Goal: Transaction & Acquisition: Book appointment/travel/reservation

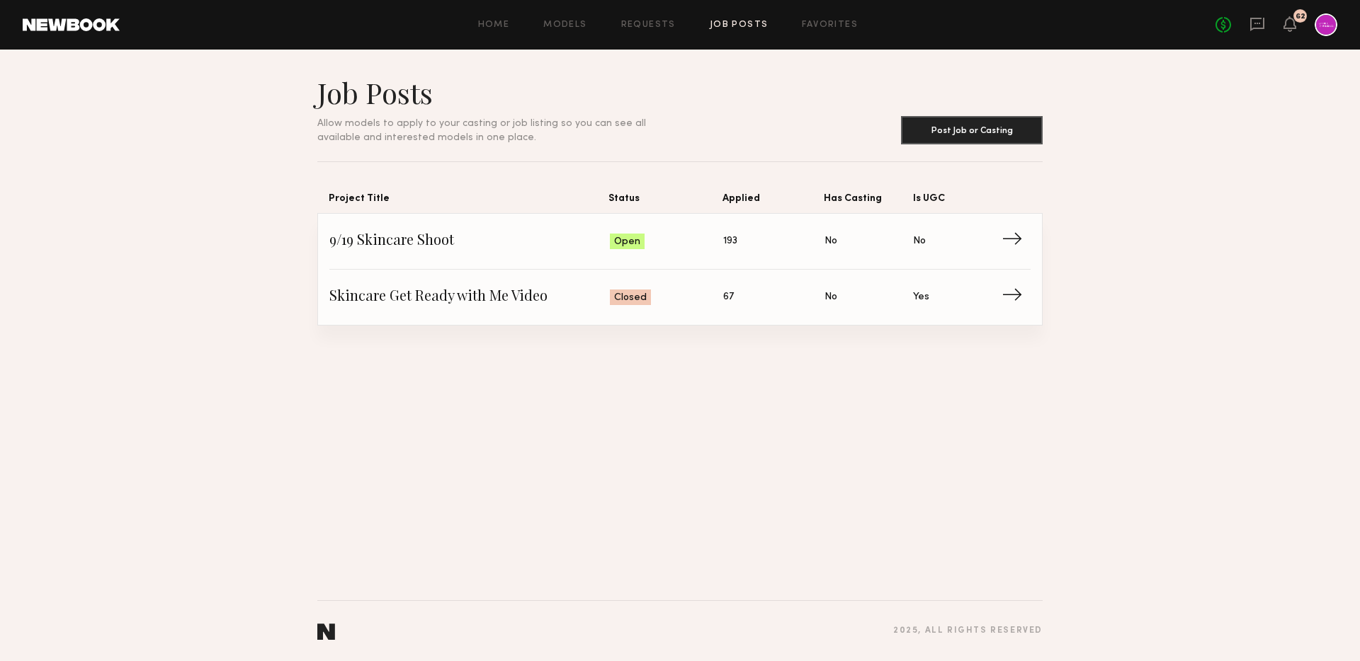
click at [1116, 362] on div "Job Posts Allow models to apply to your casting or job listing so you can see a…" at bounding box center [680, 356] width 1360 height 612
click at [922, 348] on div "Job Posts Allow models to apply to your casting or job listing so you can see a…" at bounding box center [680, 356] width 1360 height 612
click at [429, 245] on span "9/19 Skincare Shoot" at bounding box center [469, 241] width 280 height 21
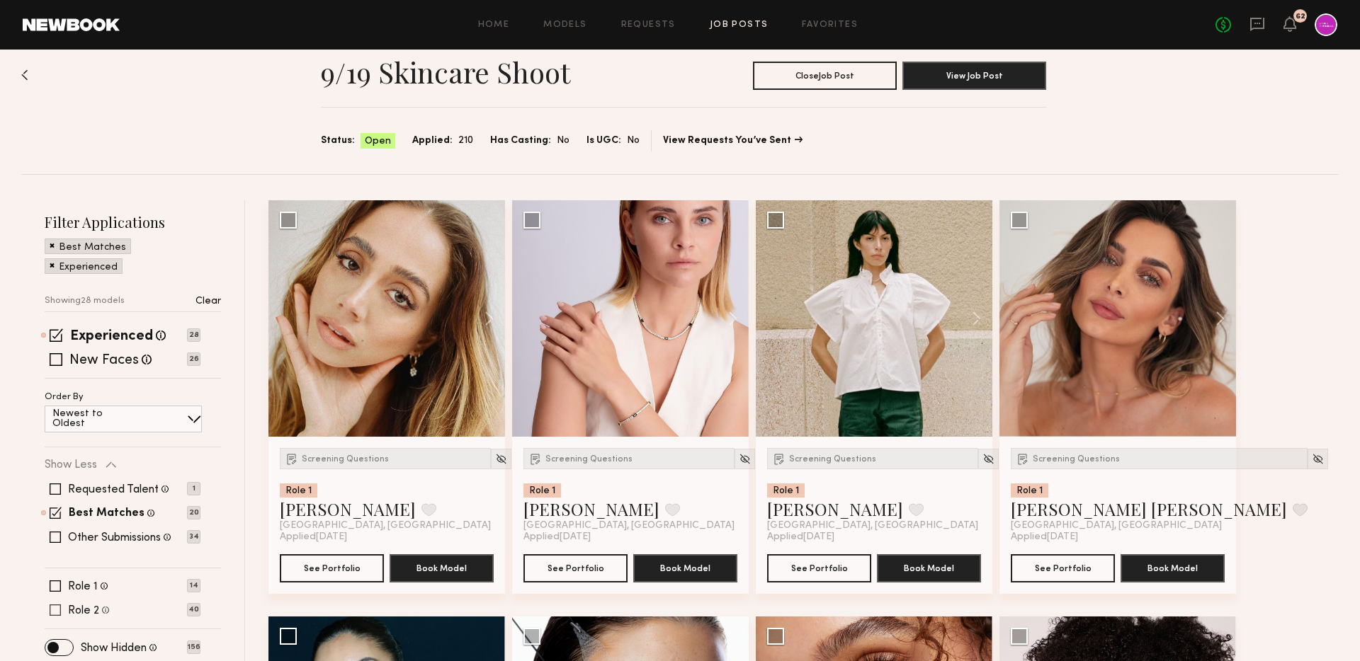
scroll to position [42, 0]
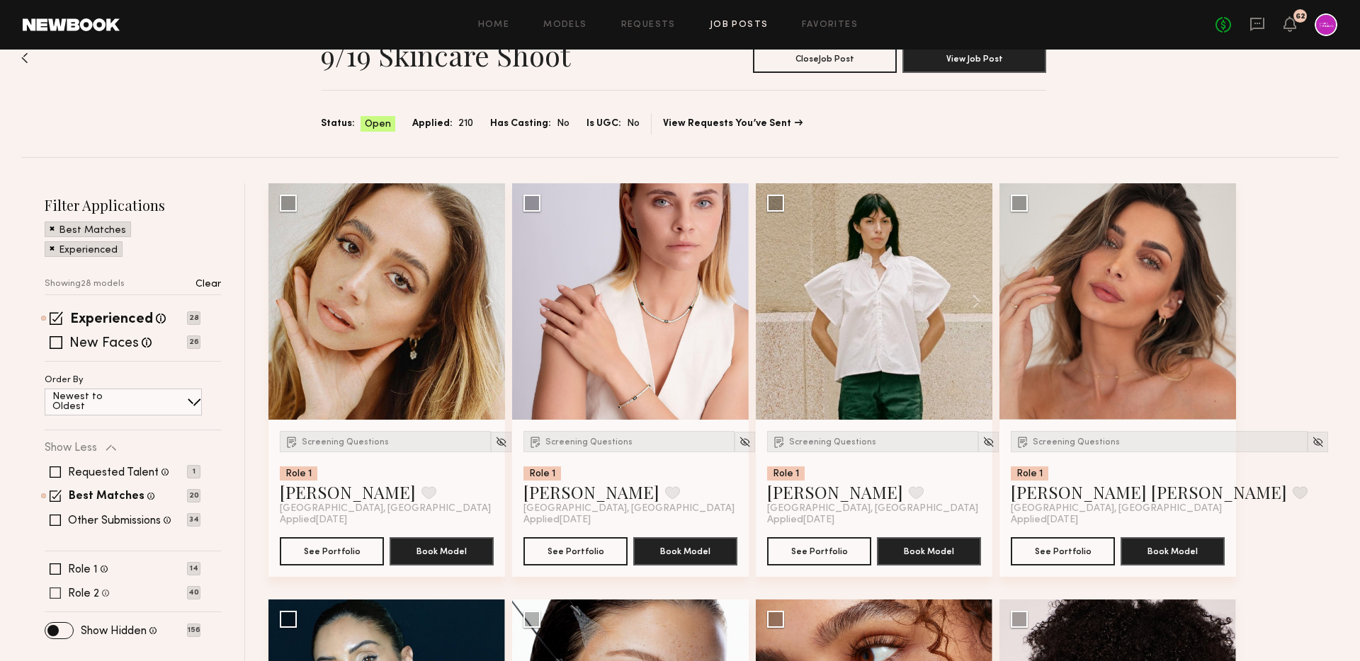
click at [96, 598] on label "Role 2" at bounding box center [83, 593] width 31 height 11
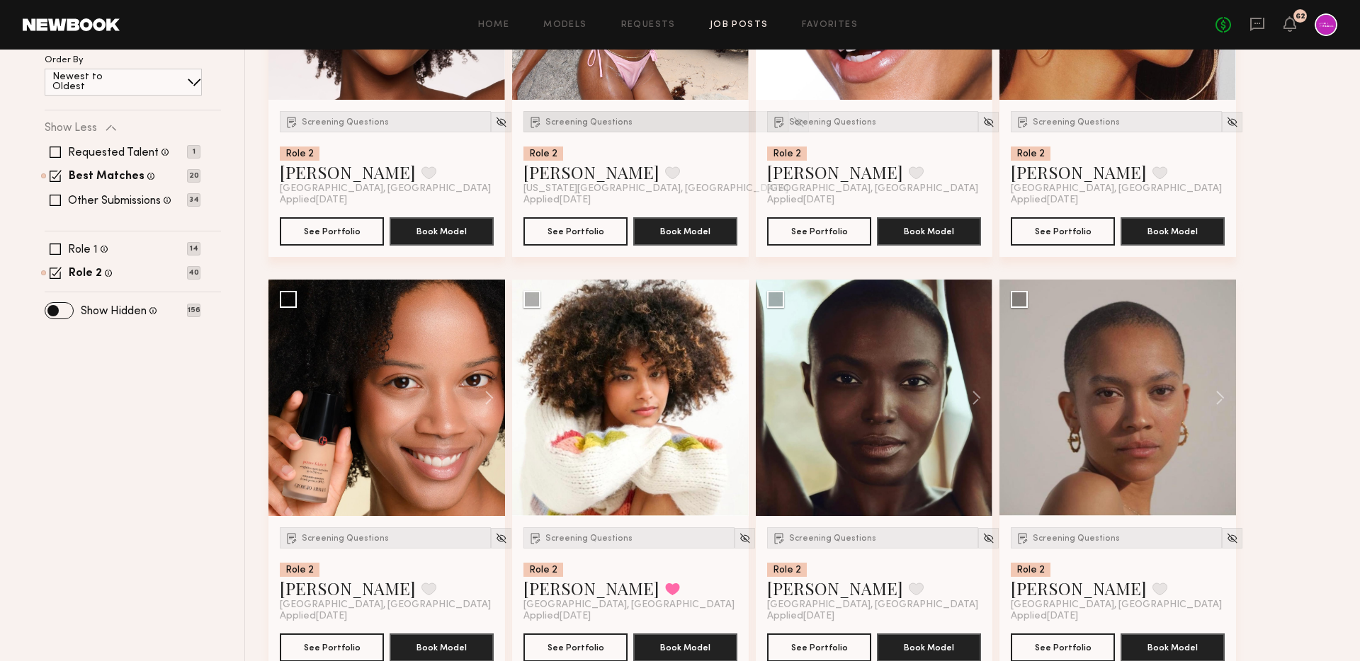
scroll to position [390, 0]
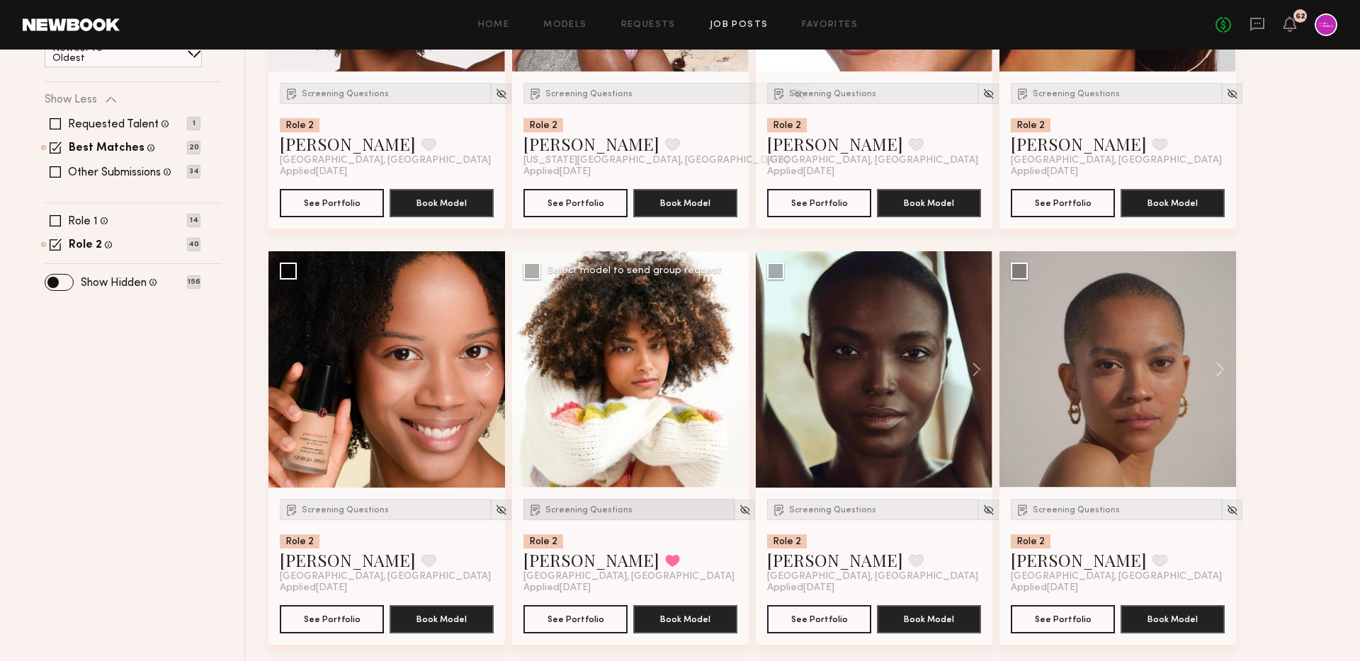
click at [551, 516] on div "Screening Questions" at bounding box center [628, 509] width 211 height 21
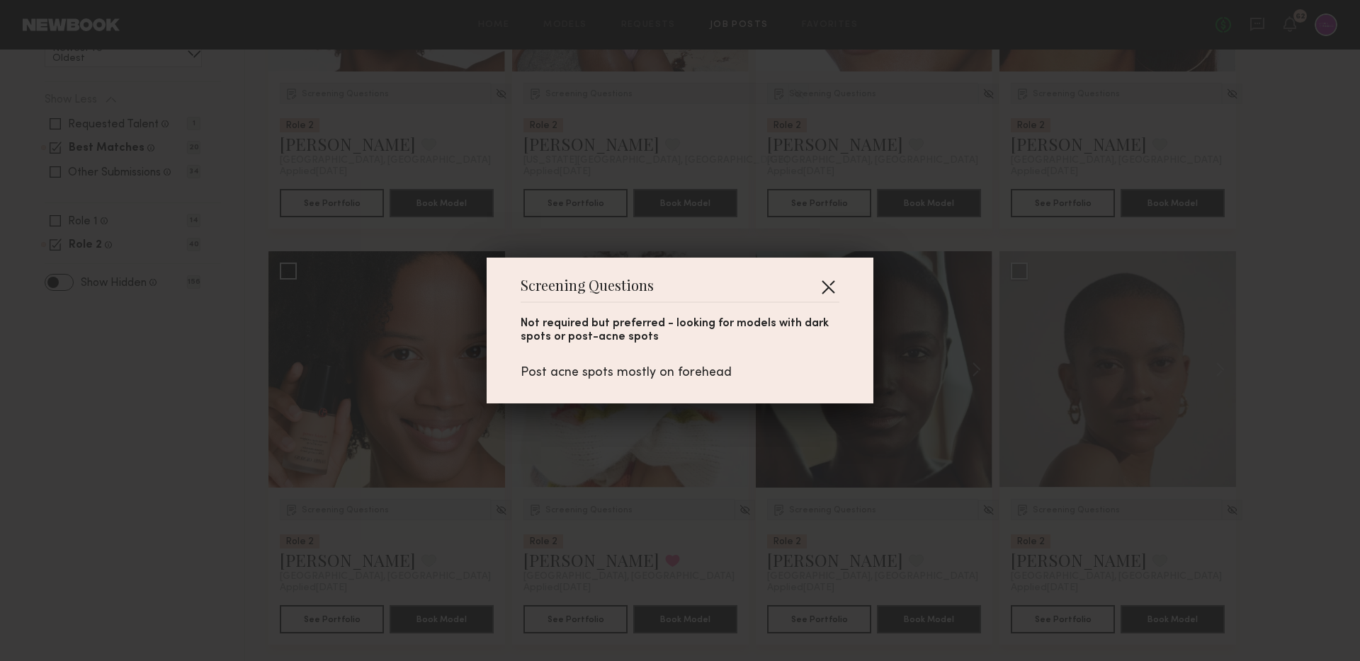
click at [830, 286] on button "button" at bounding box center [827, 286] width 23 height 23
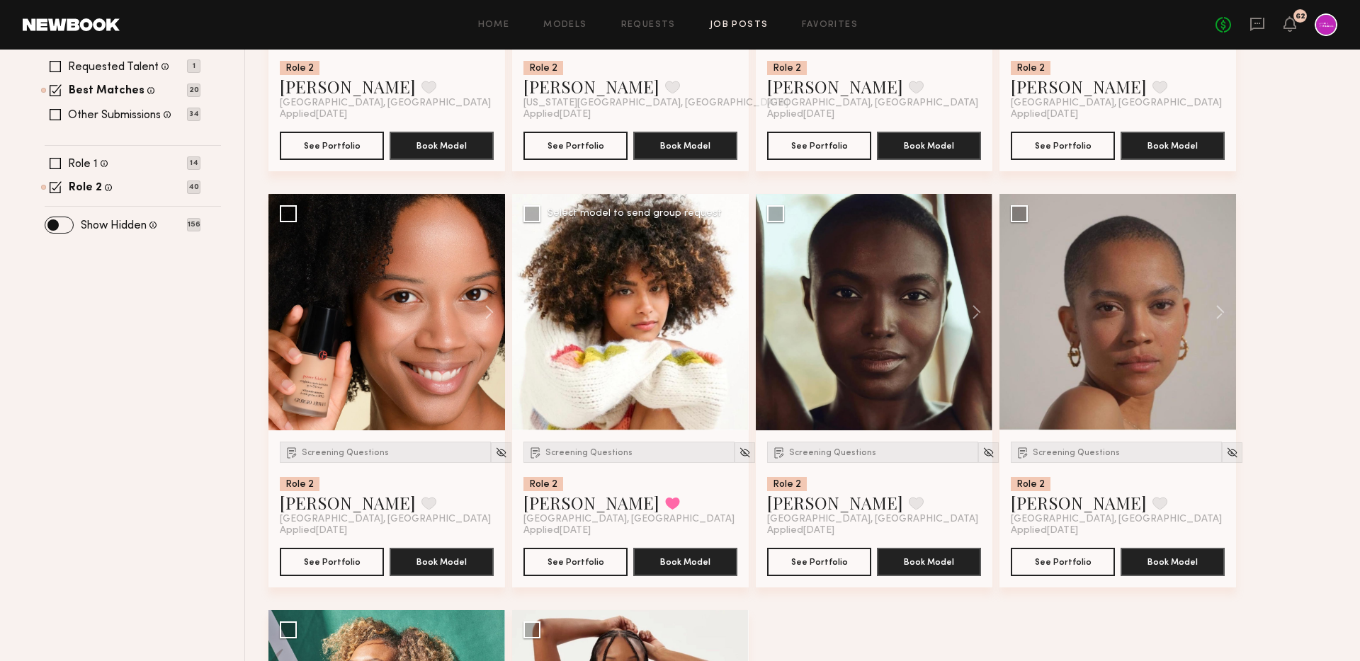
scroll to position [457, 0]
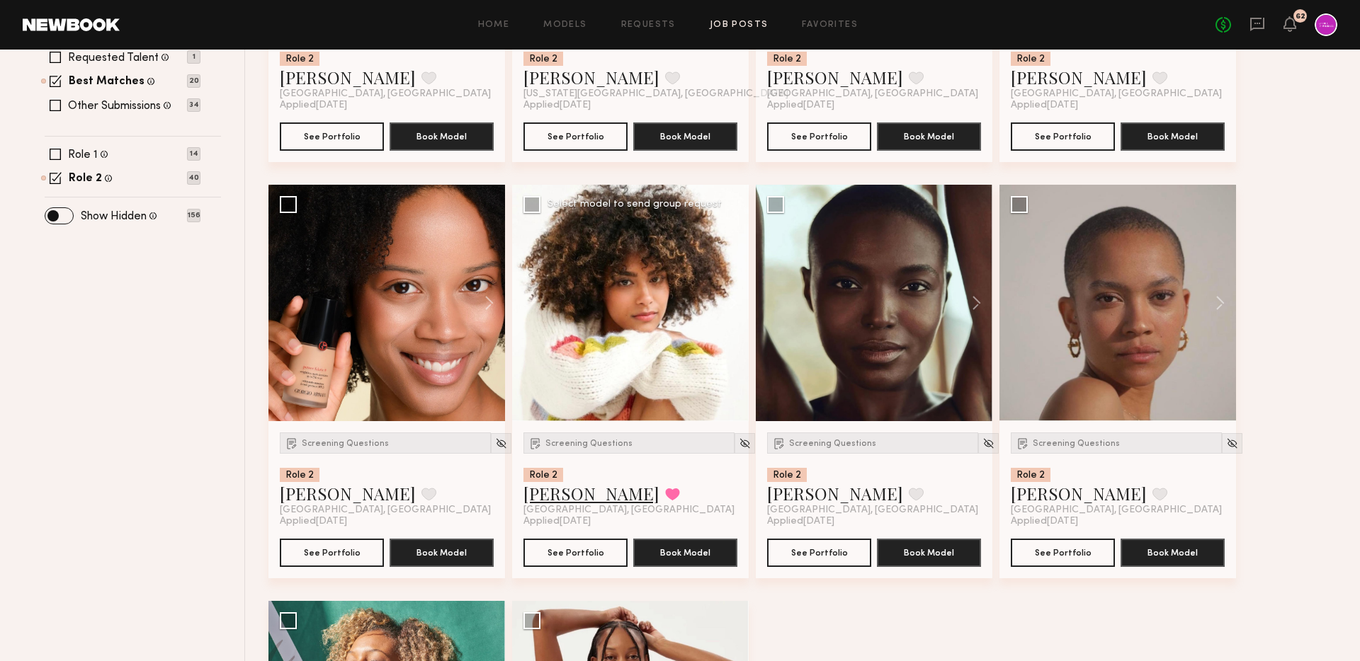
click at [551, 498] on link "[PERSON_NAME]" at bounding box center [591, 493] width 136 height 23
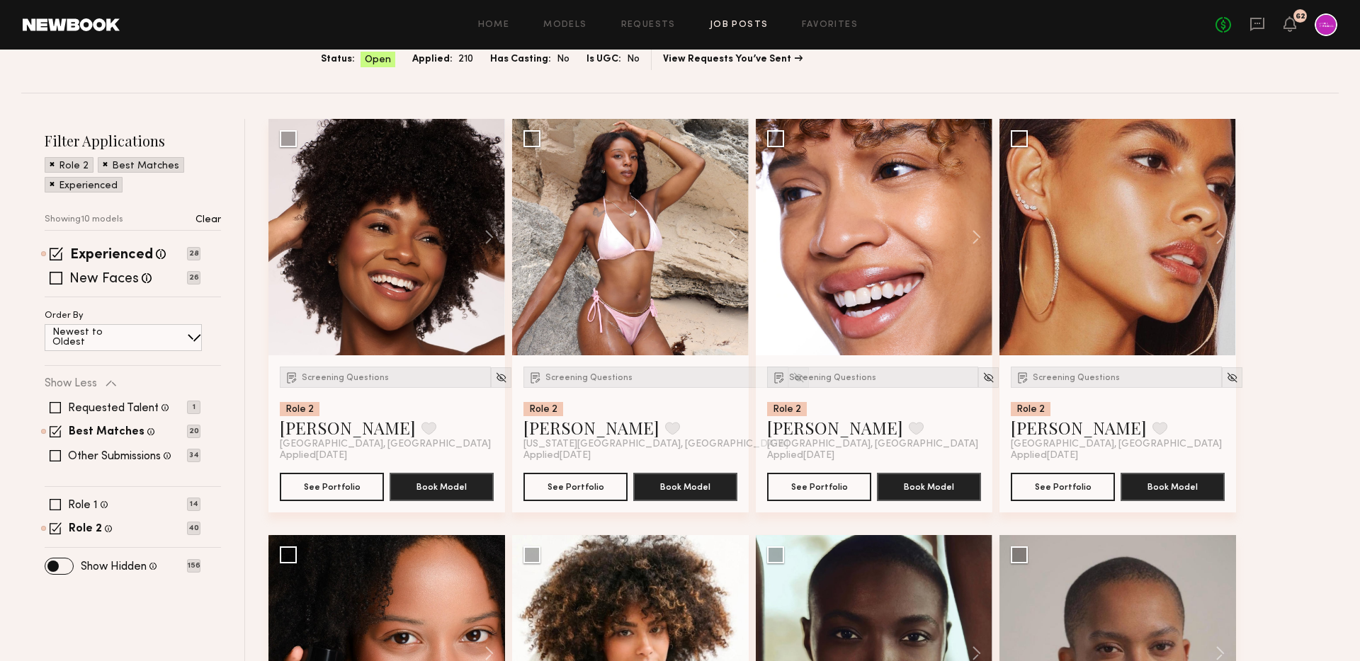
scroll to position [0, 0]
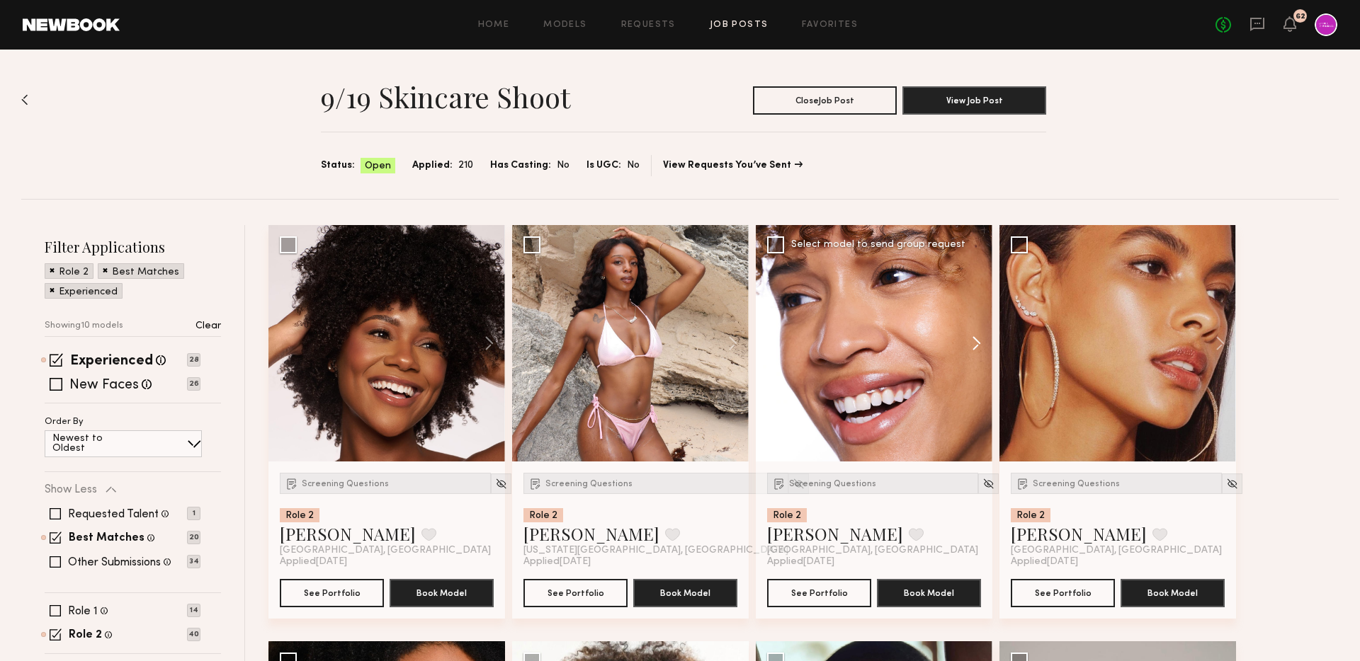
click at [980, 336] on button at bounding box center [969, 343] width 45 height 237
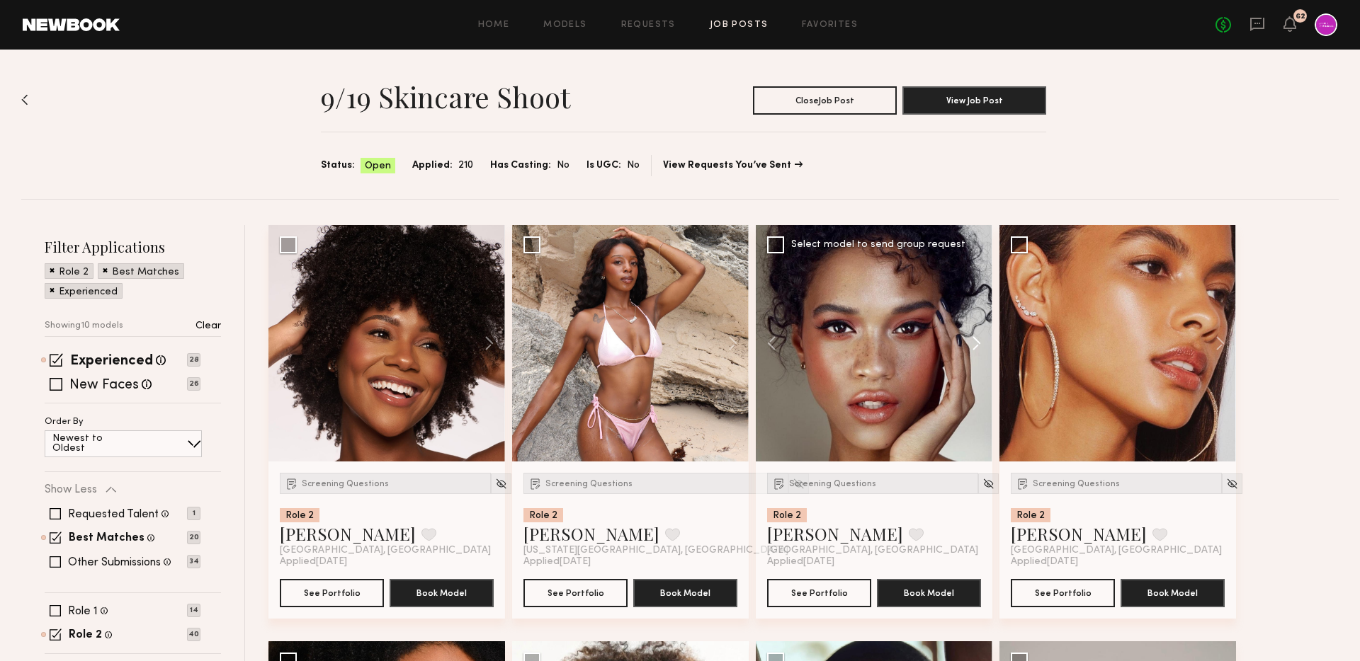
click at [980, 336] on button at bounding box center [969, 343] width 45 height 237
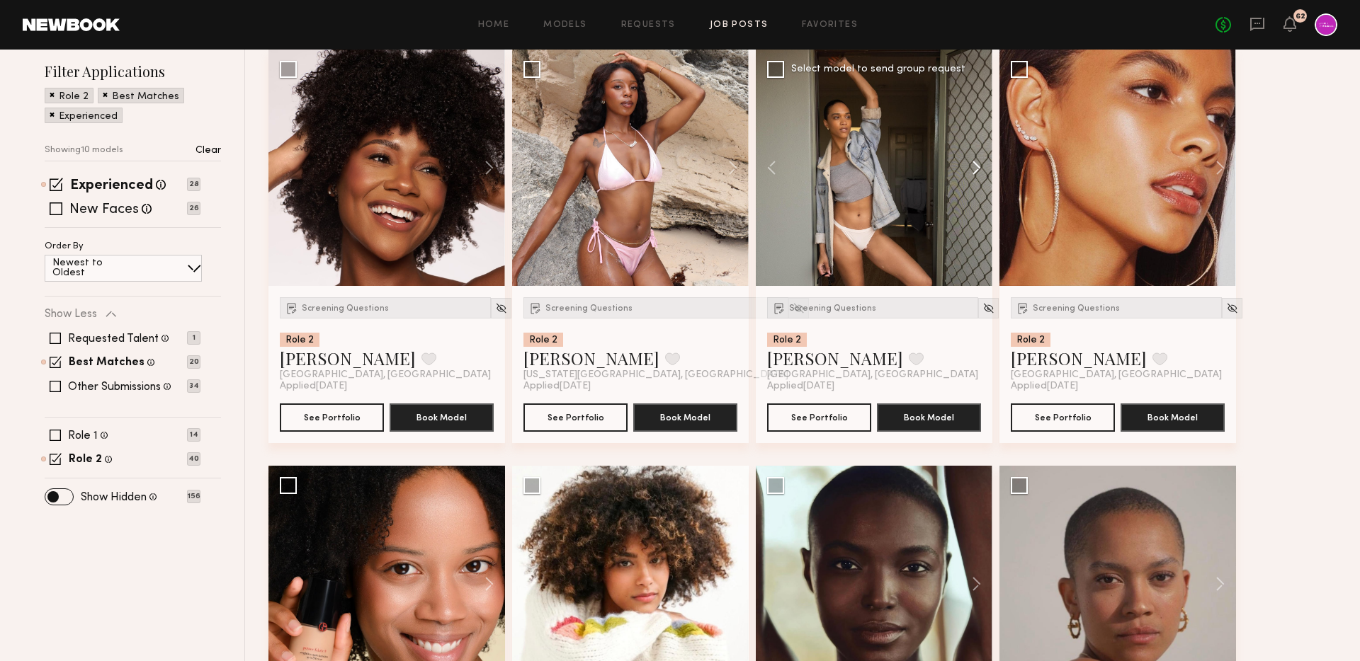
scroll to position [186, 0]
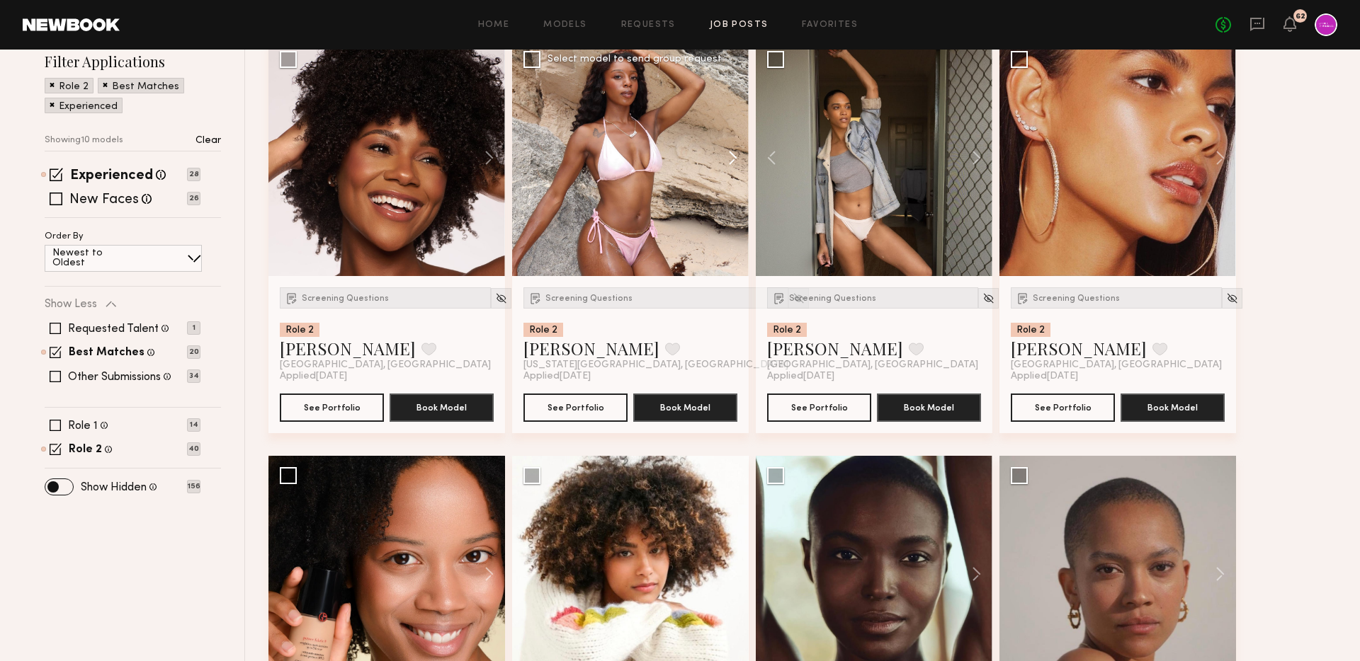
click at [736, 150] on button at bounding box center [725, 158] width 45 height 237
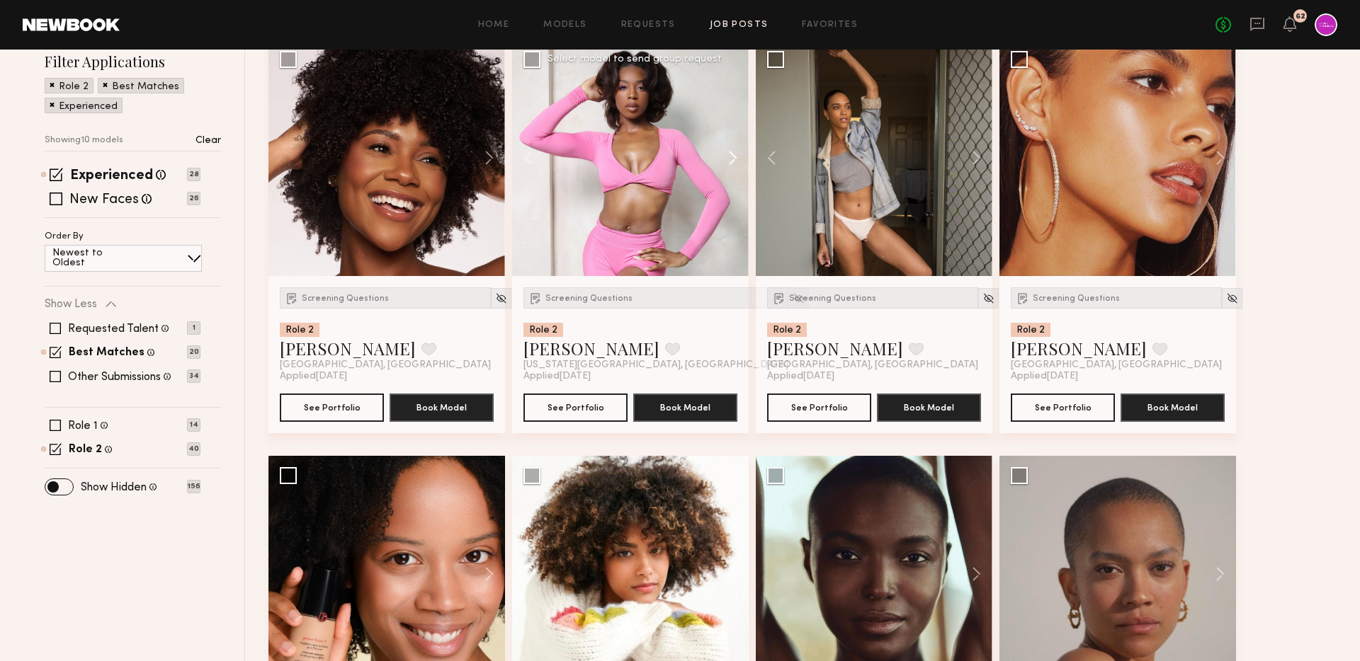
click at [736, 150] on button at bounding box center [725, 158] width 45 height 237
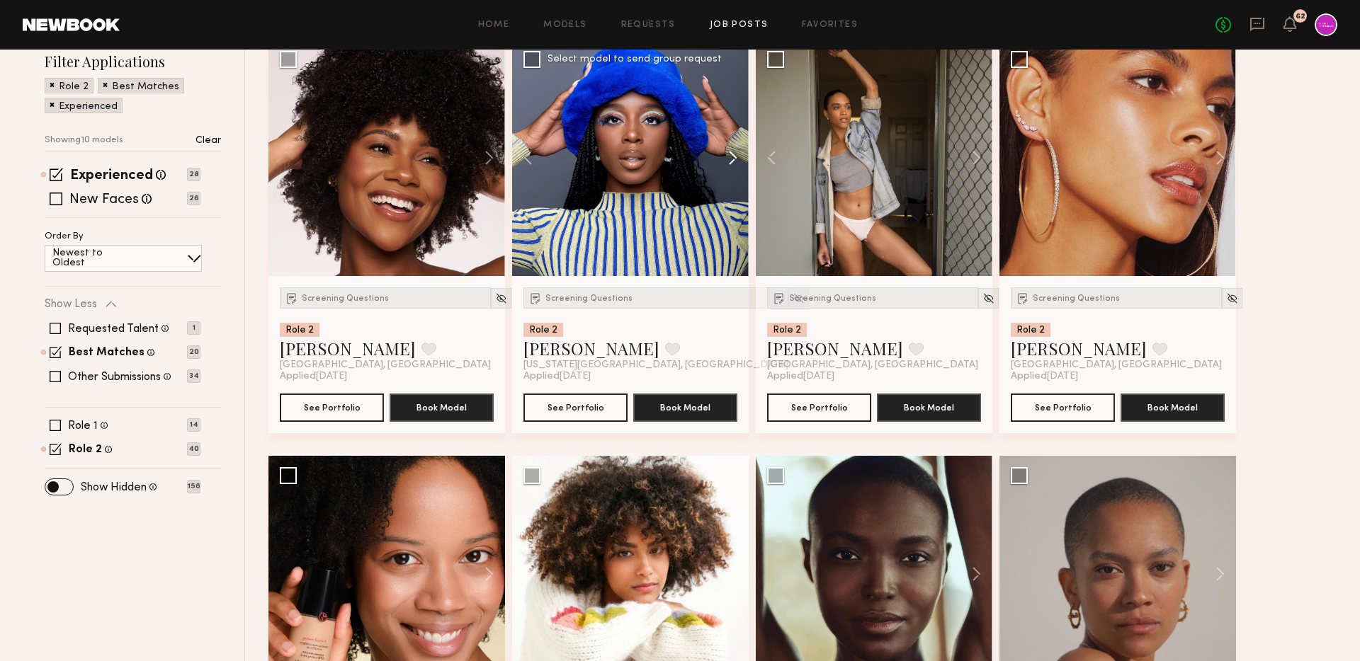
click at [736, 150] on button at bounding box center [725, 158] width 45 height 237
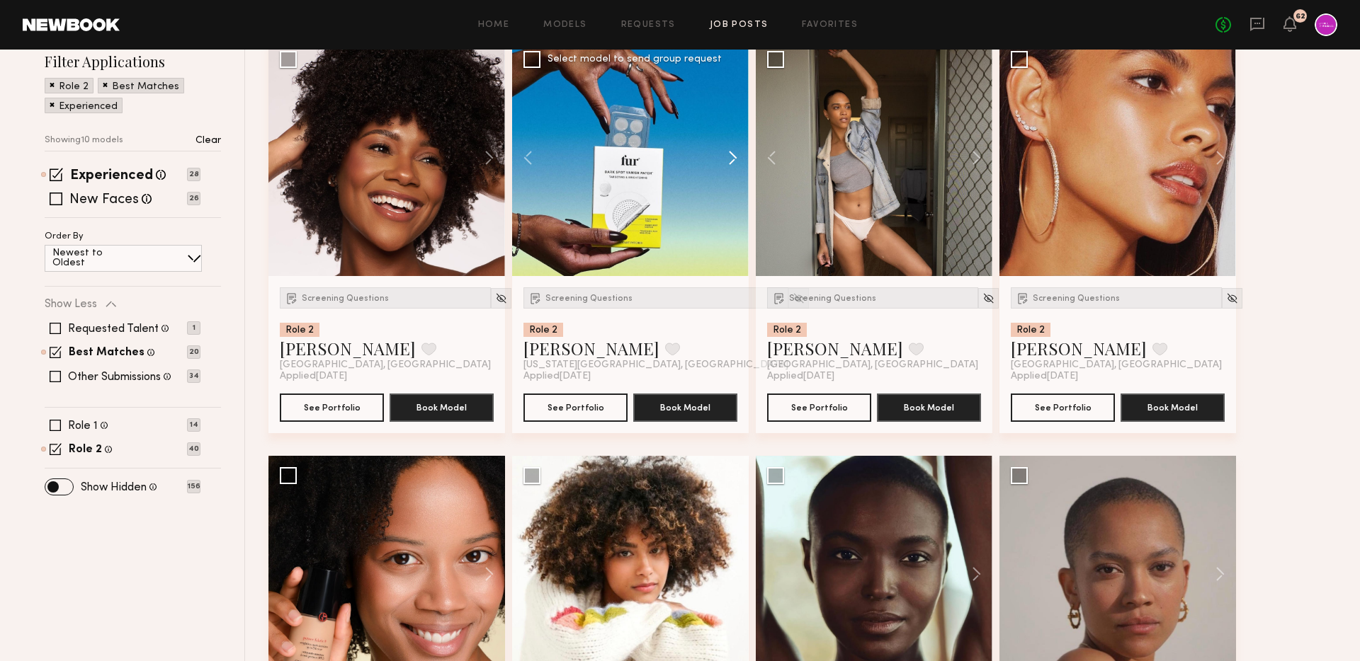
click at [736, 150] on button at bounding box center [725, 158] width 45 height 237
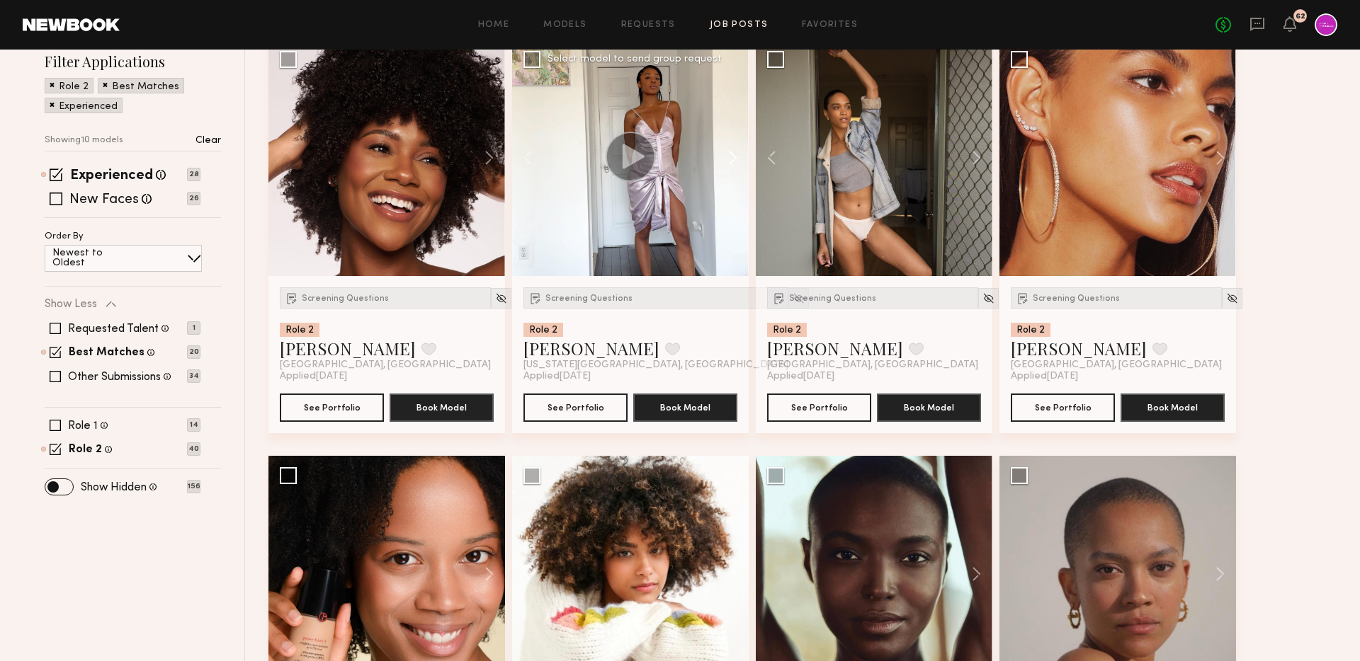
click at [736, 150] on button at bounding box center [725, 158] width 45 height 237
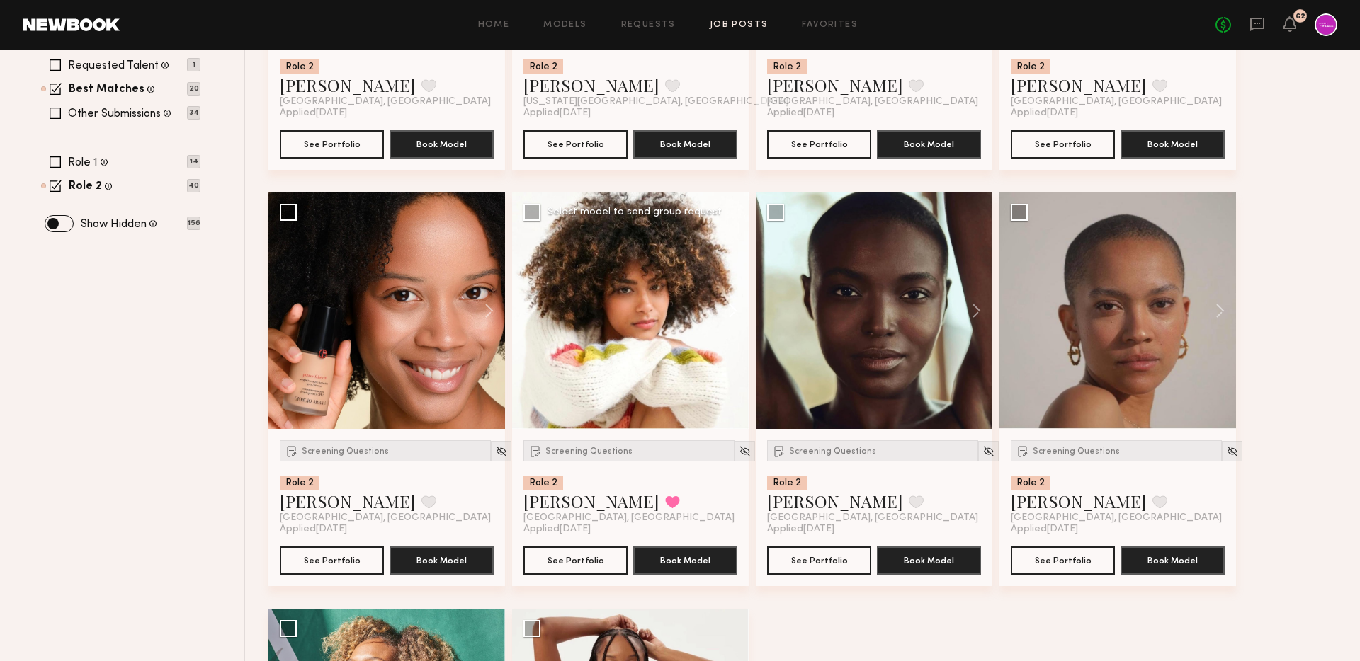
scroll to position [521, 0]
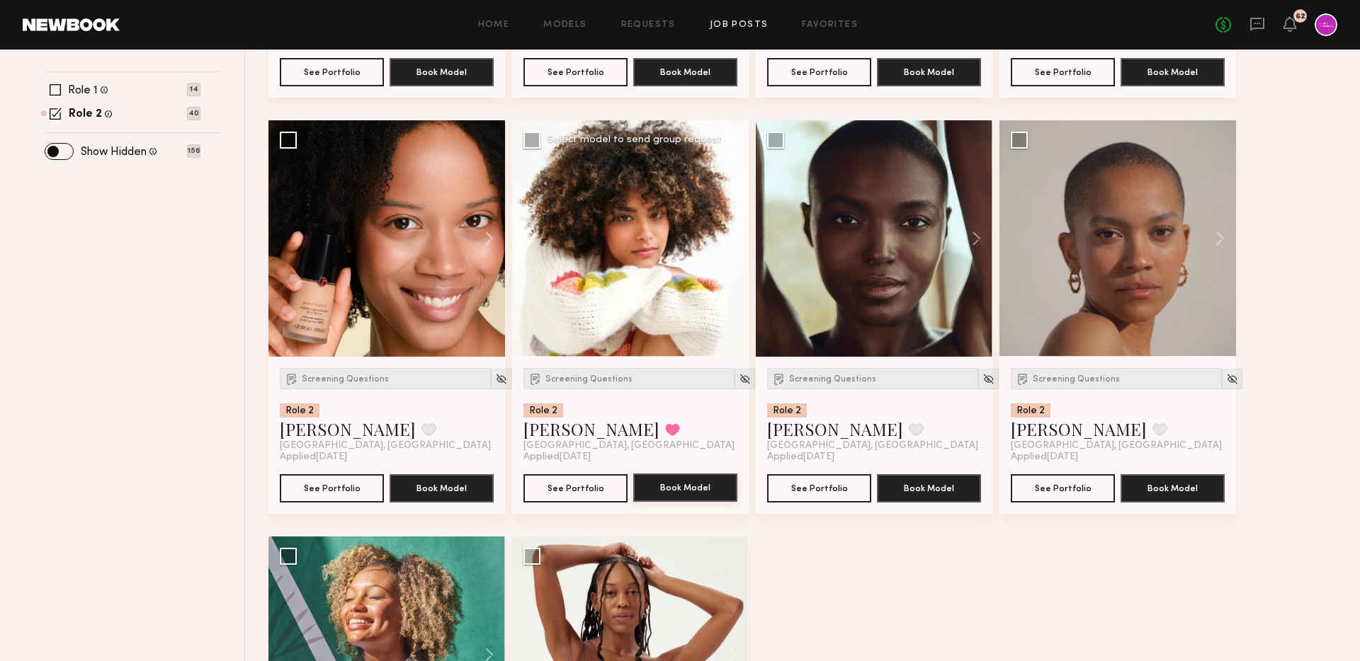
click at [678, 478] on button "Book Model" at bounding box center [685, 488] width 104 height 28
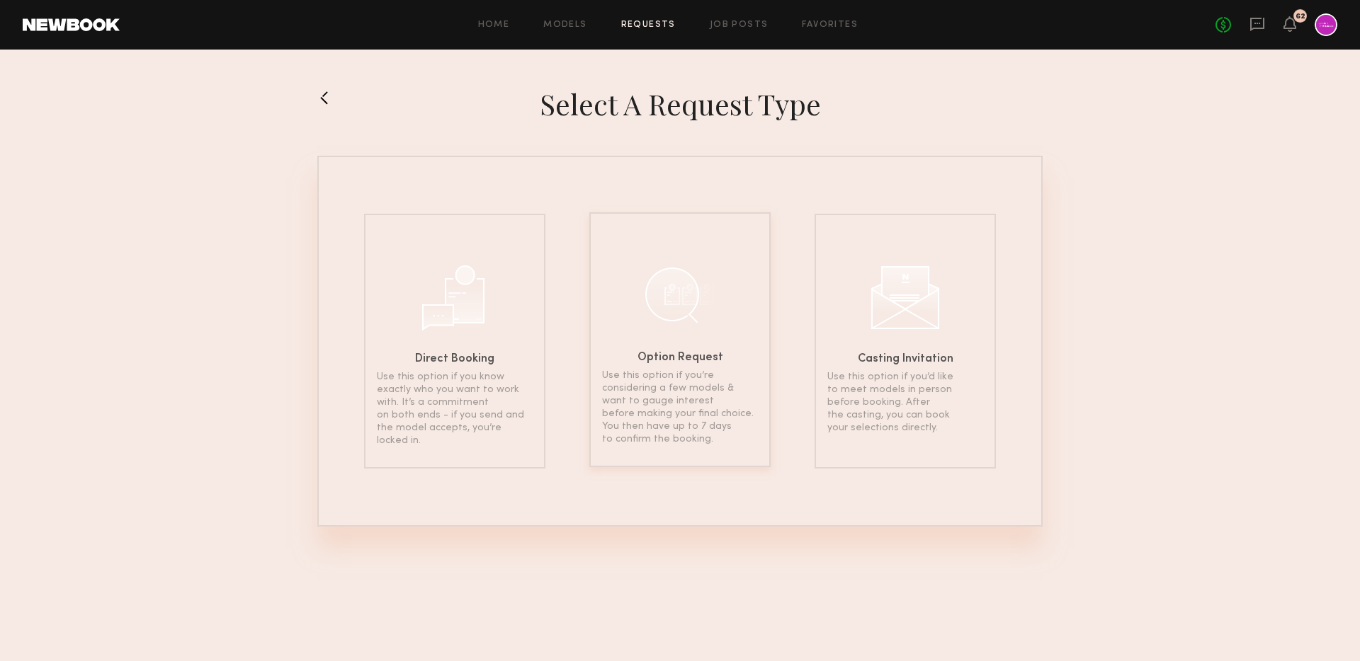
click at [727, 294] on div "Option Request Use this option if you’re considering a few models & want to gau…" at bounding box center [679, 339] width 181 height 255
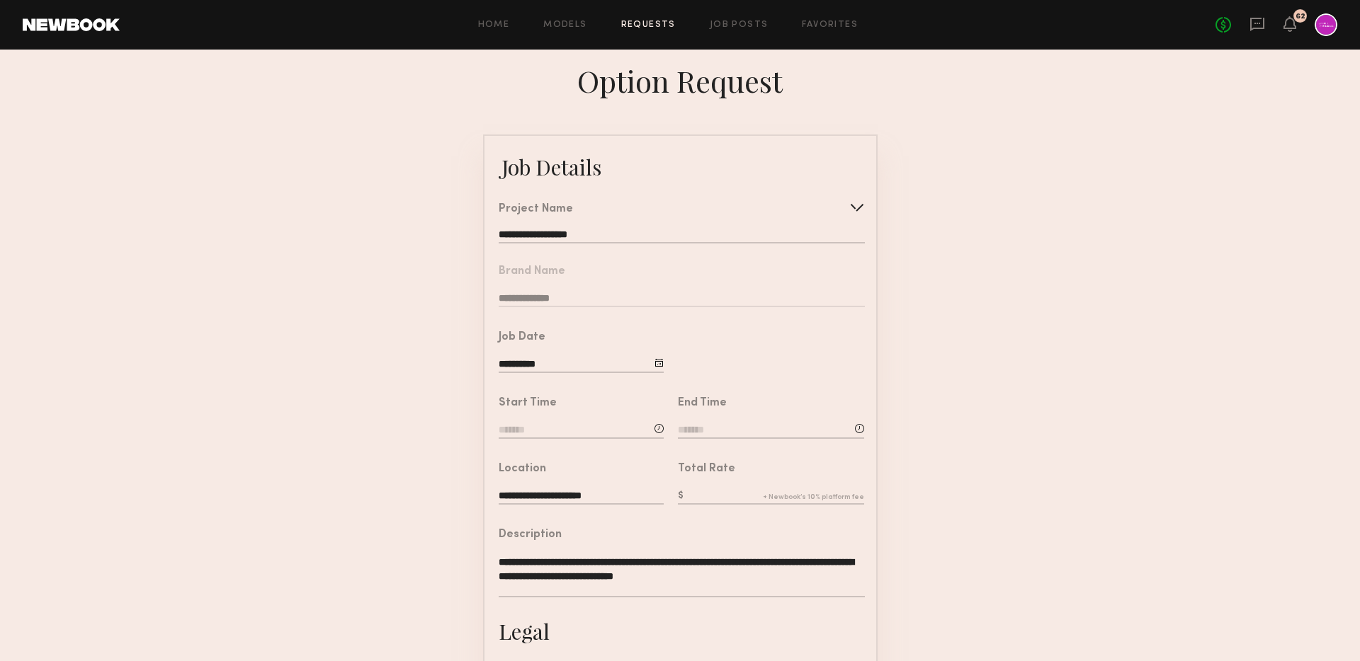
click at [544, 430] on input at bounding box center [581, 431] width 165 height 16
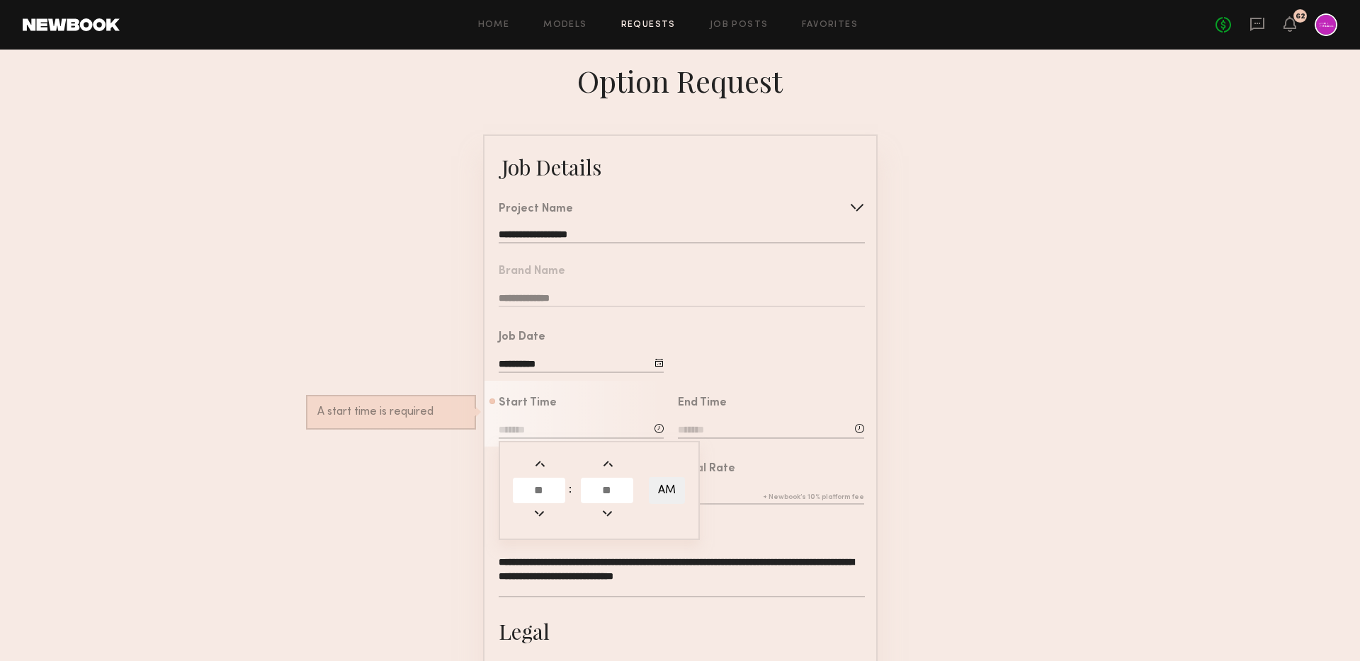
click at [536, 486] on input "text" at bounding box center [539, 490] width 52 height 25
type input "**"
click at [608, 496] on input "text" at bounding box center [607, 490] width 52 height 25
type input "**"
type input "********"
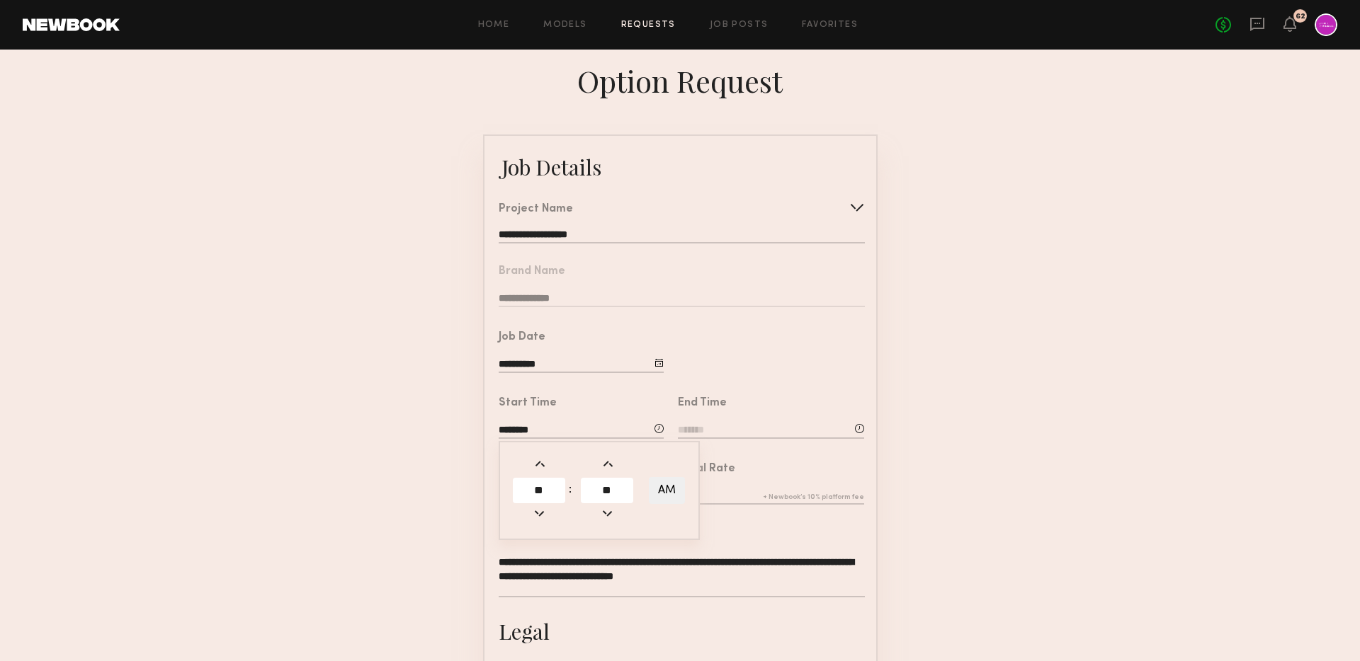
click at [727, 423] on input at bounding box center [771, 431] width 186 height 16
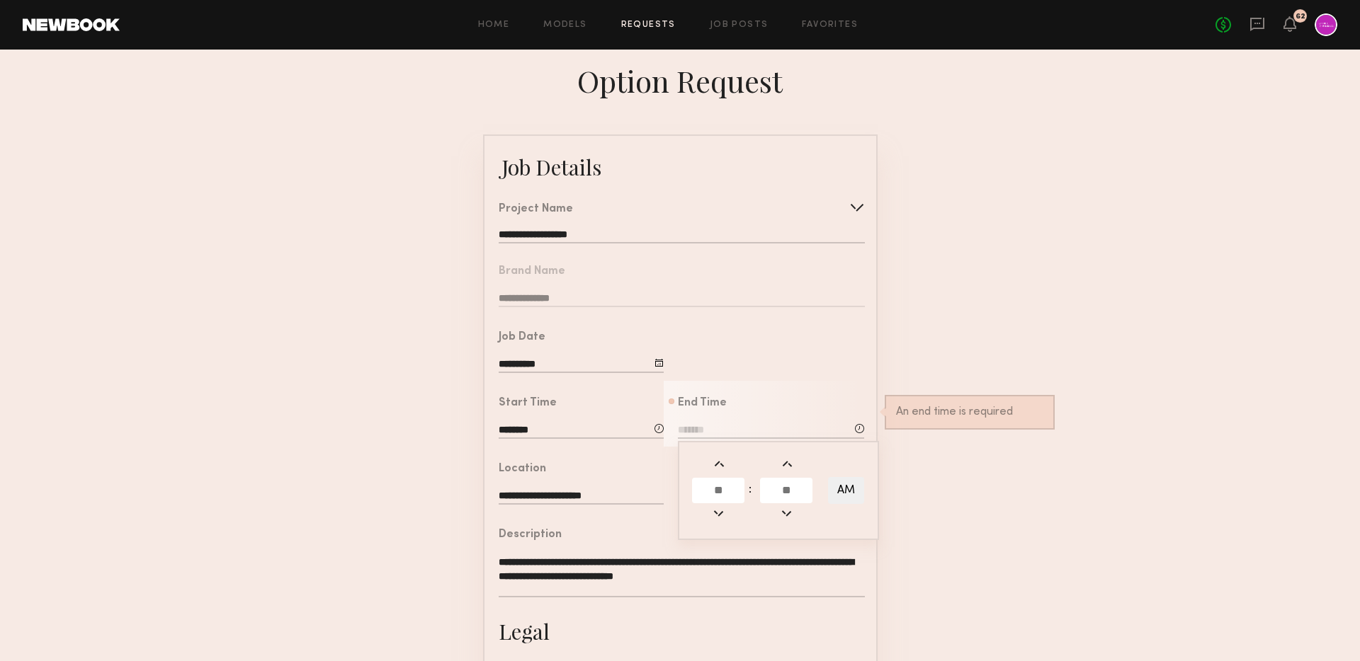
click at [725, 494] on input "text" at bounding box center [718, 490] width 52 height 25
type input "*"
click at [796, 489] on input "text" at bounding box center [786, 490] width 52 height 25
type input "**"
type input "*******"
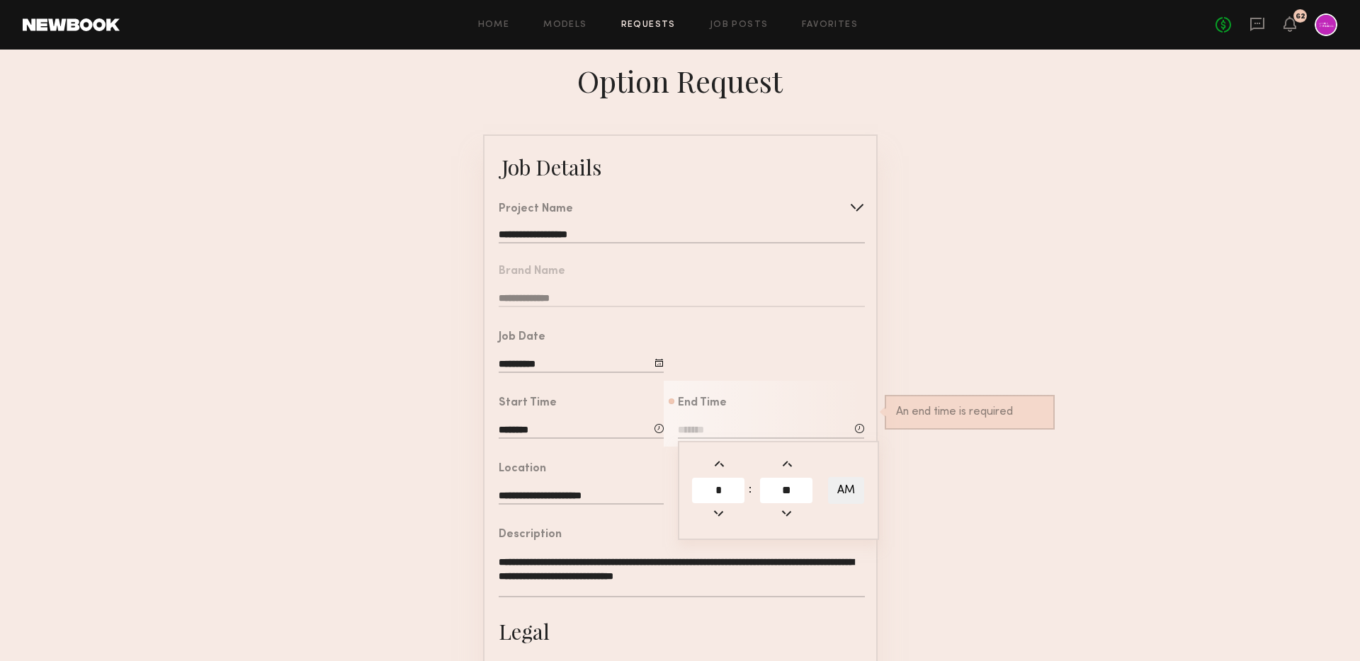
type input "**"
click at [848, 489] on button "AM" at bounding box center [846, 490] width 36 height 27
type input "*******"
click at [916, 484] on form "**********" at bounding box center [680, 529] width 1360 height 789
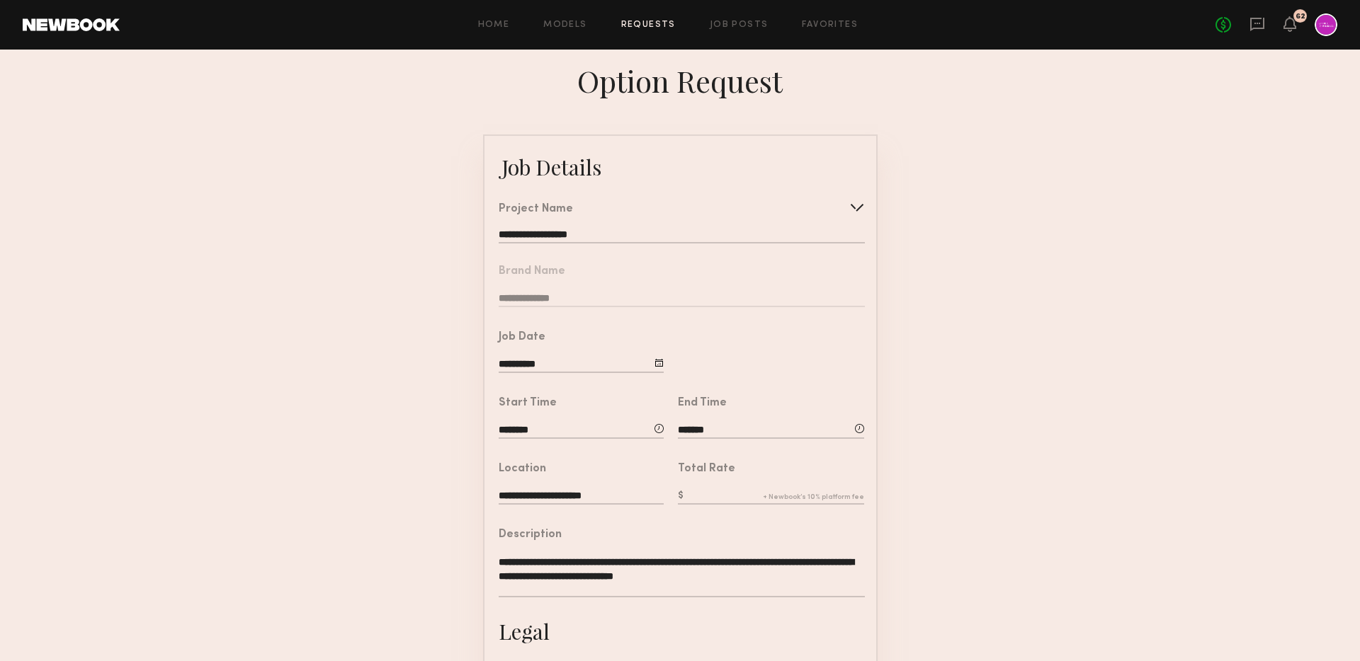
click at [687, 481] on div "Total Rate" at bounding box center [771, 485] width 186 height 43
click at [707, 499] on input "text" at bounding box center [771, 497] width 186 height 16
type input "***"
click at [952, 487] on form "**********" at bounding box center [680, 529] width 1360 height 789
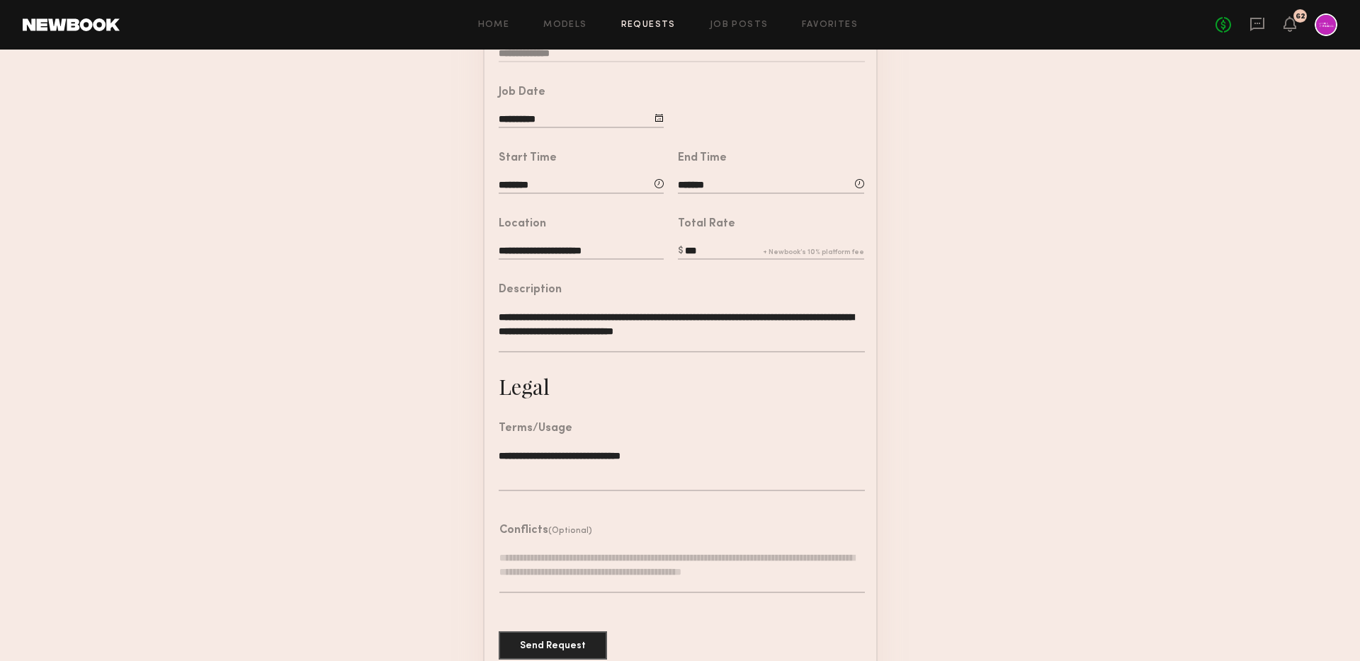
scroll to position [270, 0]
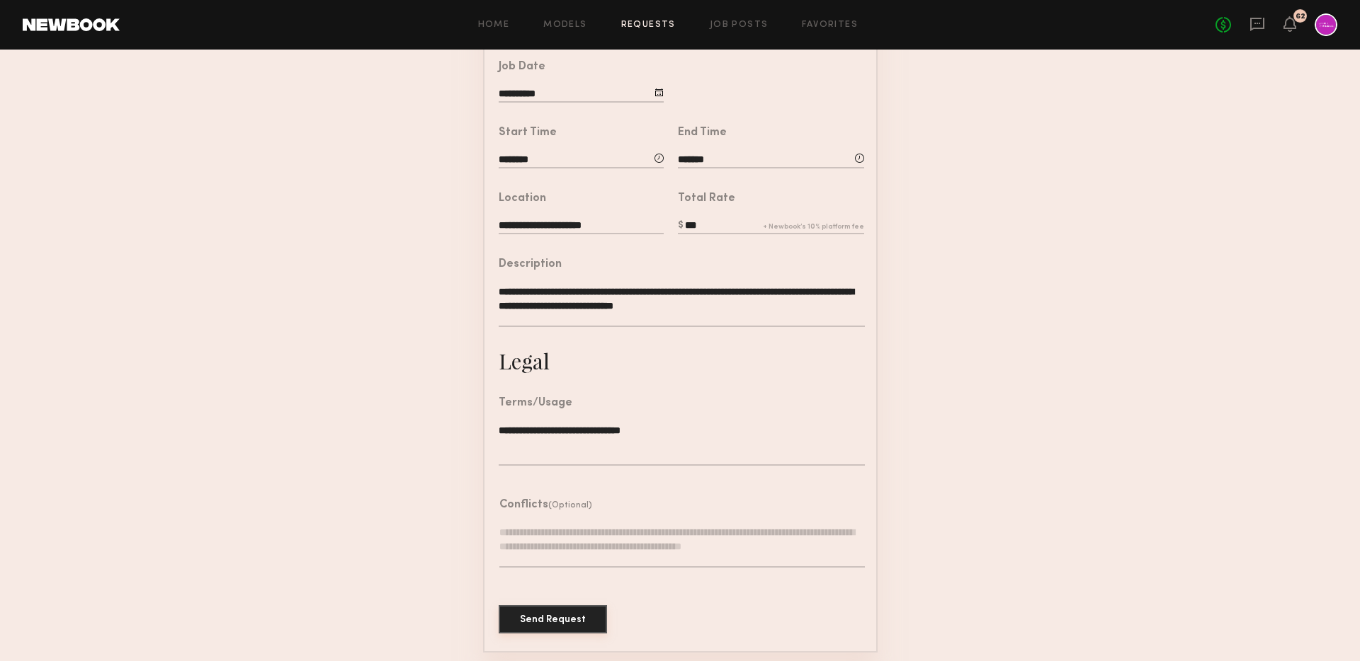
click at [526, 618] on button "Send Request" at bounding box center [553, 619] width 108 height 28
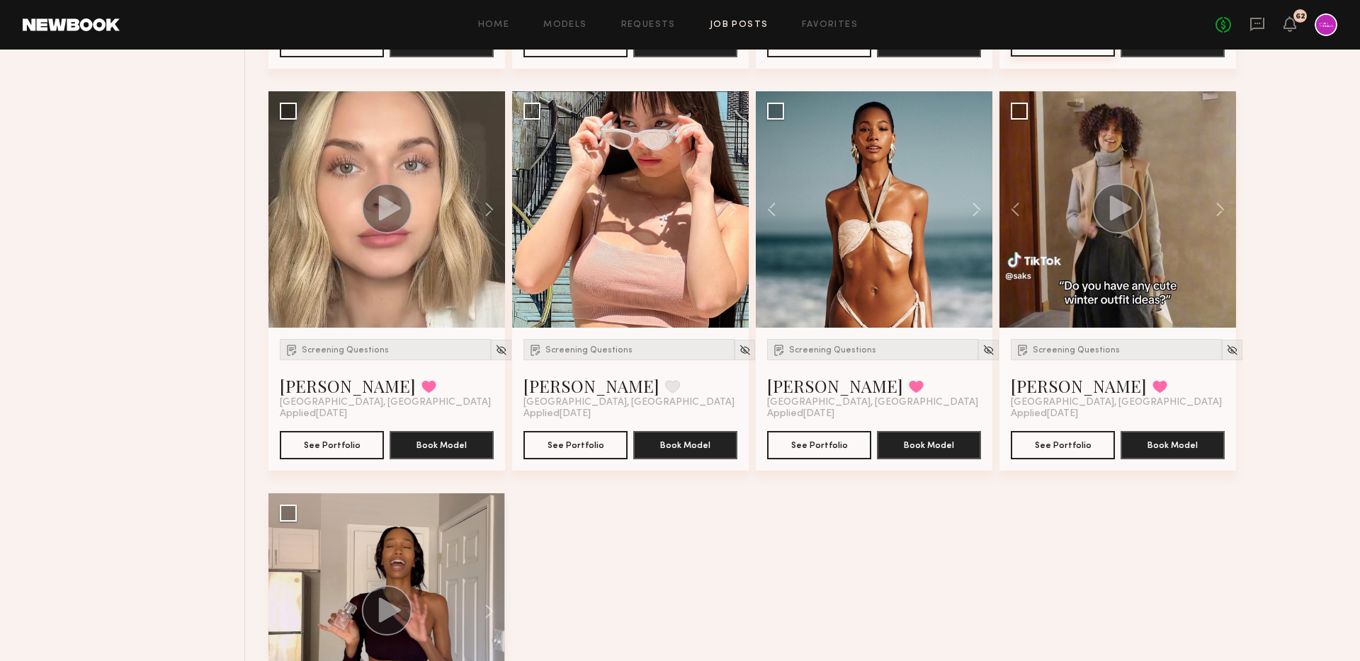
scroll to position [2065, 0]
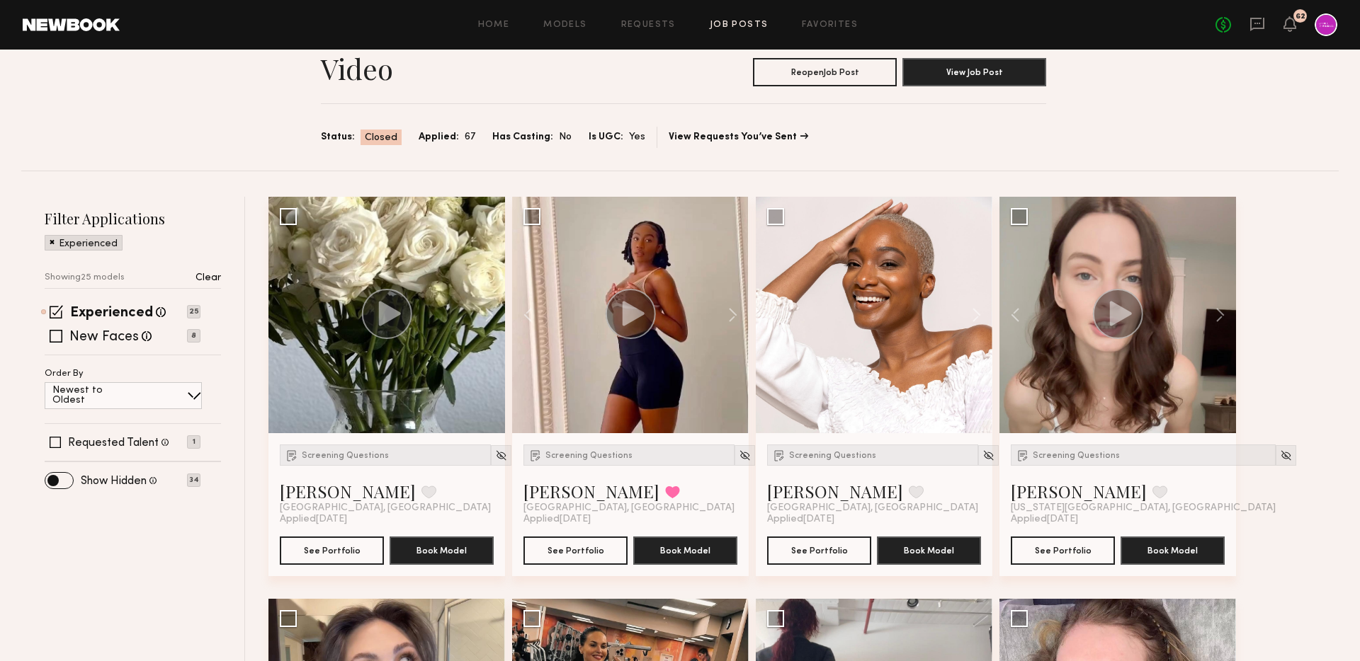
scroll to position [0, 0]
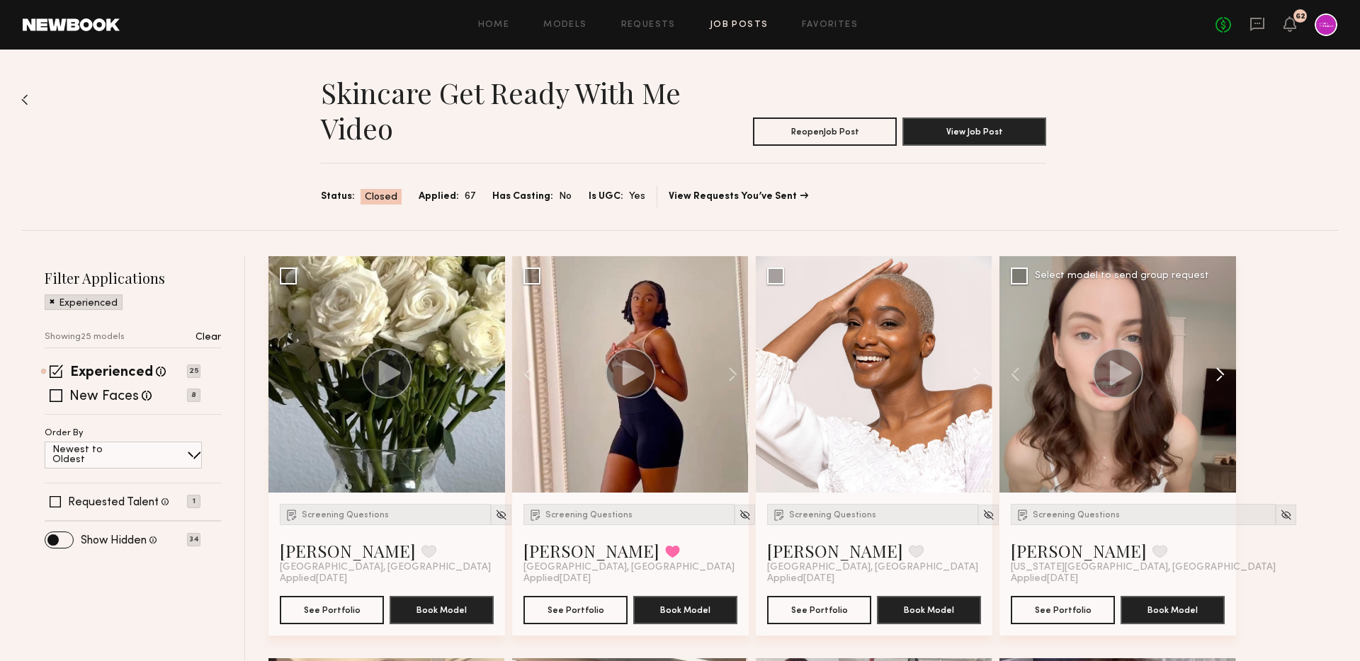
click at [1221, 377] on button at bounding box center [1212, 374] width 45 height 237
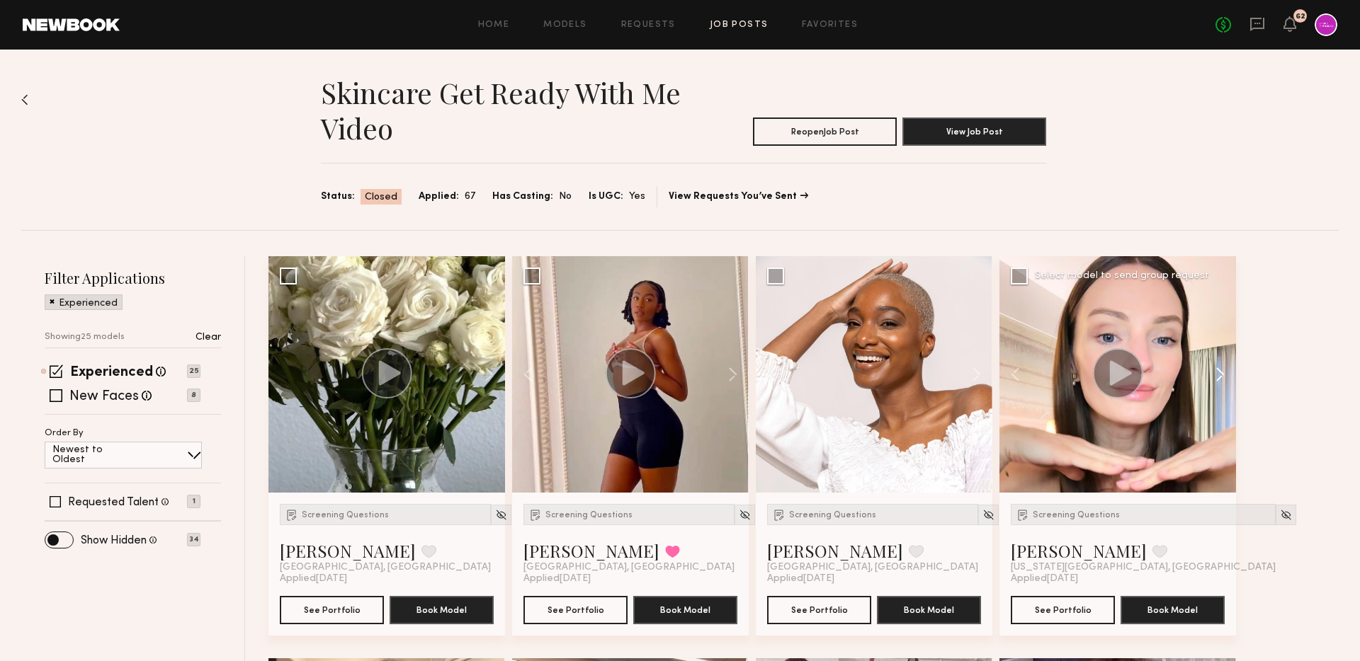
click at [1221, 377] on button at bounding box center [1212, 374] width 45 height 237
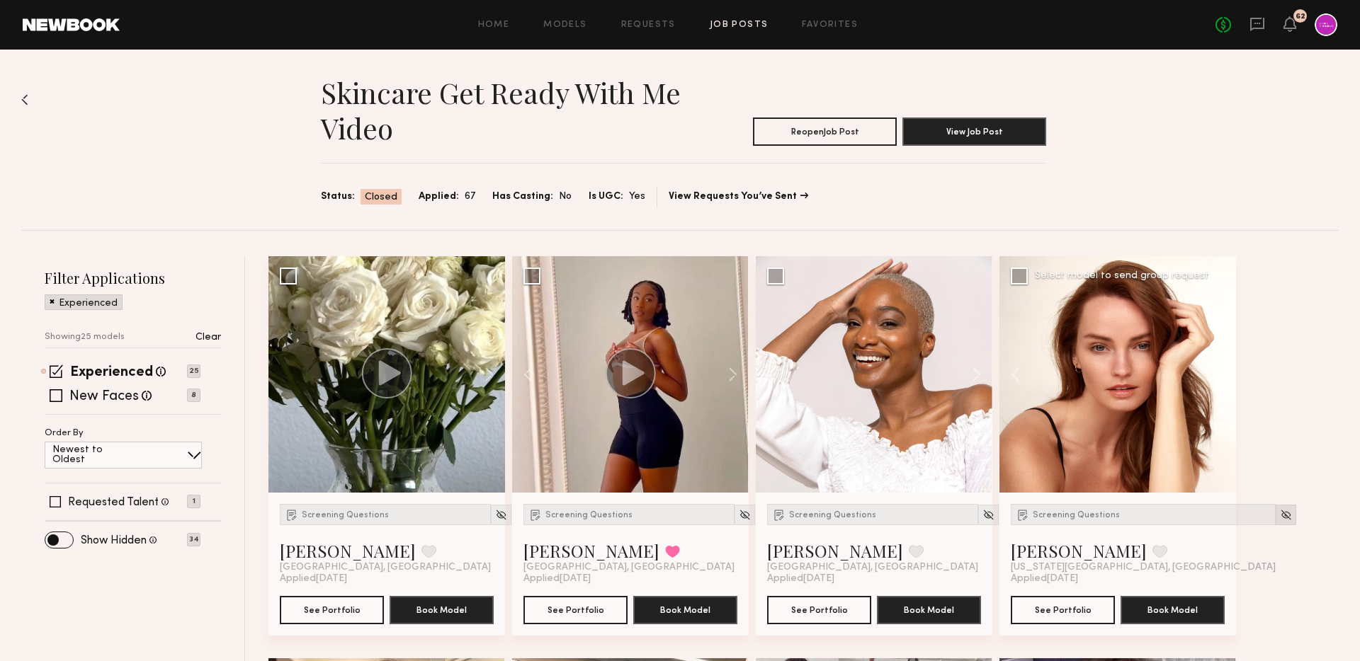
click at [1275, 505] on div at bounding box center [1285, 515] width 21 height 21
click at [1275, 506] on div at bounding box center [1285, 515] width 21 height 21
click at [1280, 512] on img at bounding box center [1286, 515] width 12 height 12
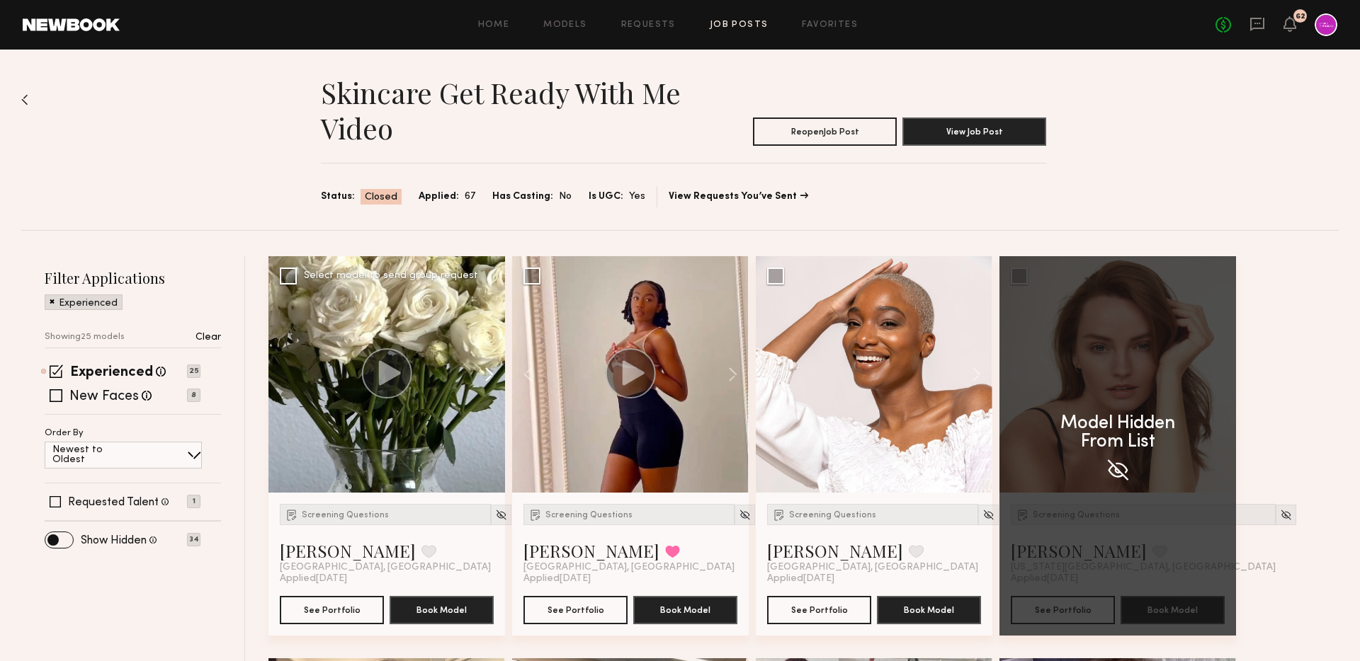
click at [493, 374] on button at bounding box center [482, 374] width 45 height 237
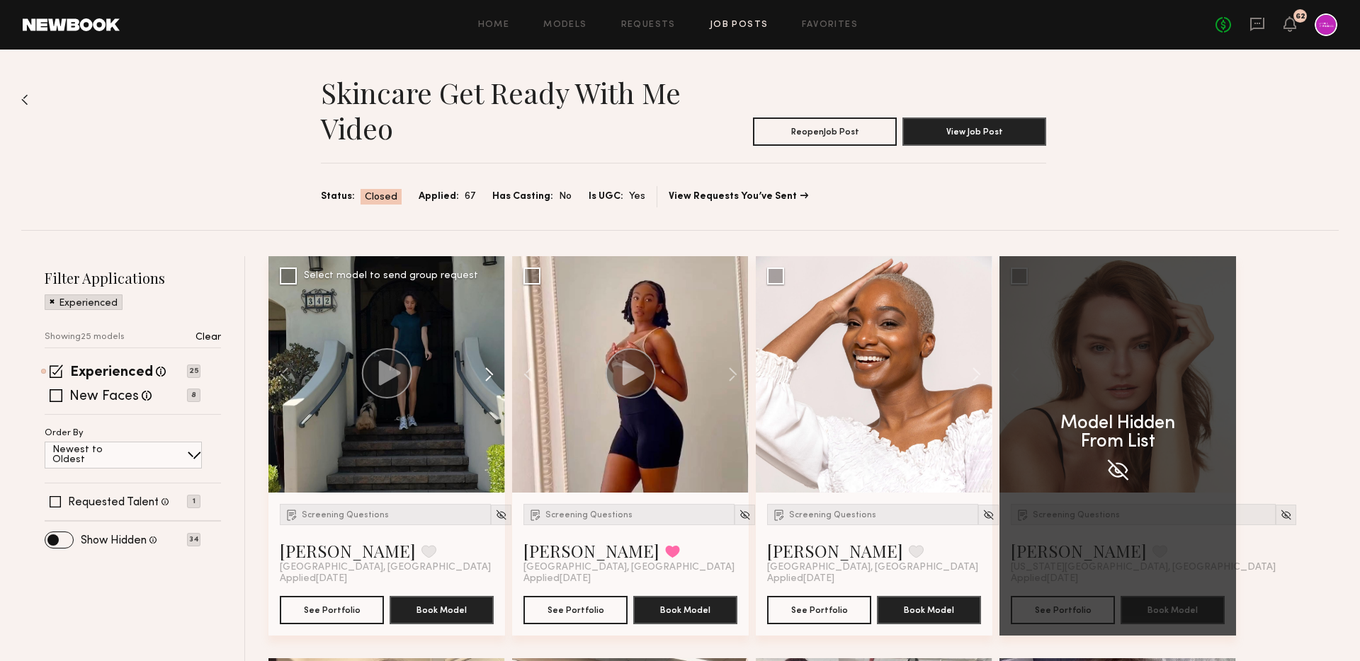
click at [493, 374] on button at bounding box center [482, 374] width 45 height 237
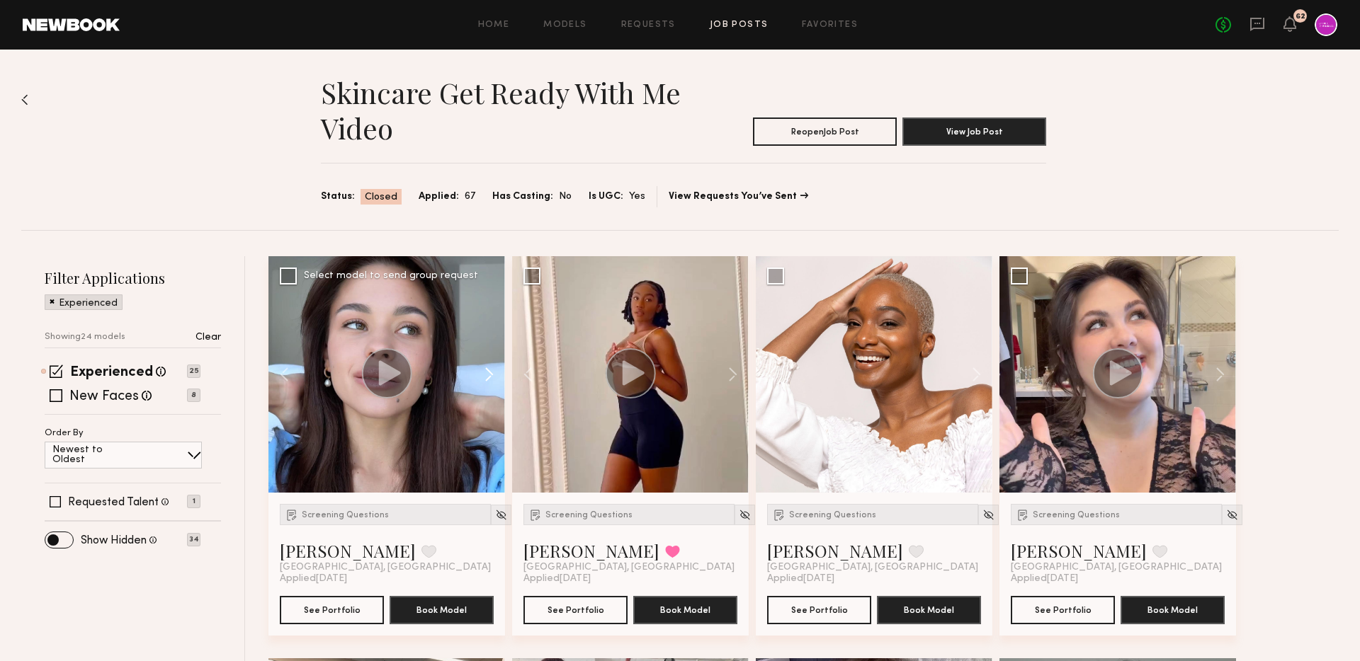
click at [493, 374] on button at bounding box center [482, 374] width 45 height 237
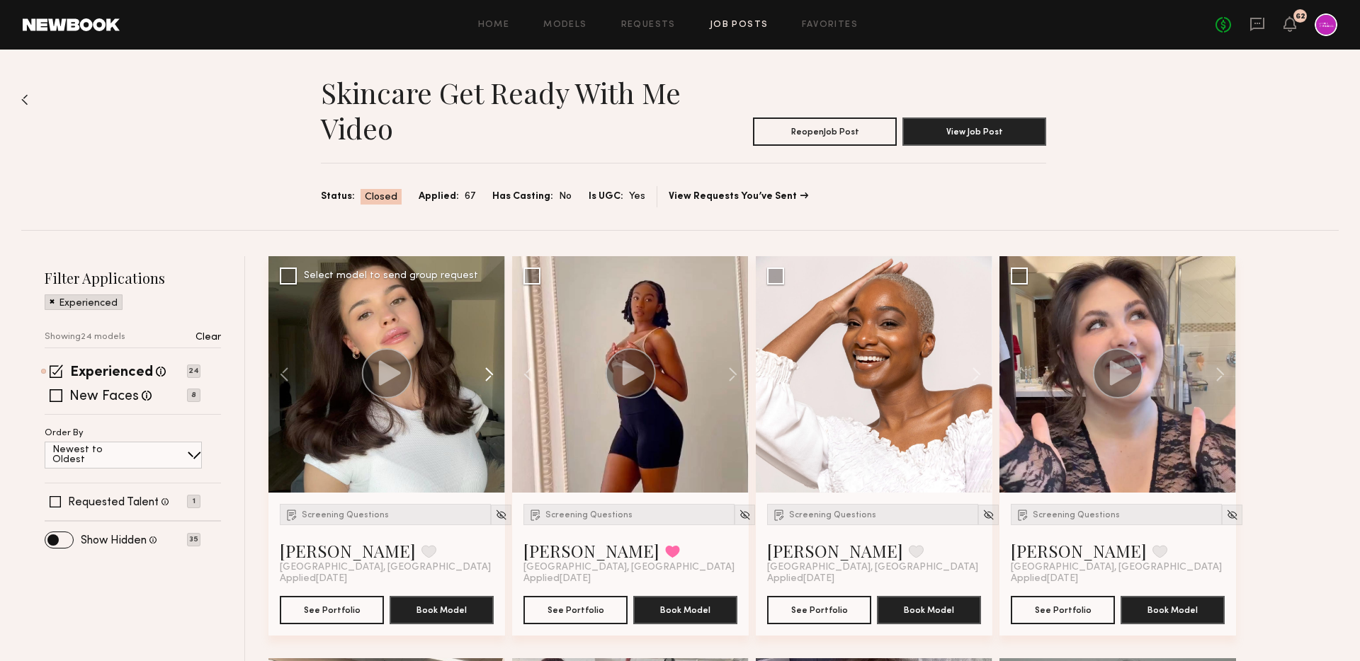
click at [493, 374] on button at bounding box center [482, 374] width 45 height 237
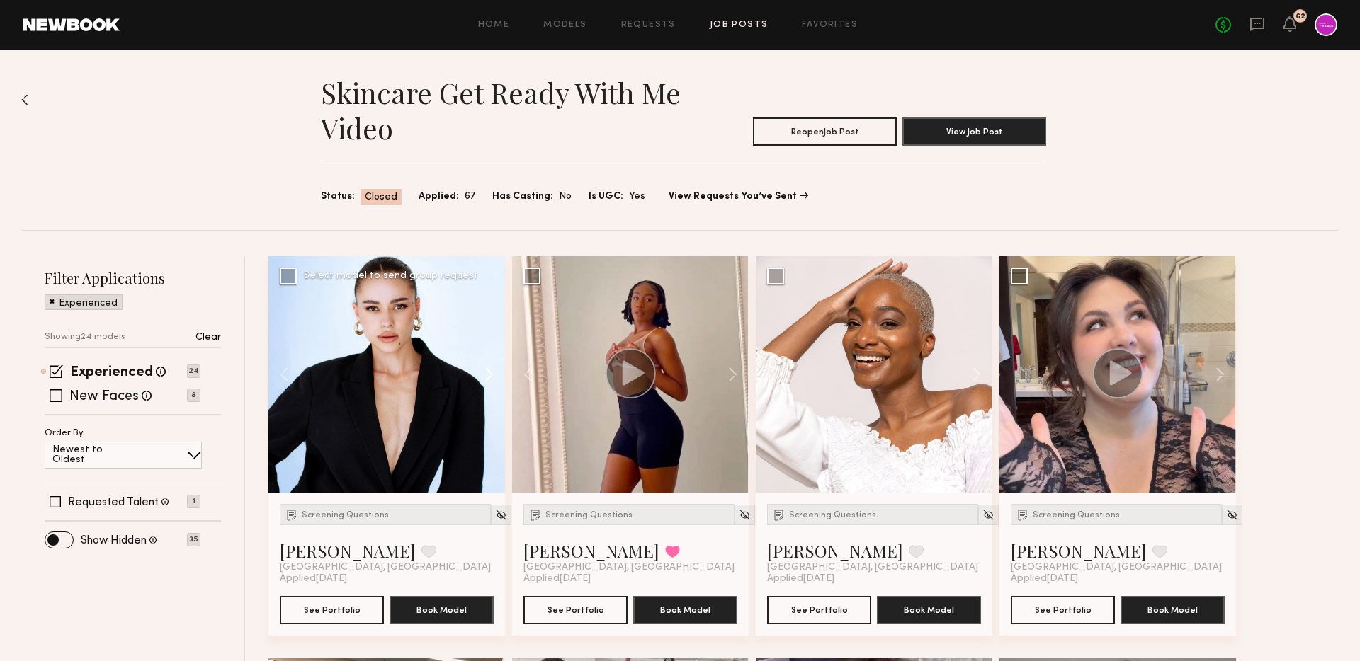
click at [493, 374] on button at bounding box center [482, 374] width 45 height 237
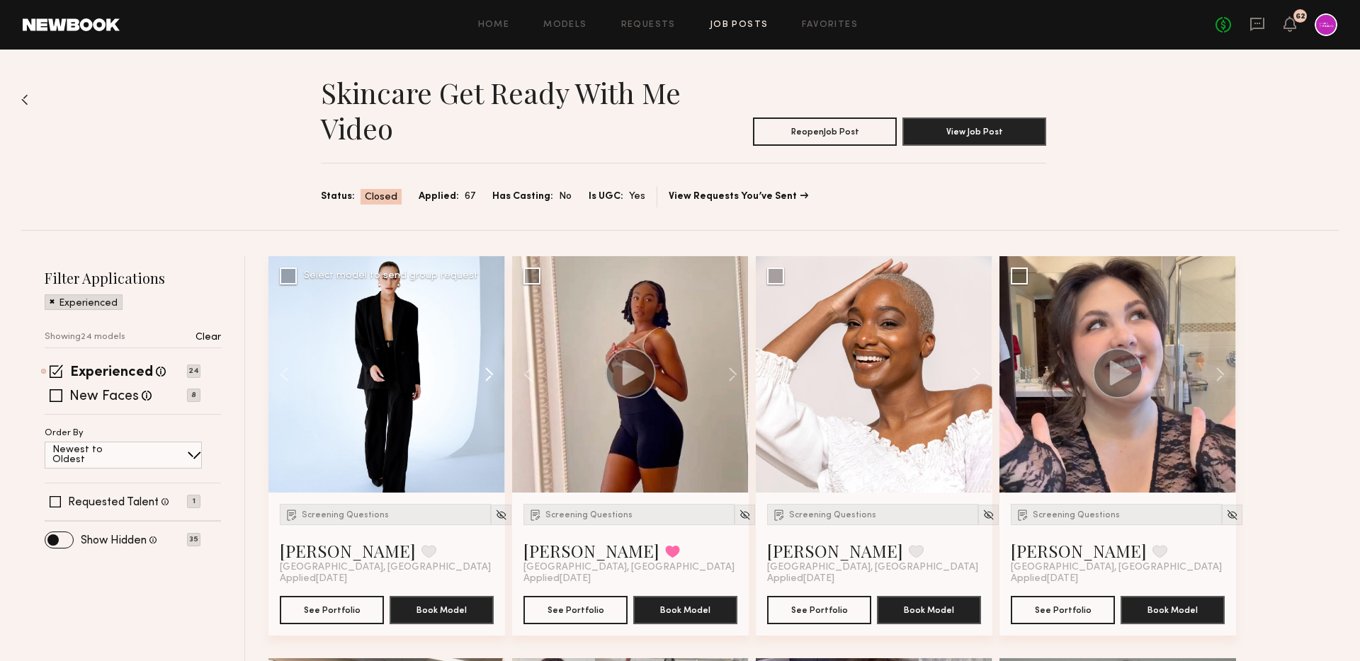
click at [493, 374] on button at bounding box center [482, 374] width 45 height 237
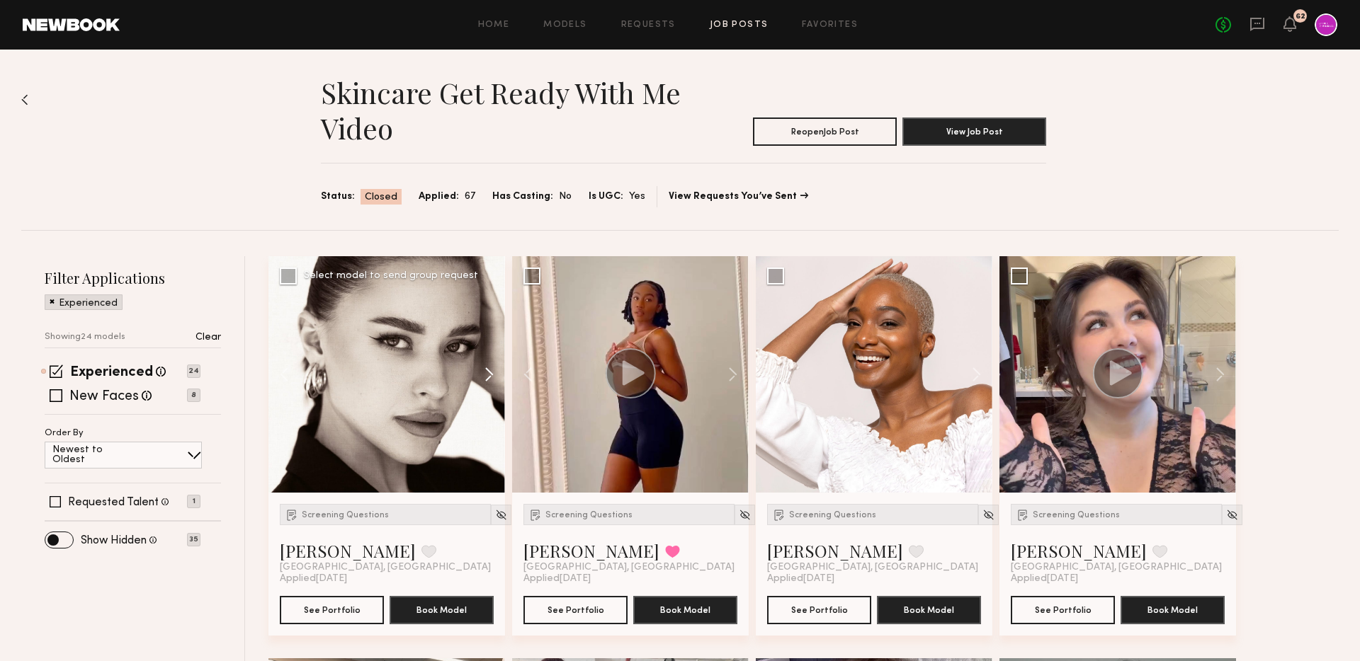
click at [493, 374] on button at bounding box center [482, 374] width 45 height 237
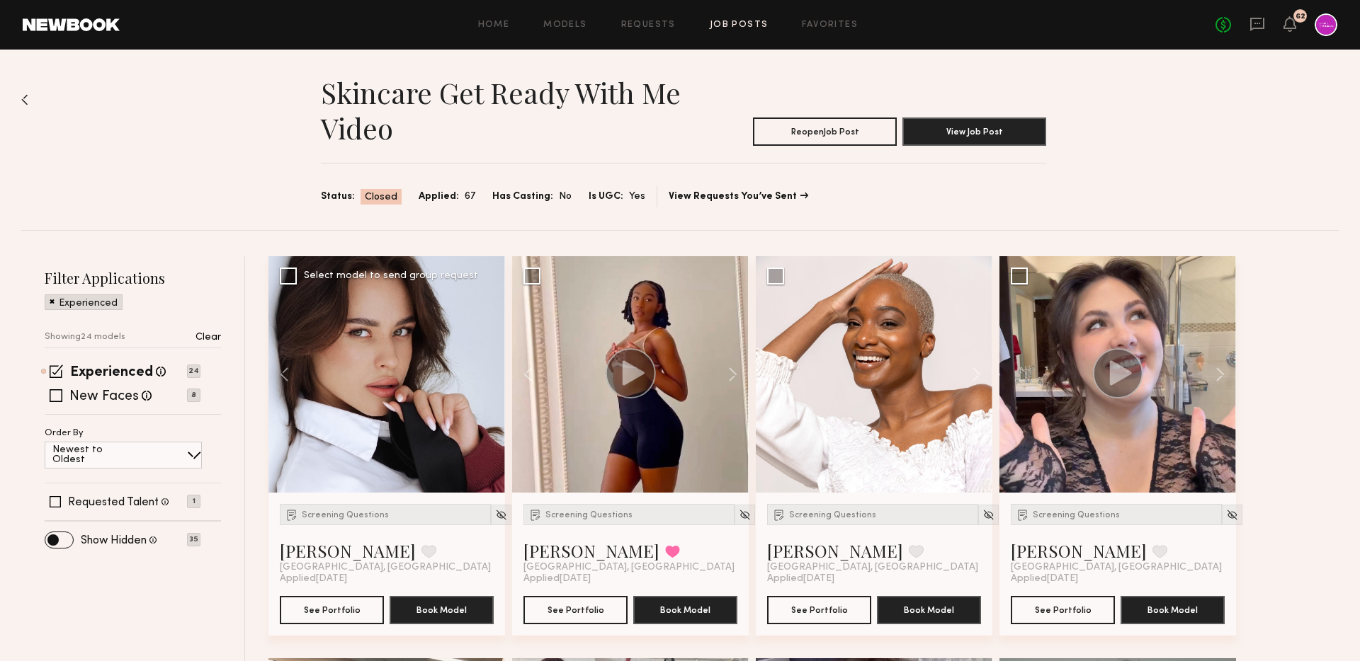
click at [493, 374] on div at bounding box center [386, 374] width 237 height 237
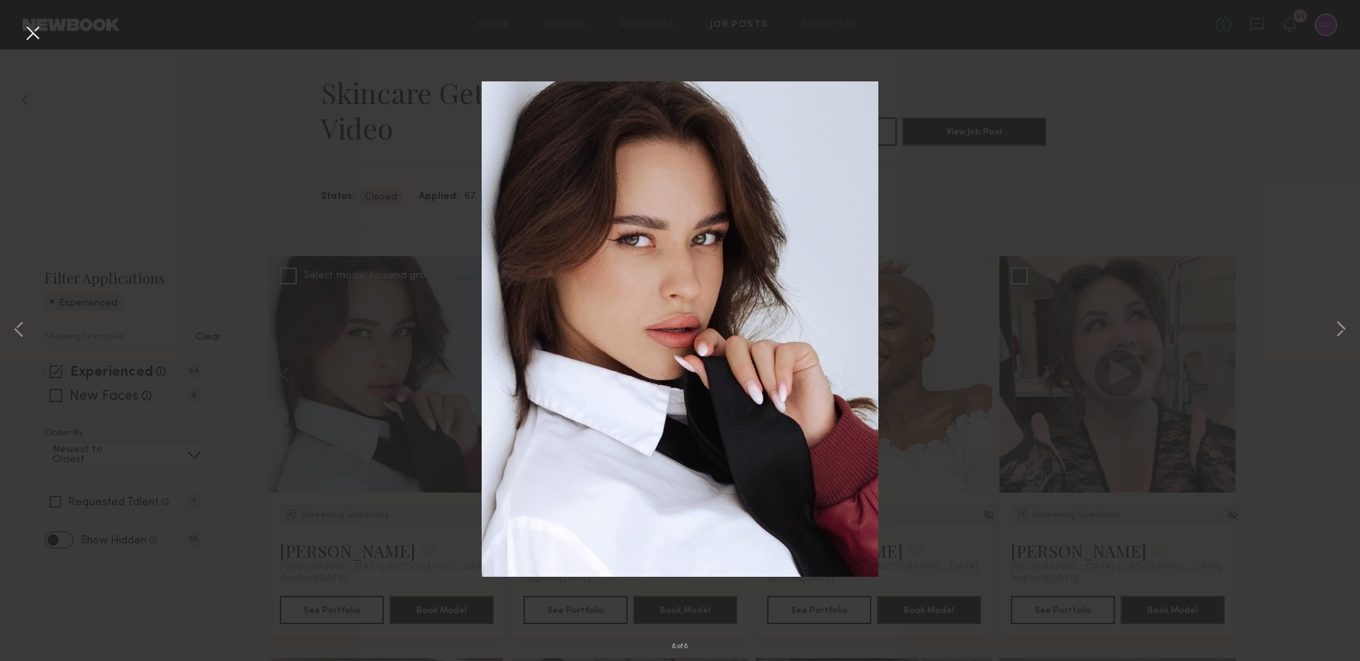
click at [1059, 244] on div "8 of 8" at bounding box center [680, 330] width 1360 height 661
click at [35, 37] on button at bounding box center [32, 33] width 23 height 25
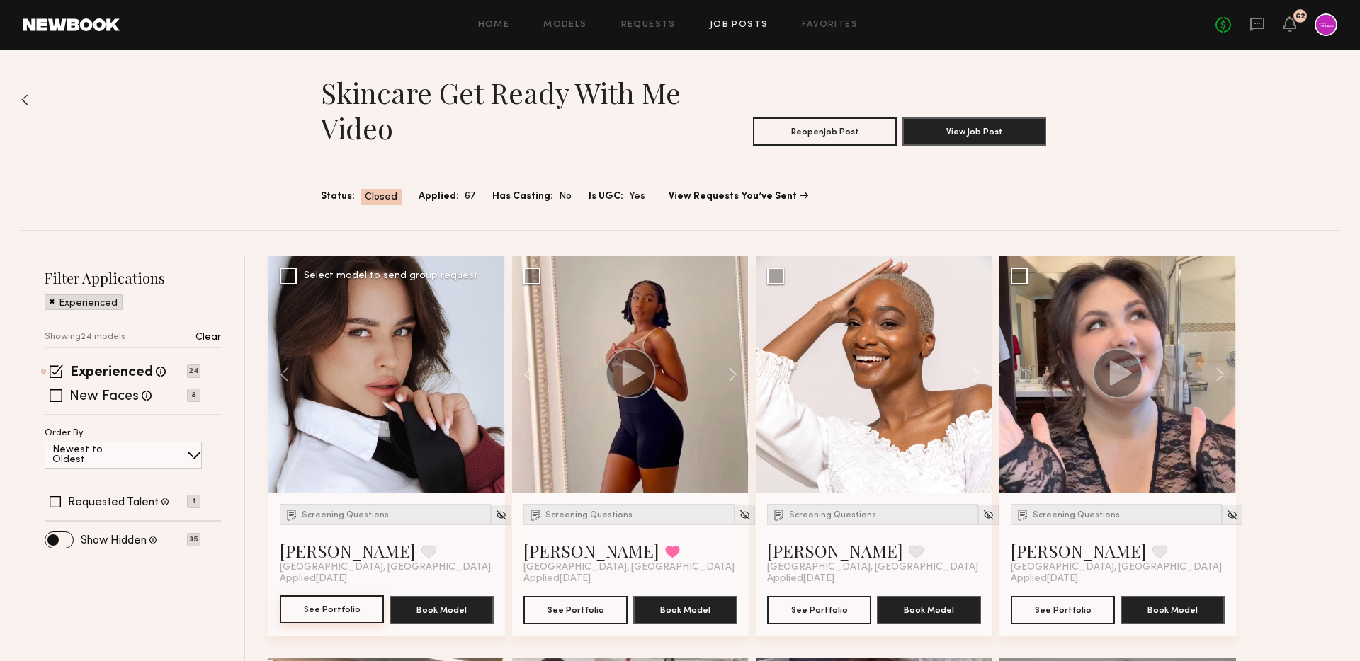
click at [334, 616] on button "See Portfolio" at bounding box center [332, 610] width 104 height 28
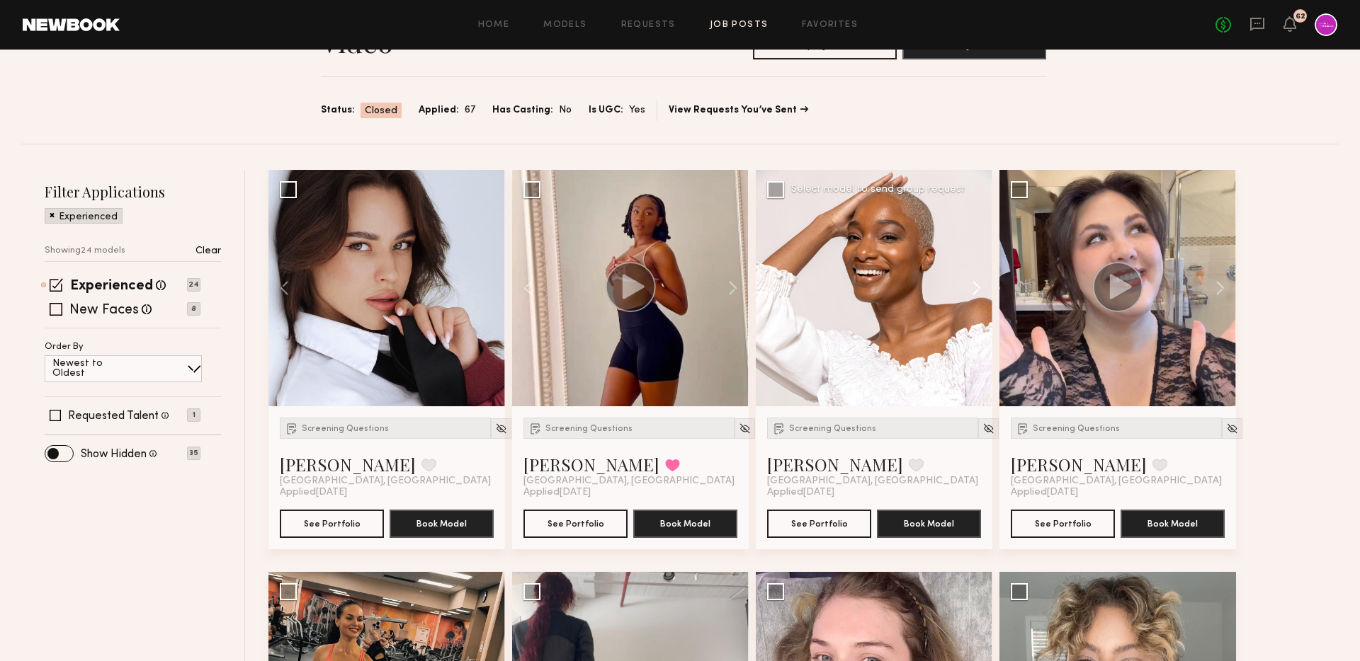
click at [982, 295] on button at bounding box center [969, 288] width 45 height 237
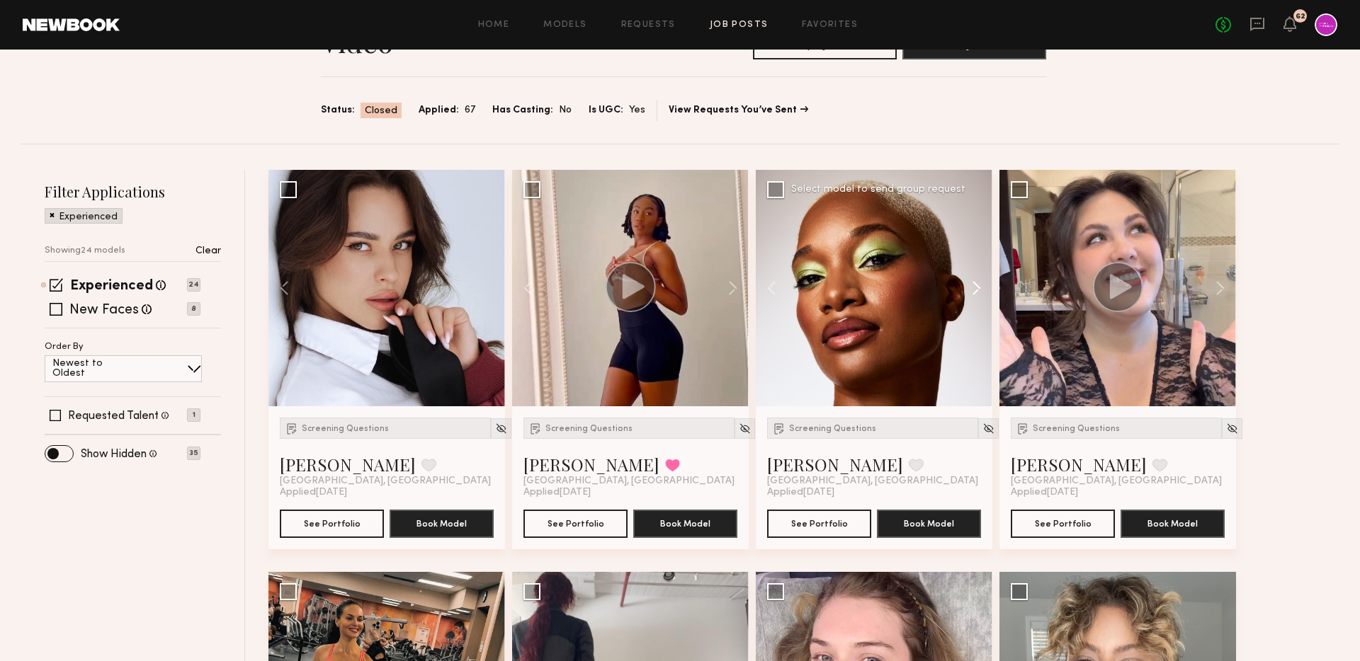
click at [982, 295] on button at bounding box center [969, 288] width 45 height 237
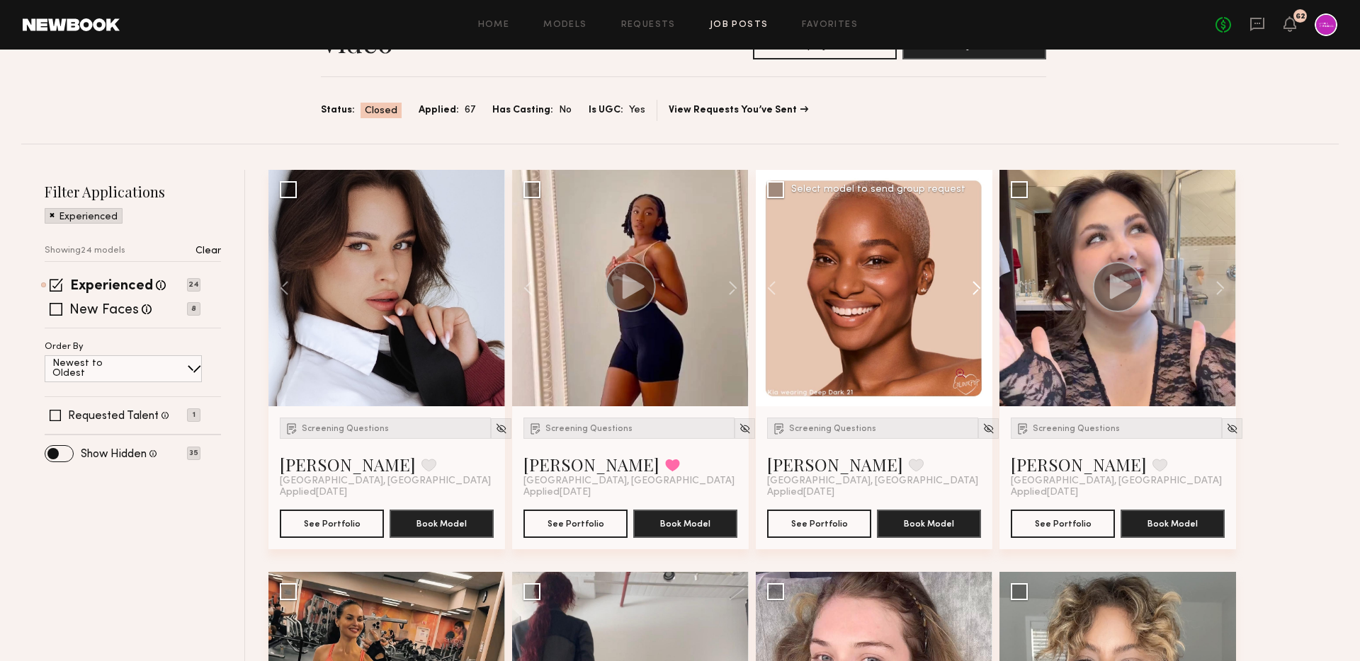
click at [982, 295] on button at bounding box center [969, 288] width 45 height 237
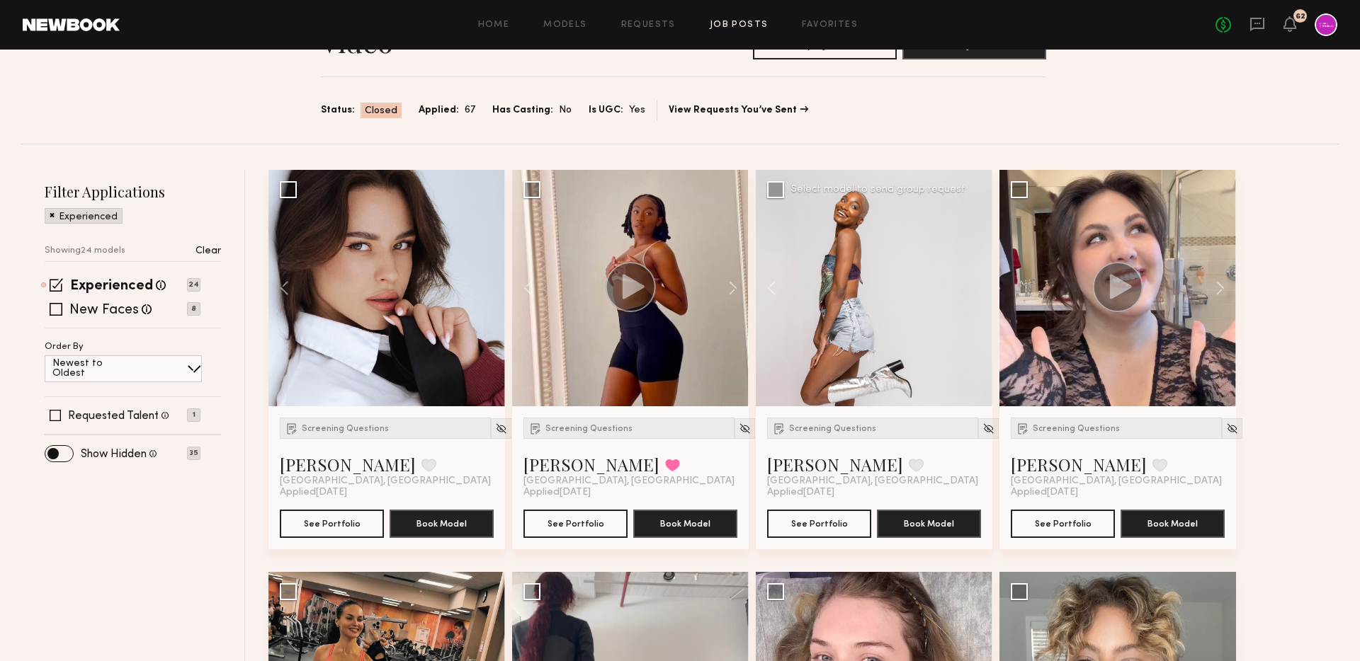
click at [982, 295] on div at bounding box center [874, 288] width 237 height 237
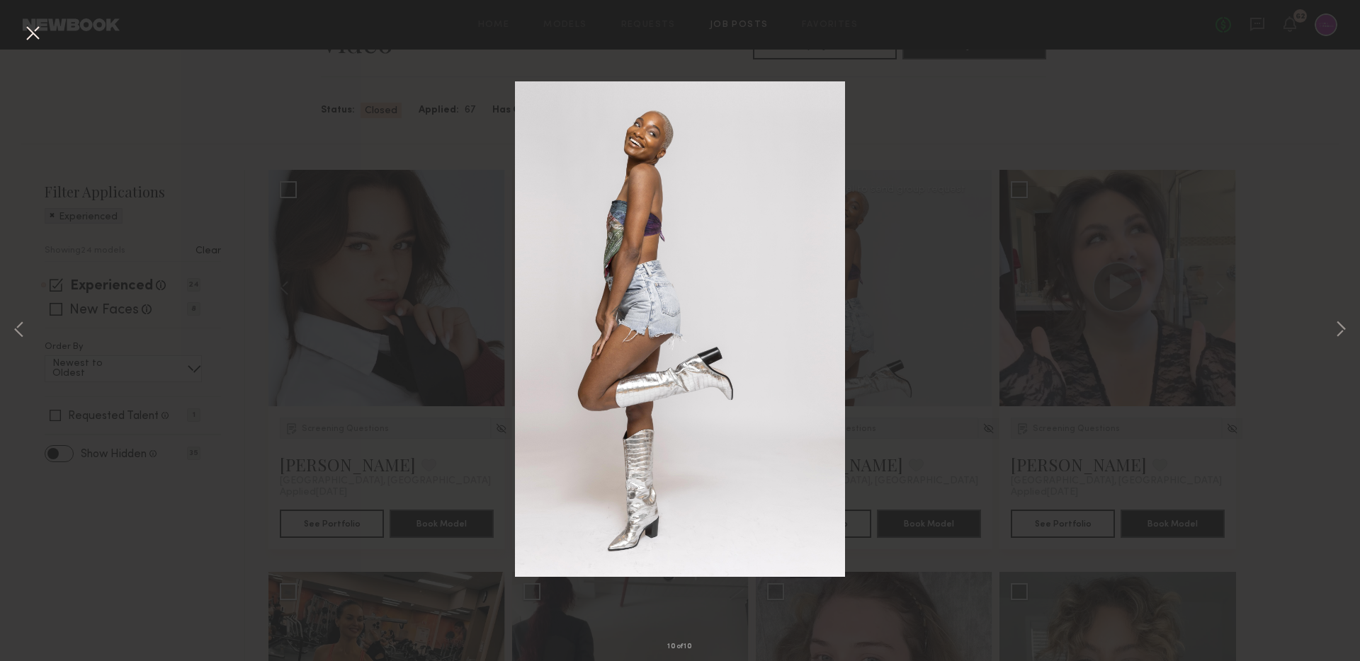
click at [32, 30] on button at bounding box center [32, 33] width 23 height 25
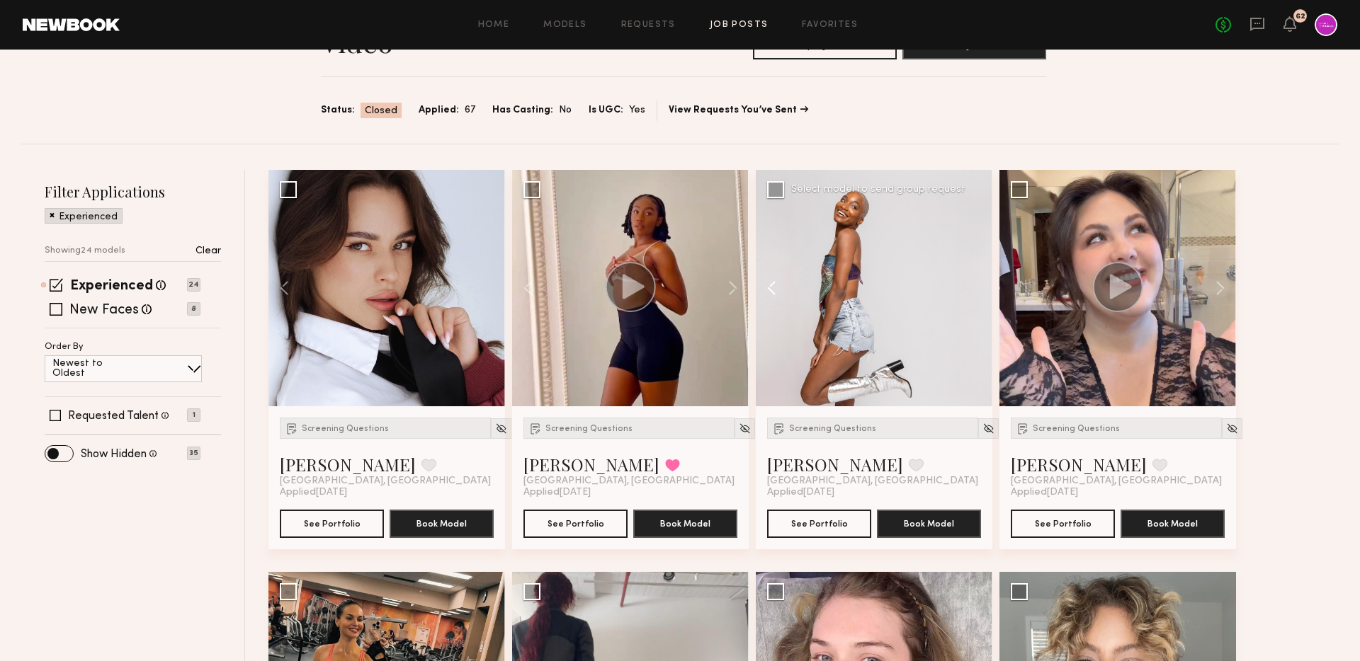
click at [775, 286] on button at bounding box center [778, 288] width 45 height 237
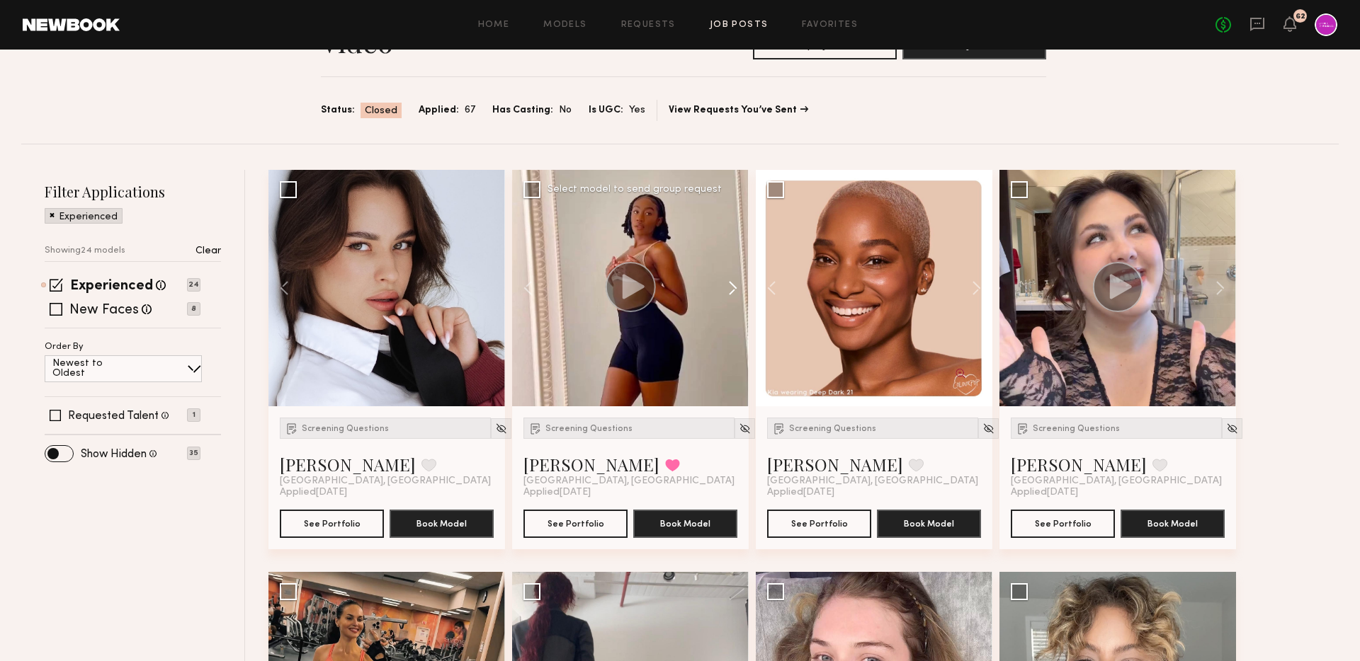
click at [724, 287] on button at bounding box center [725, 288] width 45 height 237
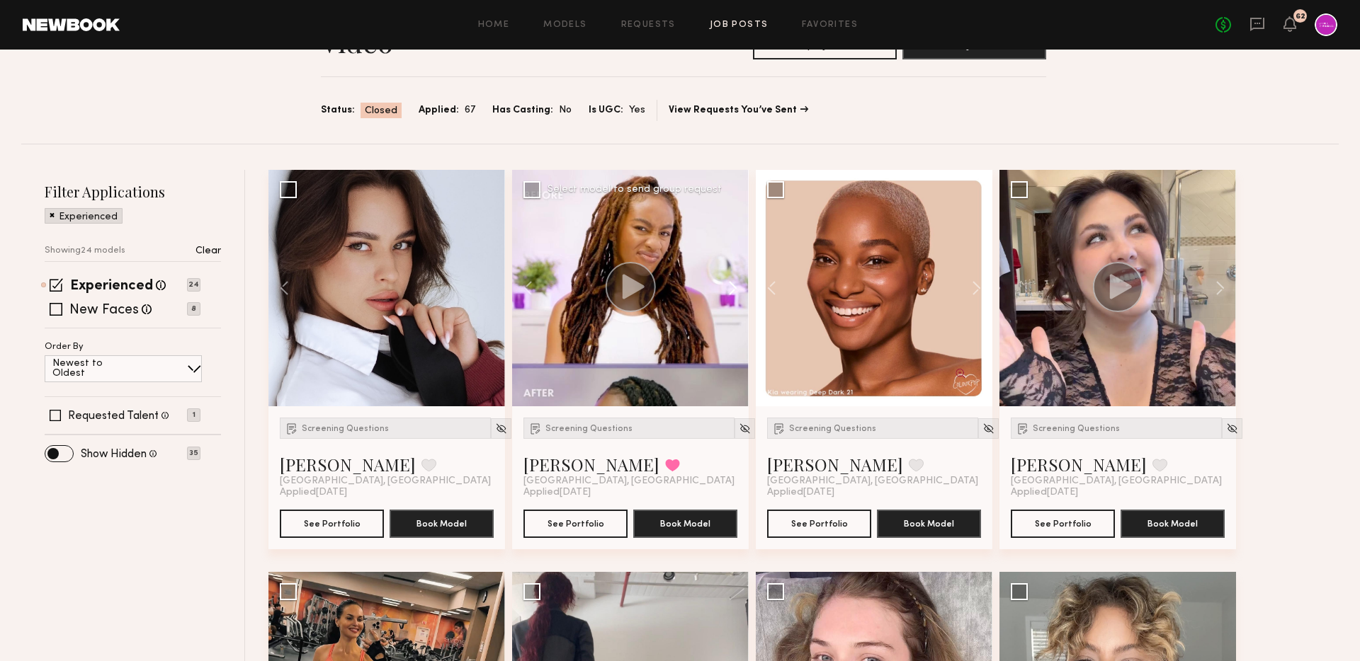
click at [733, 289] on button at bounding box center [725, 288] width 45 height 237
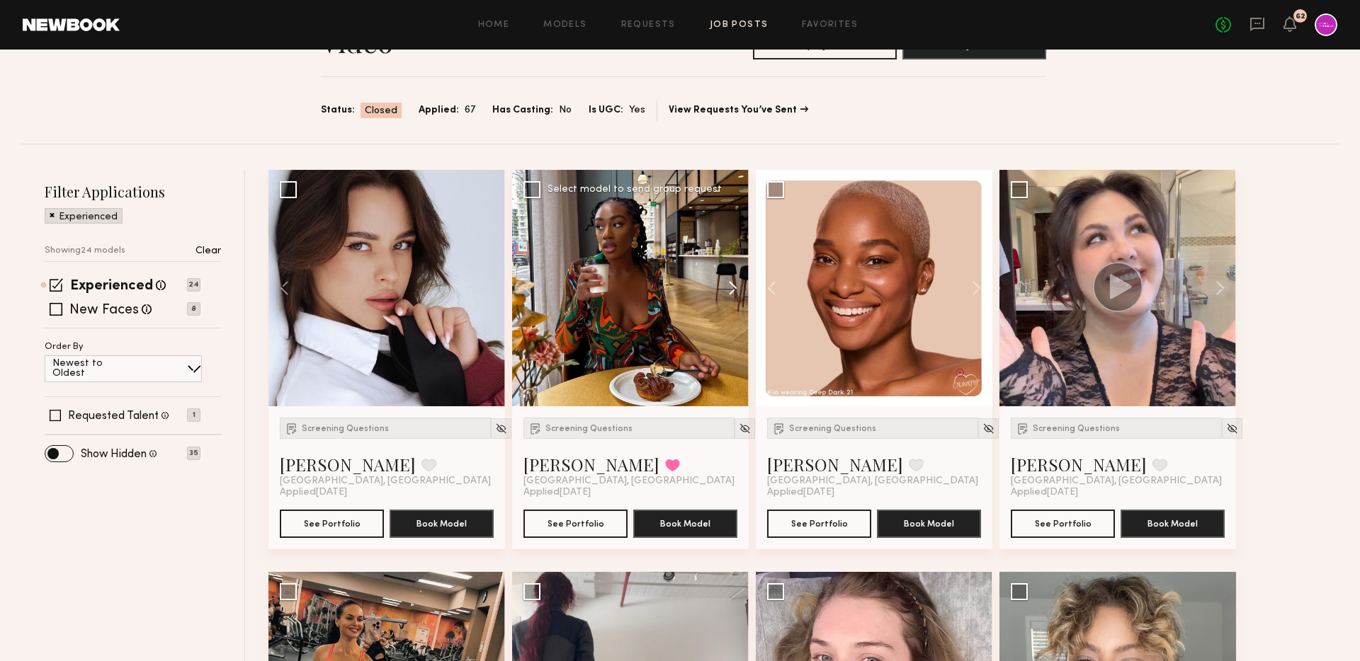
click at [733, 289] on button at bounding box center [725, 288] width 45 height 237
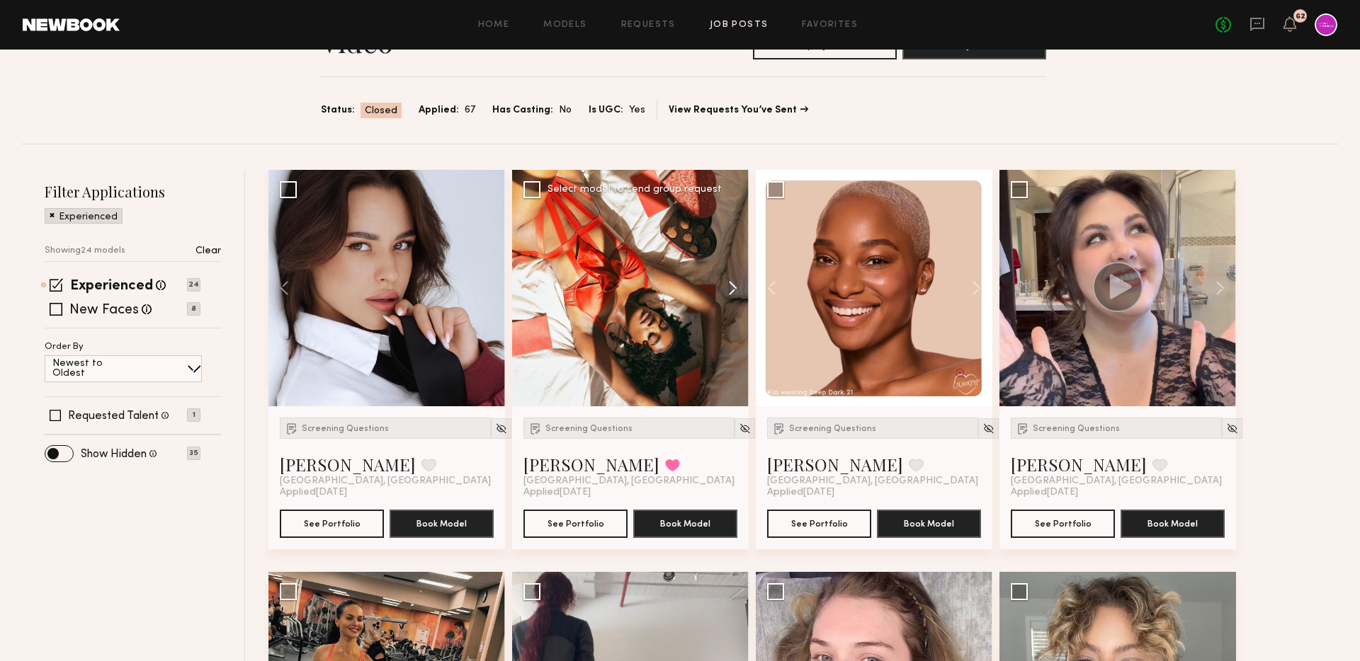
click at [733, 289] on button at bounding box center [725, 288] width 45 height 237
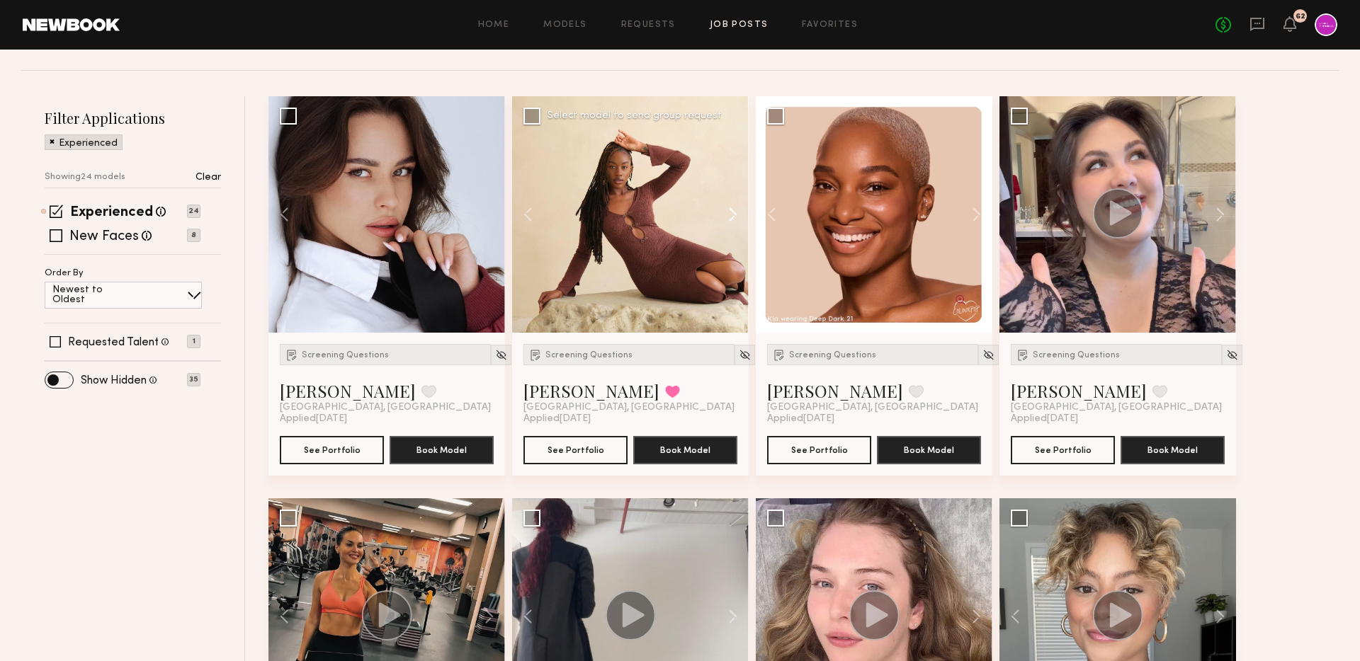
scroll to position [104, 0]
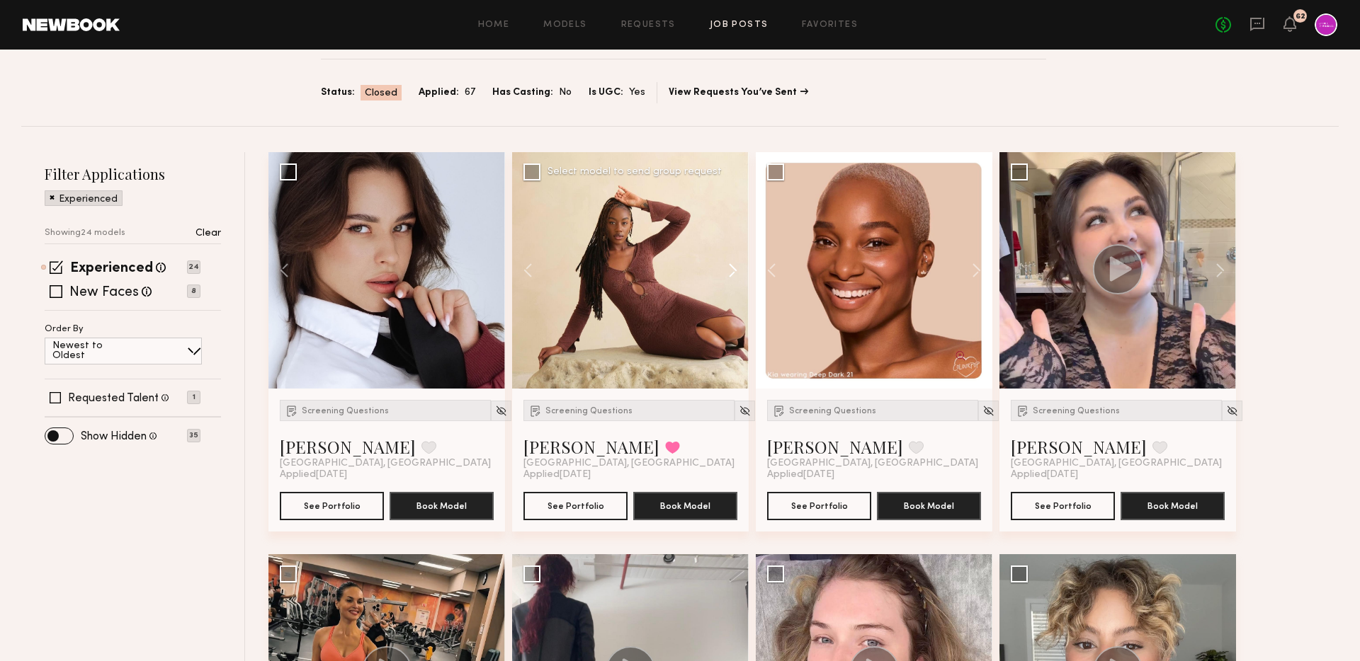
click at [736, 279] on button at bounding box center [725, 270] width 45 height 237
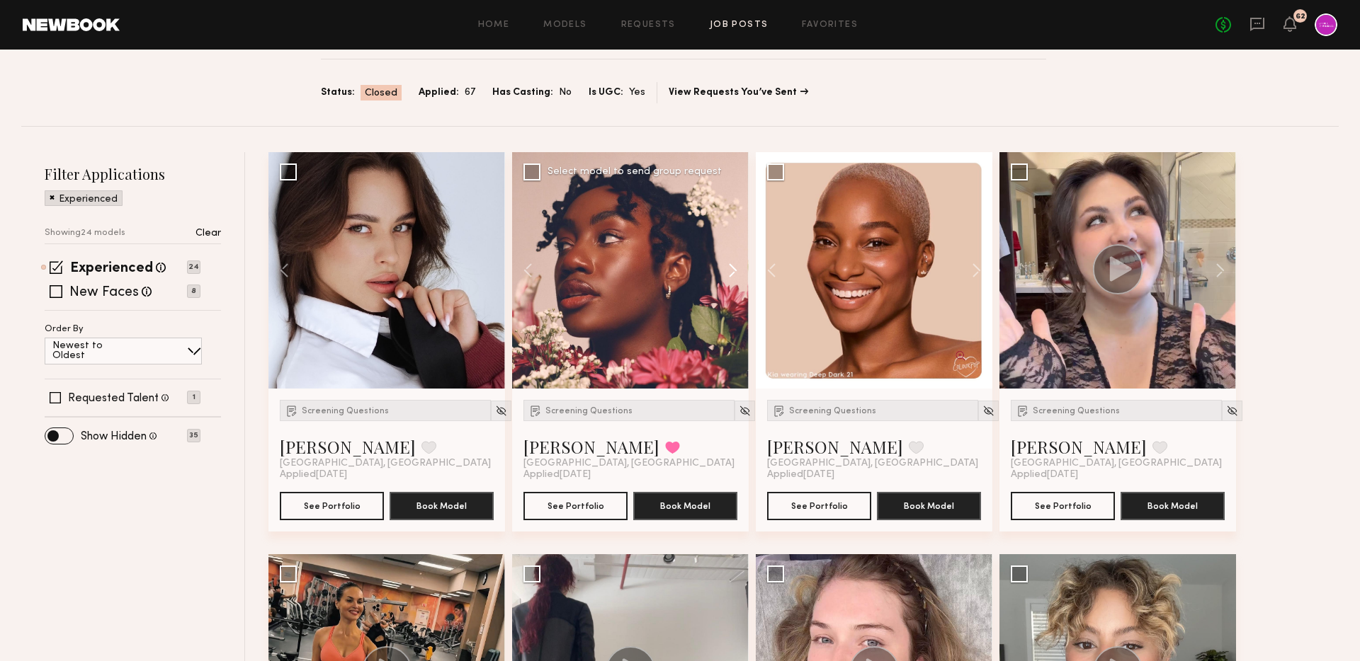
click at [736, 279] on button at bounding box center [725, 270] width 45 height 237
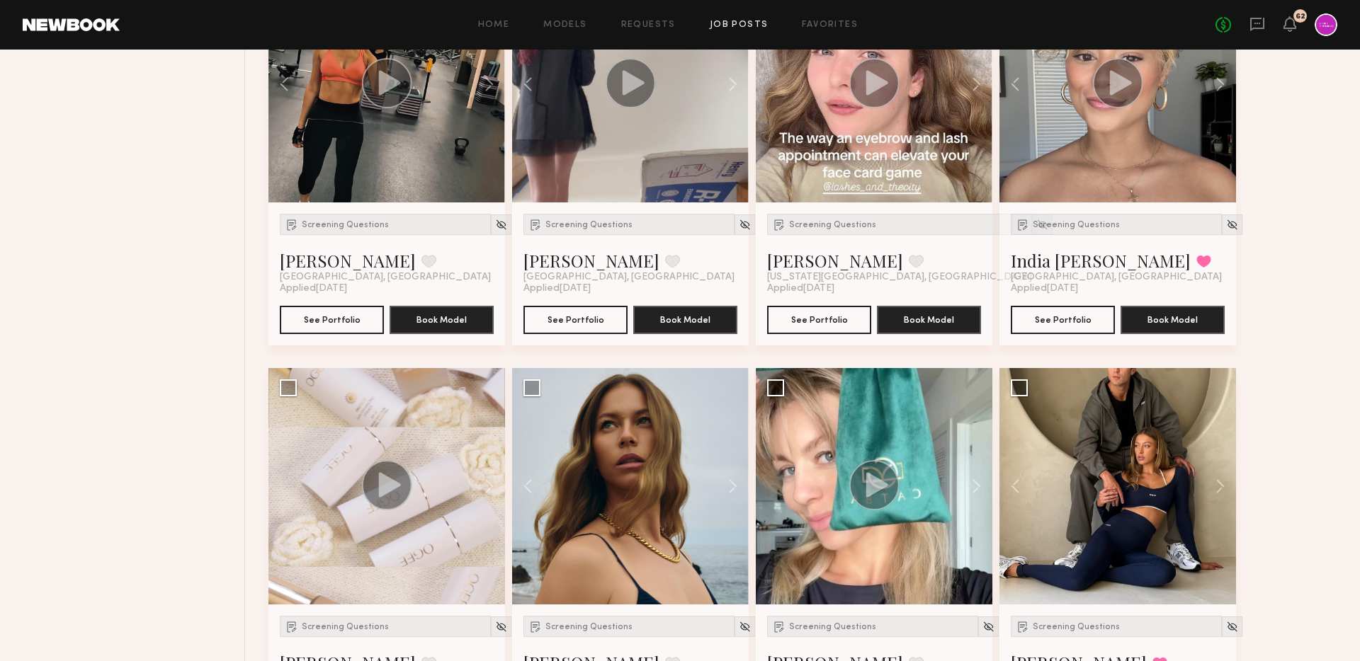
scroll to position [0, 0]
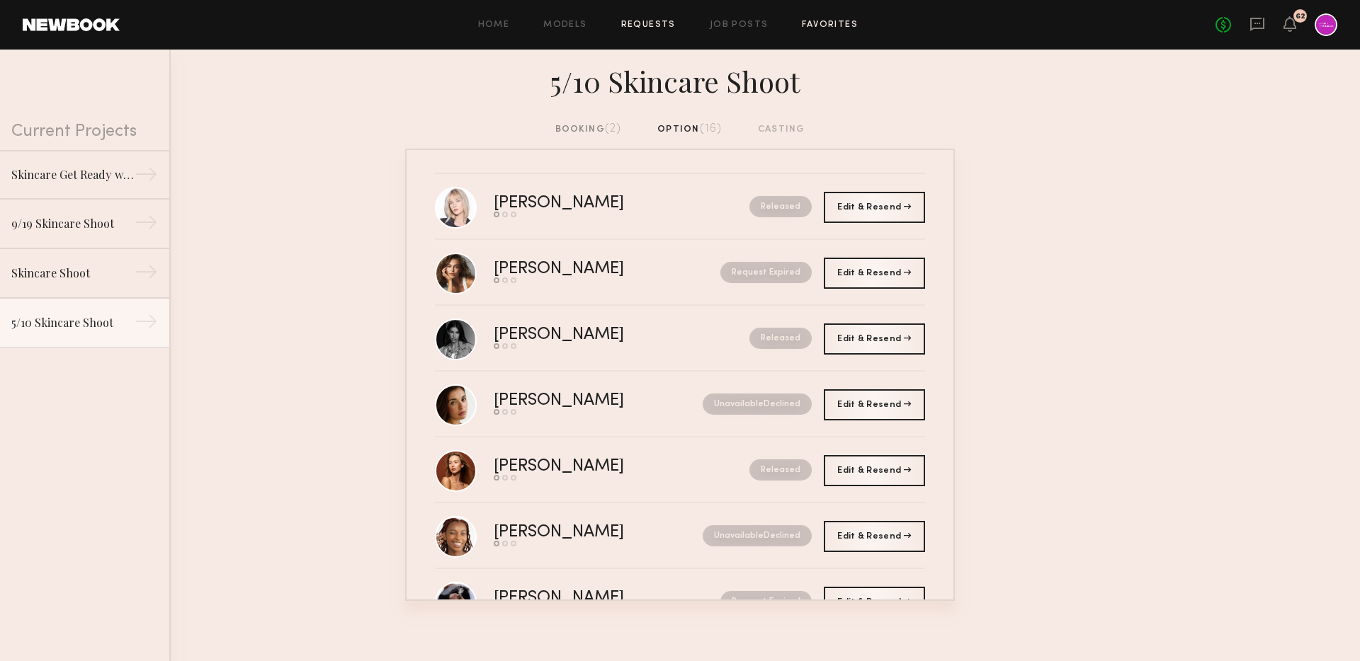
click at [820, 26] on link "Favorites" at bounding box center [830, 25] width 56 height 9
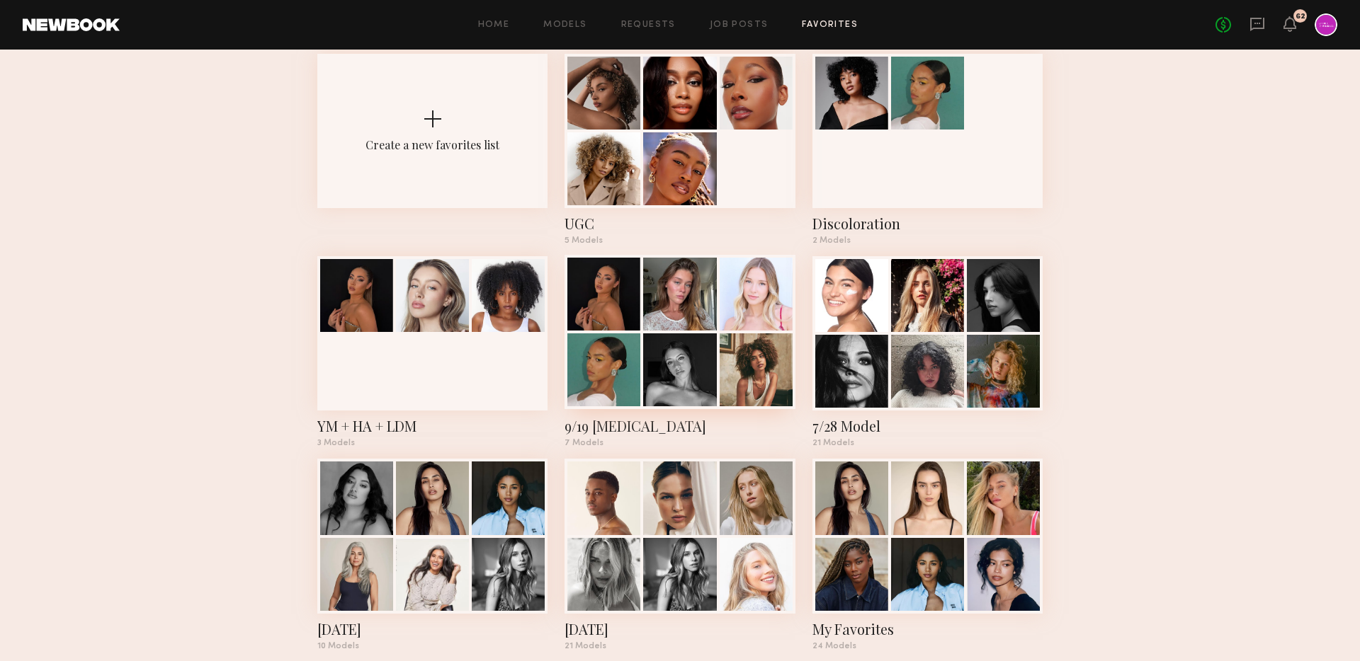
scroll to position [78, 0]
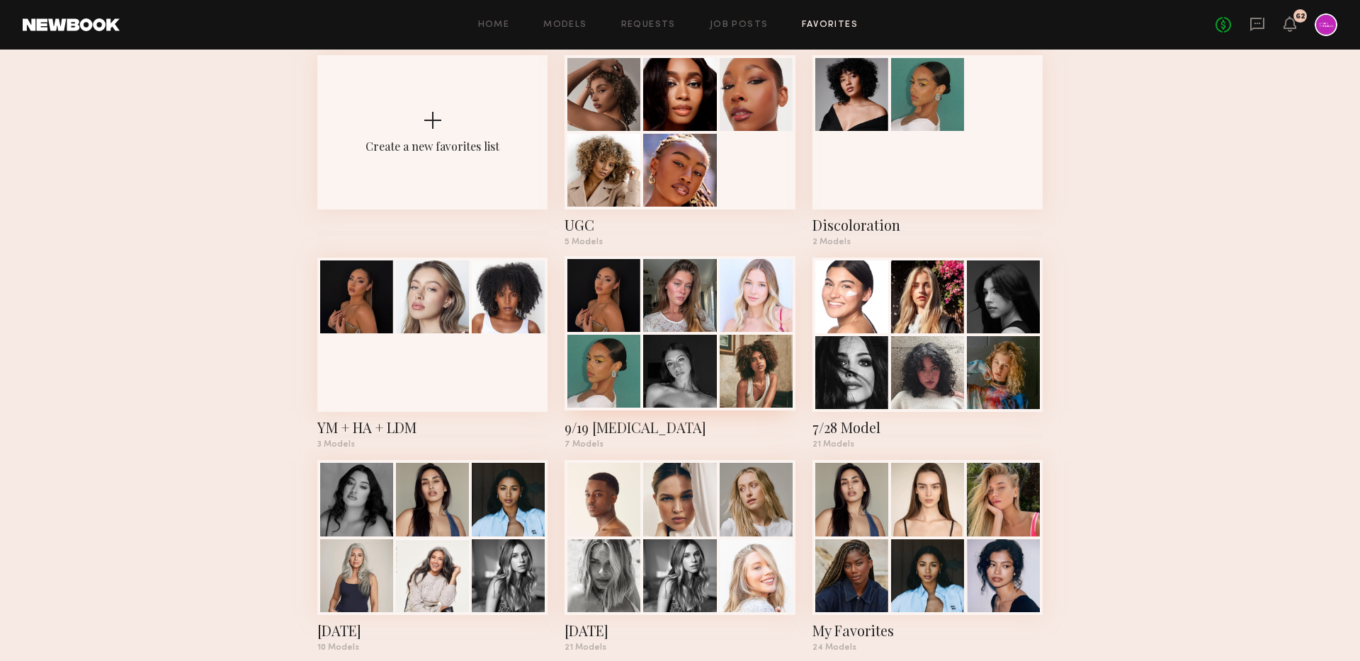
click at [706, 307] on div at bounding box center [679, 295] width 73 height 73
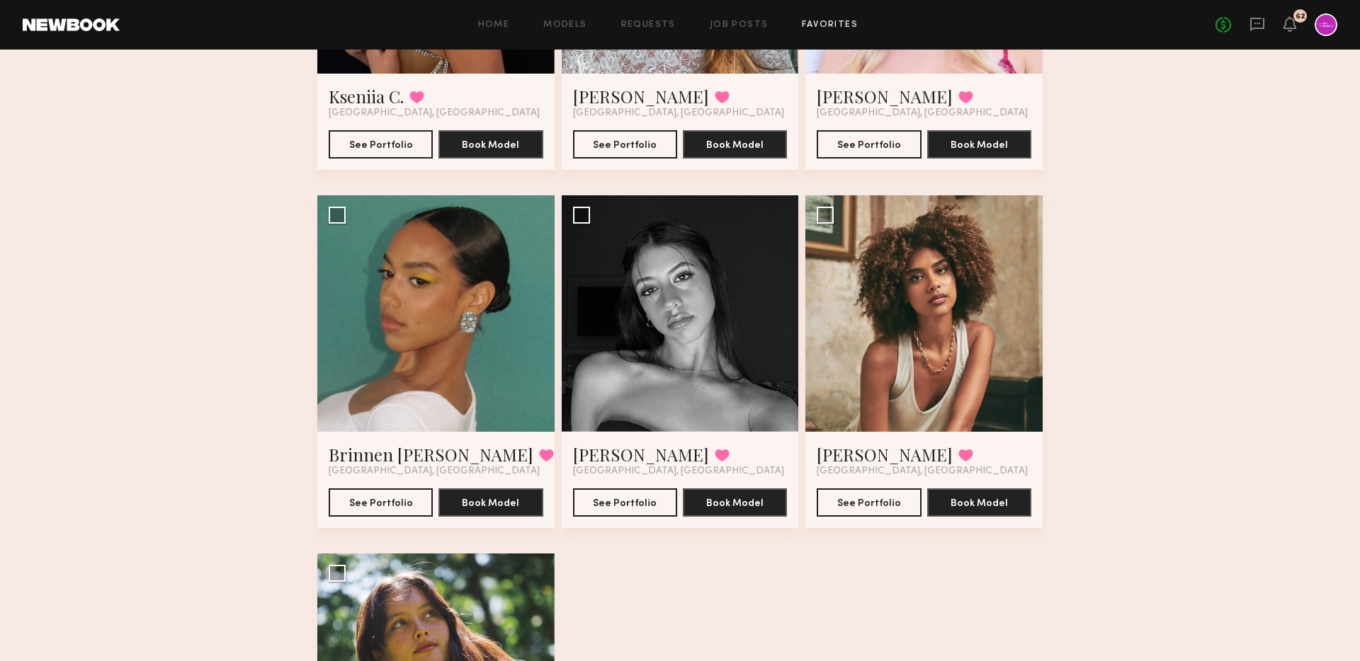
scroll to position [352, 0]
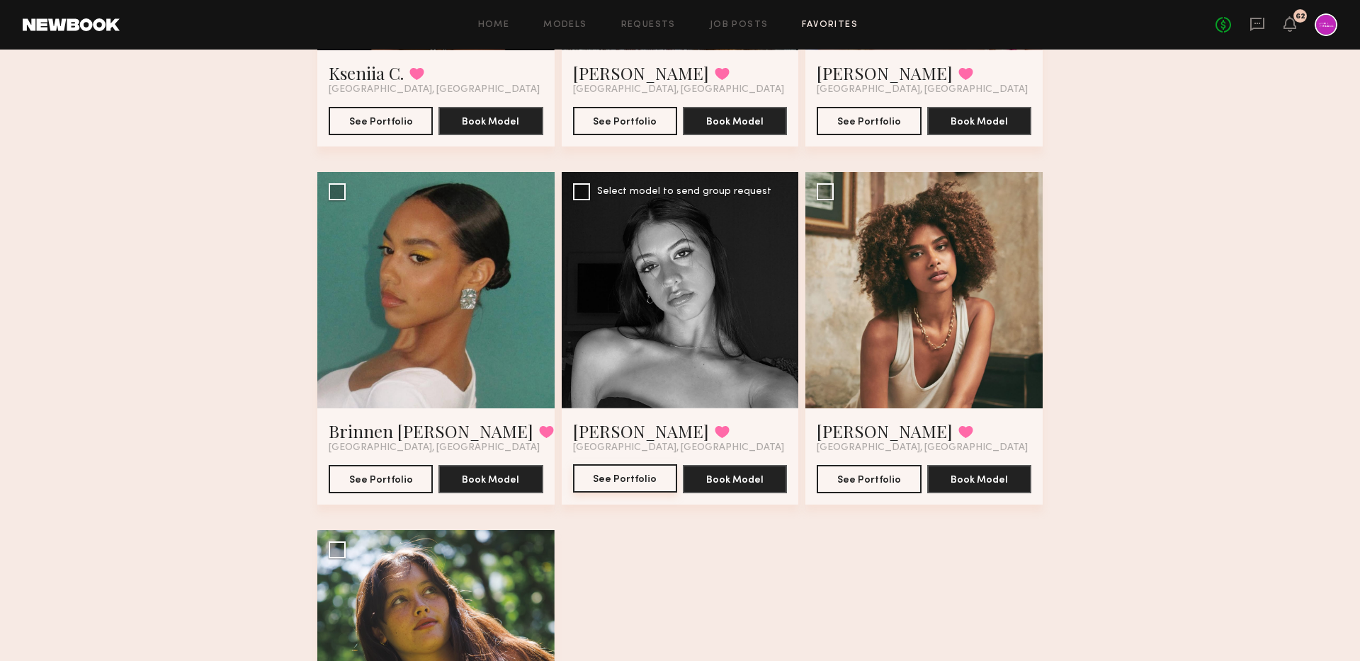
click at [617, 477] on button "See Portfolio" at bounding box center [625, 479] width 104 height 28
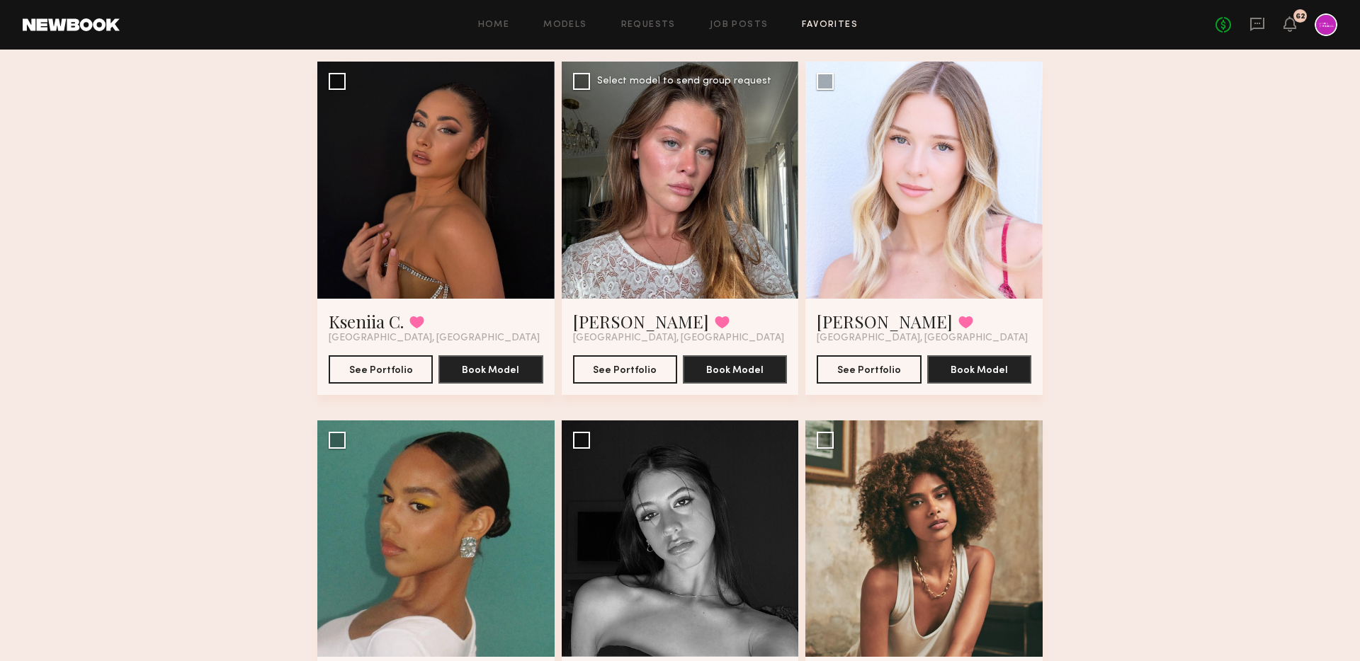
scroll to position [0, 0]
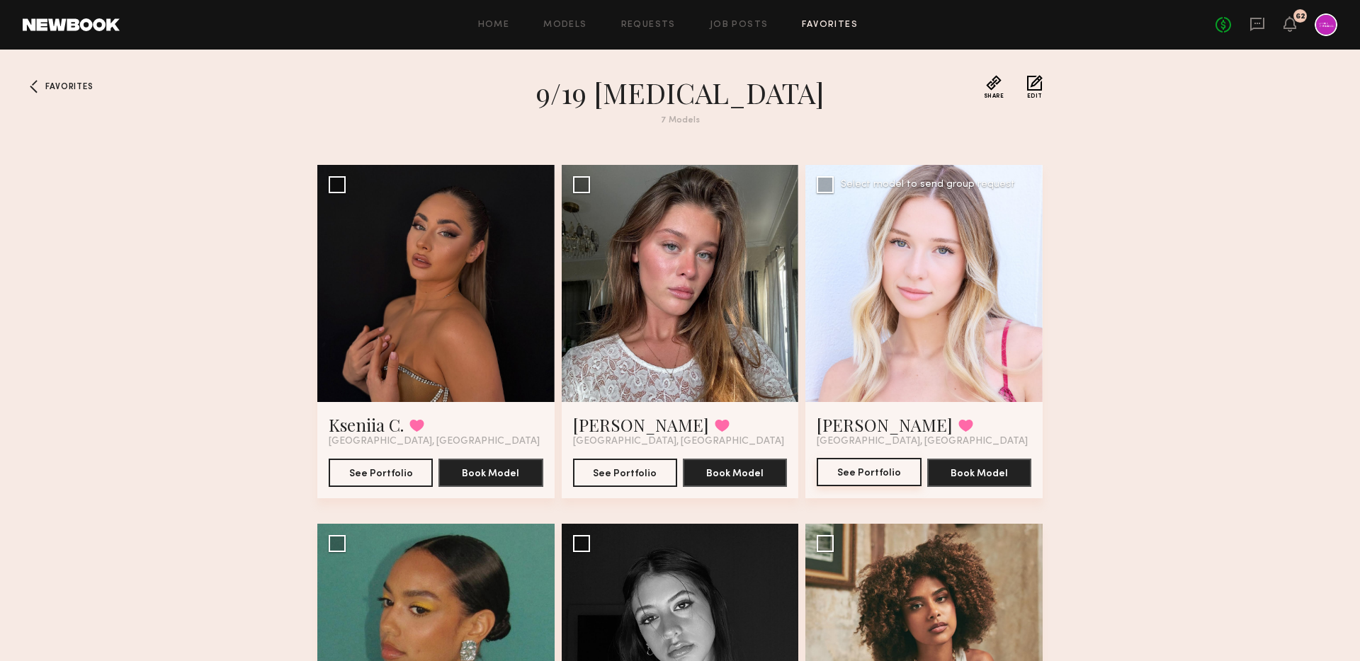
click at [849, 475] on button "See Portfolio" at bounding box center [868, 472] width 104 height 28
click at [1289, 28] on icon at bounding box center [1289, 23] width 11 height 10
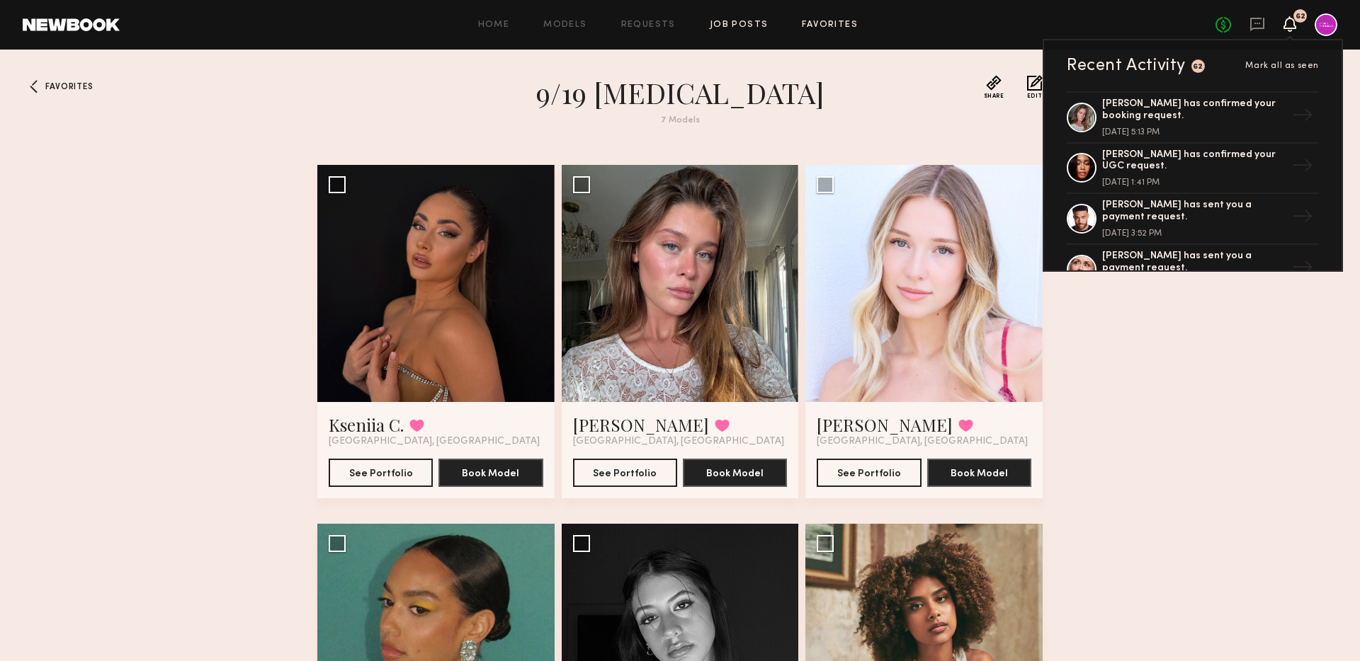
click at [739, 21] on link "Job Posts" at bounding box center [739, 25] width 59 height 9
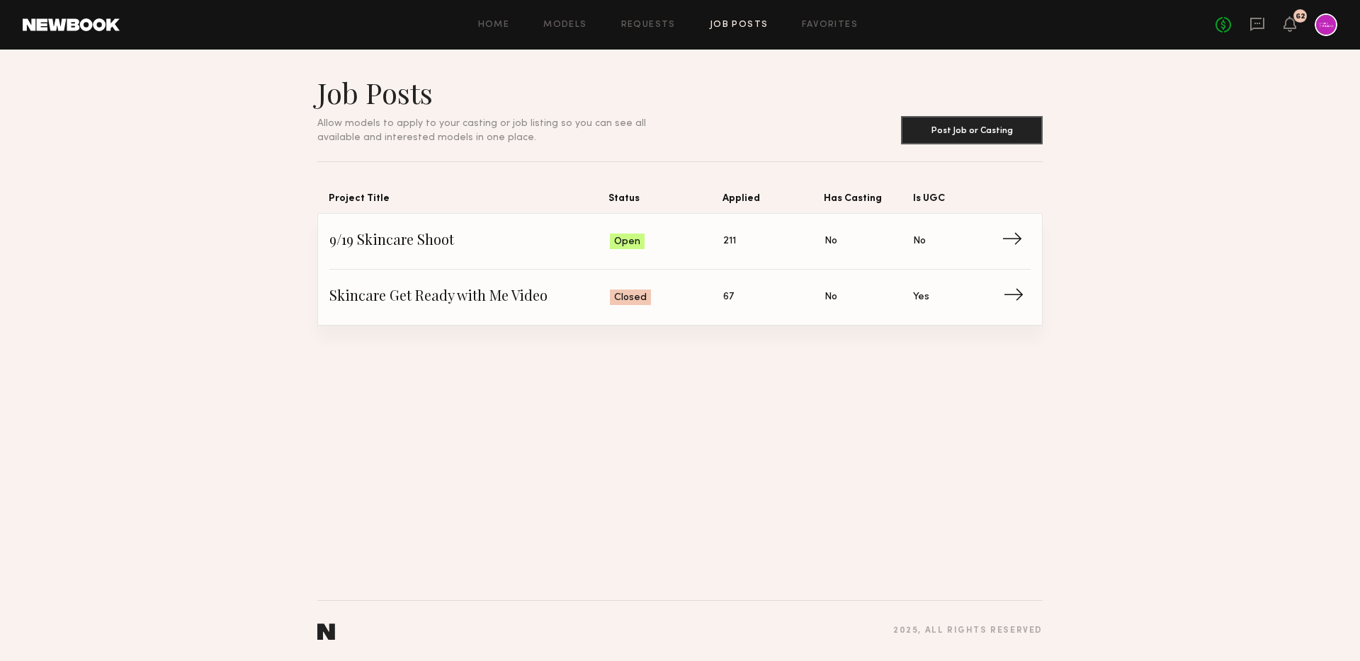
click at [428, 291] on span "Skincare Get Ready with Me Video" at bounding box center [469, 297] width 280 height 21
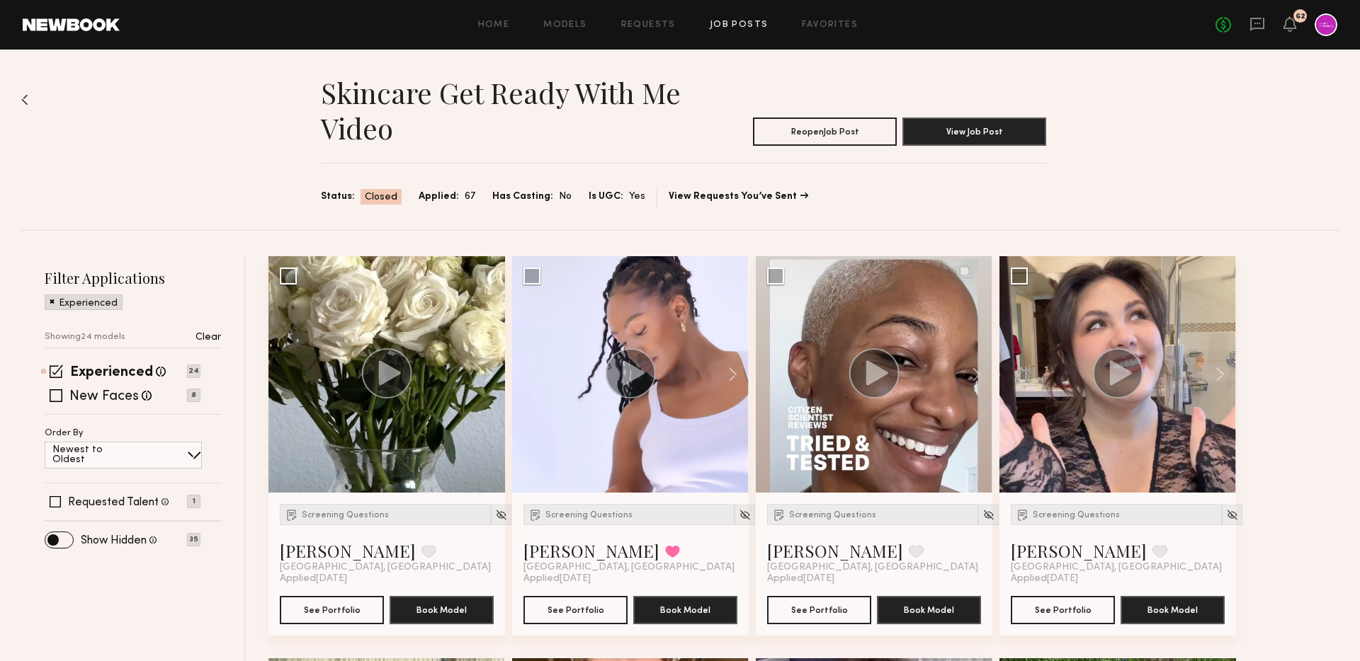
click at [745, 23] on link "Job Posts" at bounding box center [739, 25] width 59 height 9
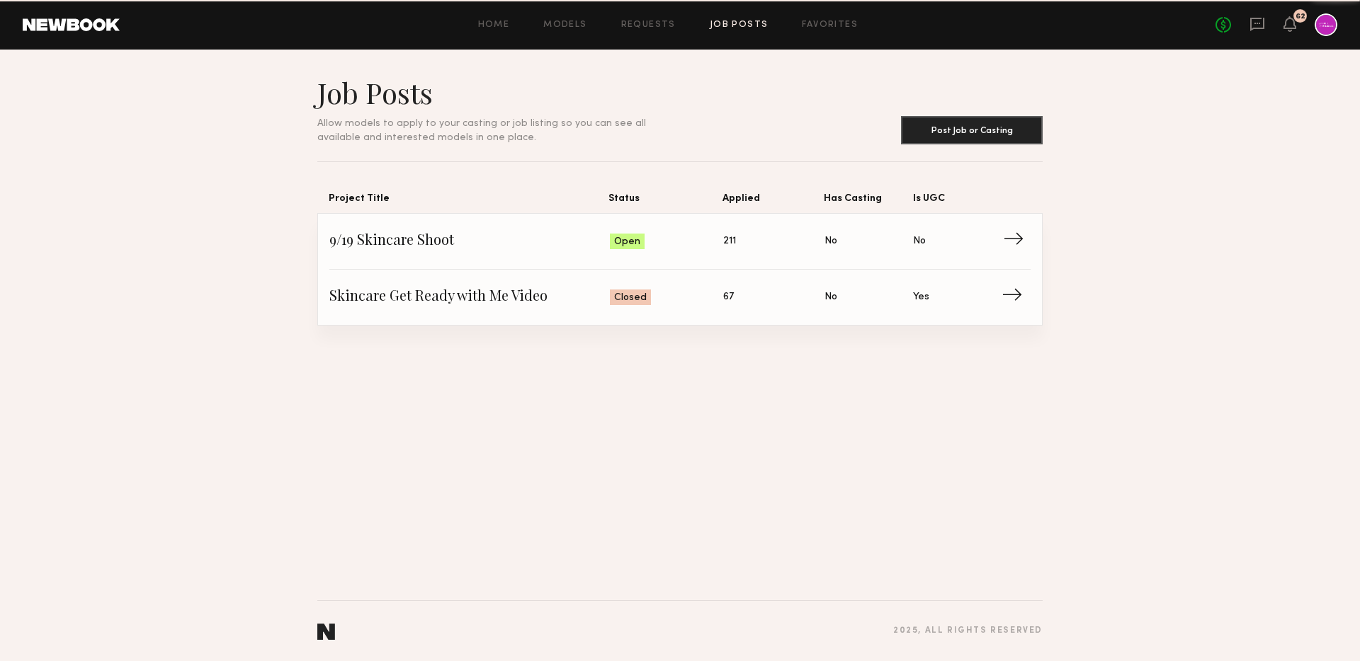
click at [414, 230] on link "9/19 Skincare Shoot Status: Open Applied: 211 Has Casting: No Is UGC: No →" at bounding box center [679, 242] width 701 height 56
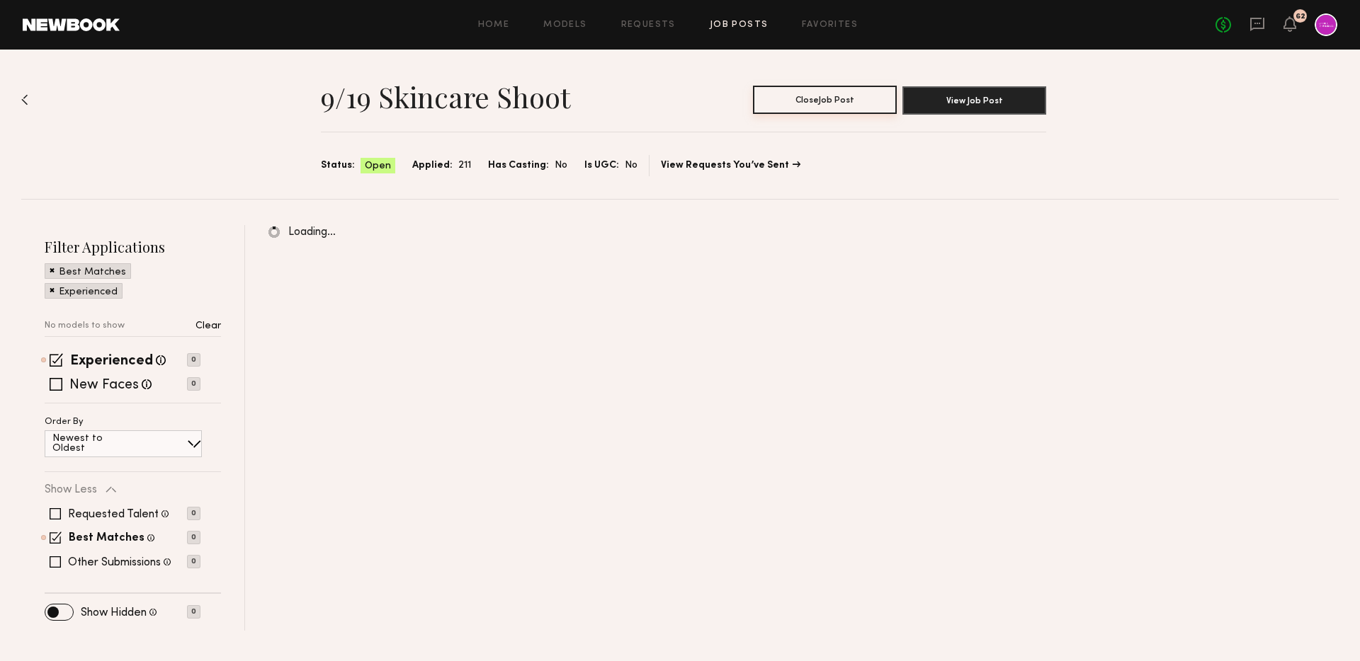
click at [822, 98] on button "Close Job Post" at bounding box center [825, 100] width 144 height 28
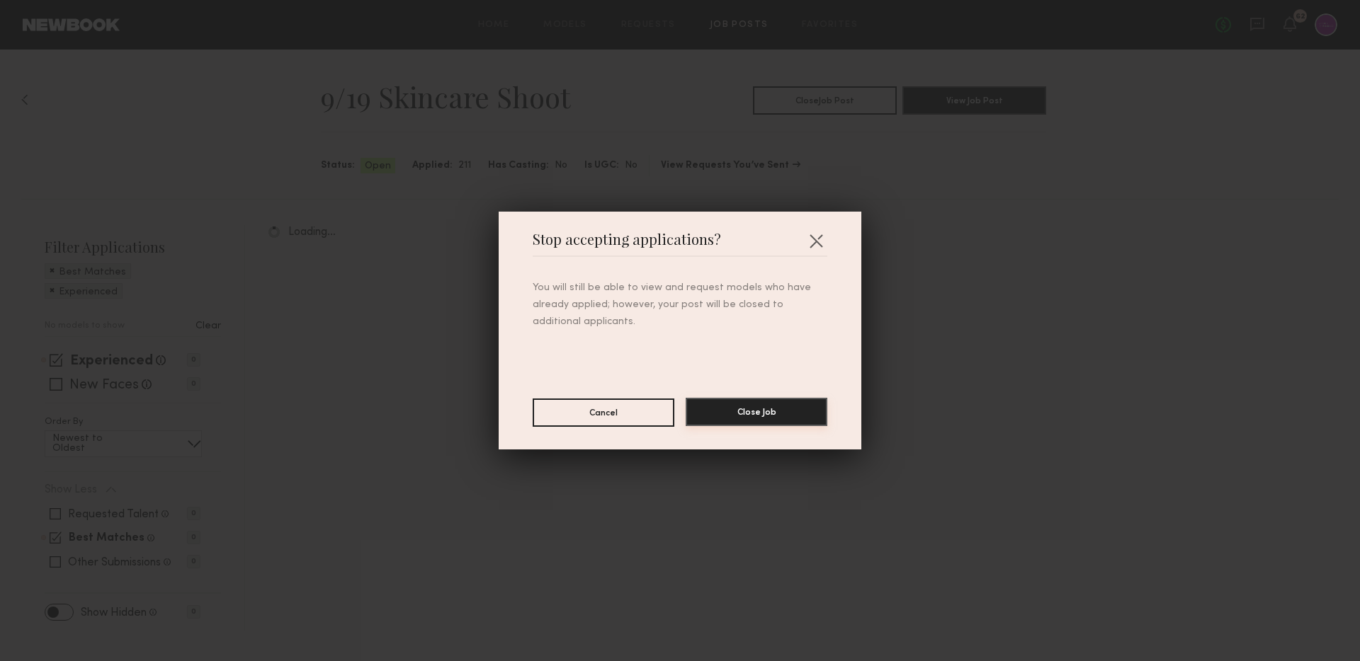
click at [750, 405] on button "Close Job" at bounding box center [756, 412] width 142 height 28
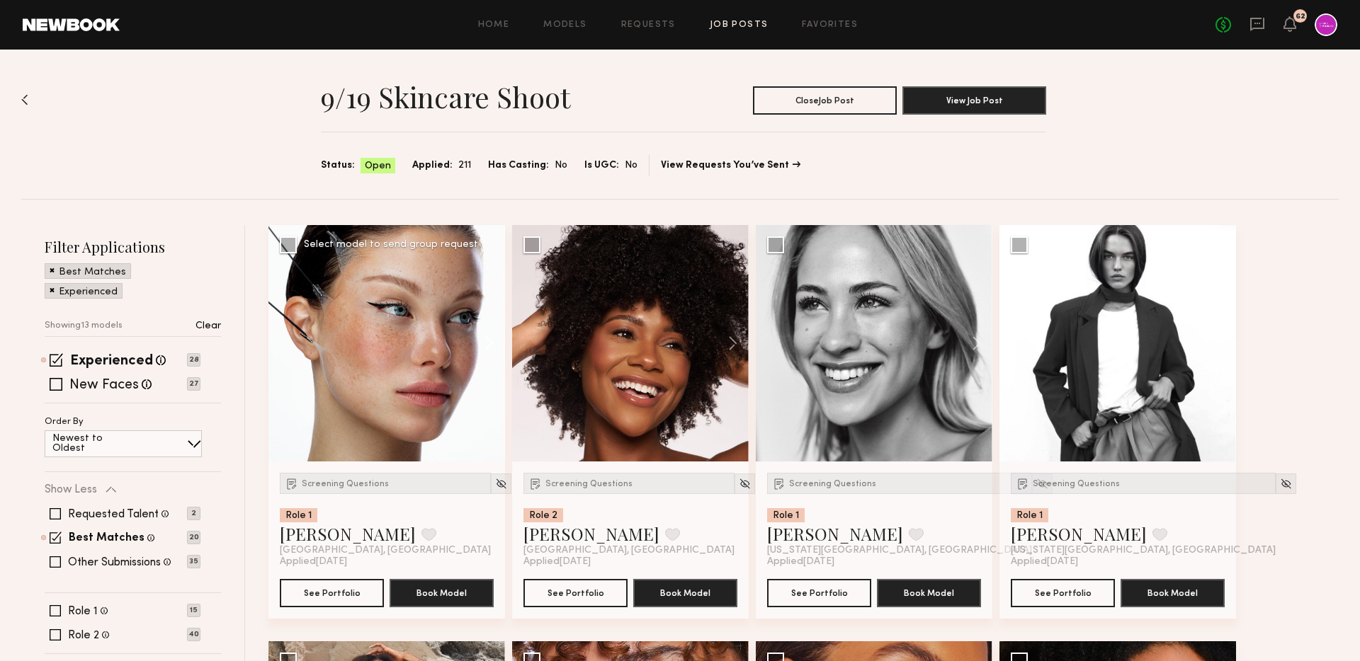
click at [485, 349] on button at bounding box center [482, 343] width 45 height 237
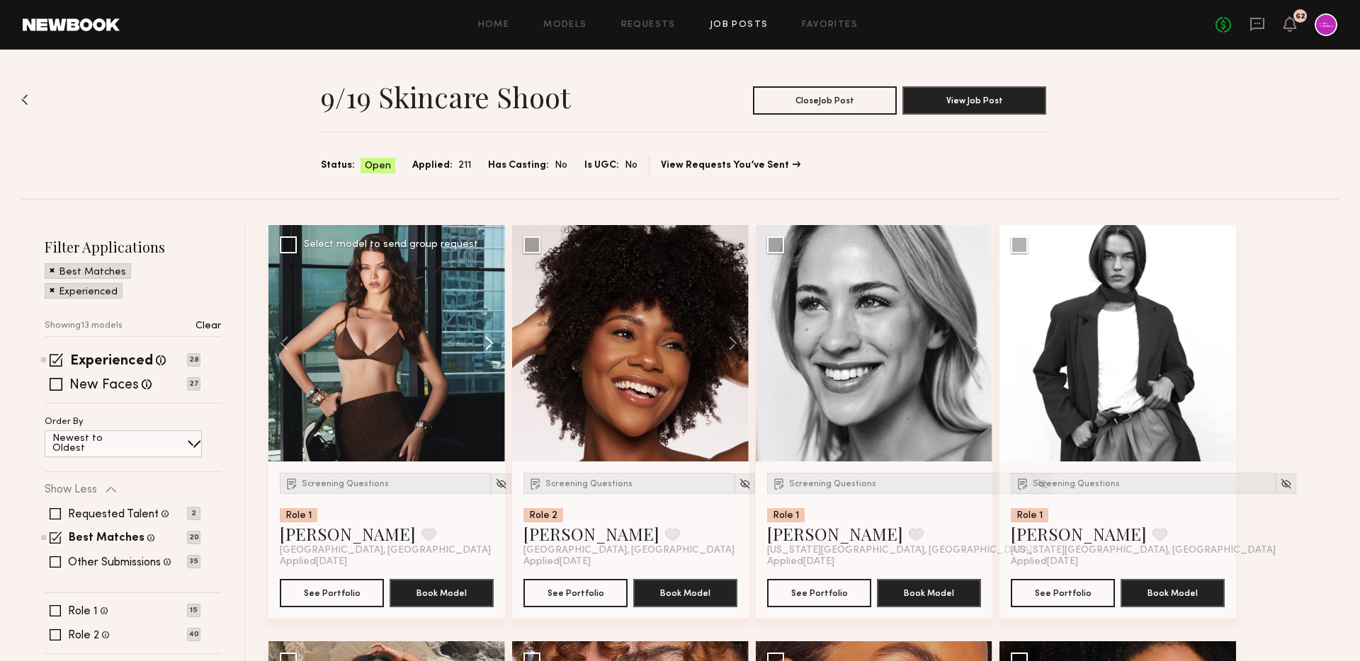
click at [485, 349] on button at bounding box center [482, 343] width 45 height 237
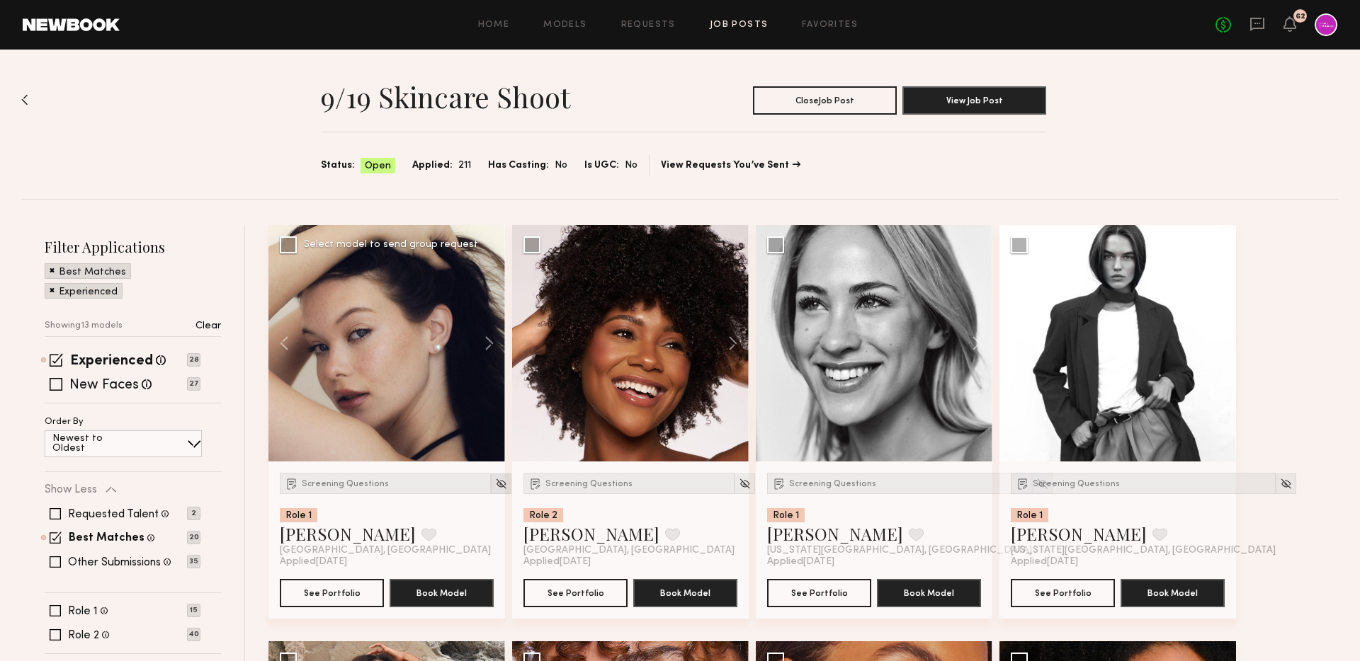
click at [495, 481] on img at bounding box center [501, 484] width 12 height 12
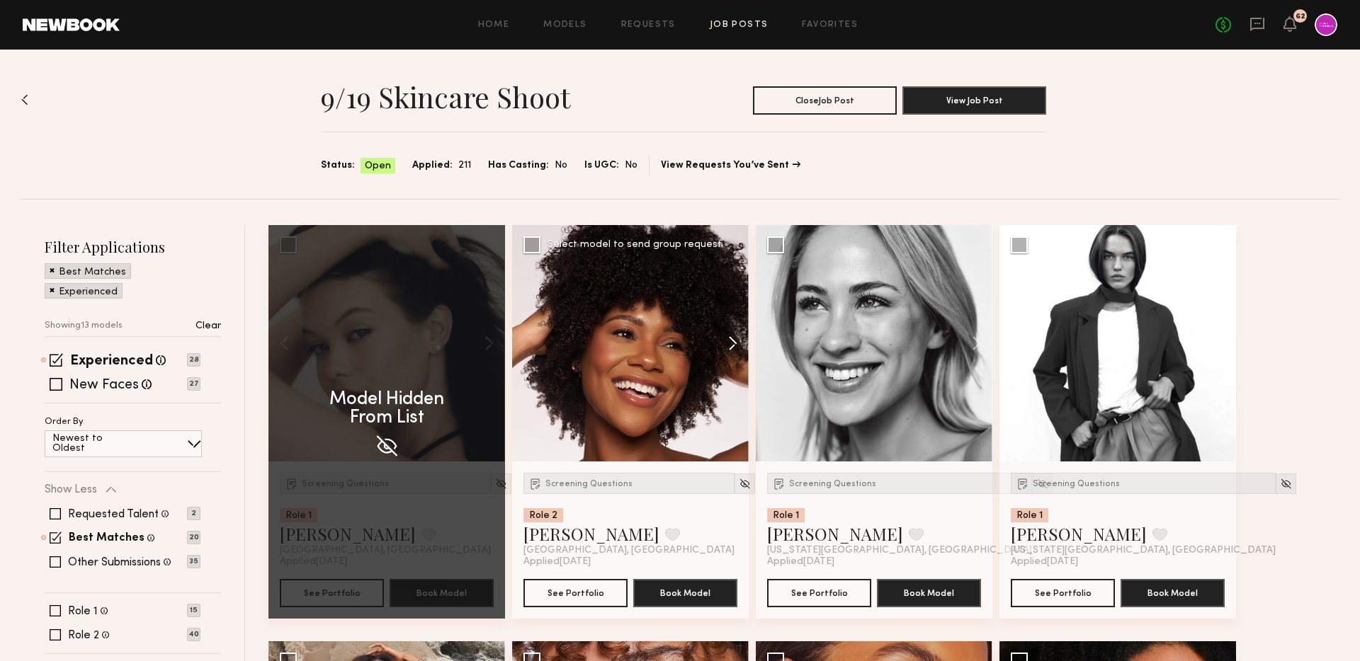
click at [733, 343] on button at bounding box center [725, 343] width 45 height 237
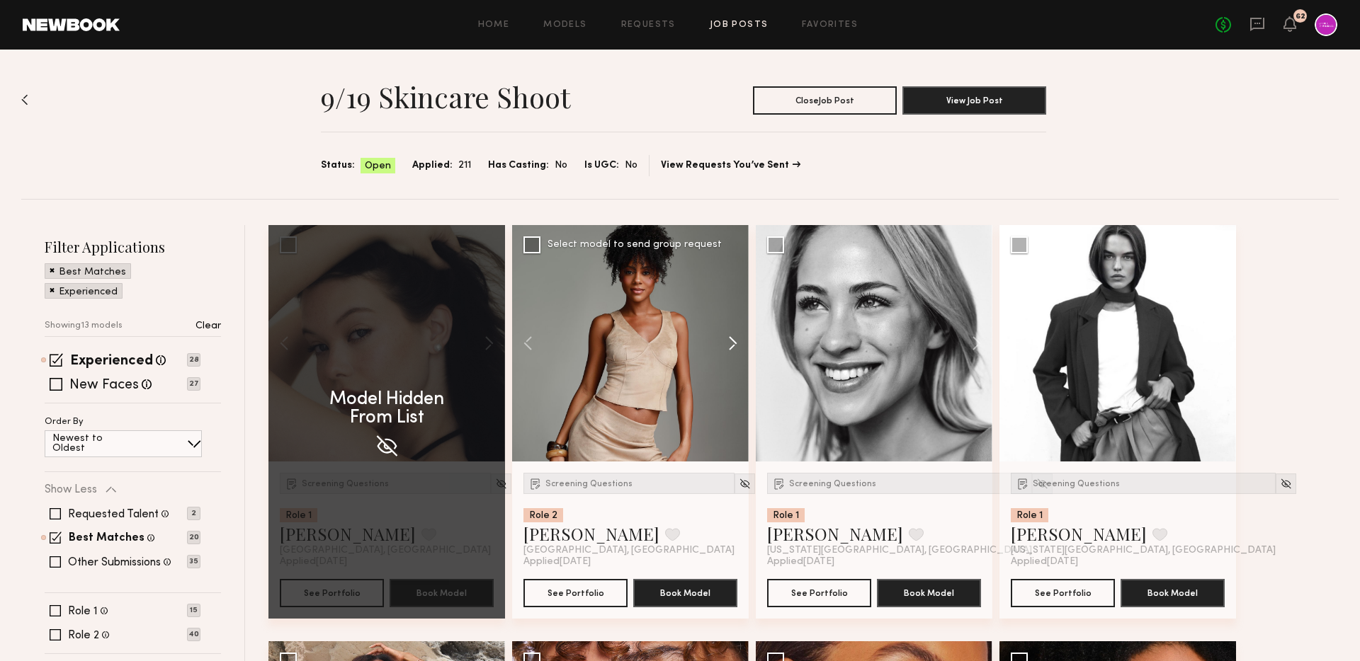
click at [733, 343] on button at bounding box center [725, 343] width 45 height 237
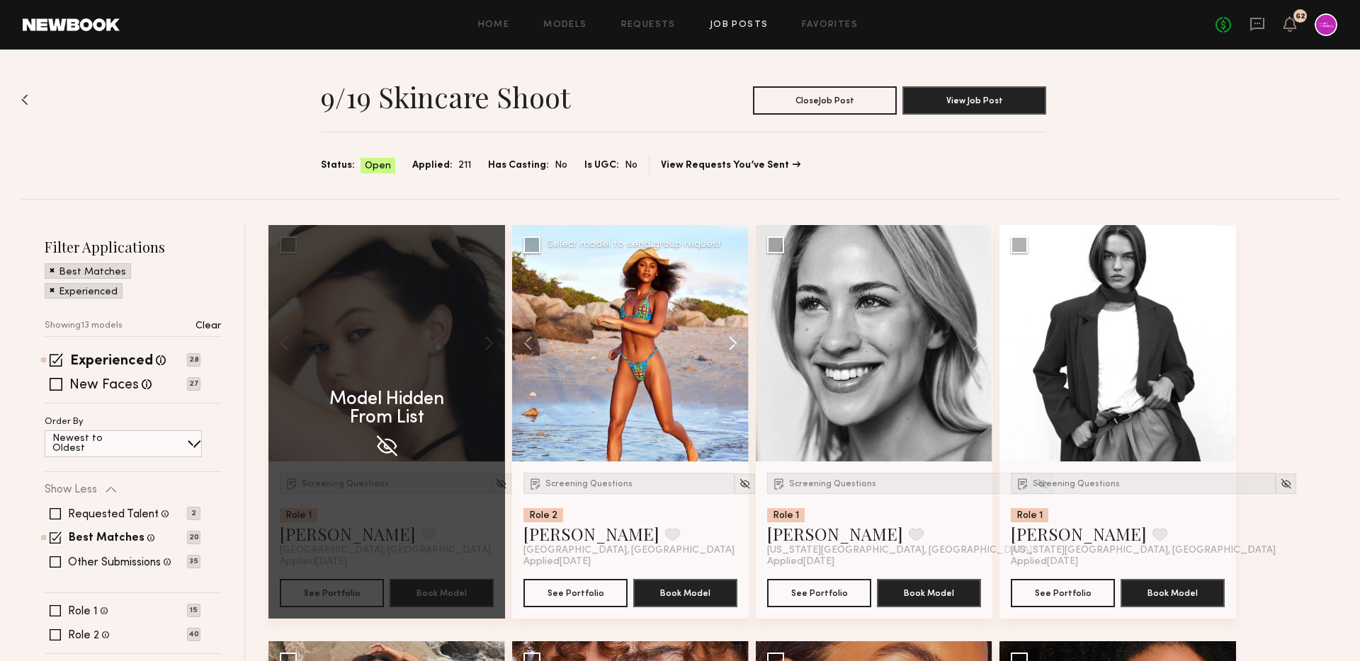
click at [733, 343] on button at bounding box center [725, 343] width 45 height 237
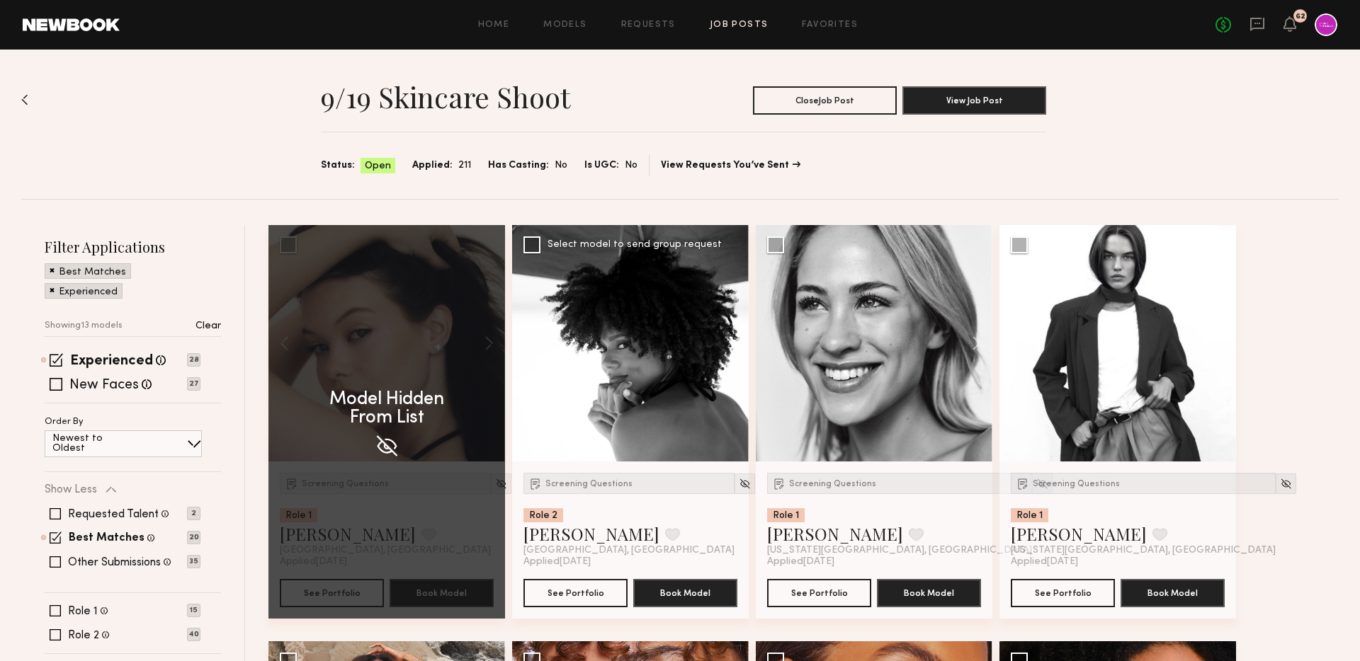
click at [947, 343] on button at bounding box center [969, 343] width 45 height 237
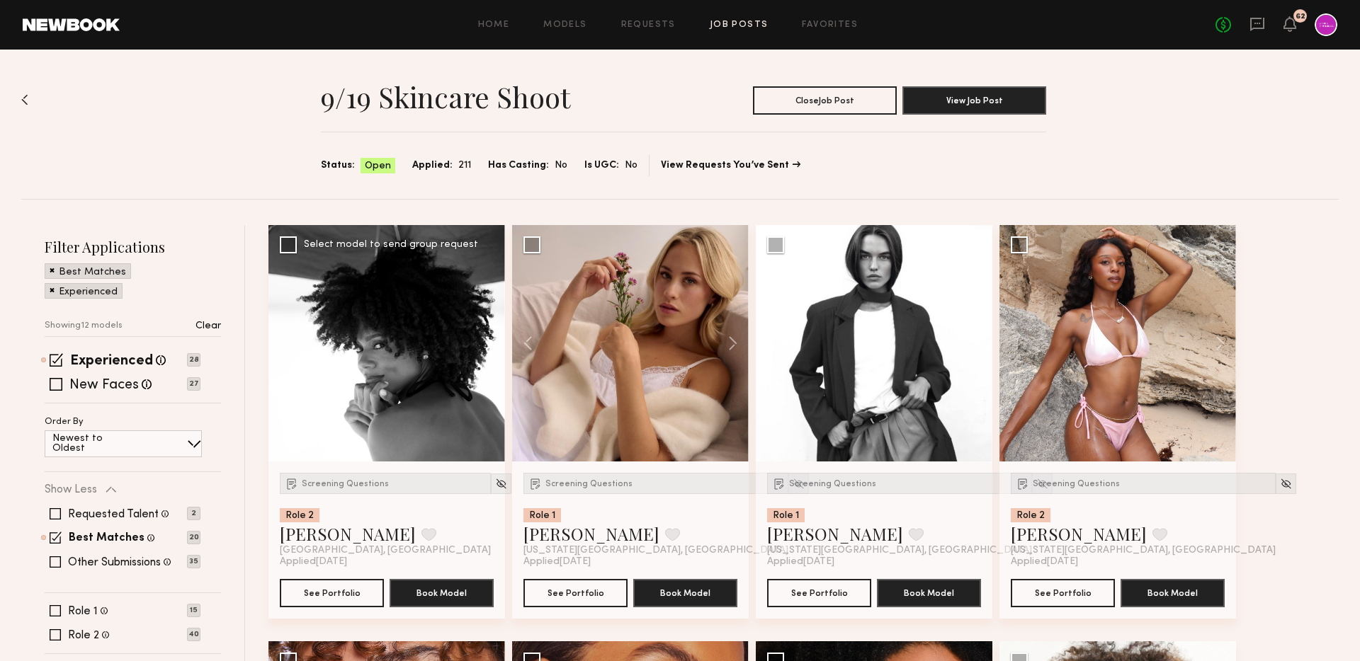
click at [733, 343] on button at bounding box center [725, 343] width 45 height 237
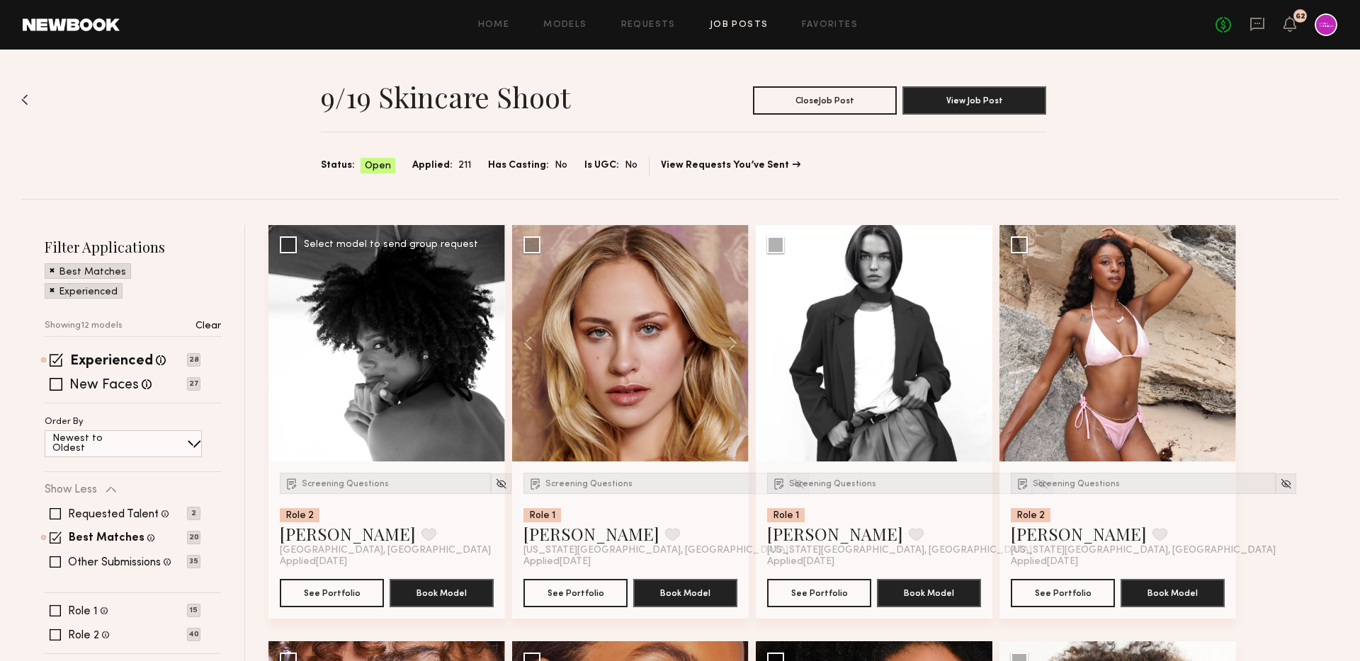
click at [733, 343] on button at bounding box center [725, 343] width 45 height 237
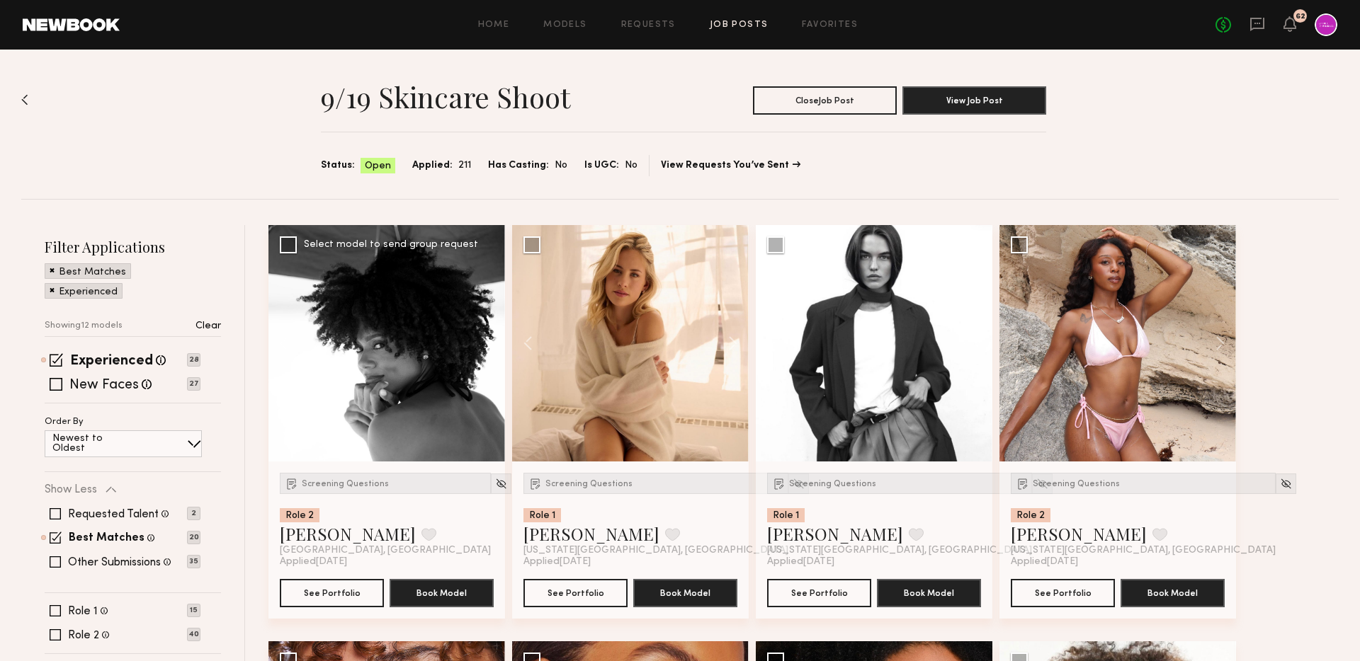
click at [733, 343] on button at bounding box center [725, 343] width 45 height 237
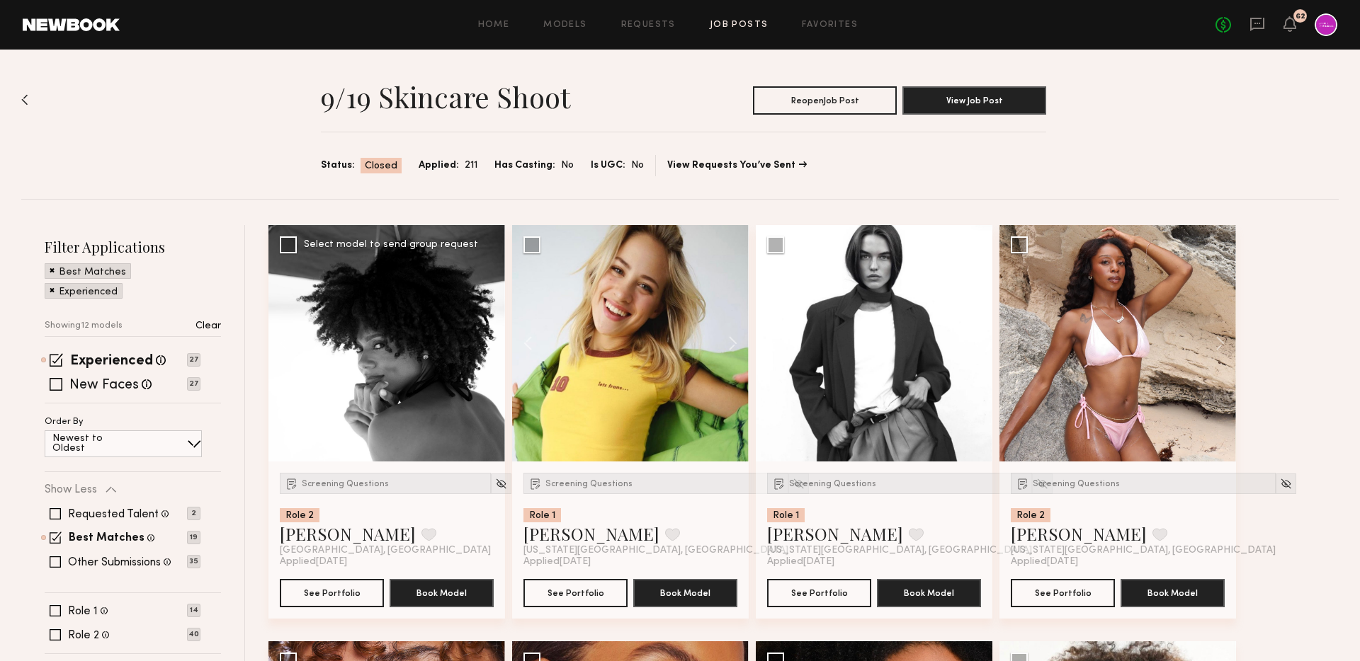
click at [733, 343] on button at bounding box center [725, 343] width 45 height 237
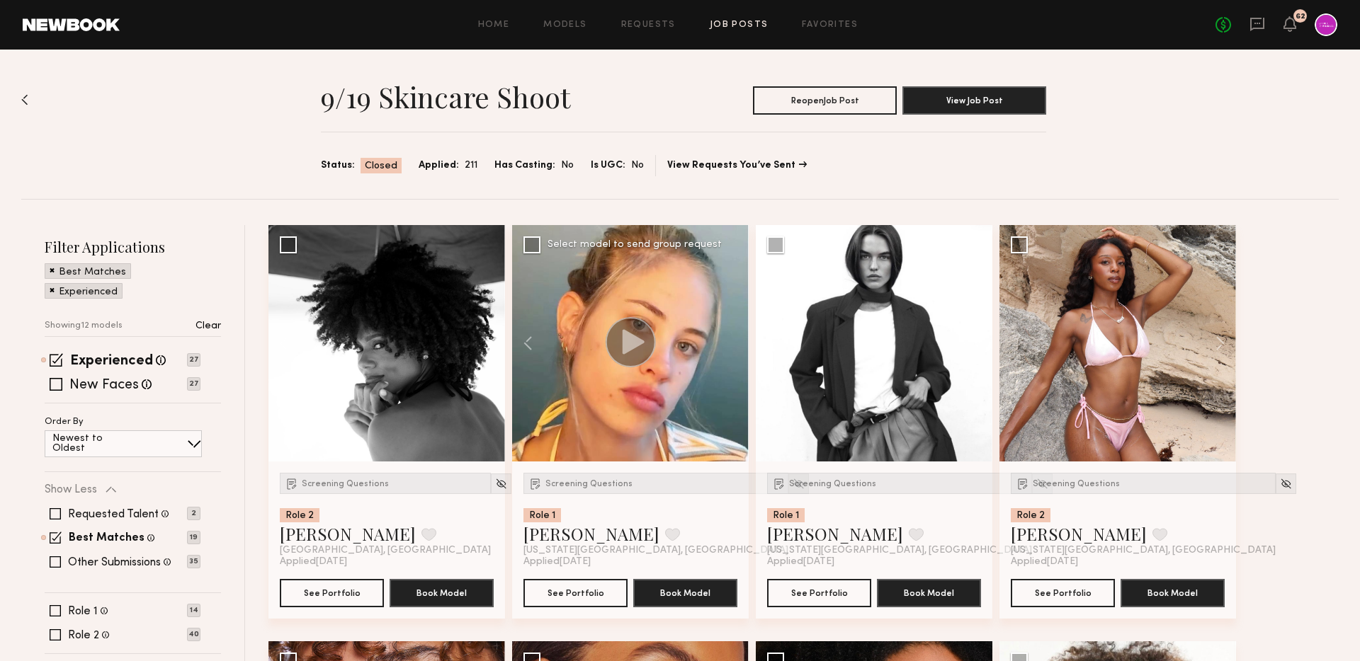
click at [792, 486] on img at bounding box center [798, 484] width 12 height 12
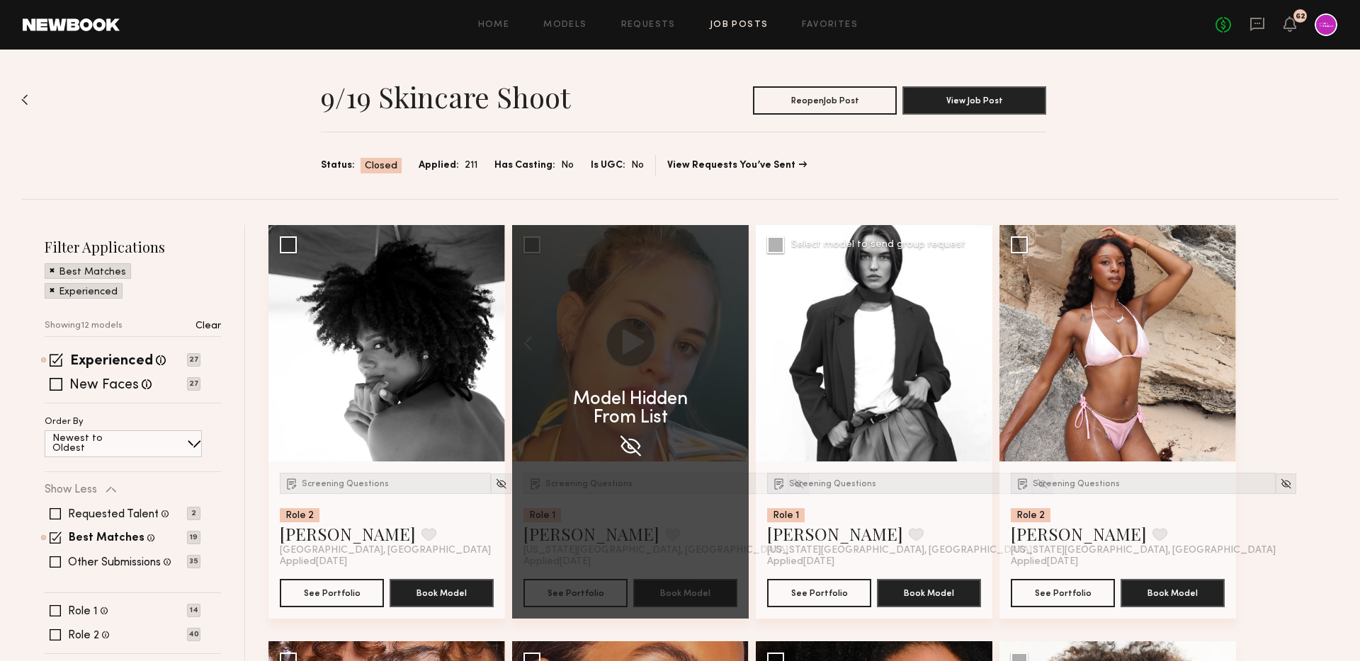
click at [974, 334] on button at bounding box center [969, 343] width 45 height 237
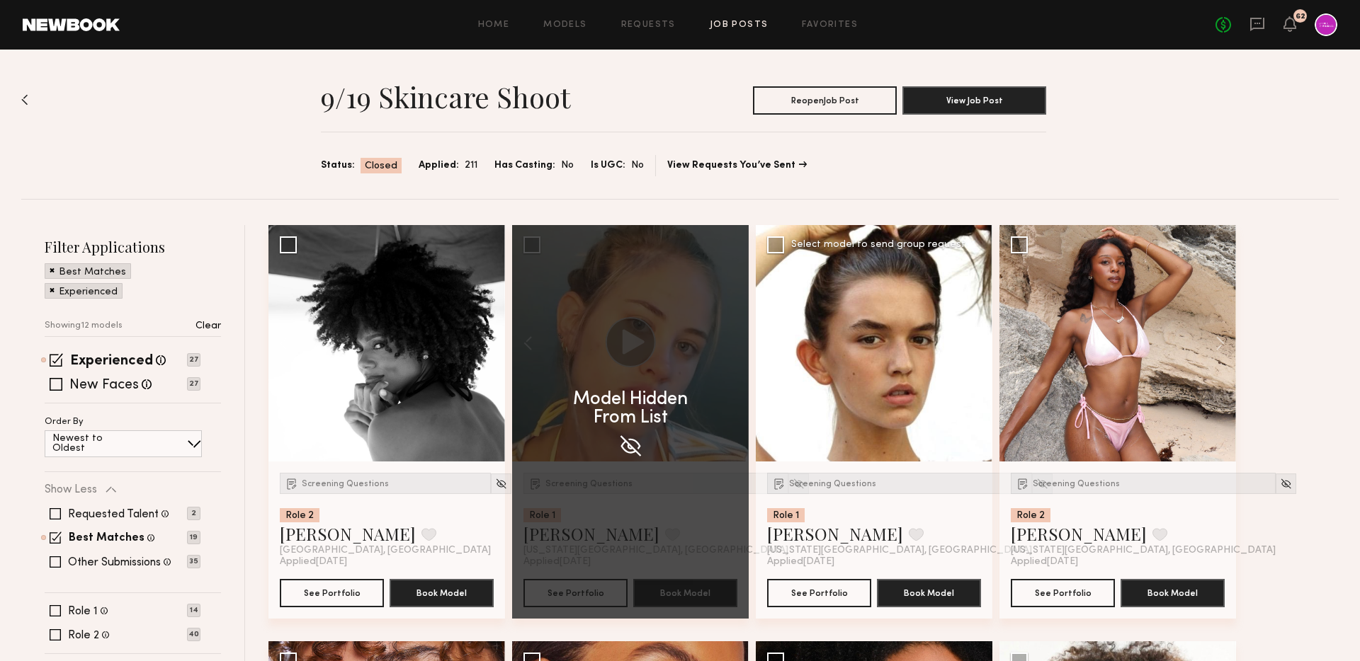
click at [974, 334] on button at bounding box center [969, 343] width 45 height 237
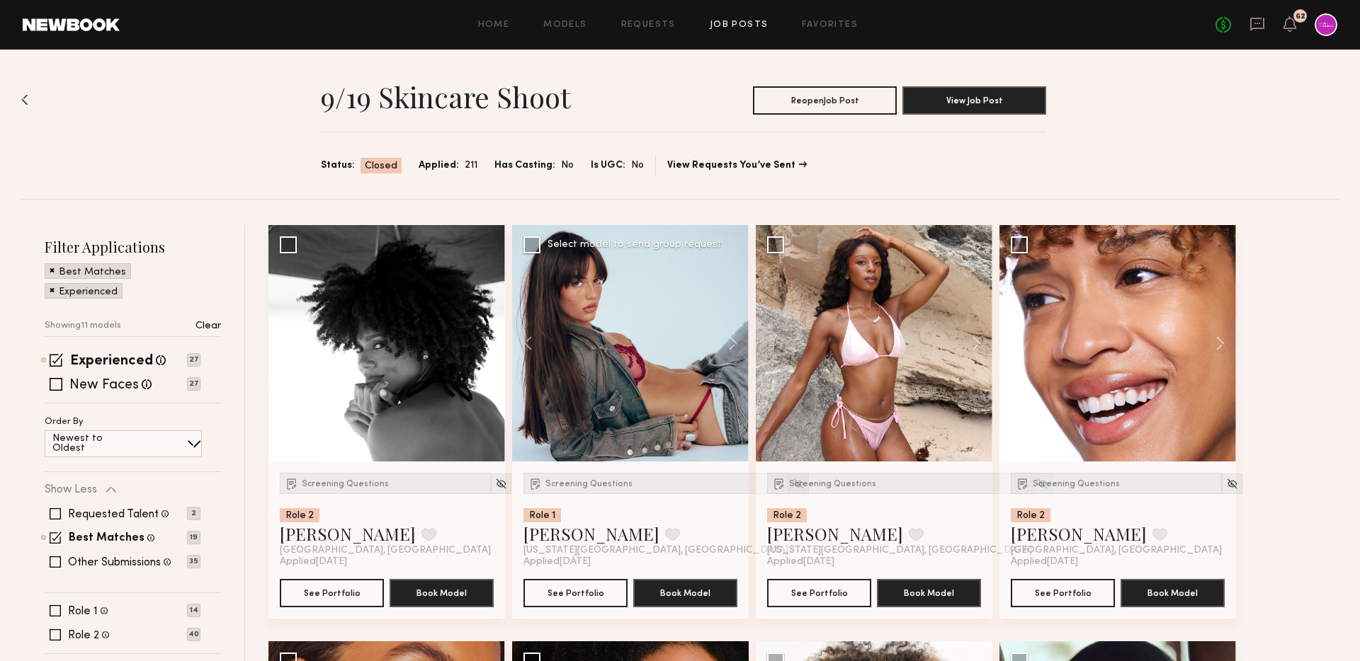
click at [792, 485] on img at bounding box center [798, 484] width 12 height 12
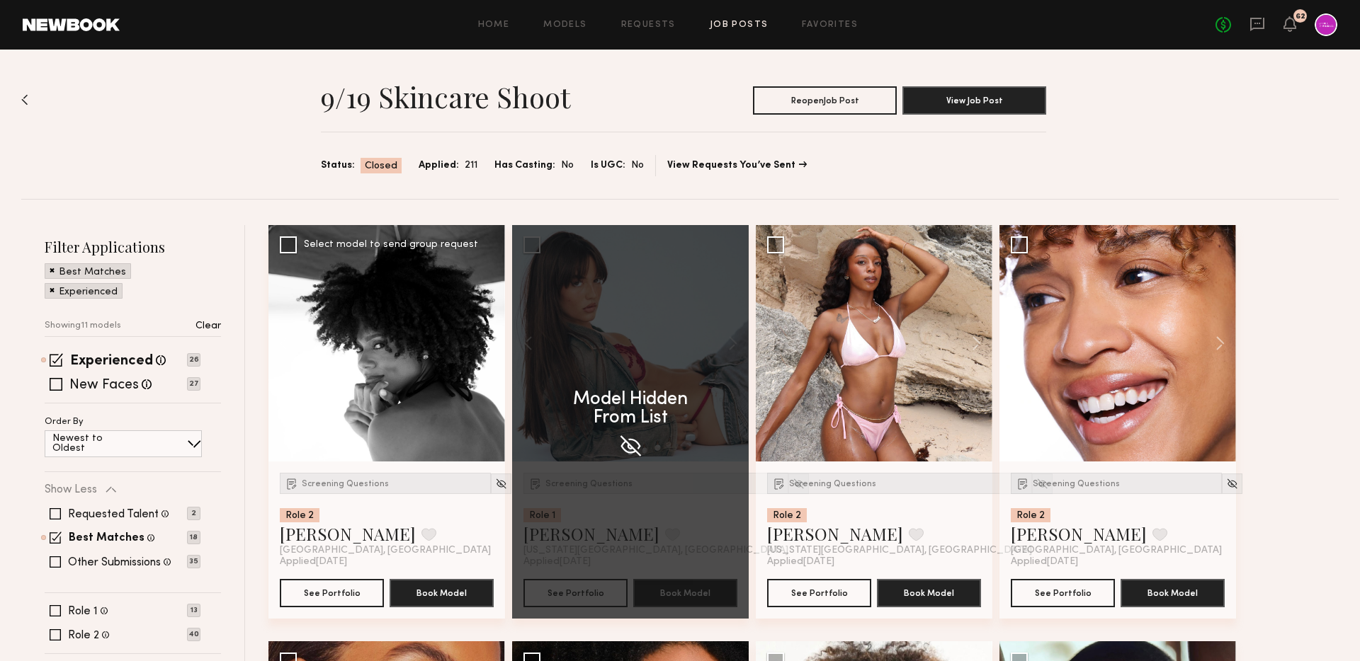
click at [488, 343] on button at bounding box center [482, 343] width 45 height 237
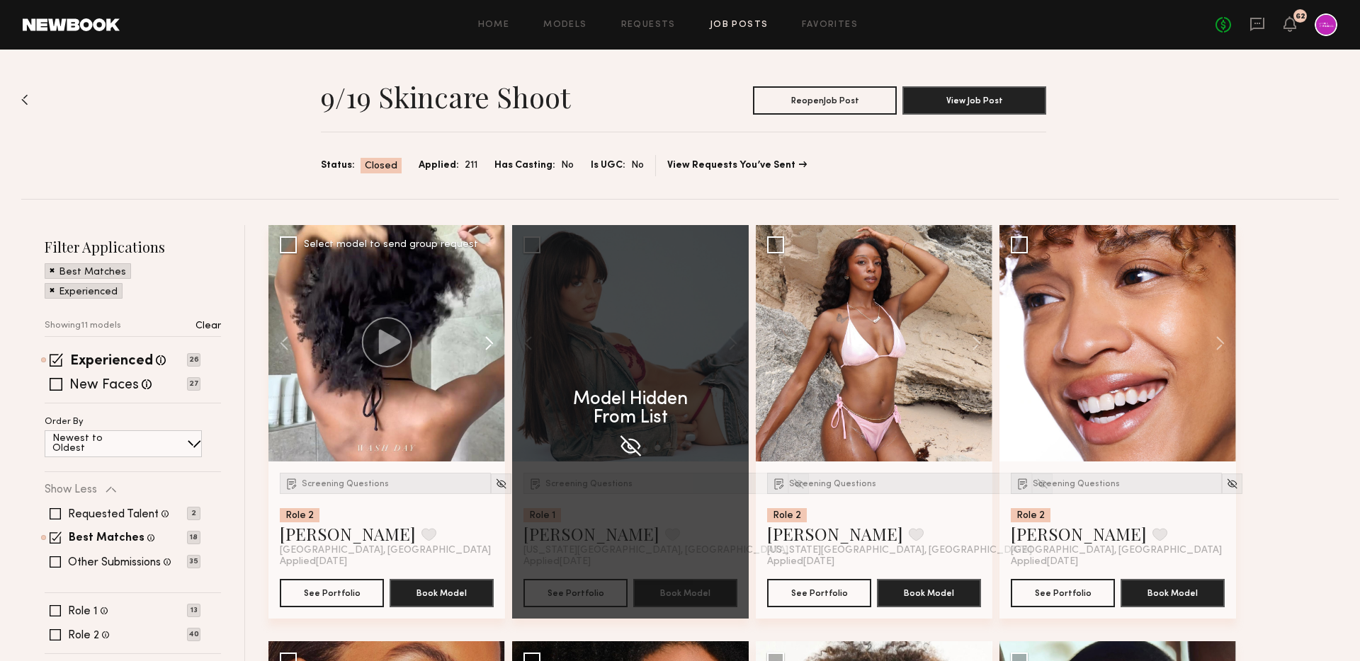
click at [488, 343] on button at bounding box center [482, 343] width 45 height 237
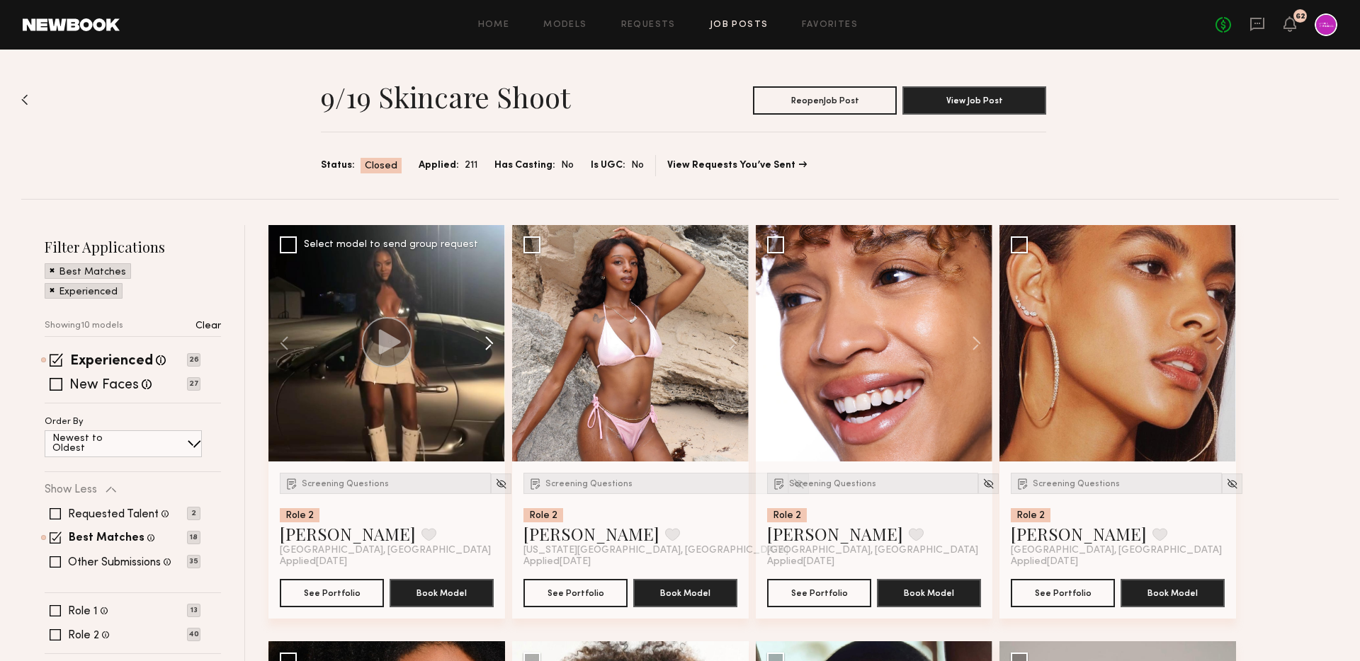
click at [488, 343] on button at bounding box center [482, 343] width 45 height 237
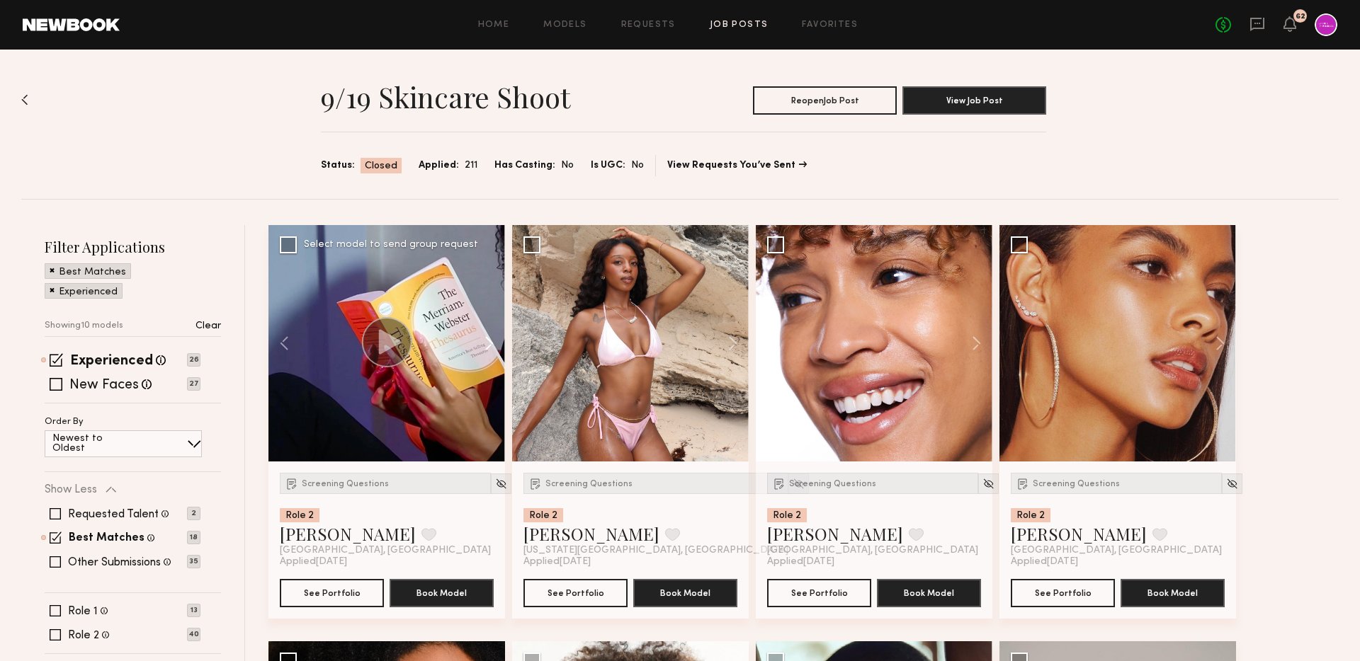
click at [488, 343] on button at bounding box center [482, 343] width 45 height 237
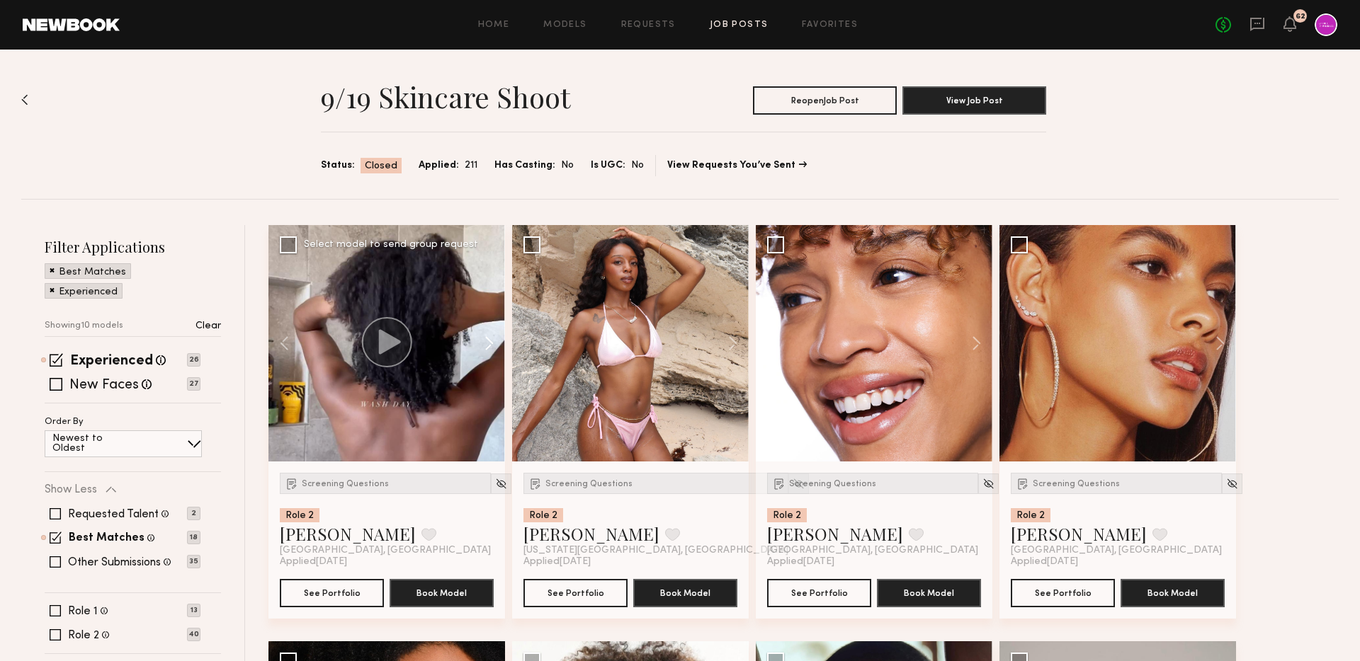
click at [488, 343] on button at bounding box center [482, 343] width 45 height 237
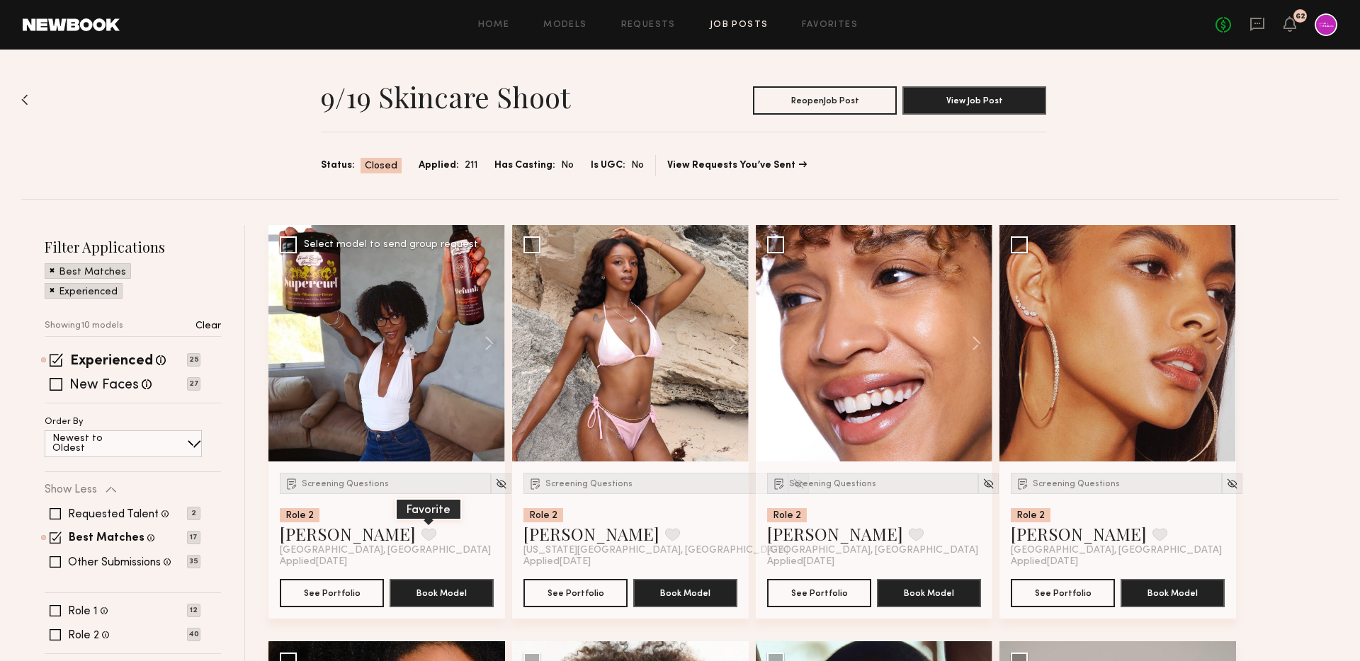
click at [421, 535] on button at bounding box center [428, 534] width 15 height 13
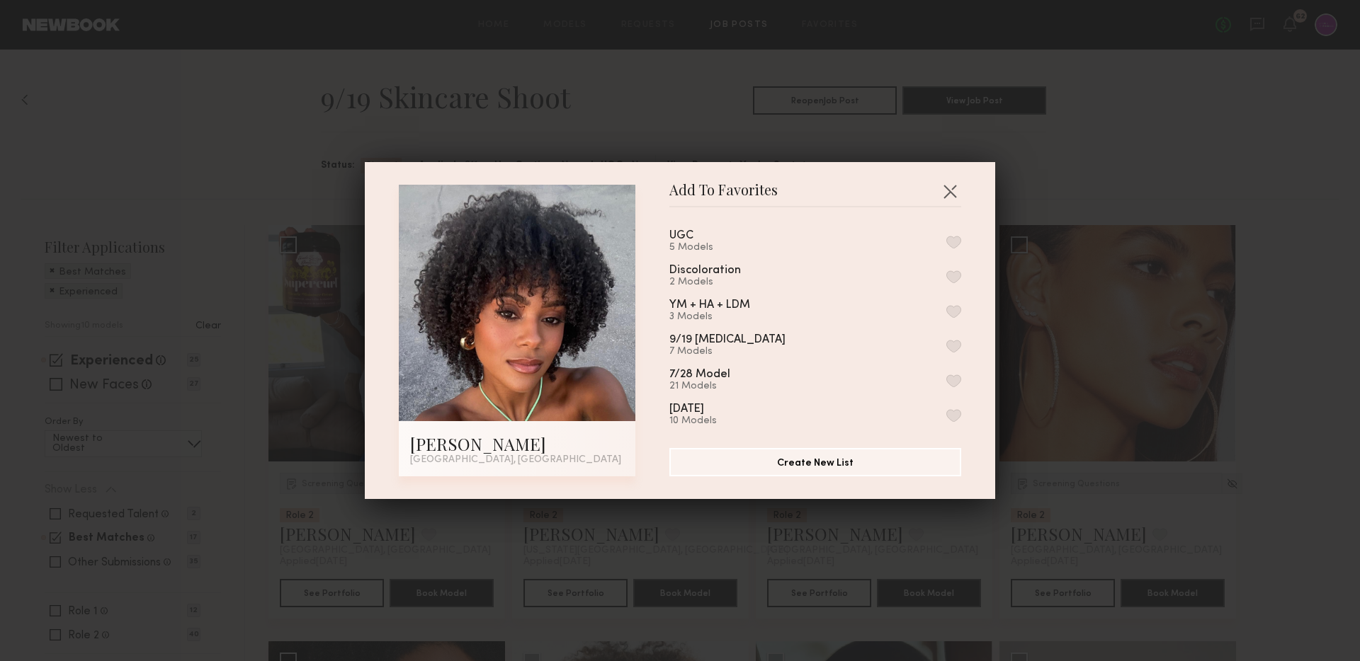
click at [956, 241] on button "button" at bounding box center [953, 242] width 15 height 13
click at [948, 188] on button "button" at bounding box center [949, 191] width 23 height 23
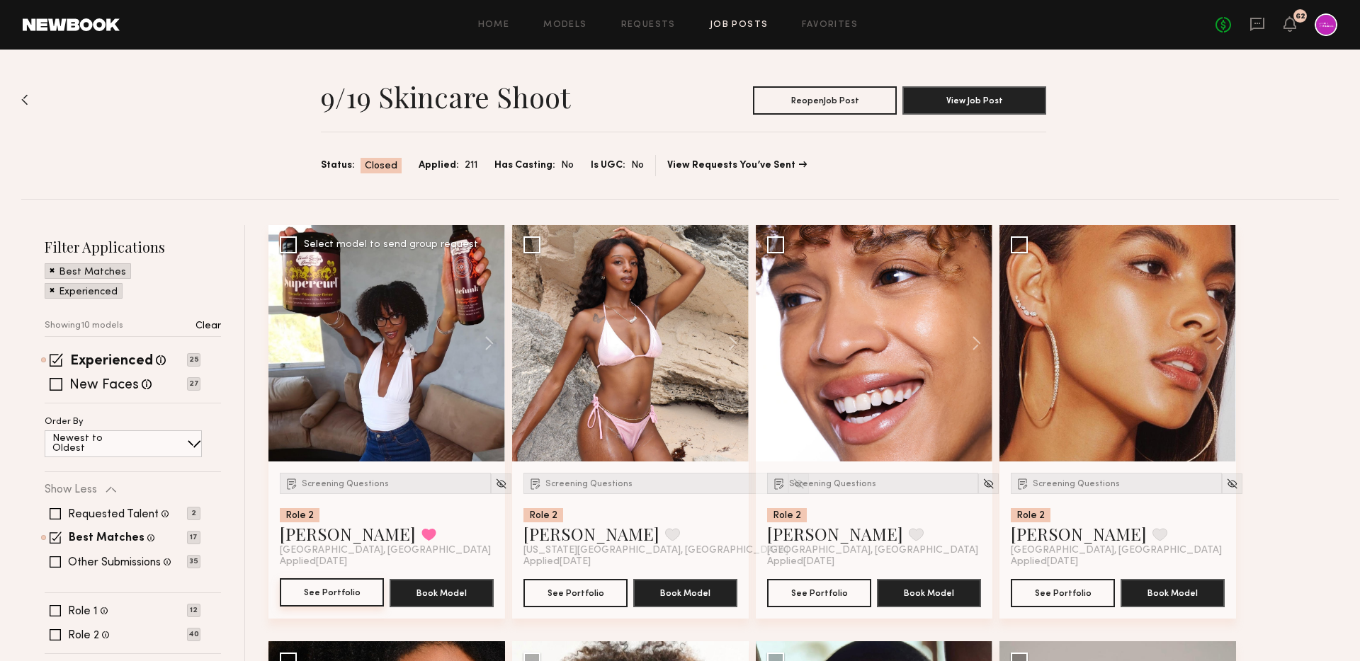
click at [331, 586] on button "See Portfolio" at bounding box center [332, 593] width 104 height 28
click at [328, 474] on div "Screening Questions" at bounding box center [385, 483] width 211 height 21
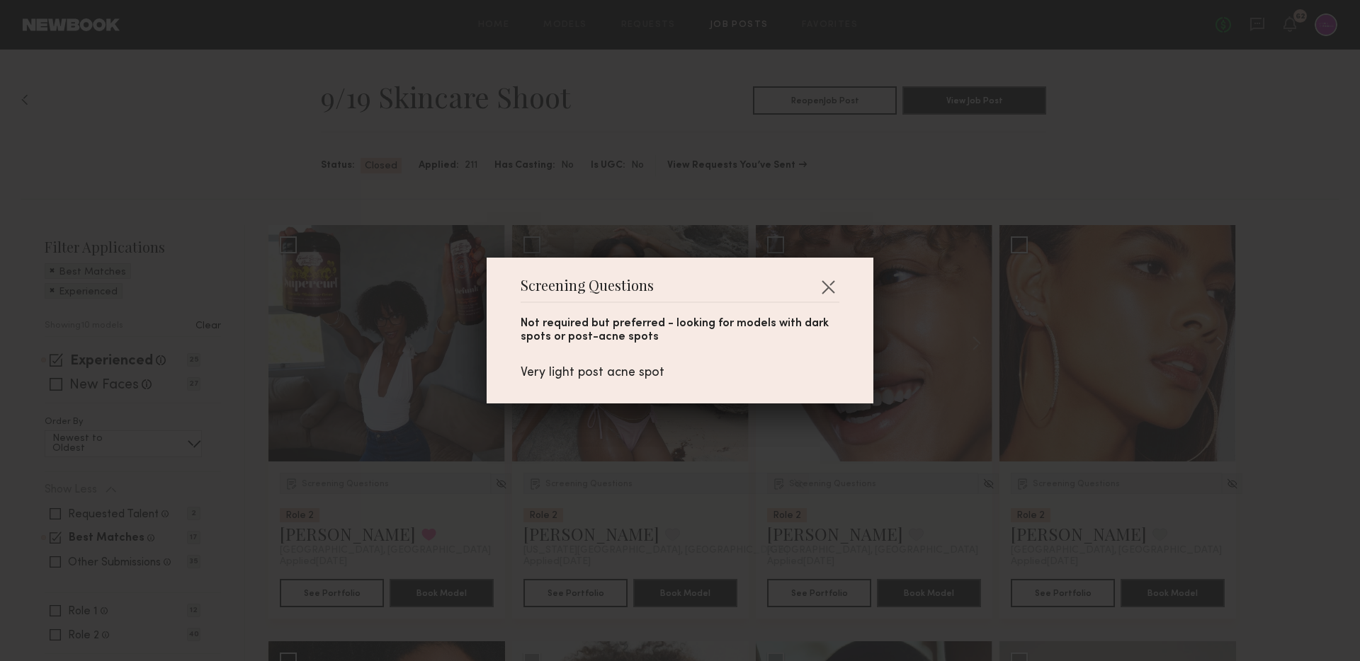
click at [450, 510] on div "Screening Questions Not required but preferred - looking for models with dark s…" at bounding box center [680, 330] width 1360 height 661
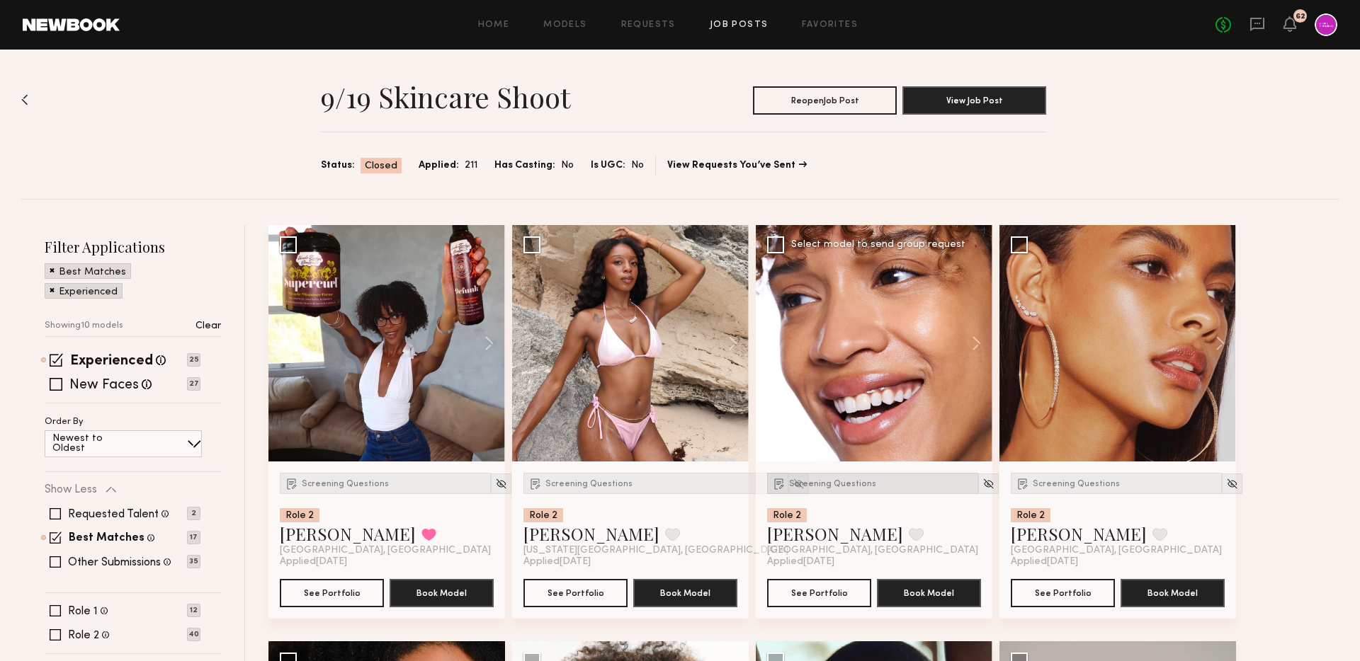
click at [814, 490] on div "Screening Questions" at bounding box center [872, 483] width 211 height 21
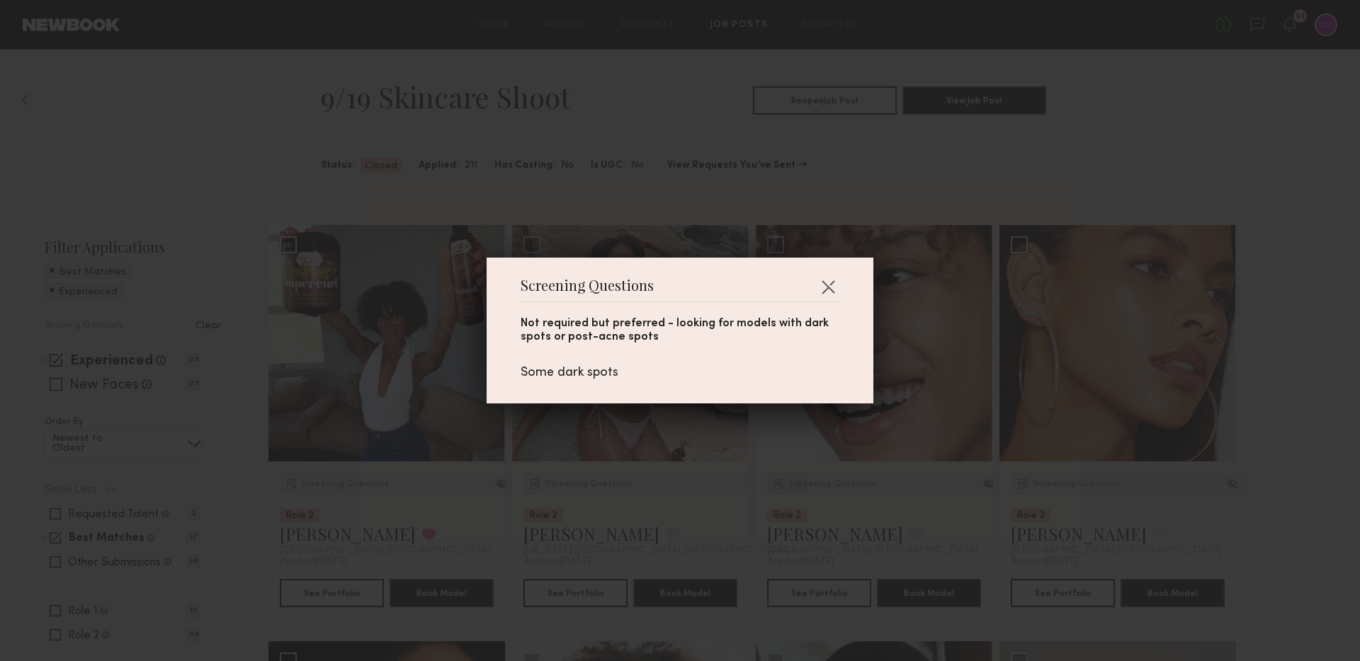
click at [936, 513] on div "Screening Questions Not required but preferred - looking for models with dark s…" at bounding box center [680, 330] width 1360 height 661
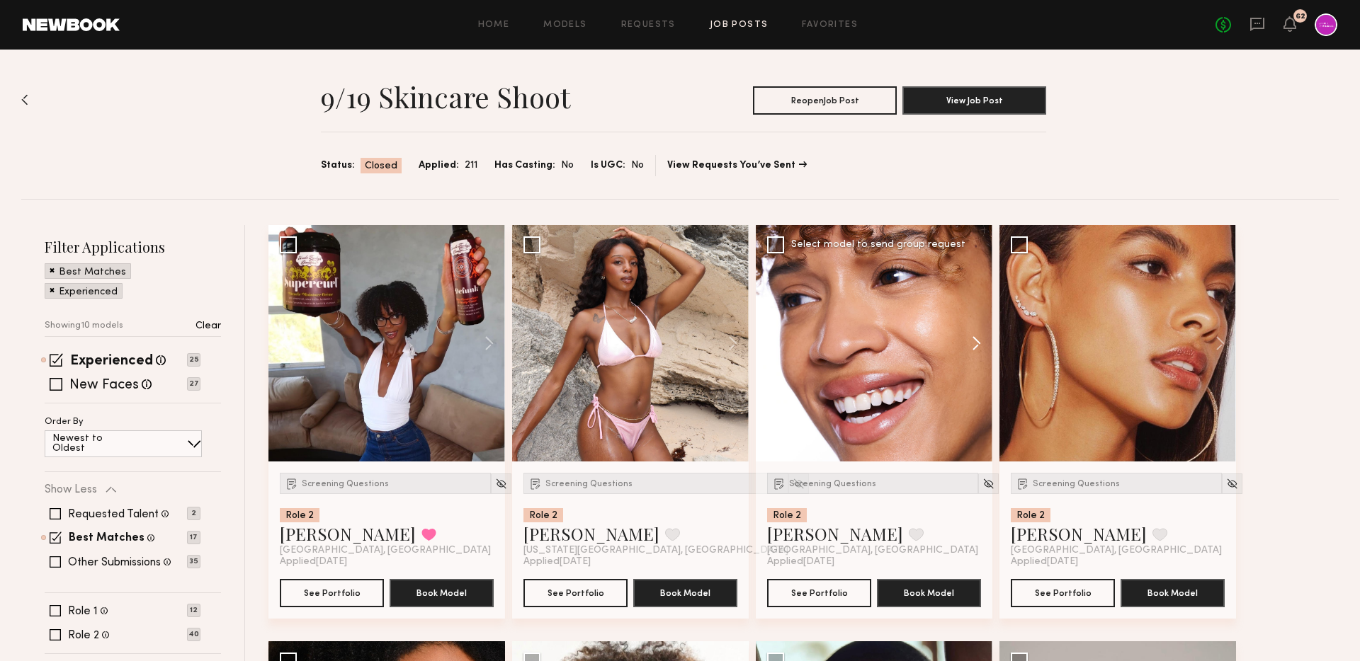
click at [976, 333] on button at bounding box center [969, 343] width 45 height 237
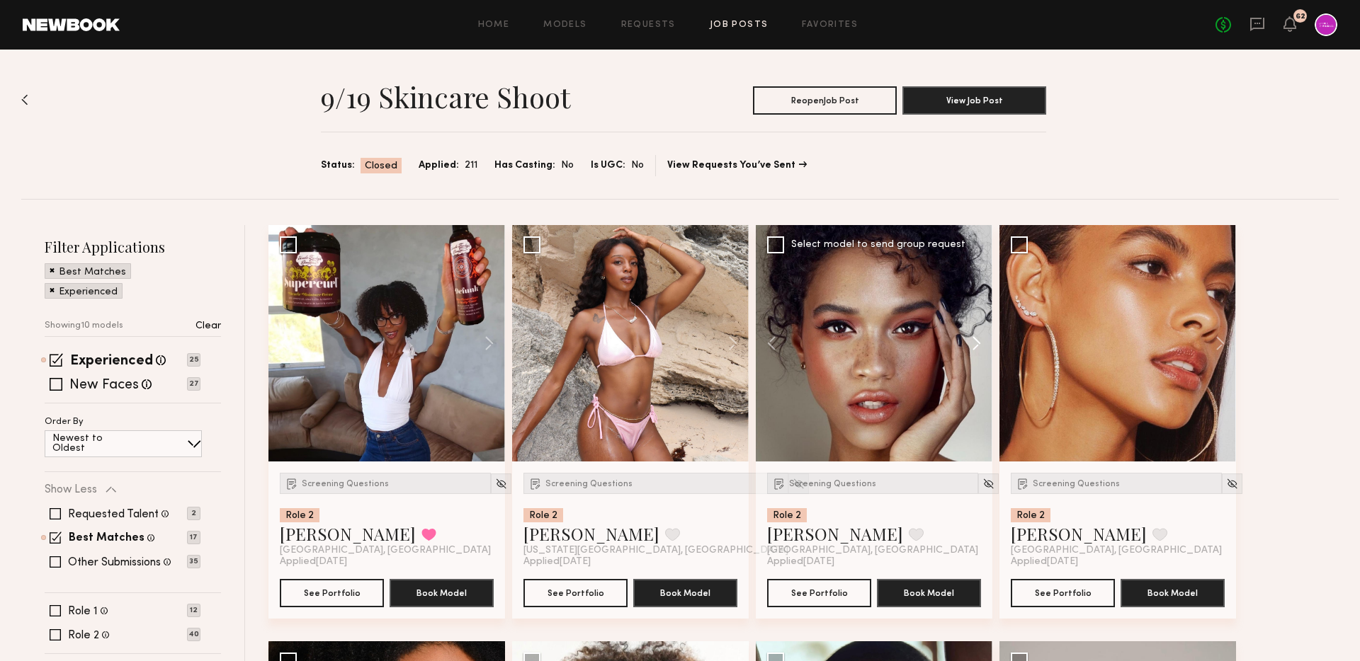
click at [976, 333] on button at bounding box center [969, 343] width 45 height 237
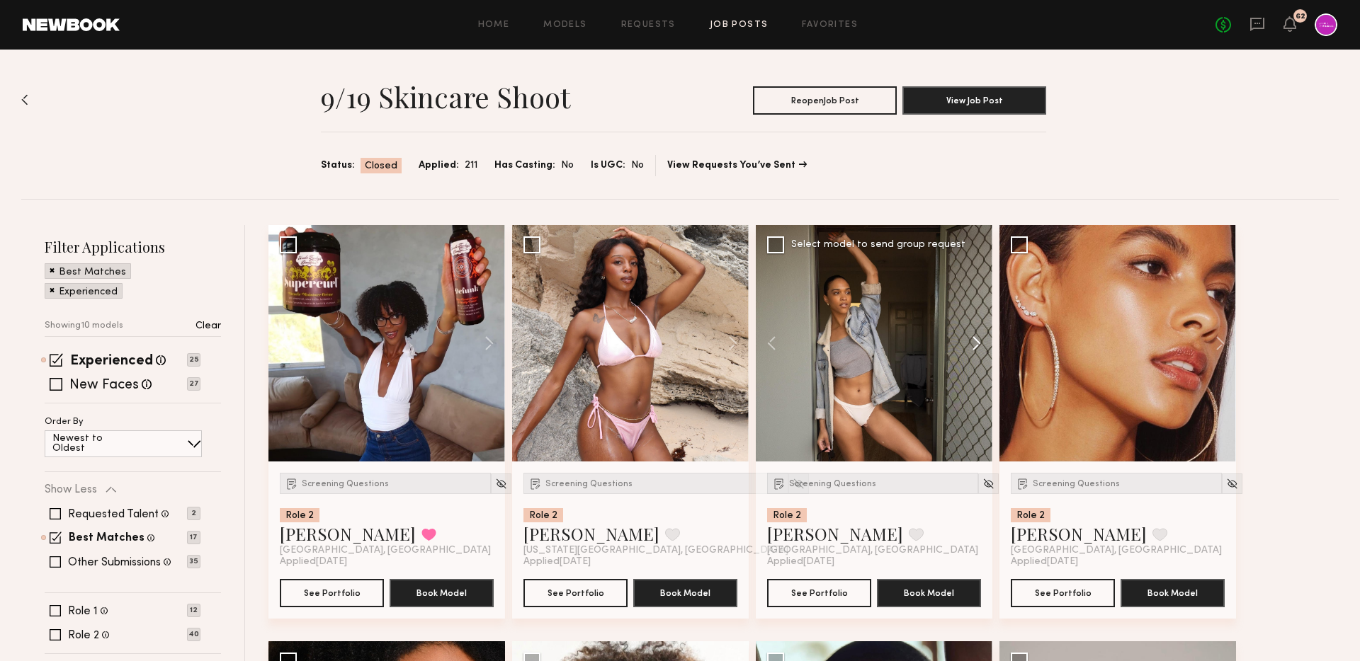
click at [976, 333] on button at bounding box center [969, 343] width 45 height 237
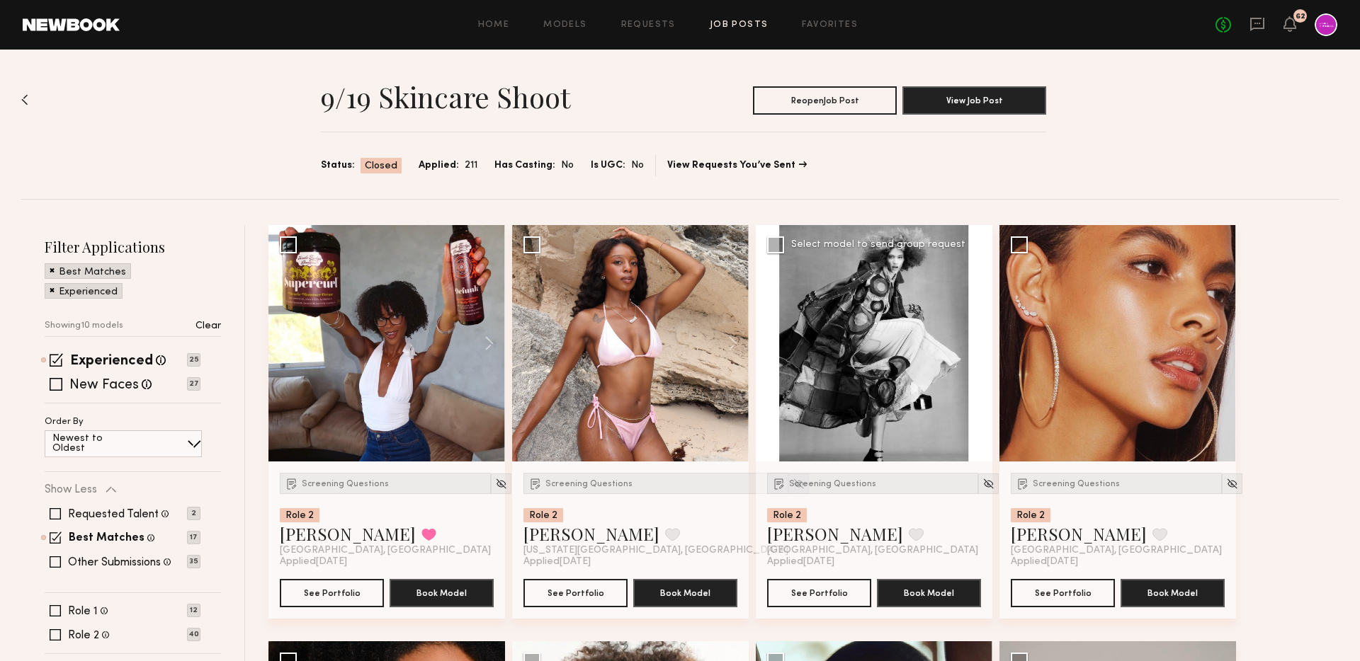
click at [976, 333] on button at bounding box center [969, 343] width 45 height 237
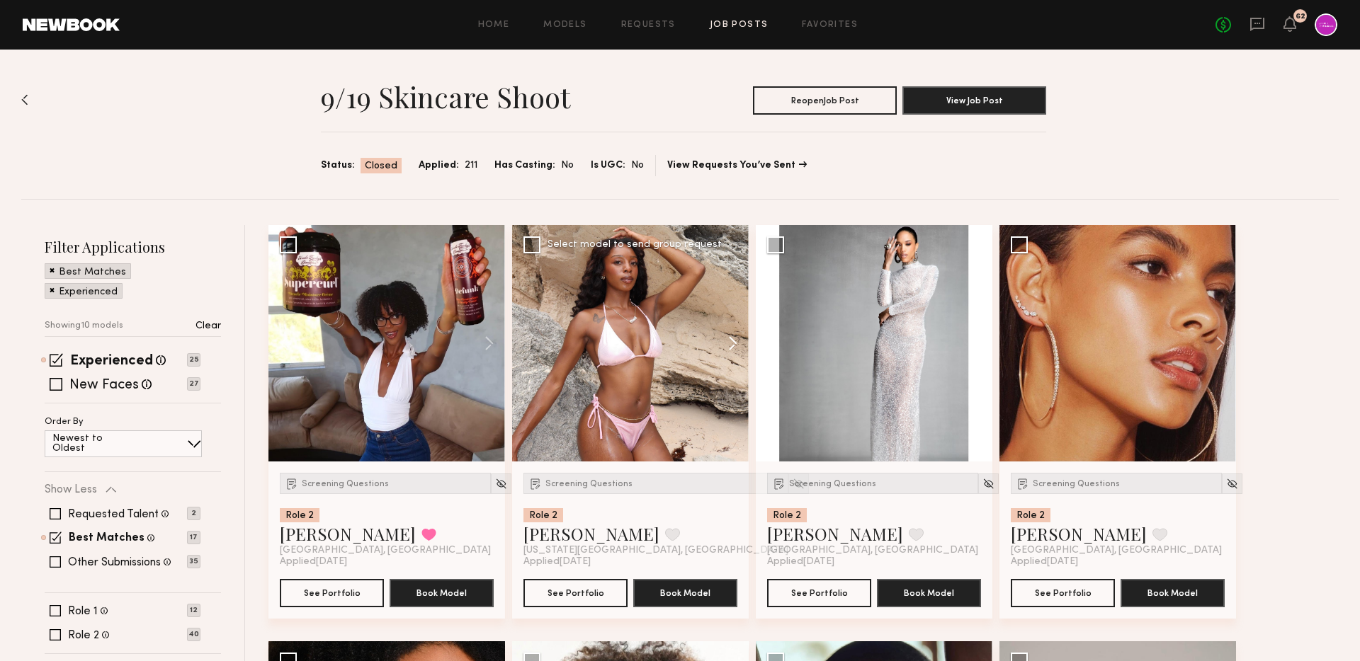
click at [735, 341] on button at bounding box center [725, 343] width 45 height 237
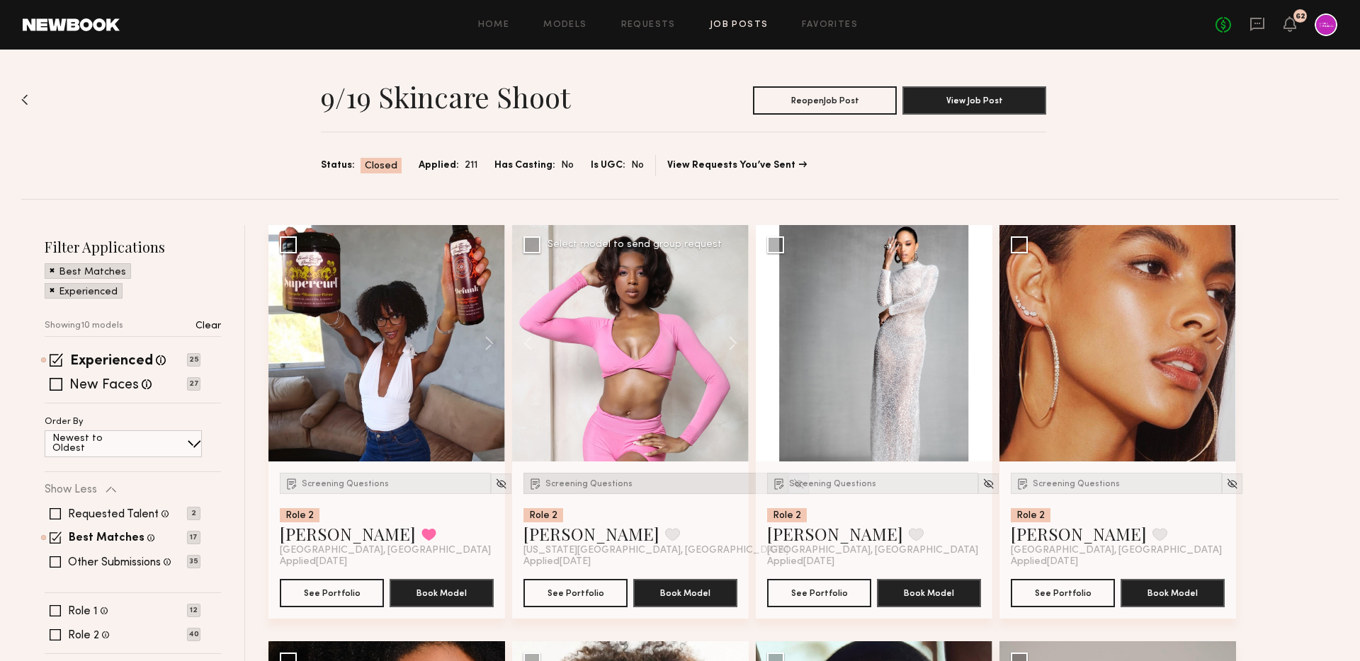
click at [603, 474] on div "Screening Questions" at bounding box center [655, 483] width 265 height 21
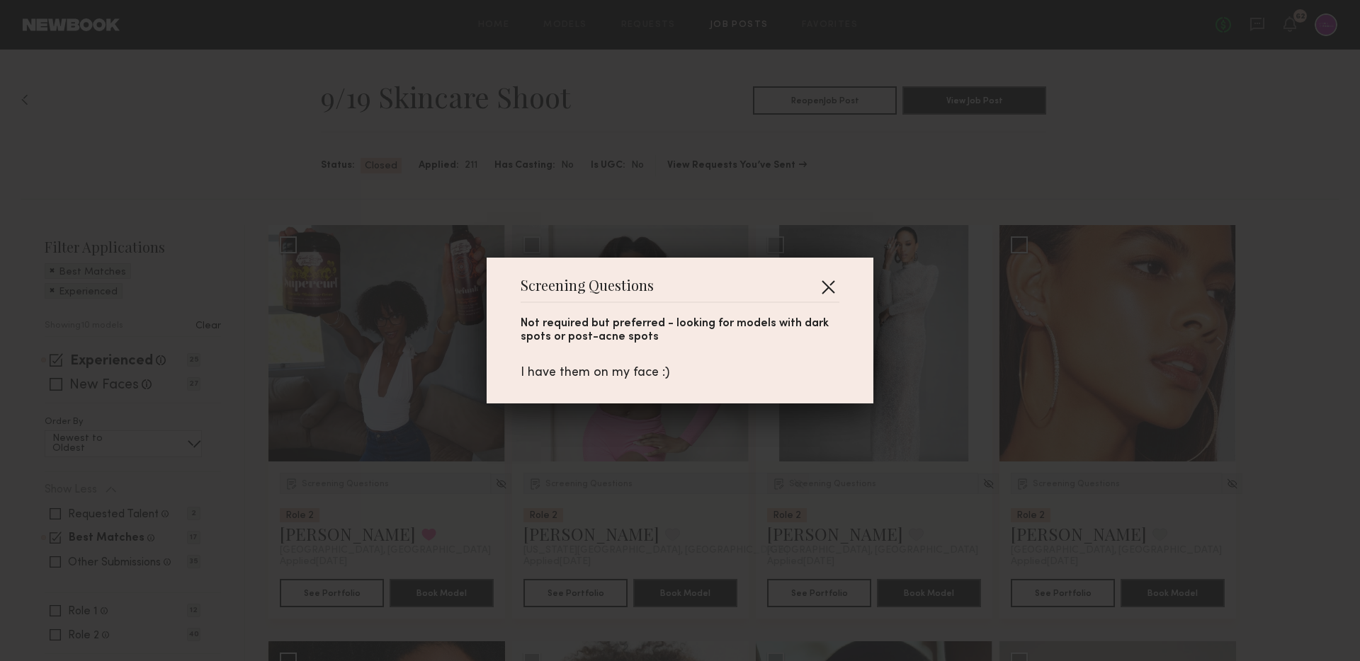
click at [831, 283] on button "button" at bounding box center [827, 286] width 23 height 23
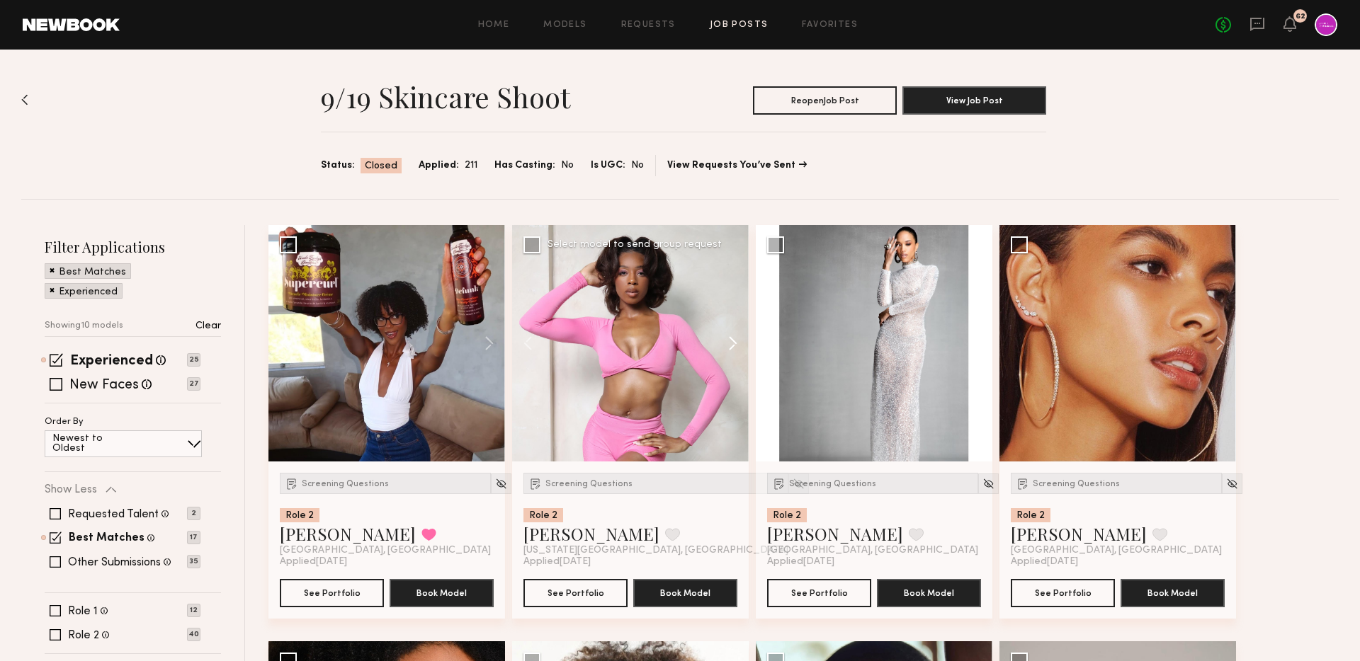
click at [736, 348] on button at bounding box center [725, 343] width 45 height 237
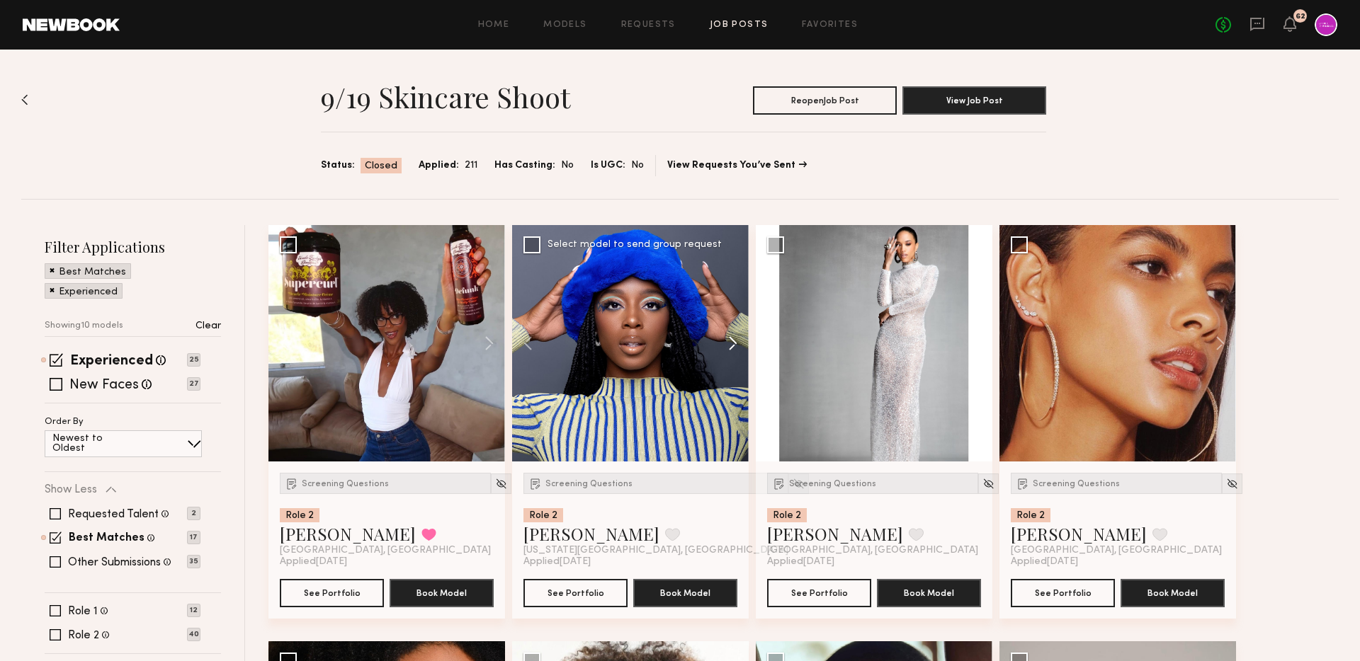
click at [736, 348] on button at bounding box center [725, 343] width 45 height 237
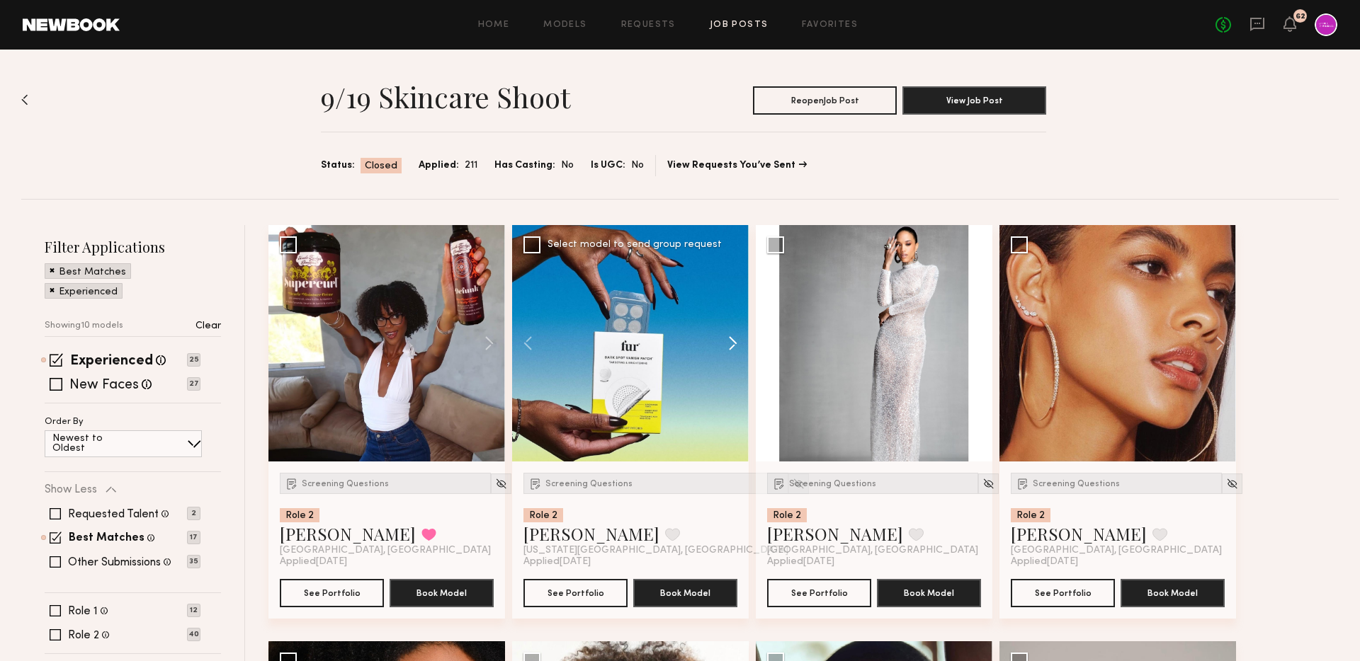
click at [736, 348] on button at bounding box center [725, 343] width 45 height 237
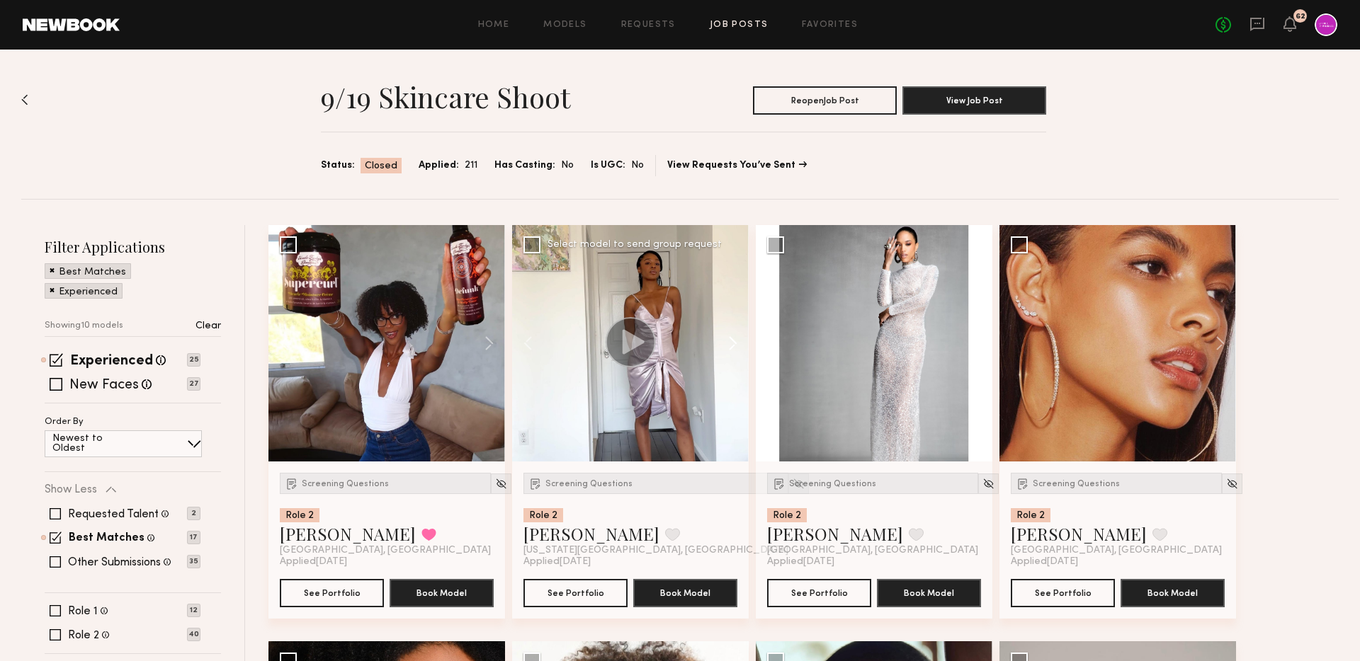
click at [736, 348] on button at bounding box center [725, 343] width 45 height 237
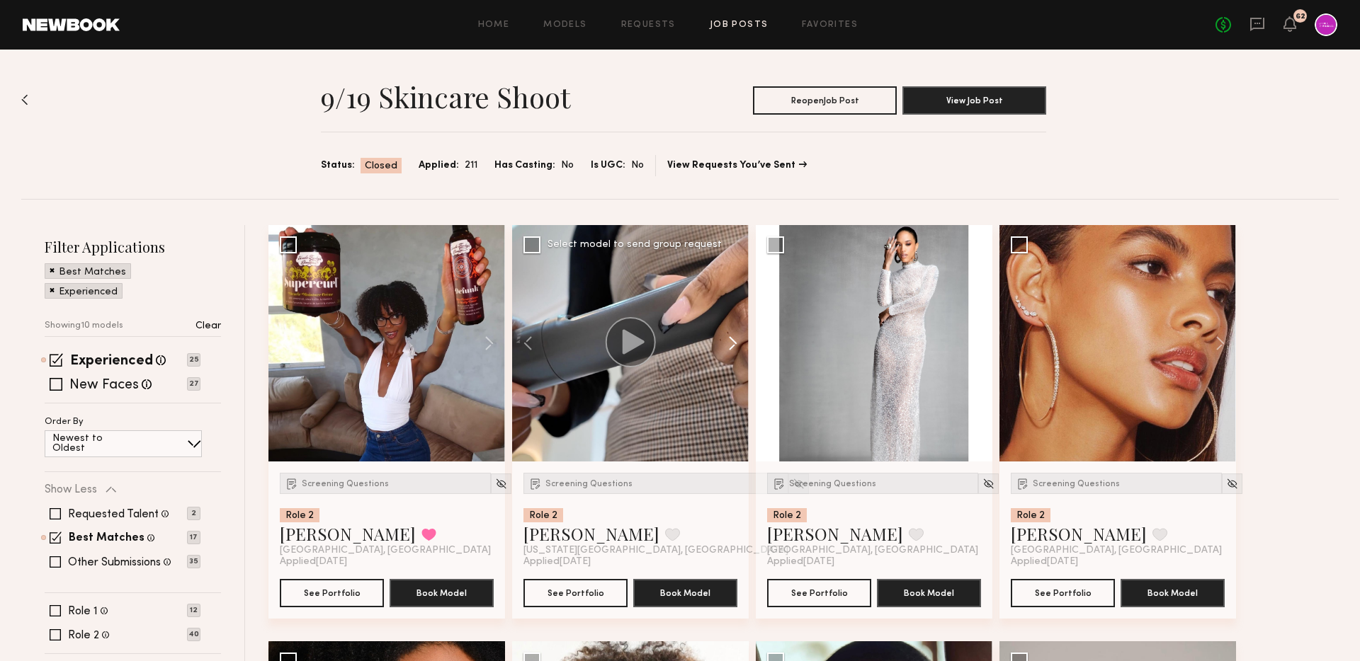
click at [736, 348] on button at bounding box center [725, 343] width 45 height 237
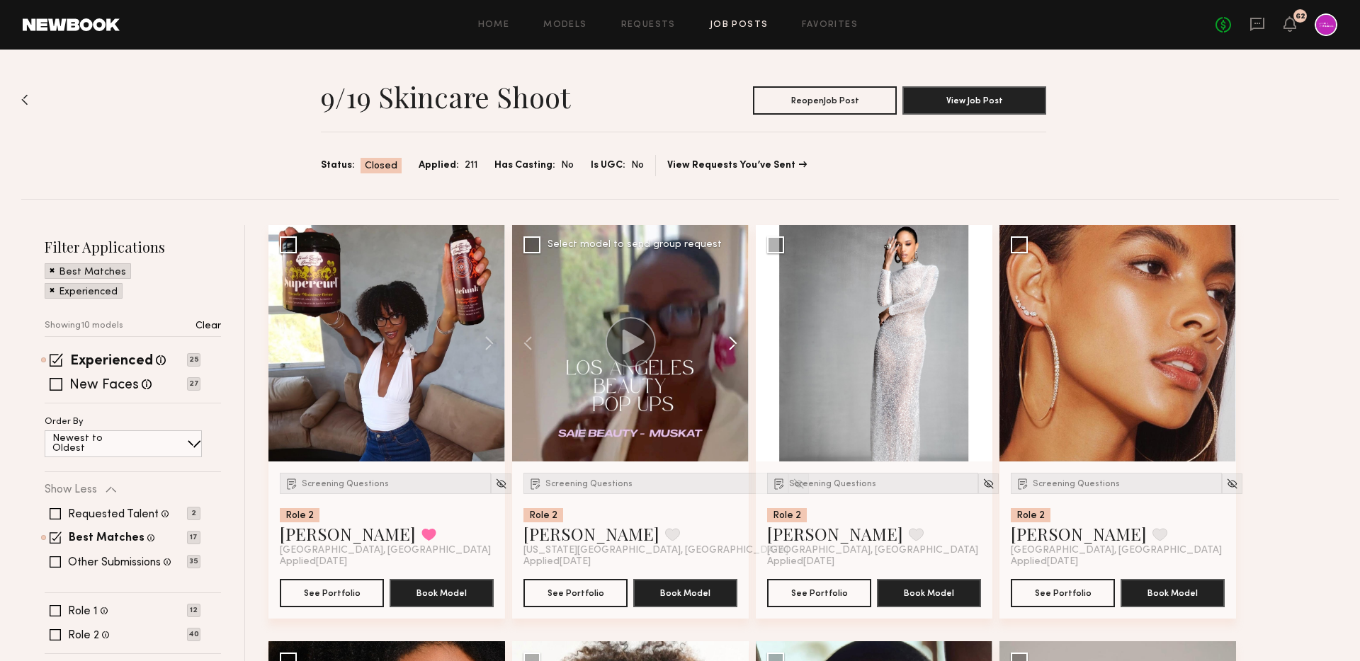
click at [736, 348] on button at bounding box center [725, 343] width 45 height 237
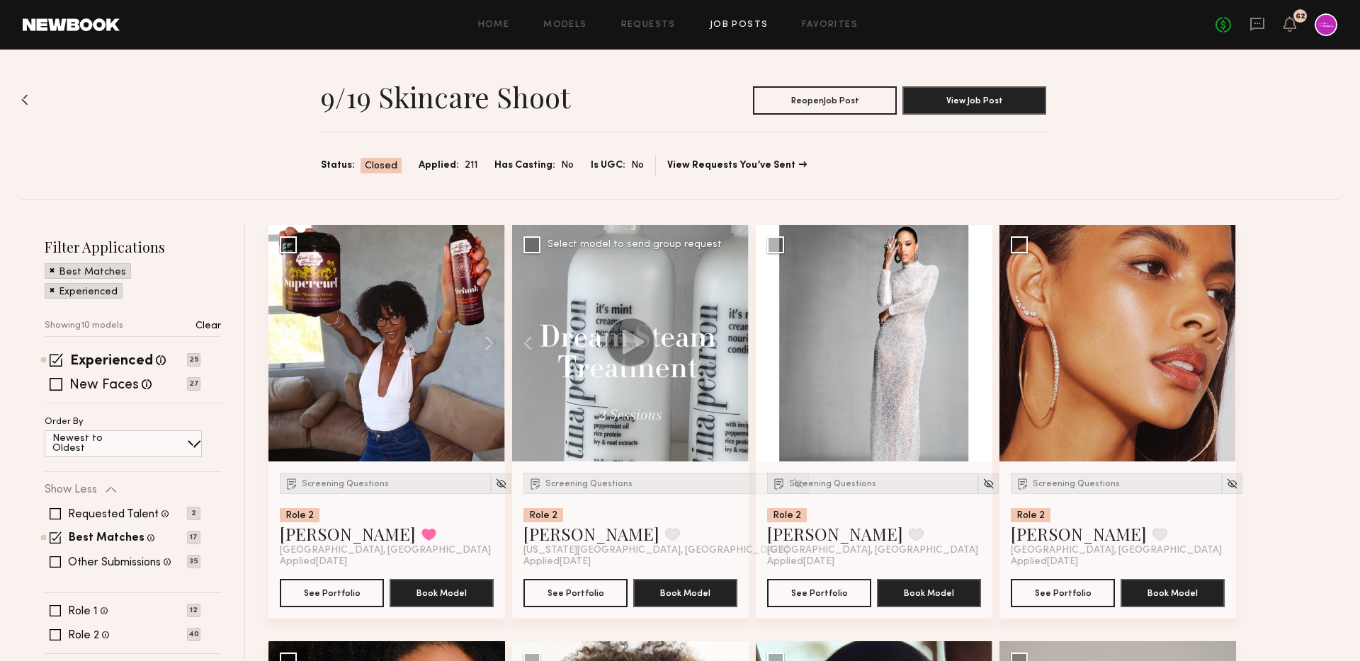
click at [736, 348] on div at bounding box center [630, 343] width 237 height 237
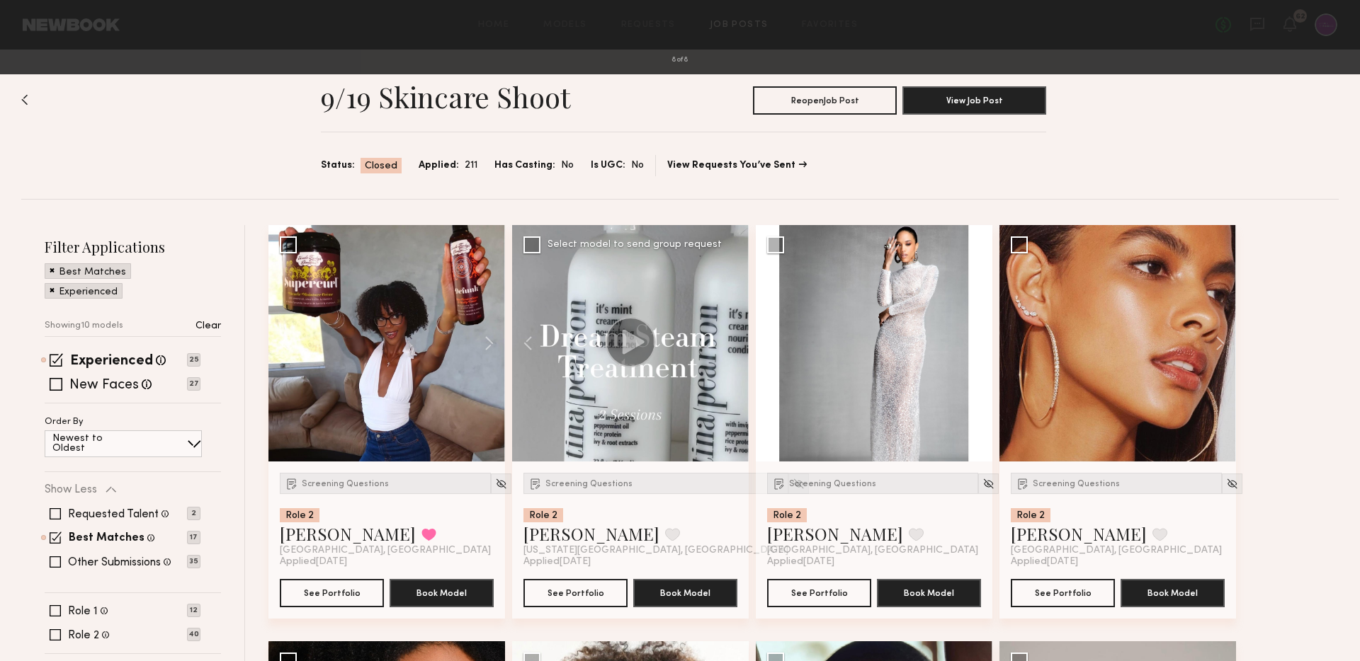
click at [1138, 148] on div "8 of 8" at bounding box center [680, 330] width 1360 height 661
click at [35, 40] on button at bounding box center [32, 33] width 23 height 25
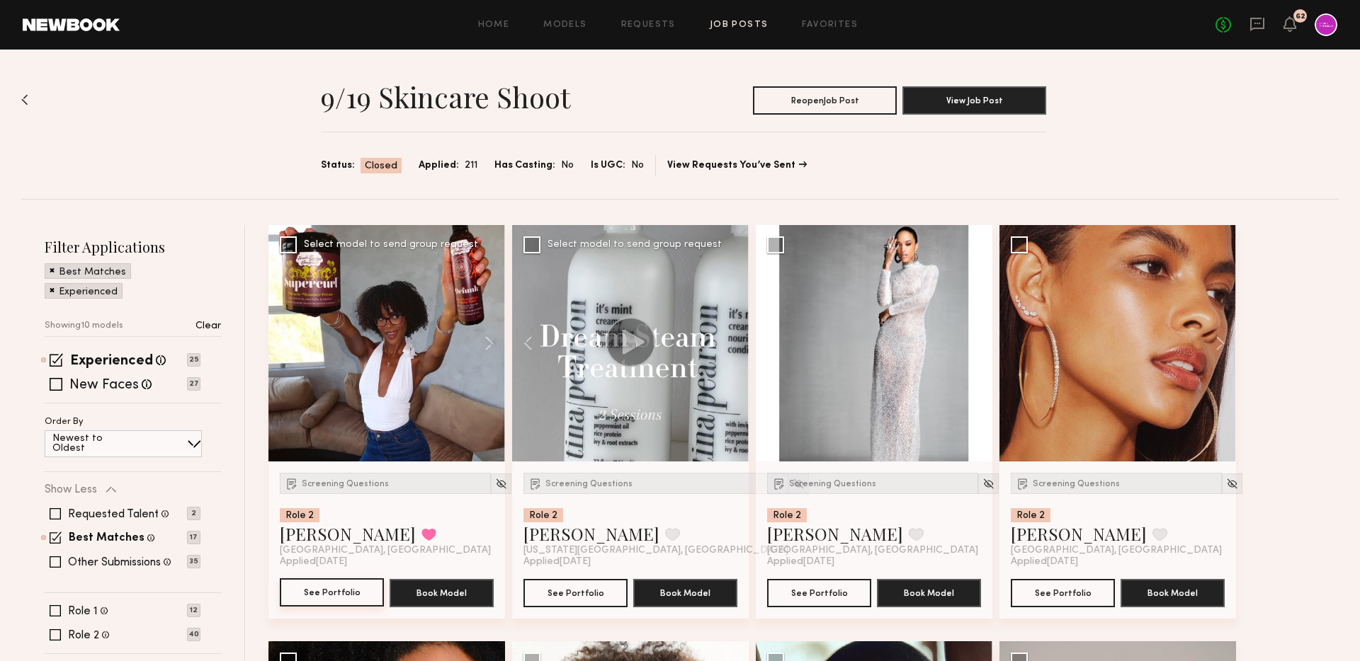
click at [328, 599] on button "See Portfolio" at bounding box center [332, 593] width 104 height 28
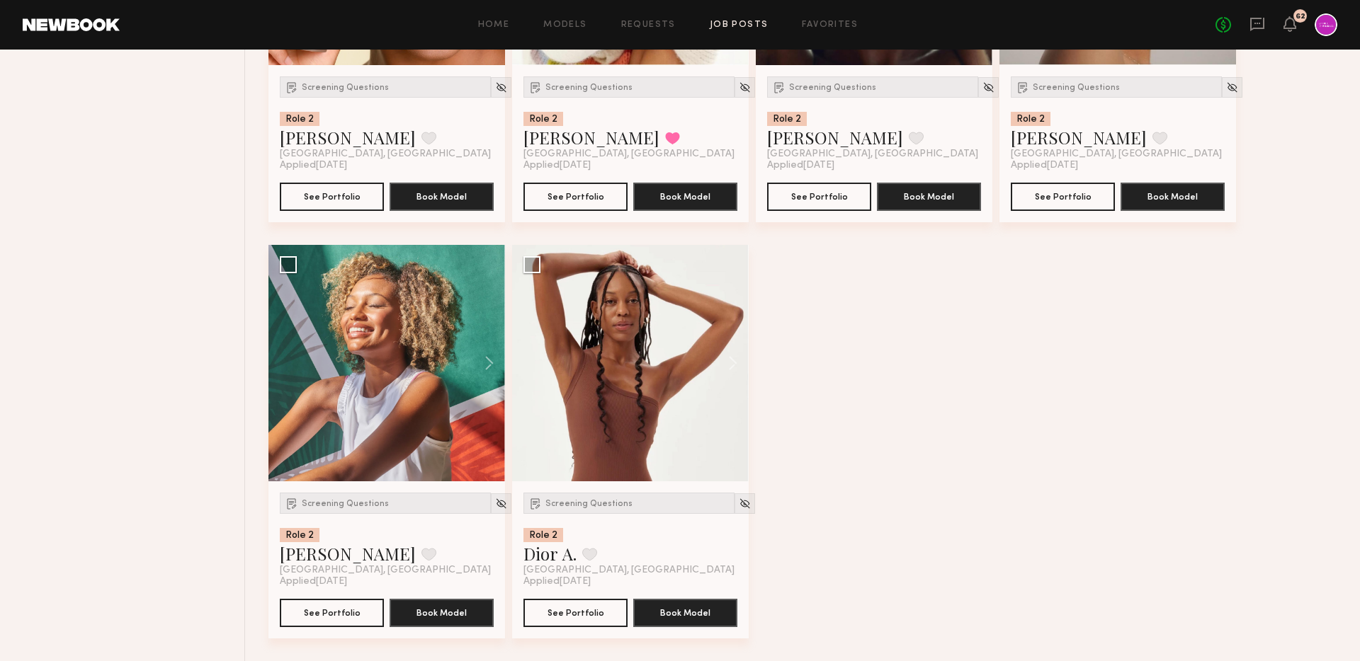
scroll to position [814, 0]
click at [737, 365] on button at bounding box center [725, 363] width 45 height 237
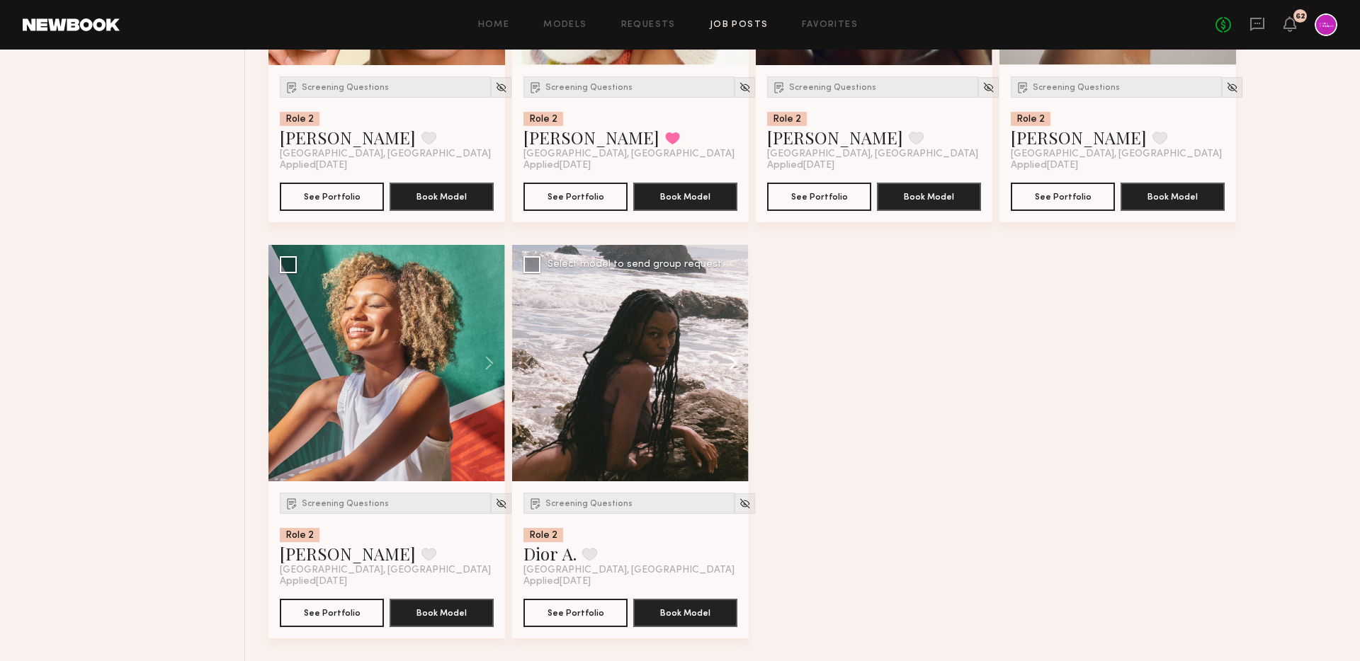
click at [737, 365] on button at bounding box center [725, 363] width 45 height 237
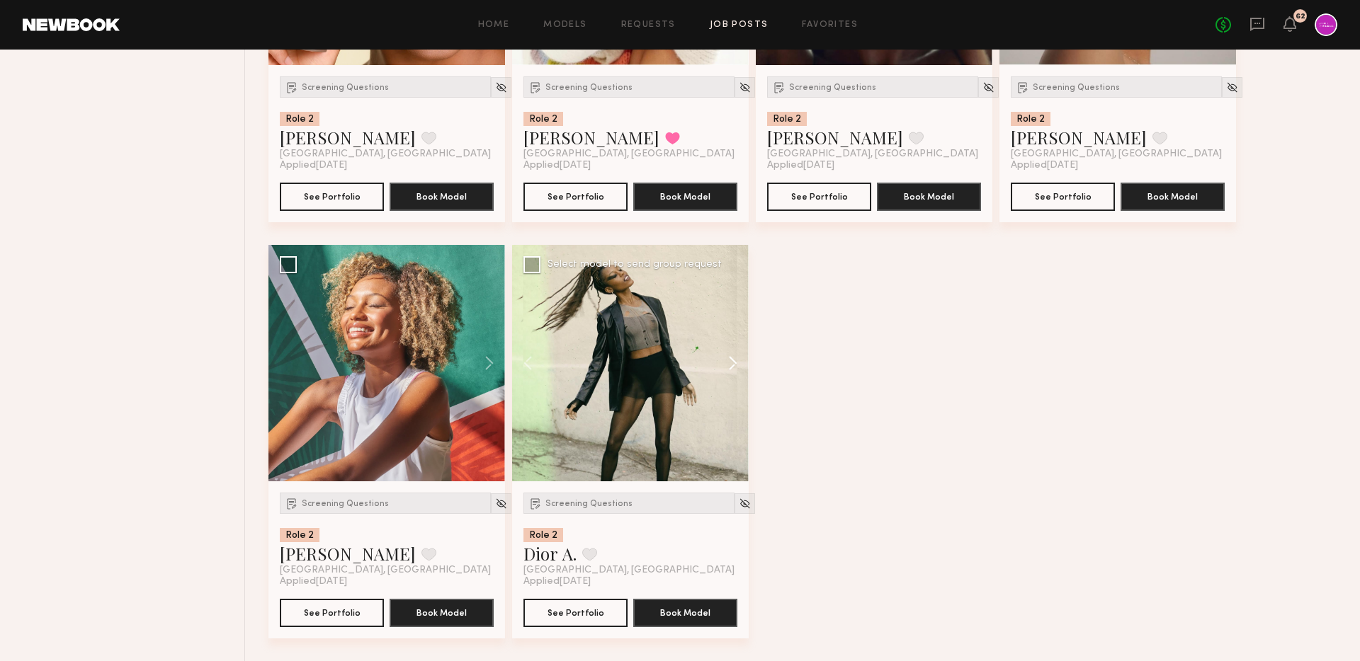
click at [737, 365] on button at bounding box center [725, 363] width 45 height 237
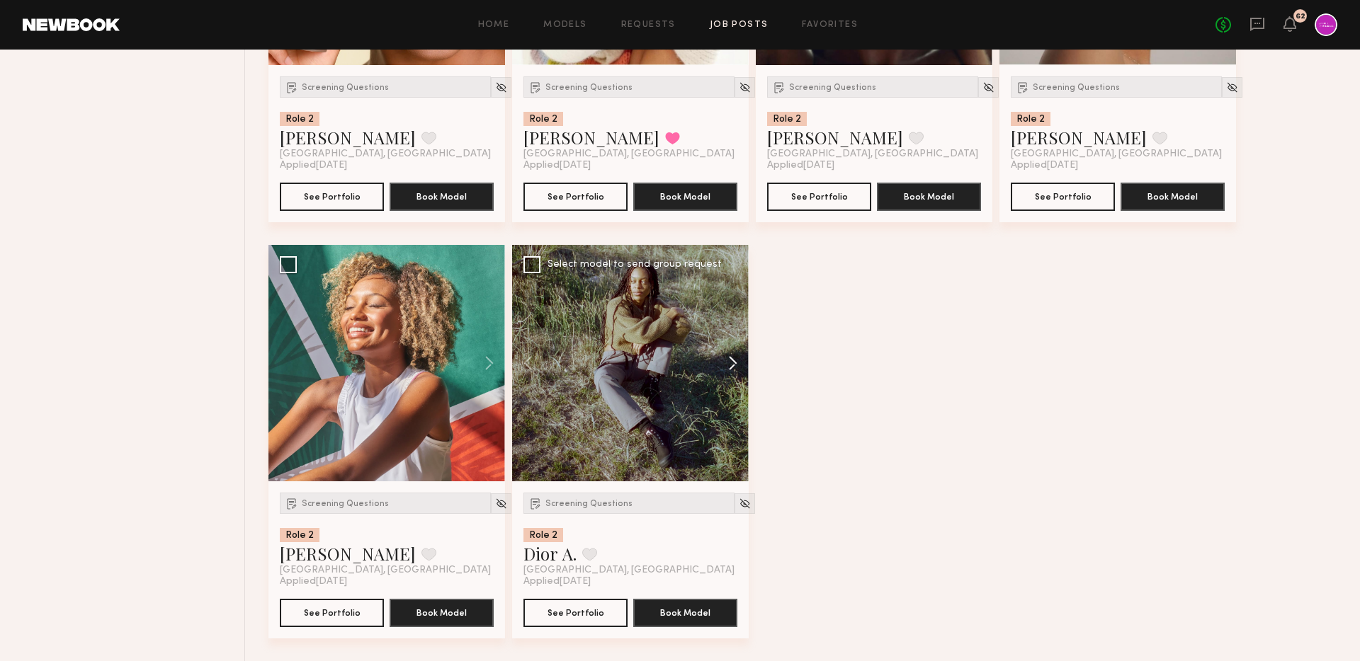
click at [737, 365] on button at bounding box center [725, 363] width 45 height 237
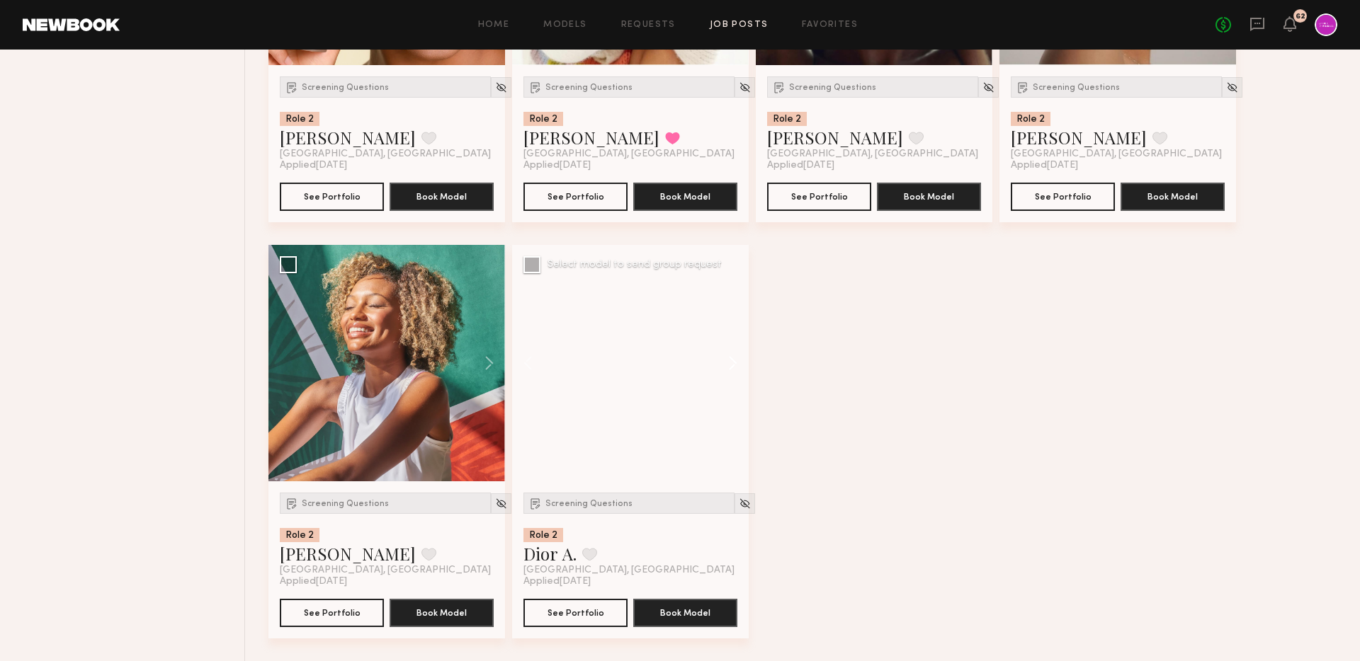
click at [737, 365] on button at bounding box center [725, 363] width 45 height 237
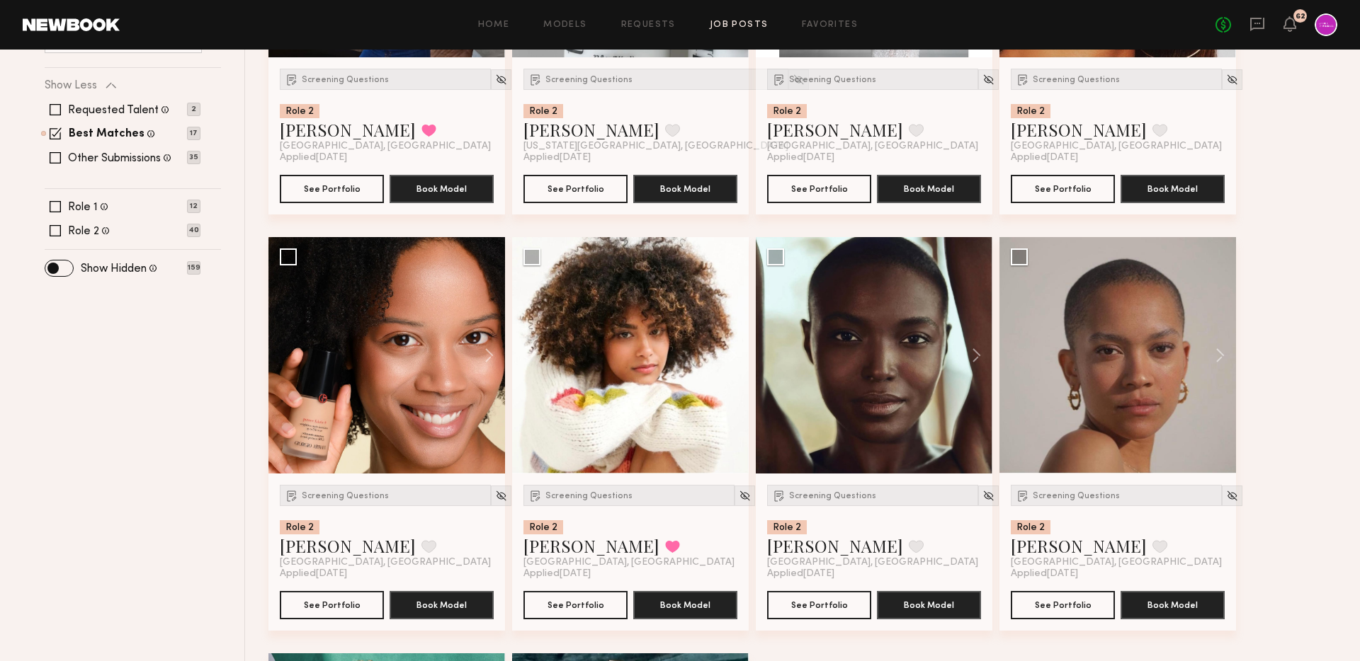
scroll to position [399, 0]
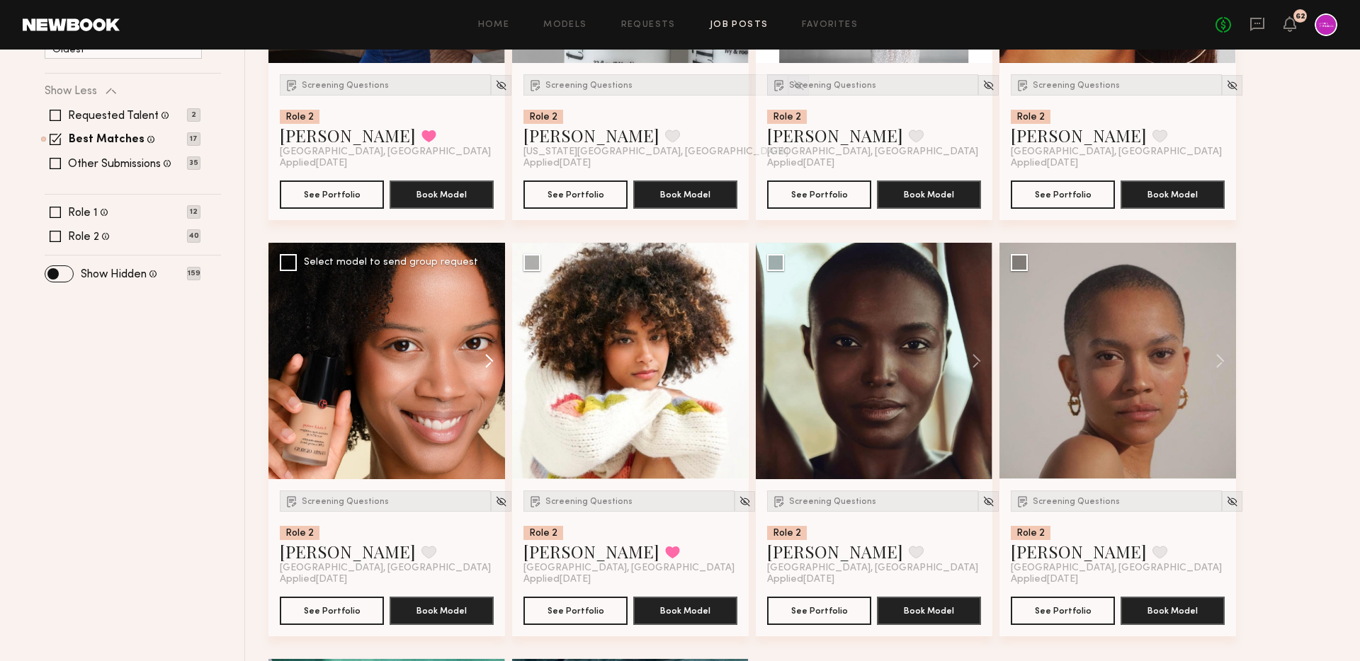
click at [480, 354] on button at bounding box center [482, 361] width 45 height 237
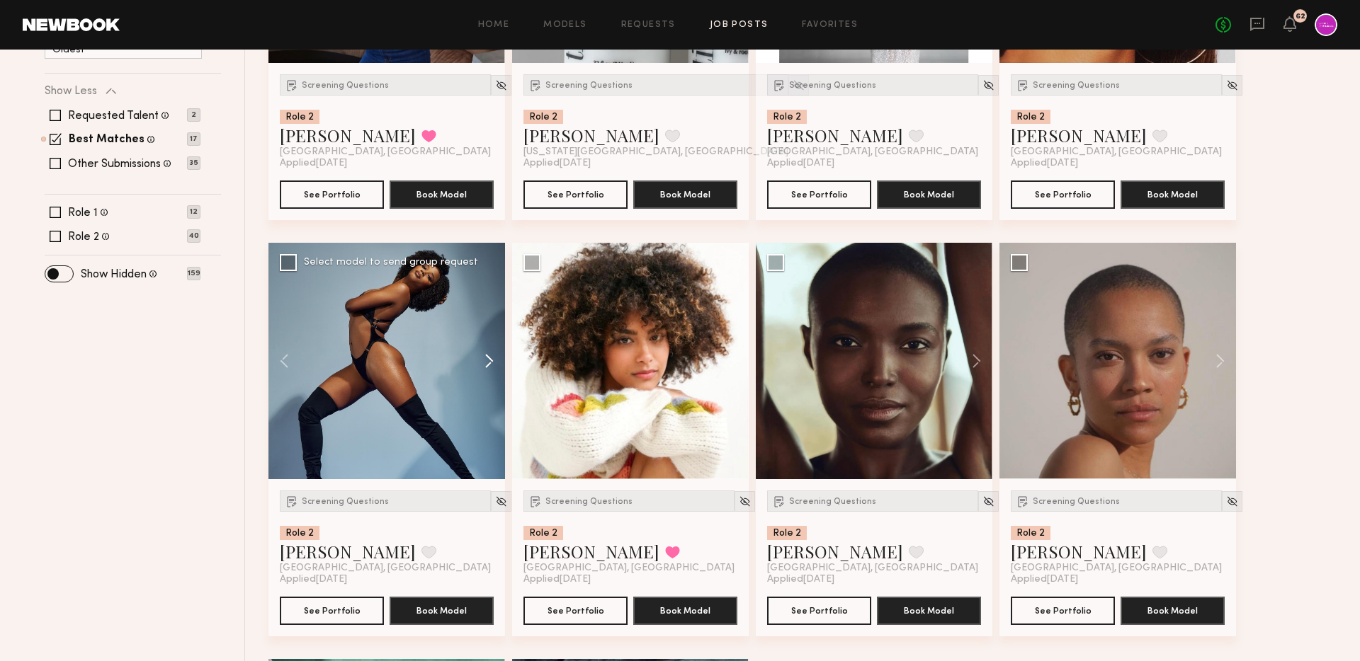
click at [480, 354] on button at bounding box center [482, 361] width 45 height 237
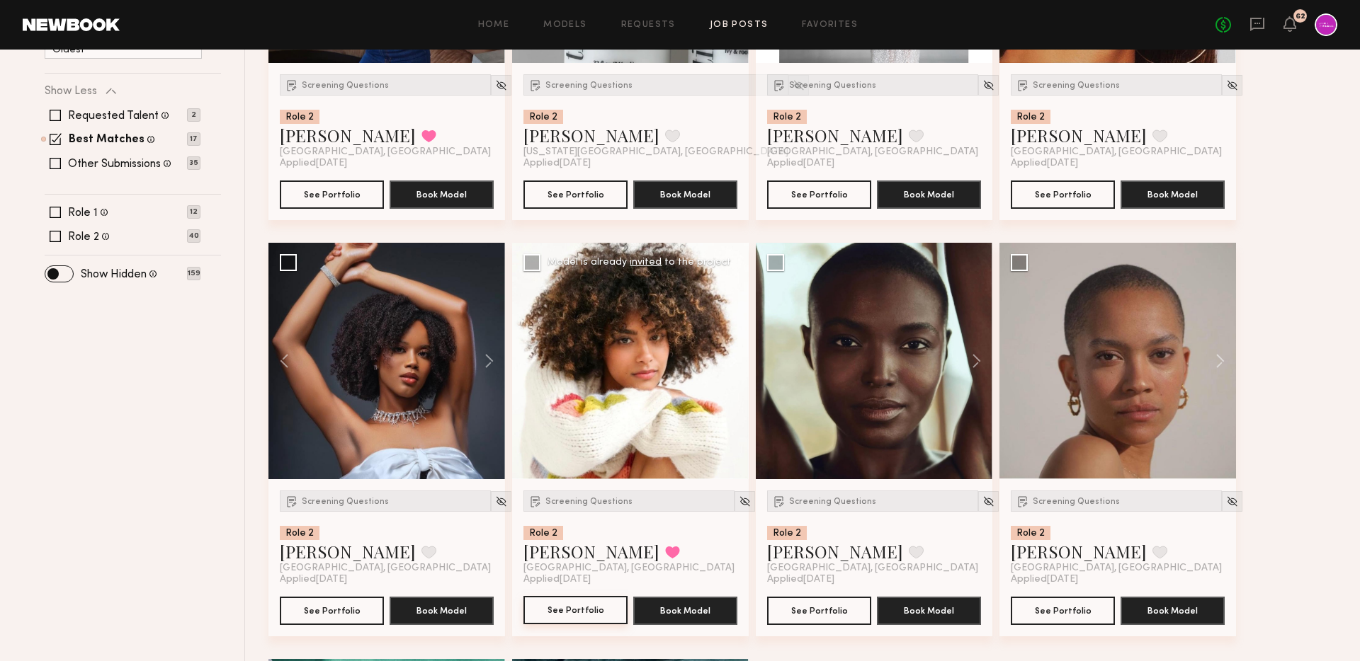
click at [583, 605] on button "See Portfolio" at bounding box center [575, 610] width 104 height 28
click at [591, 617] on button "See Portfolio" at bounding box center [575, 610] width 104 height 28
click at [345, 505] on span "Screening Questions" at bounding box center [345, 502] width 87 height 8
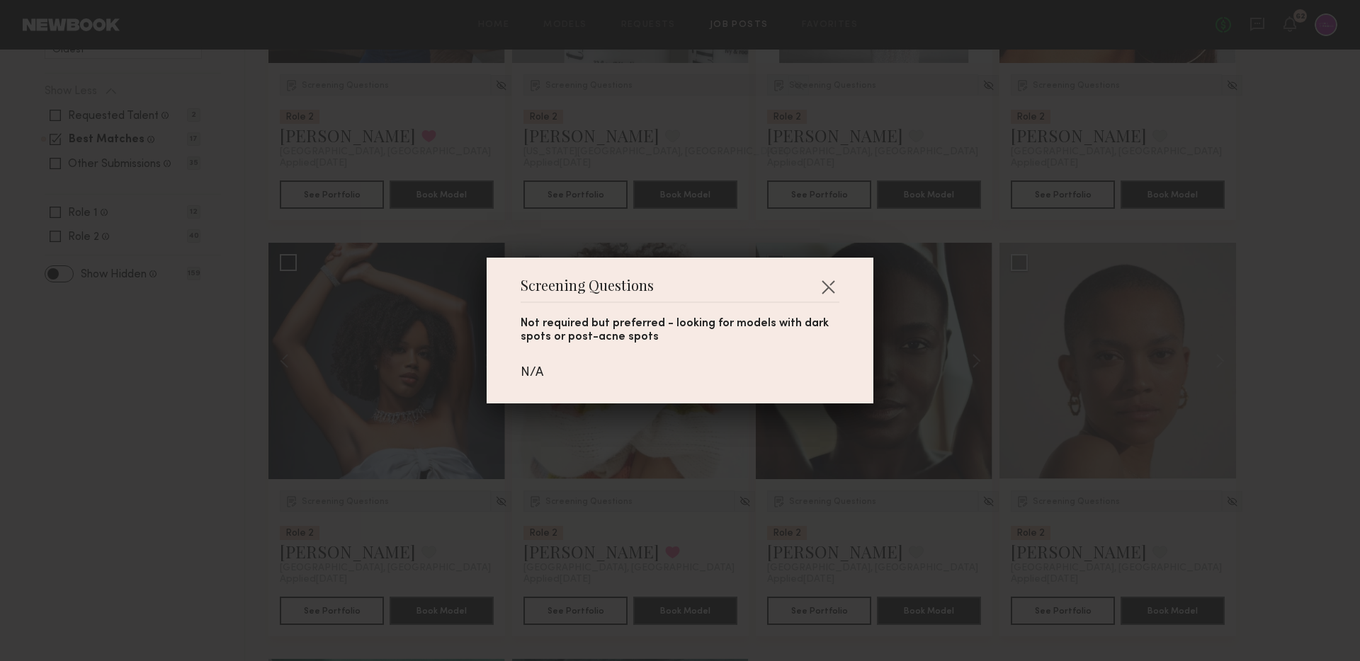
click at [129, 516] on div "Screening Questions Not required but preferred - looking for models with dark s…" at bounding box center [680, 330] width 1360 height 661
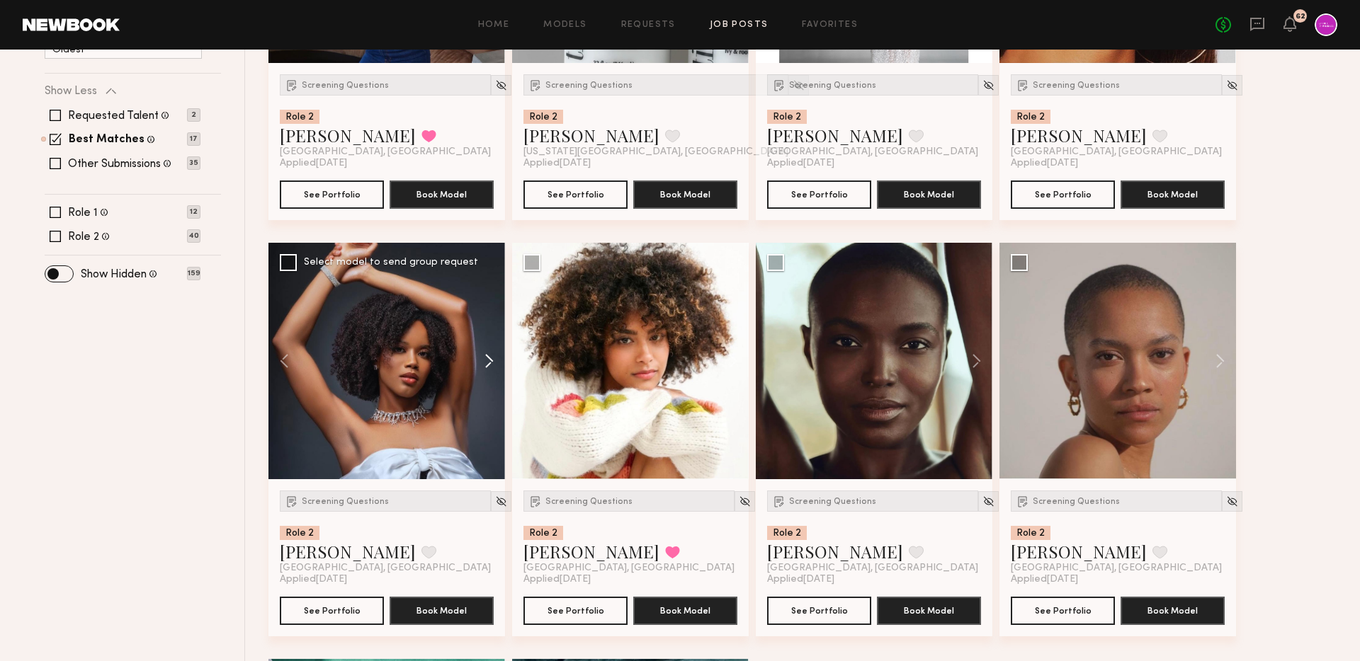
click at [491, 355] on button at bounding box center [482, 361] width 45 height 237
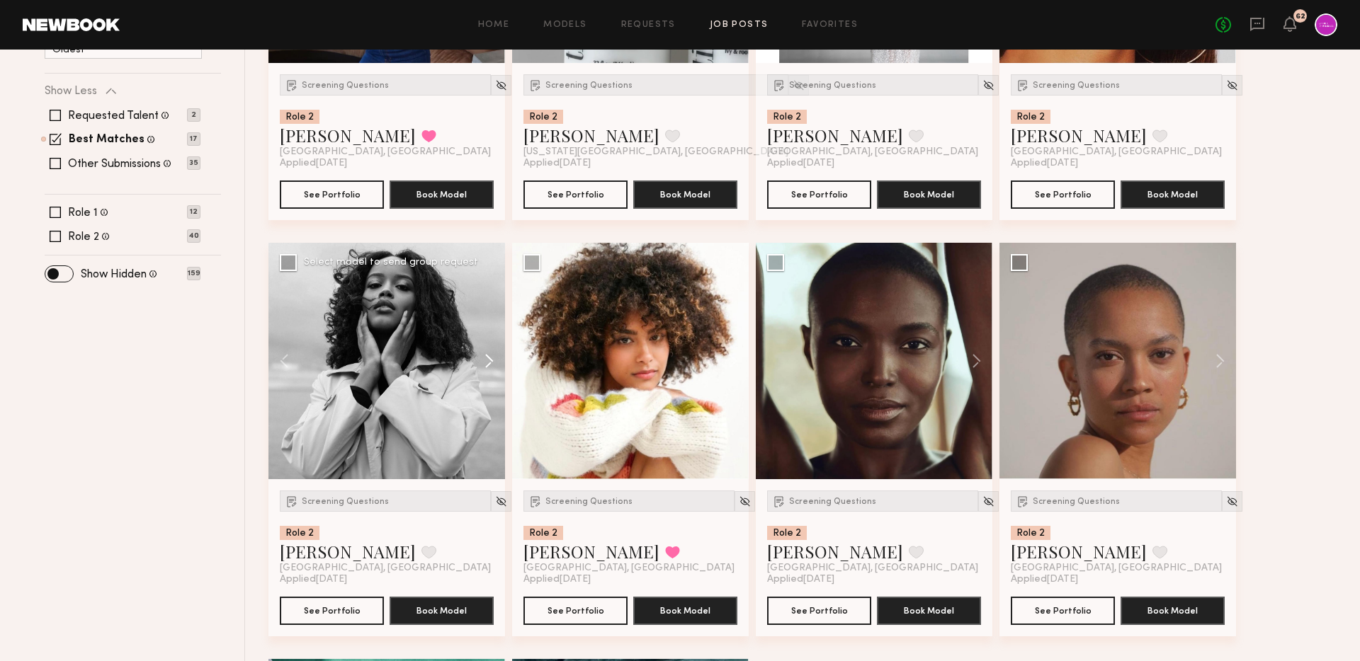
click at [491, 355] on button at bounding box center [482, 361] width 45 height 237
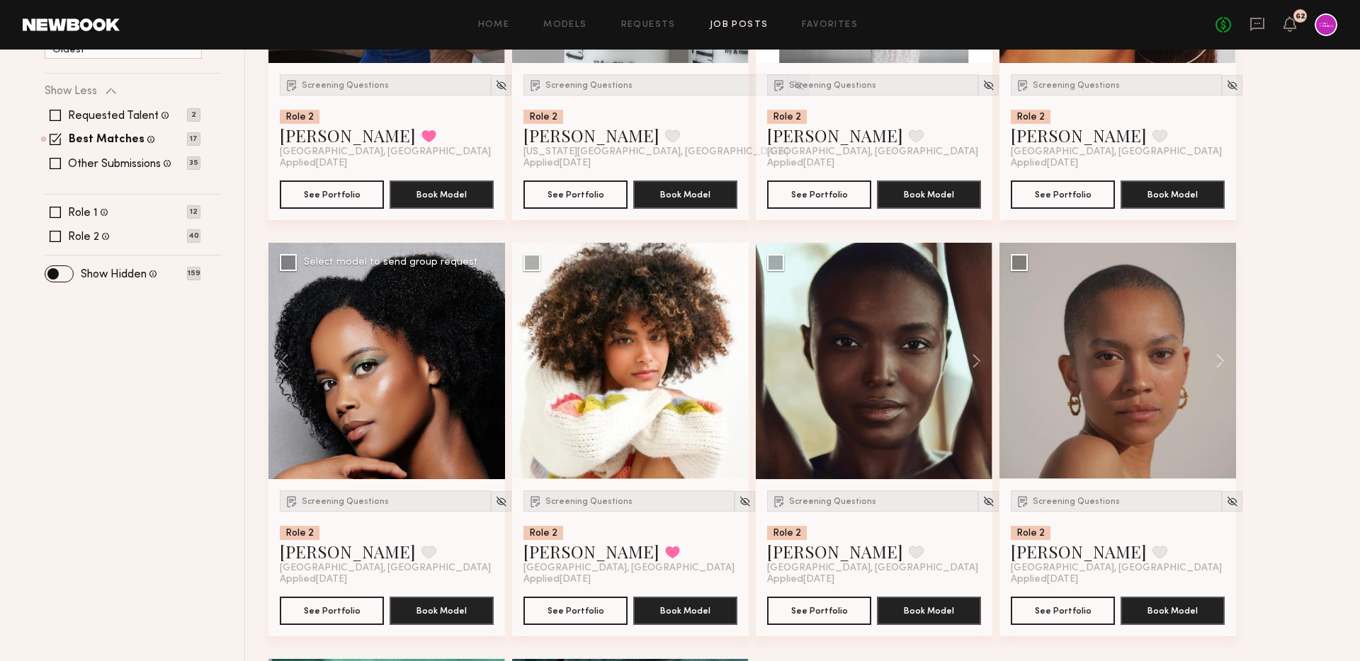
click at [491, 355] on div at bounding box center [386, 361] width 237 height 237
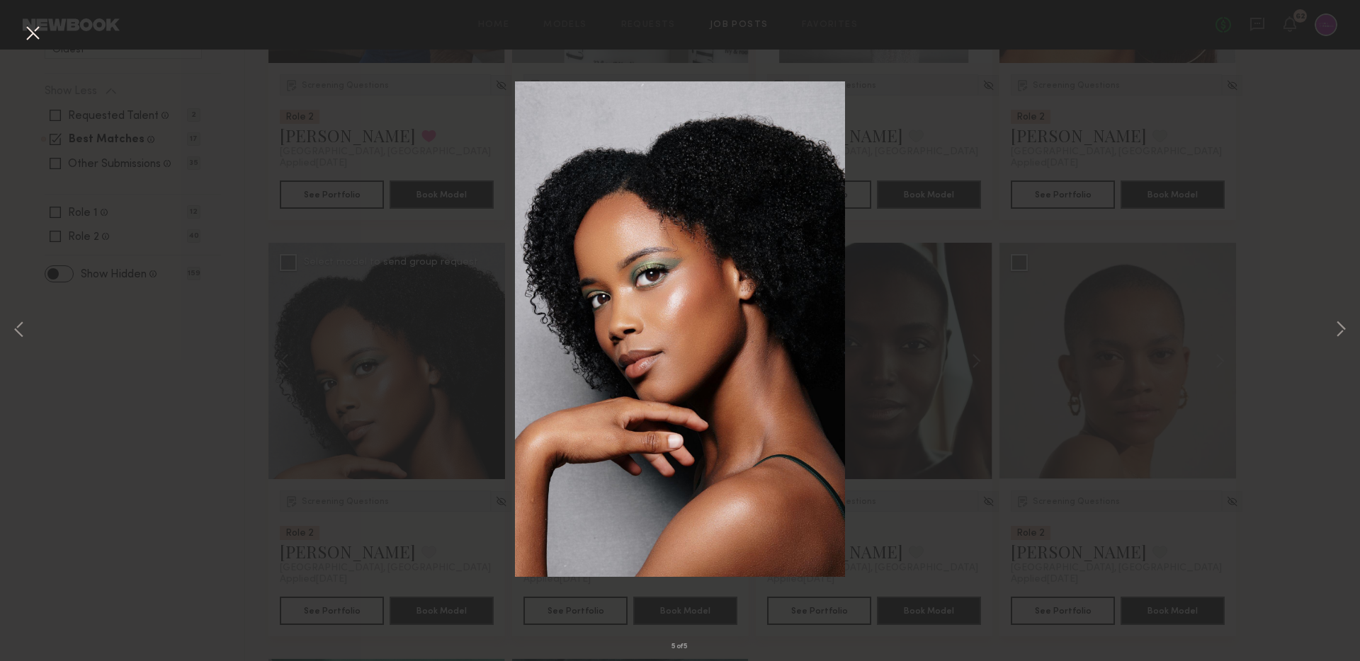
click at [38, 479] on div "5 of 5" at bounding box center [680, 330] width 1360 height 661
click at [35, 28] on button at bounding box center [32, 33] width 23 height 25
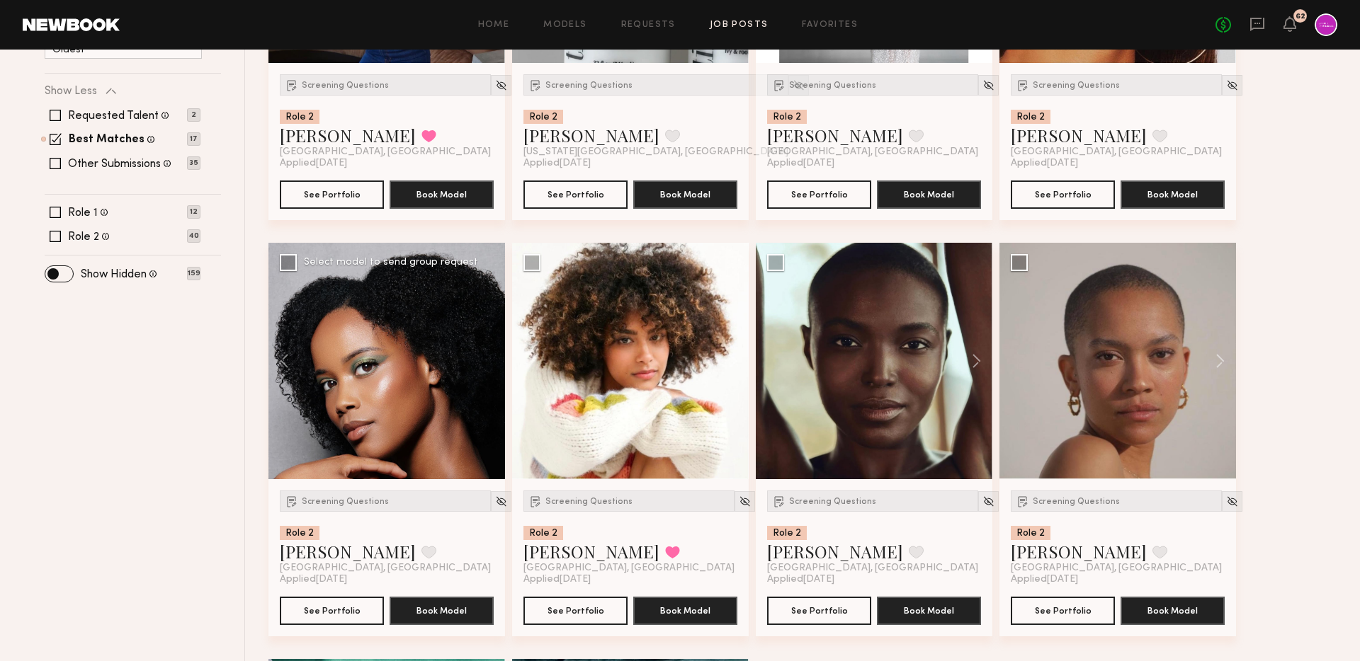
scroll to position [19, 0]
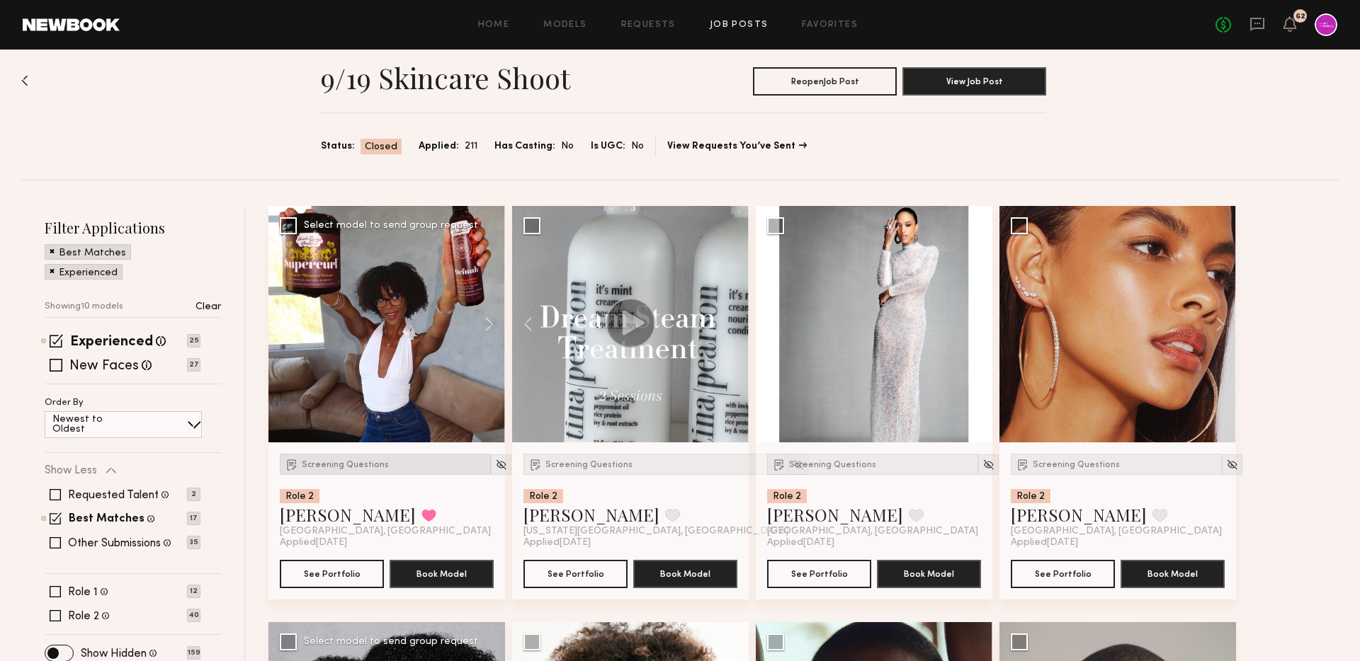
click at [344, 455] on div "Screening Questions" at bounding box center [385, 464] width 211 height 21
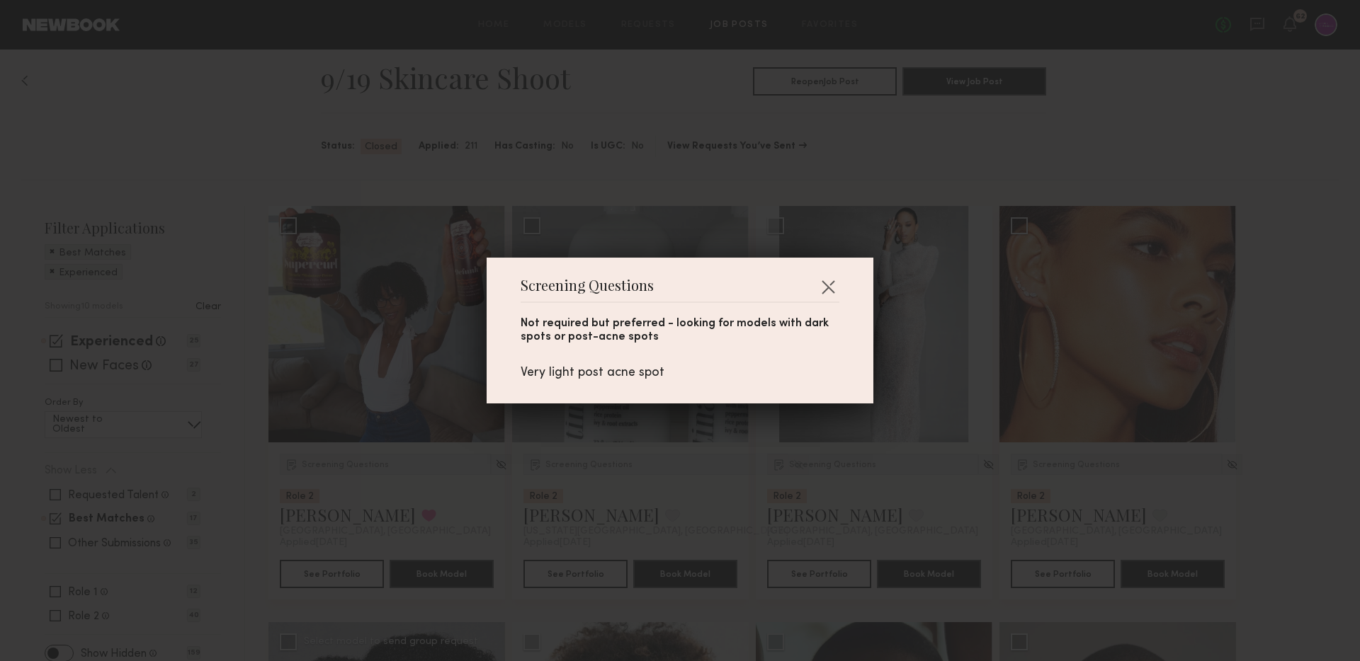
click at [89, 108] on div "Screening Questions Not required but preferred - looking for models with dark s…" at bounding box center [680, 330] width 1360 height 661
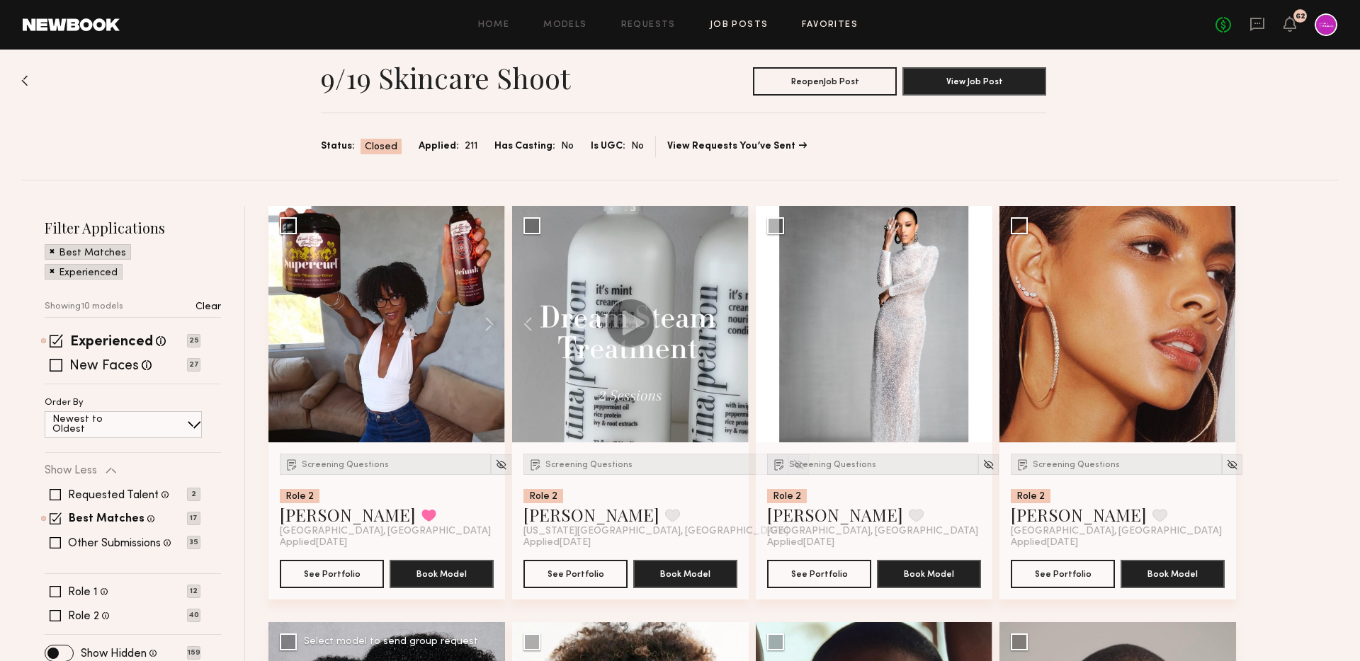
click at [840, 22] on link "Favorites" at bounding box center [830, 25] width 56 height 9
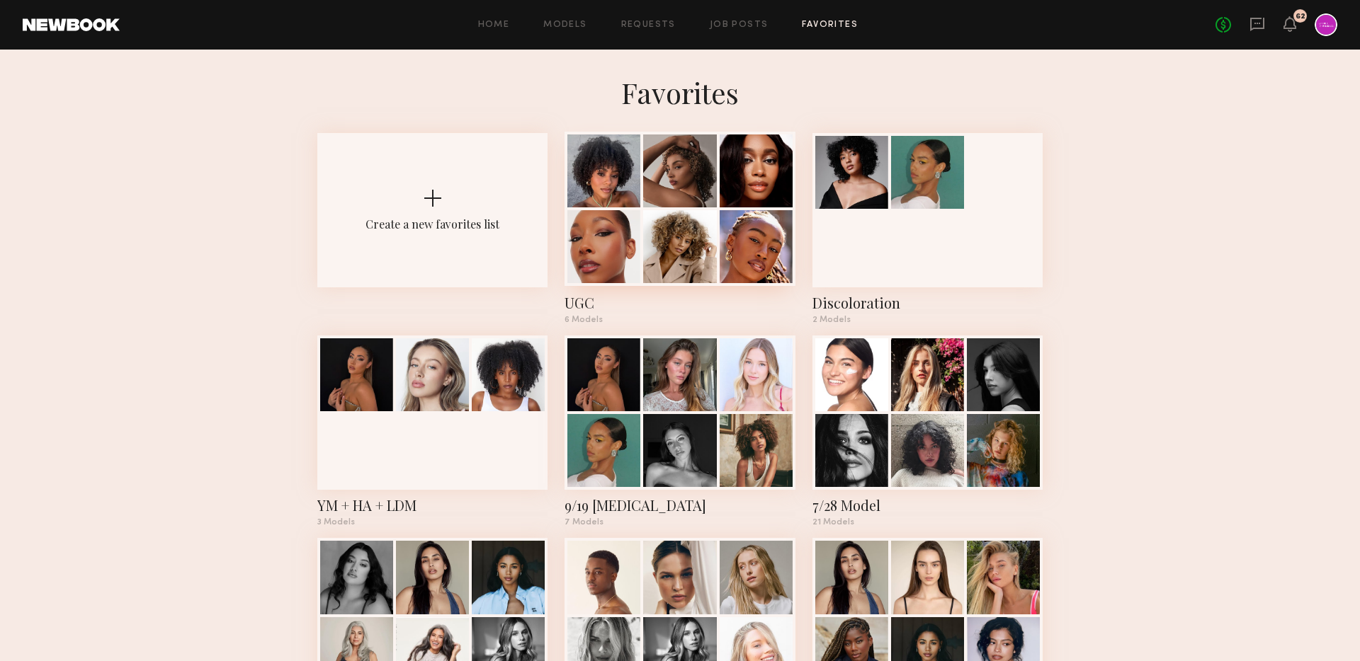
click at [647, 199] on div at bounding box center [679, 171] width 73 height 73
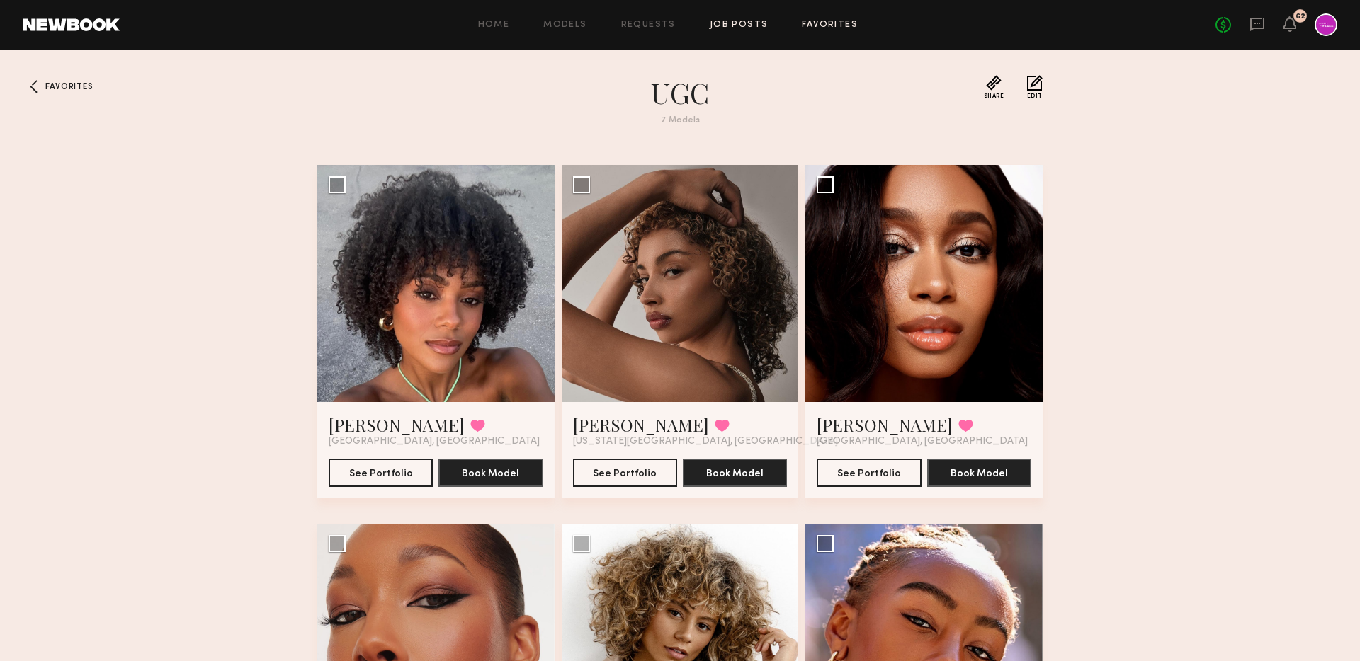
click at [740, 21] on link "Job Posts" at bounding box center [739, 25] width 59 height 9
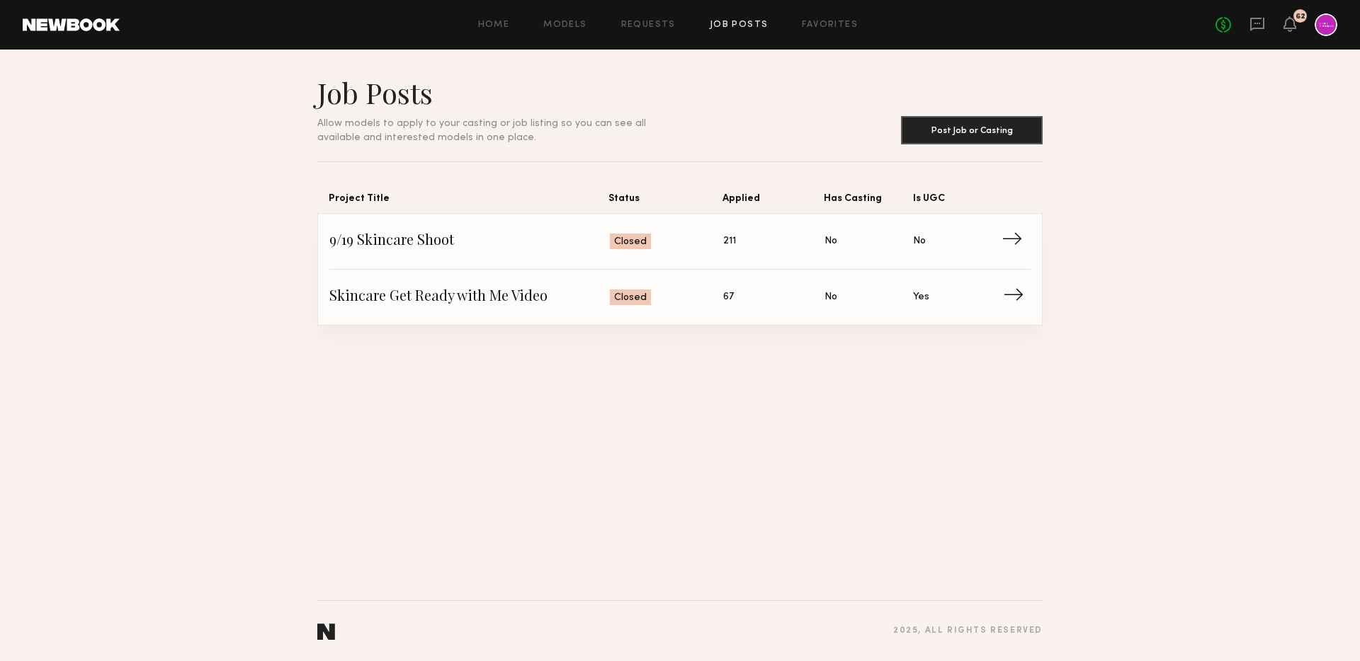
click at [532, 292] on span "Skincare Get Ready with Me Video" at bounding box center [469, 297] width 280 height 21
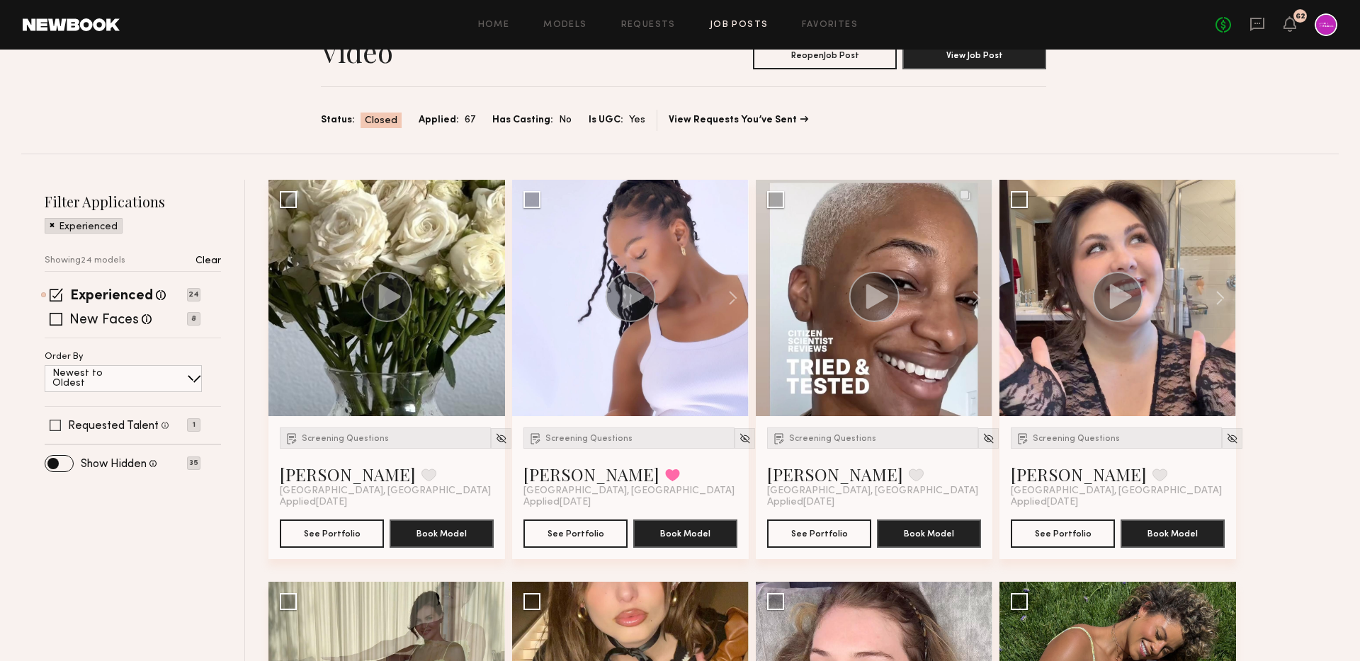
scroll to position [83, 0]
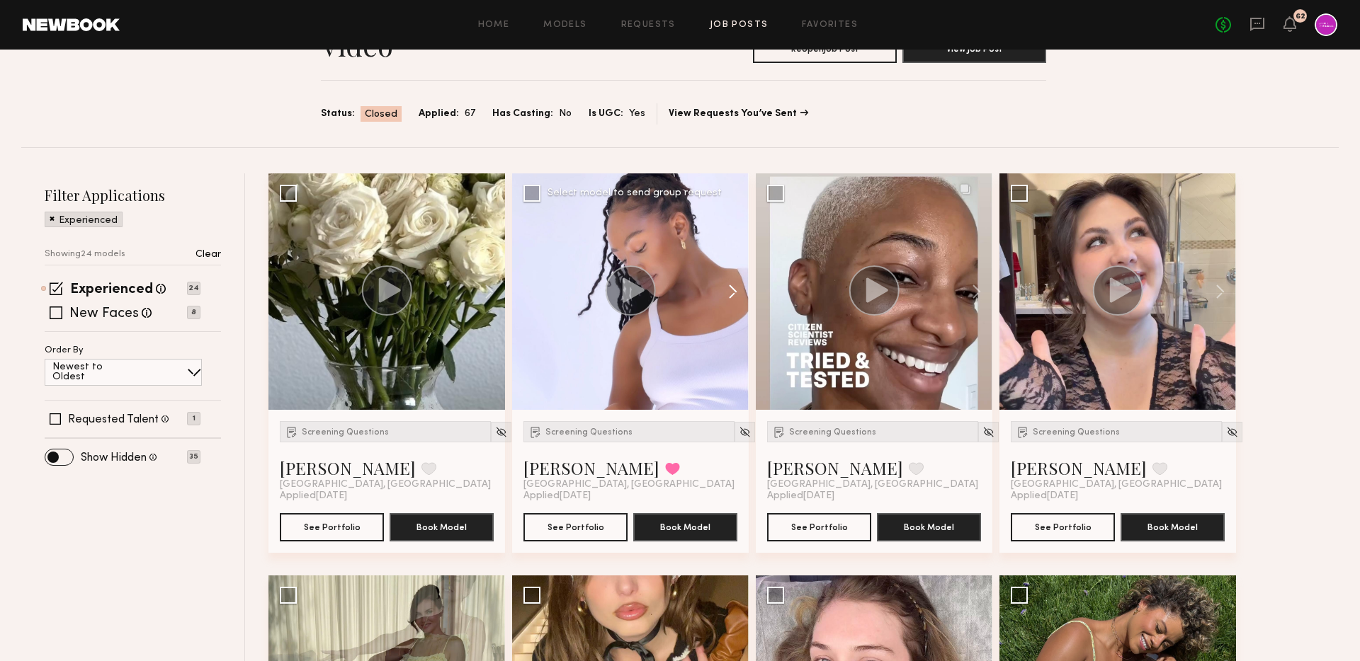
click at [732, 292] on button at bounding box center [725, 291] width 45 height 237
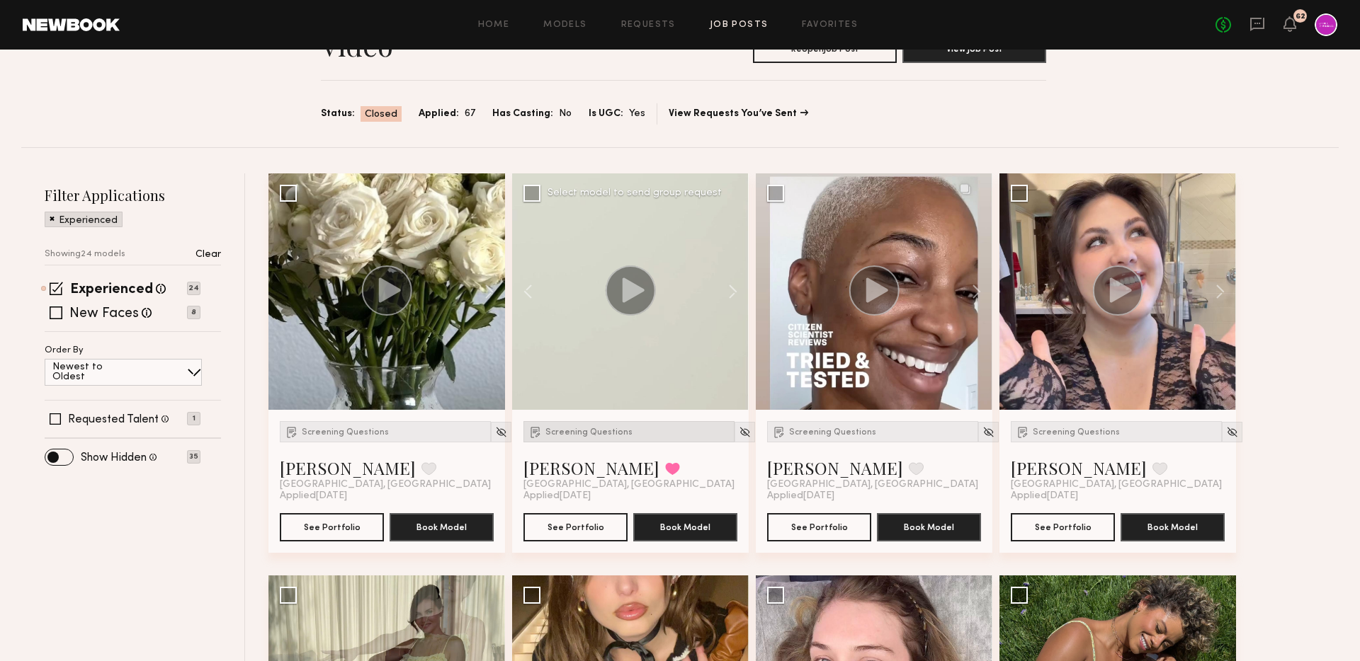
click at [600, 437] on div "Screening Questions" at bounding box center [628, 431] width 211 height 21
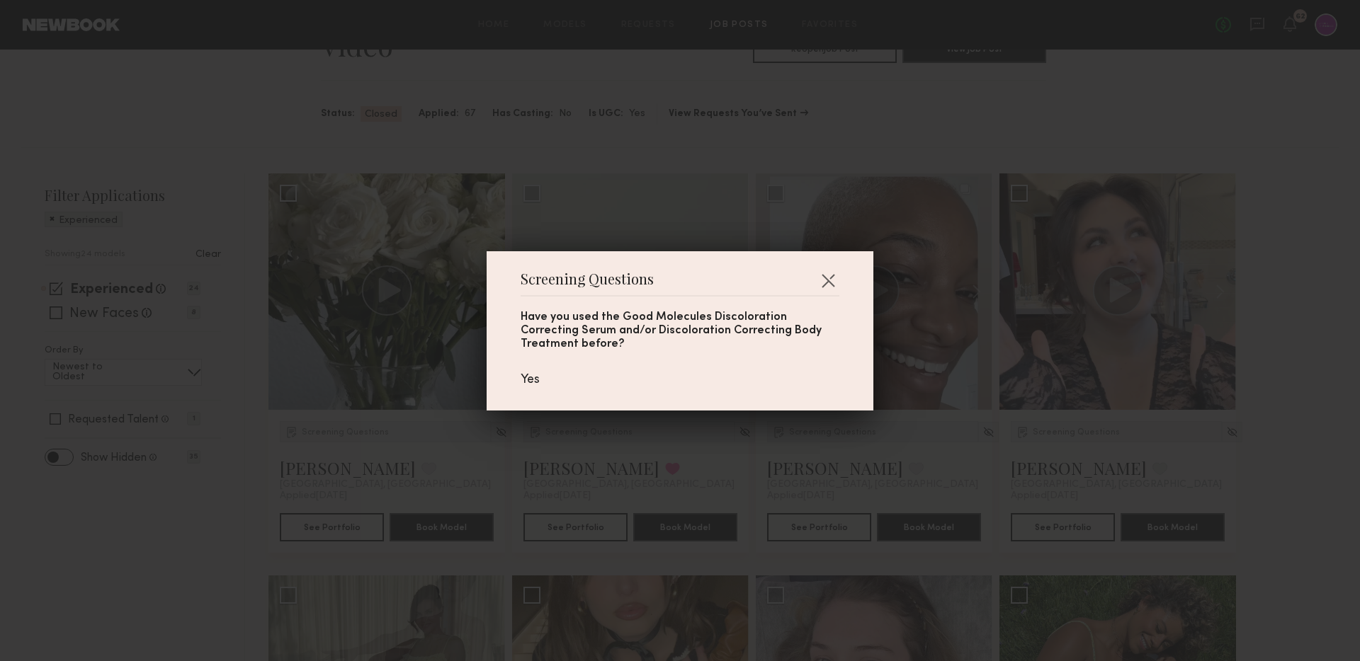
click at [842, 266] on div "Screening Questions Have you used the Good Molecules Discoloration Correcting S…" at bounding box center [679, 330] width 387 height 159
click at [835, 274] on button "button" at bounding box center [827, 280] width 23 height 23
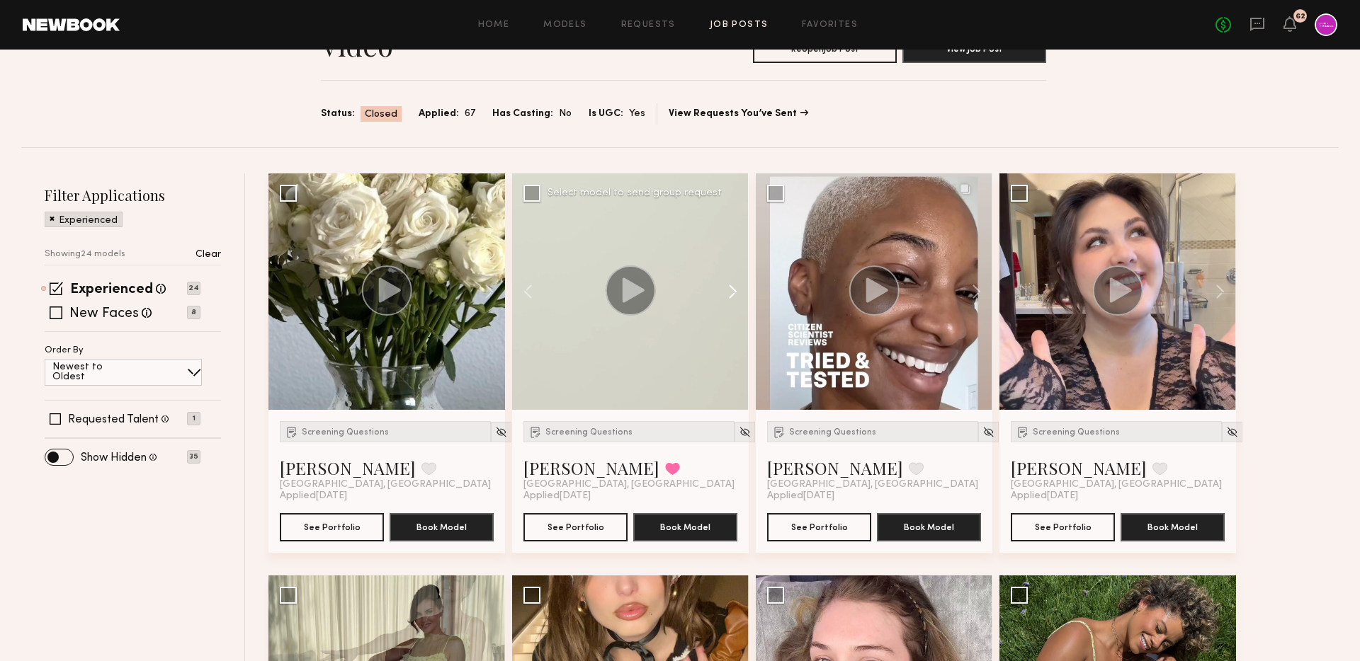
click at [735, 290] on button at bounding box center [725, 291] width 45 height 237
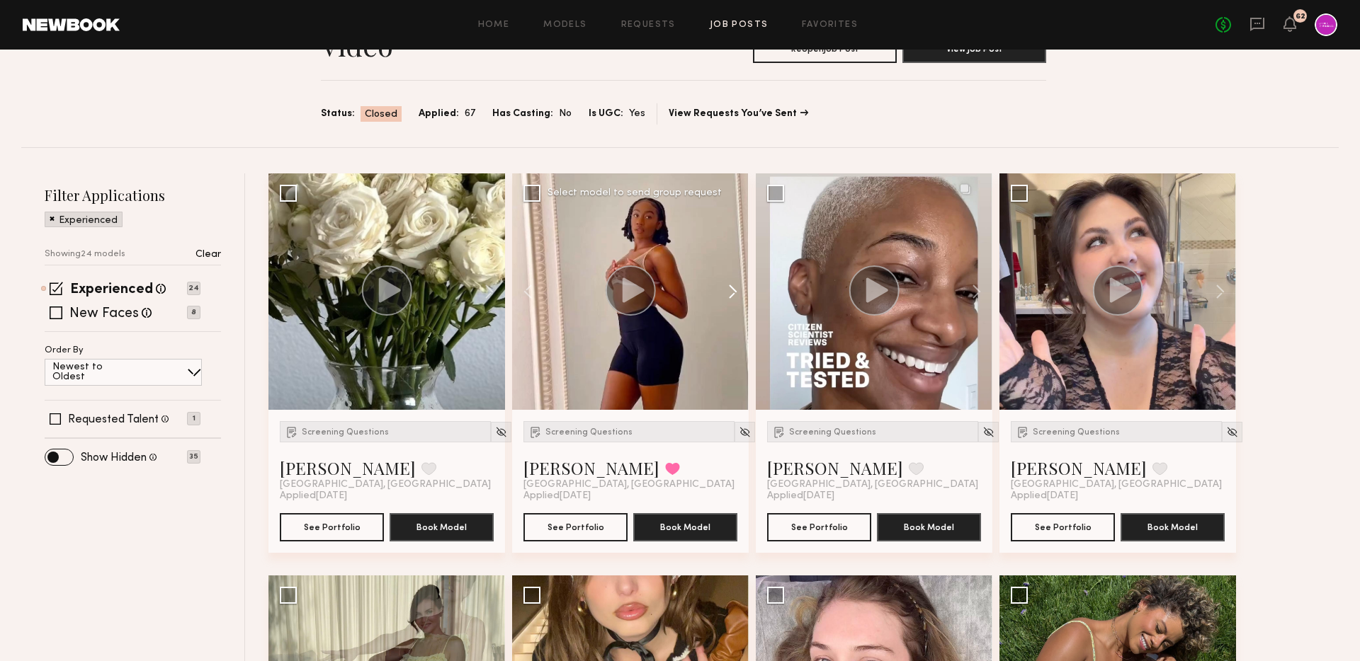
click at [735, 290] on button at bounding box center [725, 291] width 45 height 237
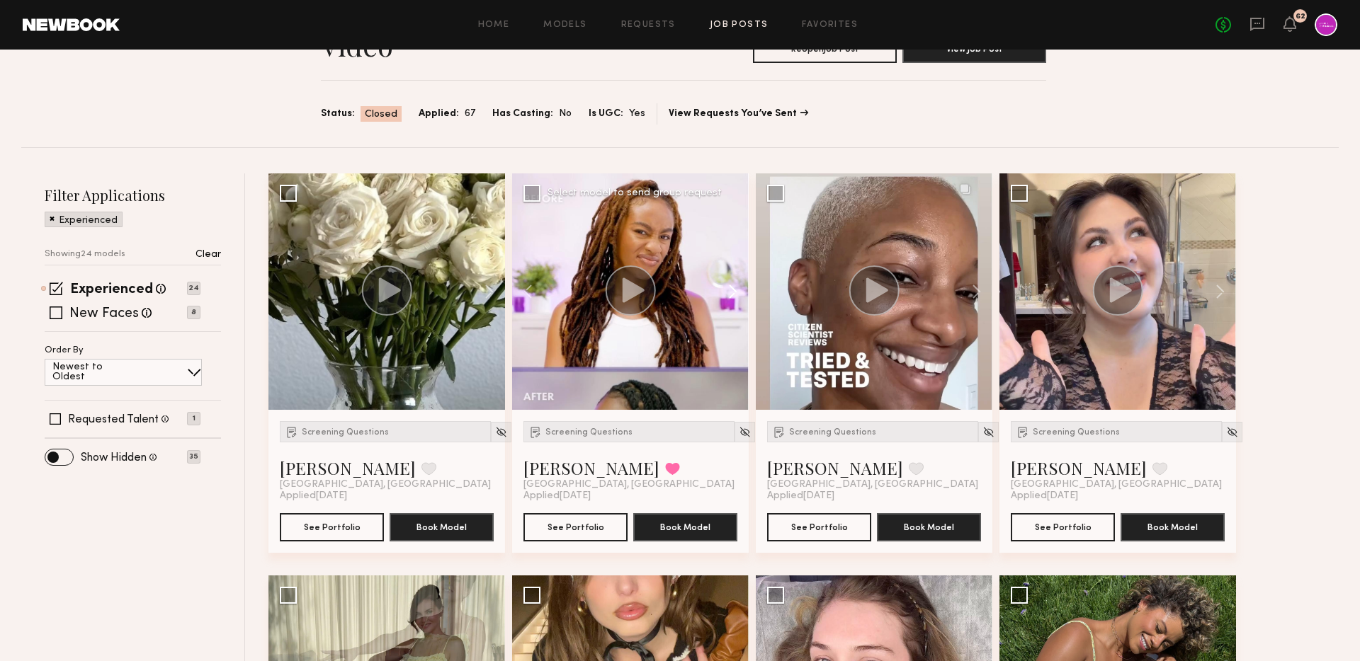
click at [735, 290] on button at bounding box center [725, 291] width 45 height 237
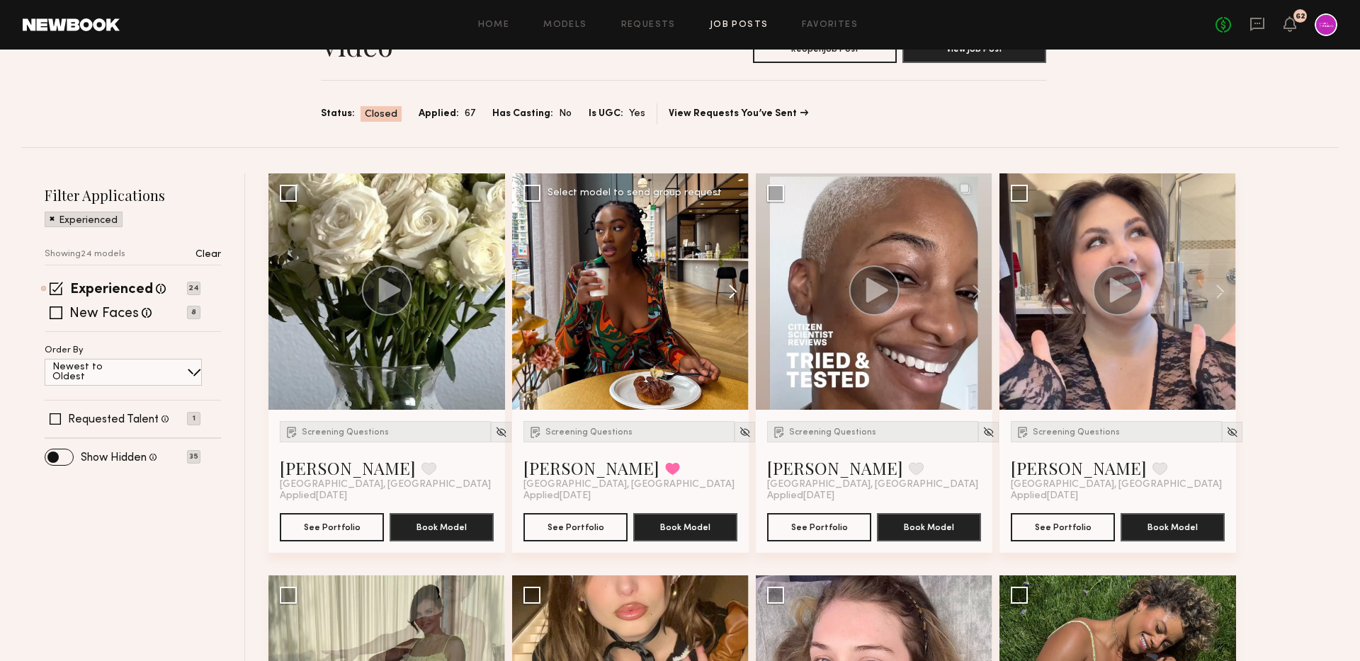
click at [735, 290] on button at bounding box center [725, 291] width 45 height 237
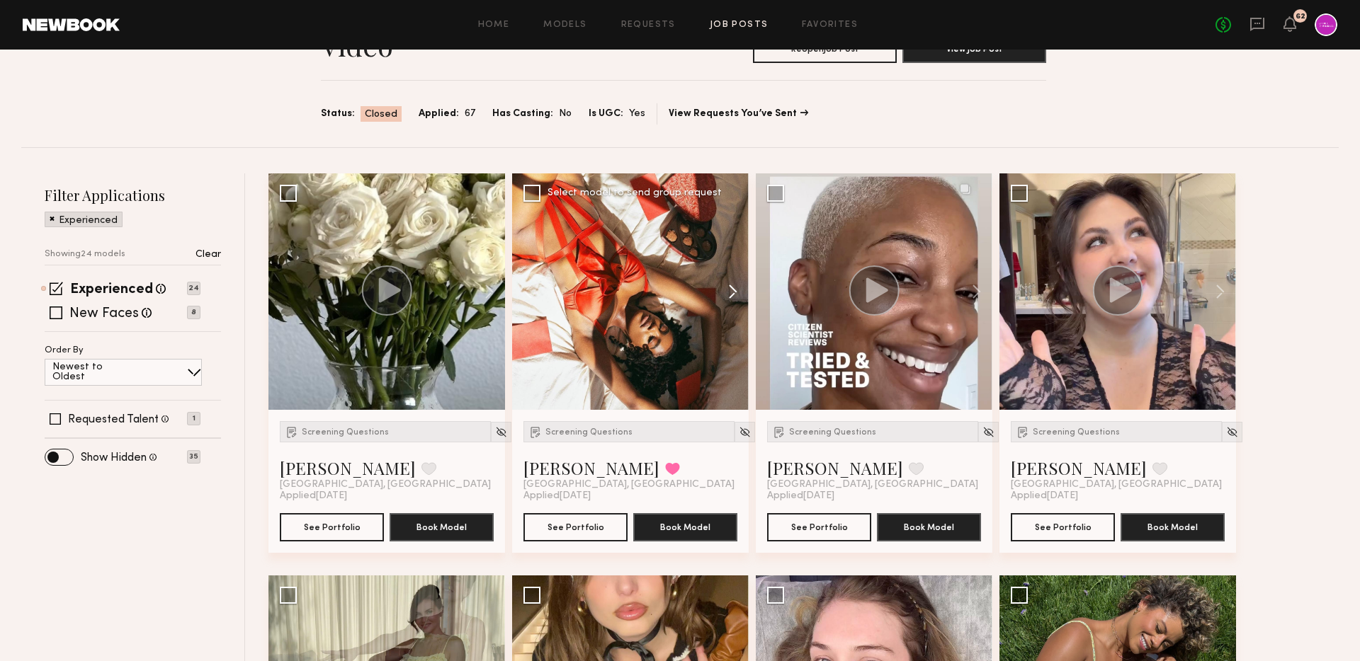
click at [735, 290] on button at bounding box center [725, 291] width 45 height 237
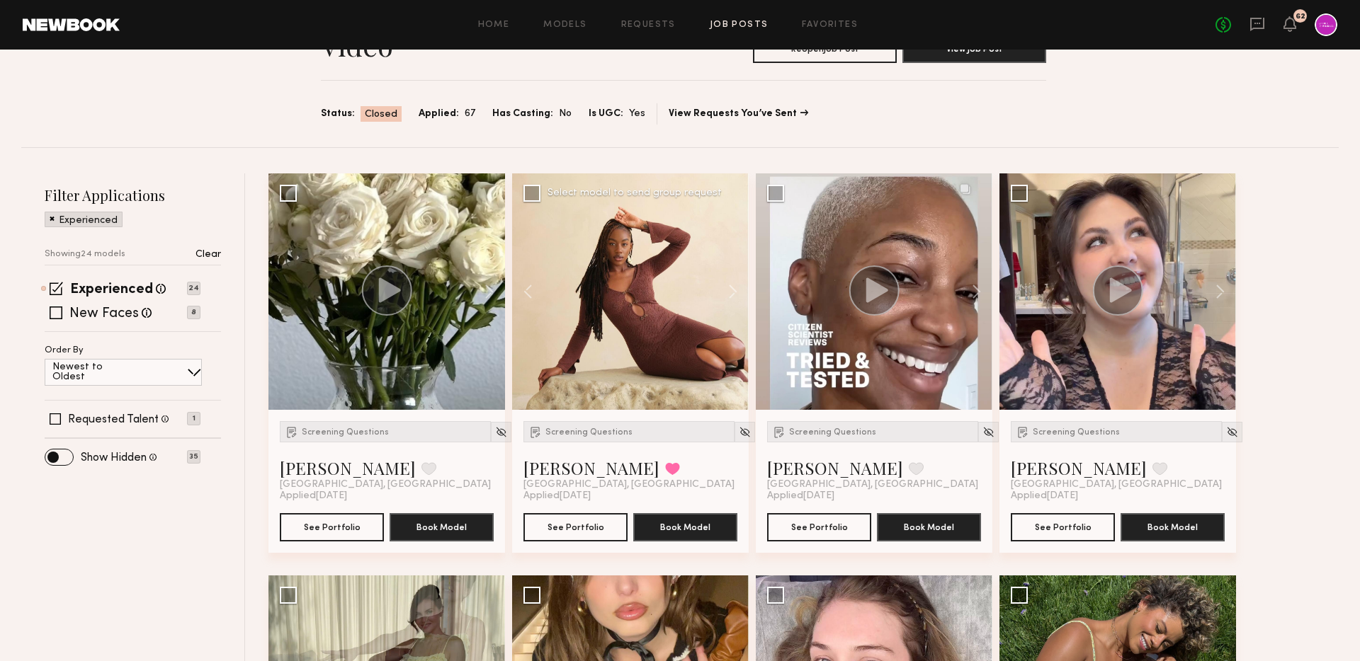
click at [557, 543] on div "Screening Questions Taylor B. Favorited Los Angeles, CA Applied 09/10/2025 See …" at bounding box center [630, 481] width 237 height 143
click at [554, 529] on button "See Portfolio" at bounding box center [575, 527] width 104 height 28
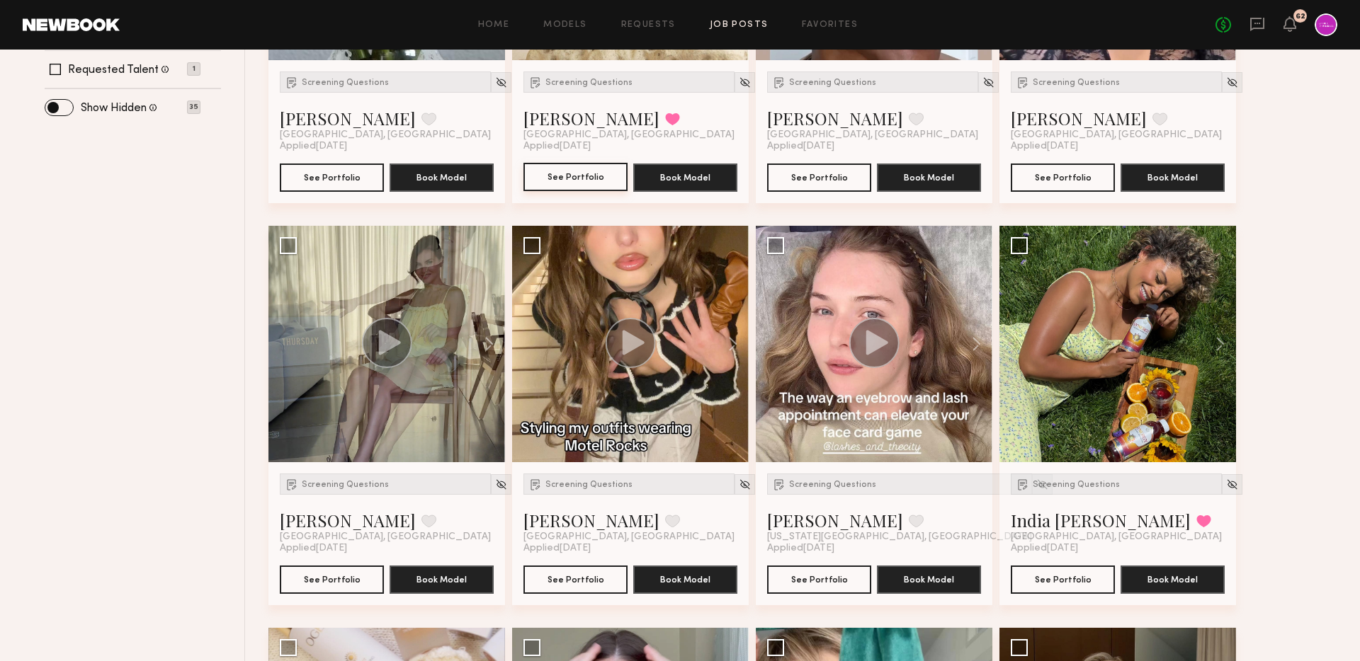
scroll to position [510, 0]
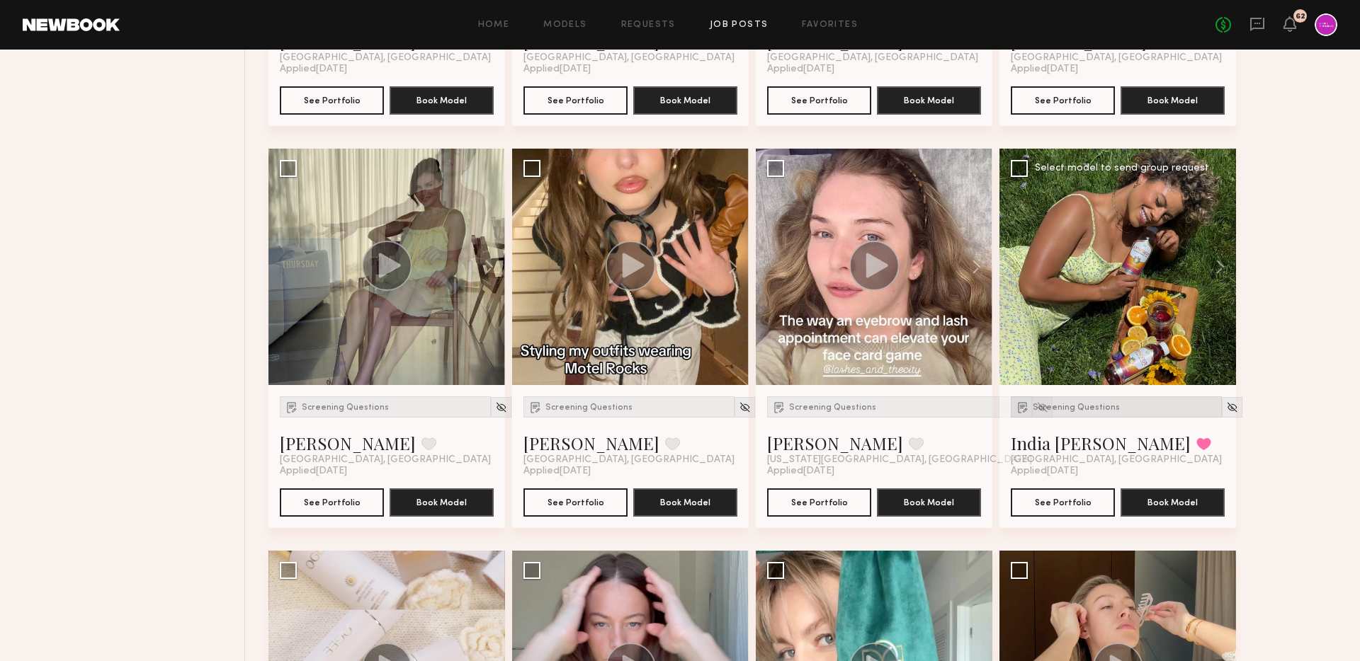
click at [1067, 401] on div "Screening Questions" at bounding box center [1115, 407] width 211 height 21
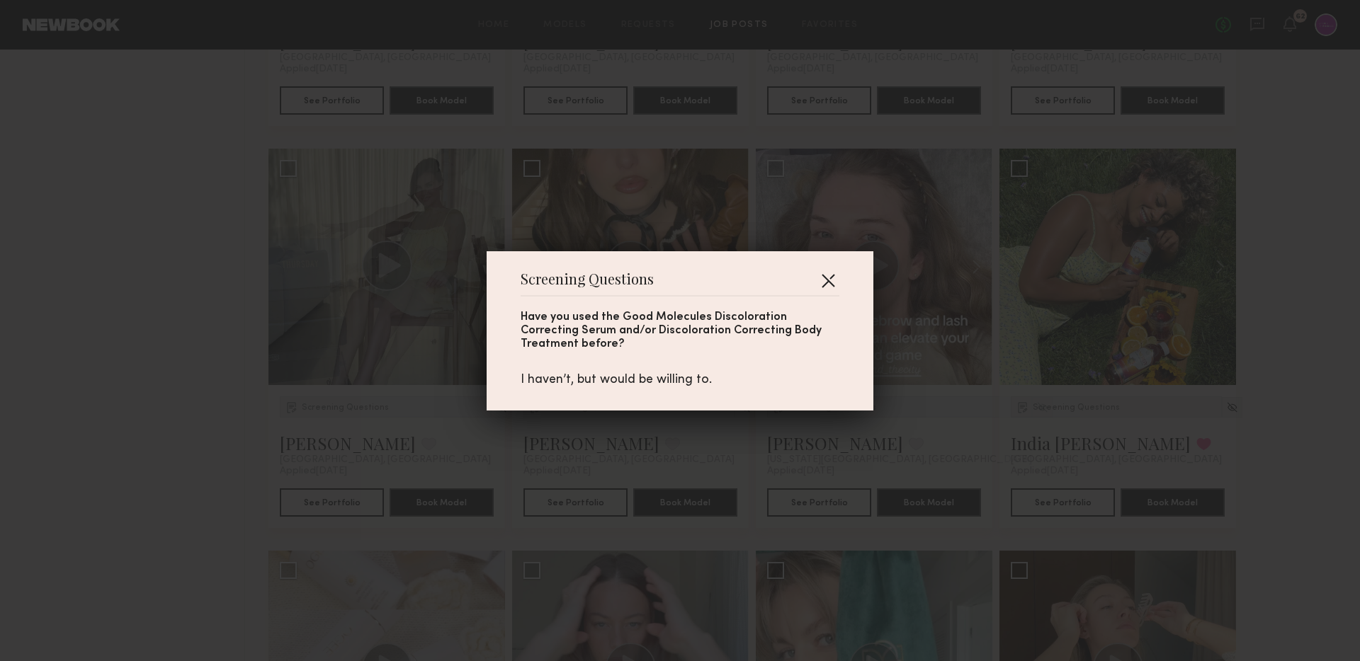
click at [832, 283] on button "button" at bounding box center [827, 280] width 23 height 23
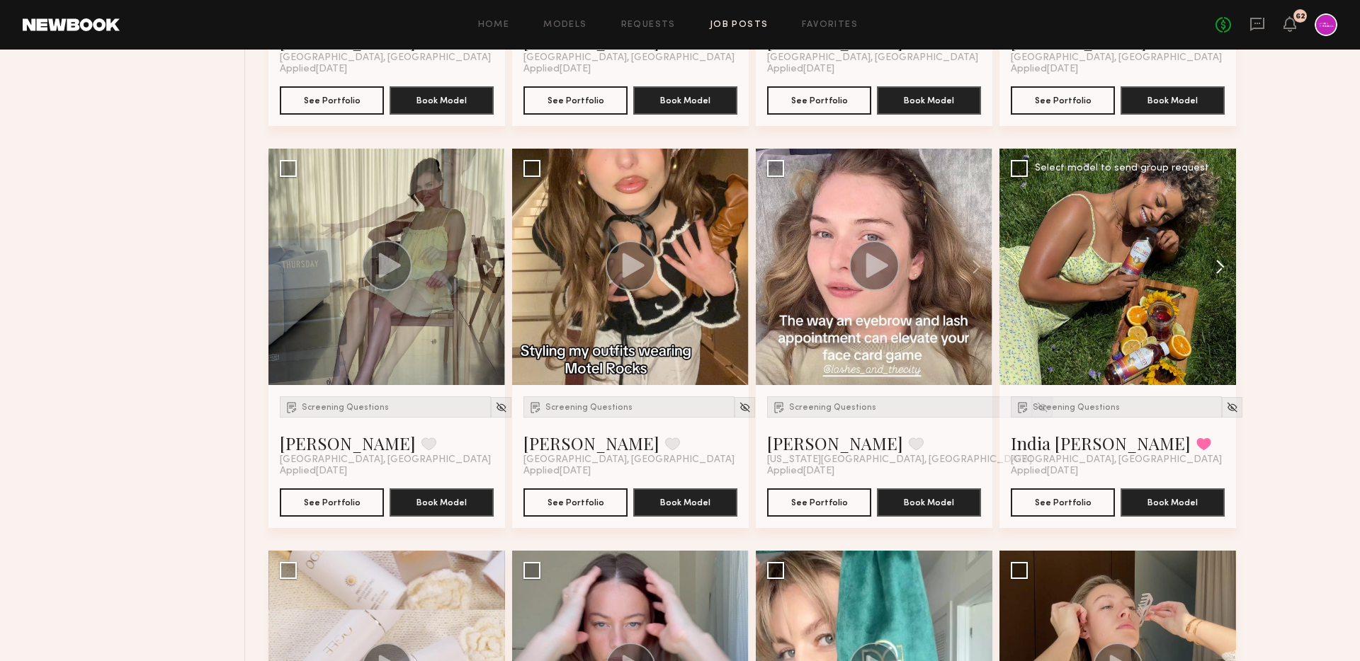
click at [1221, 270] on button at bounding box center [1212, 267] width 45 height 237
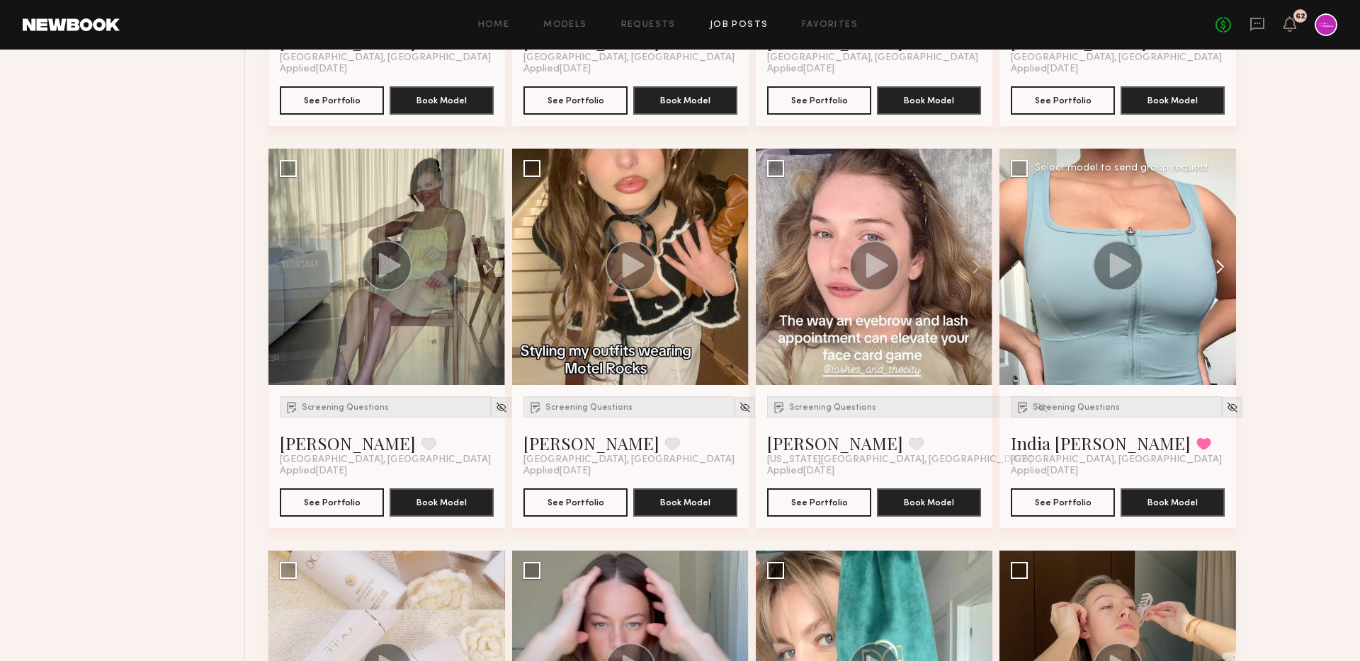
click at [1221, 270] on button at bounding box center [1212, 267] width 45 height 237
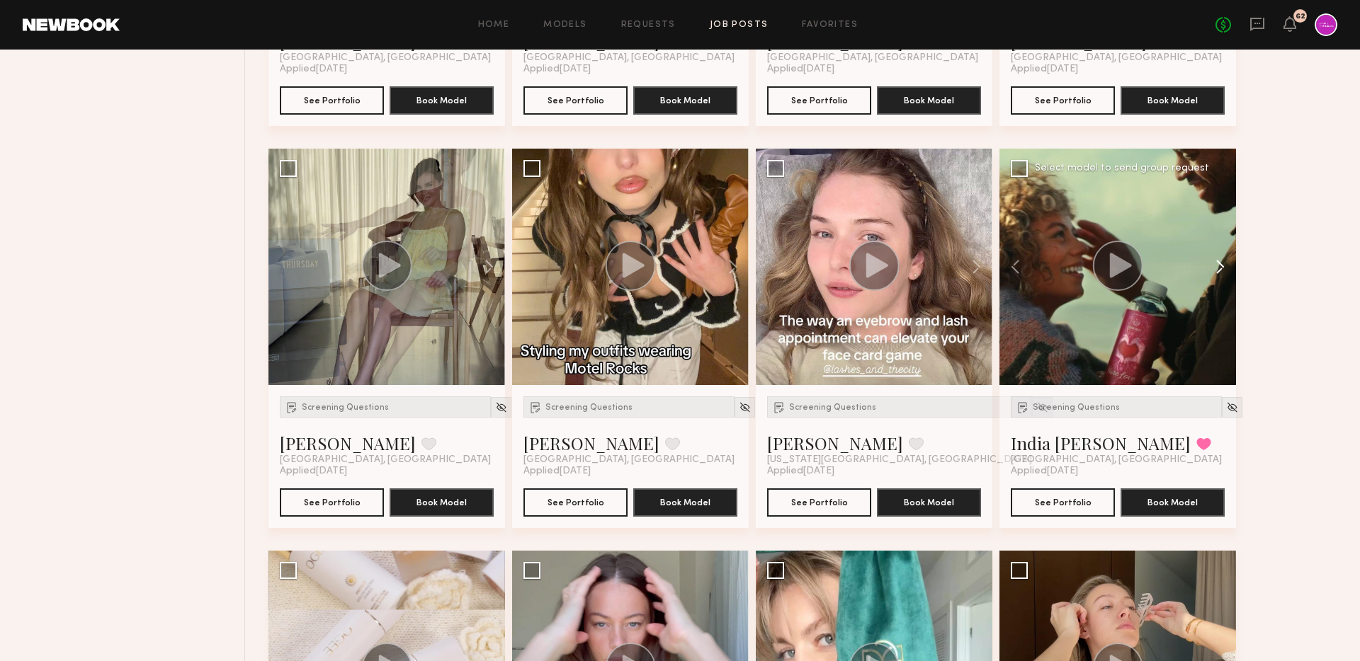
click at [1221, 270] on button at bounding box center [1212, 267] width 45 height 237
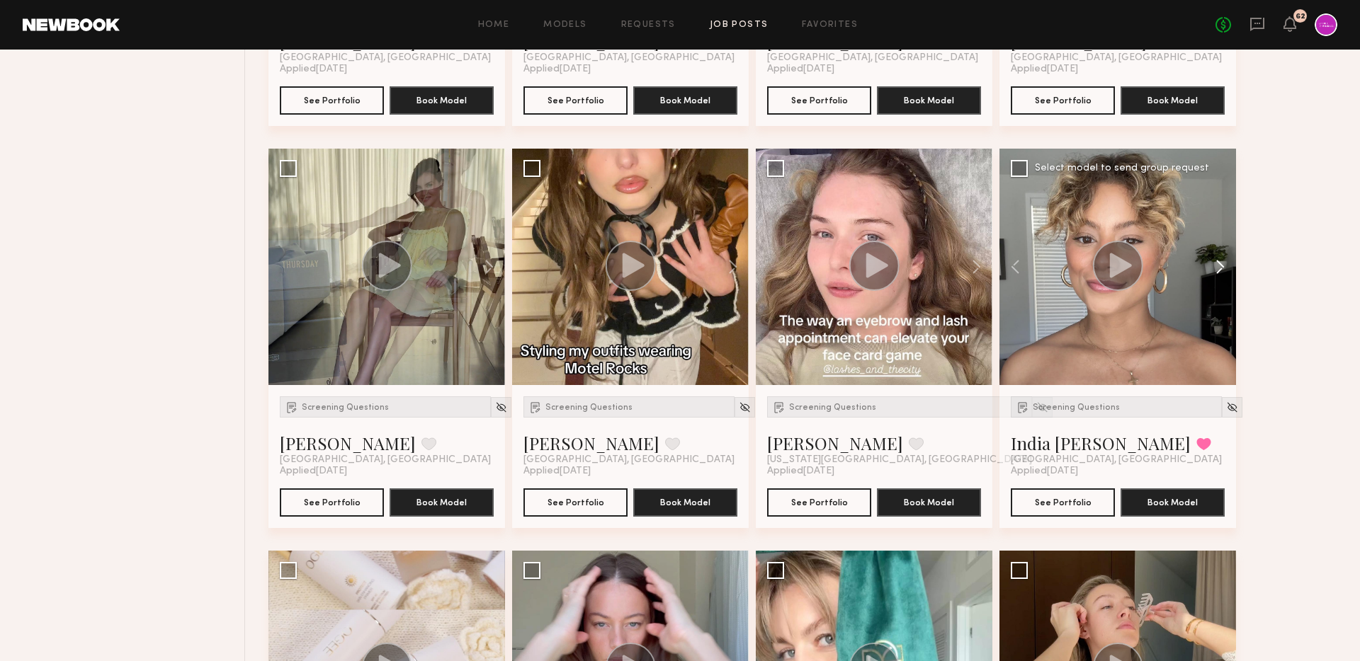
click at [1221, 270] on button at bounding box center [1212, 267] width 45 height 237
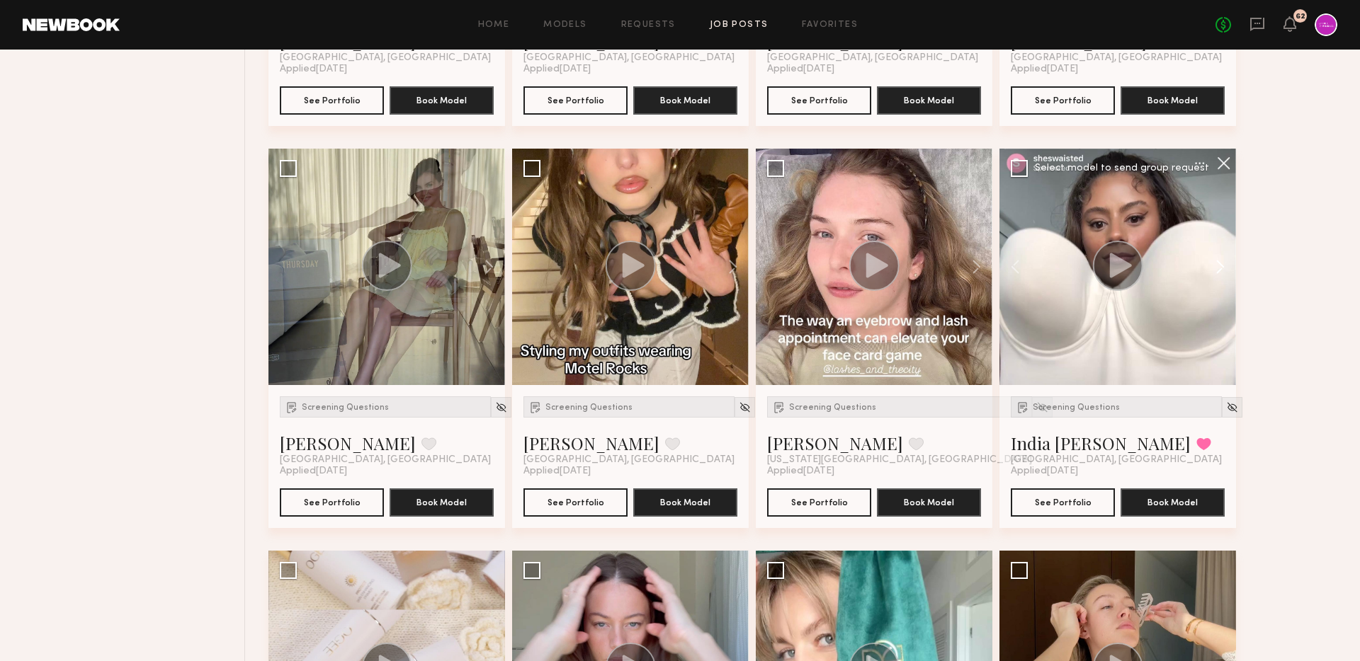
click at [1221, 270] on button at bounding box center [1212, 267] width 45 height 237
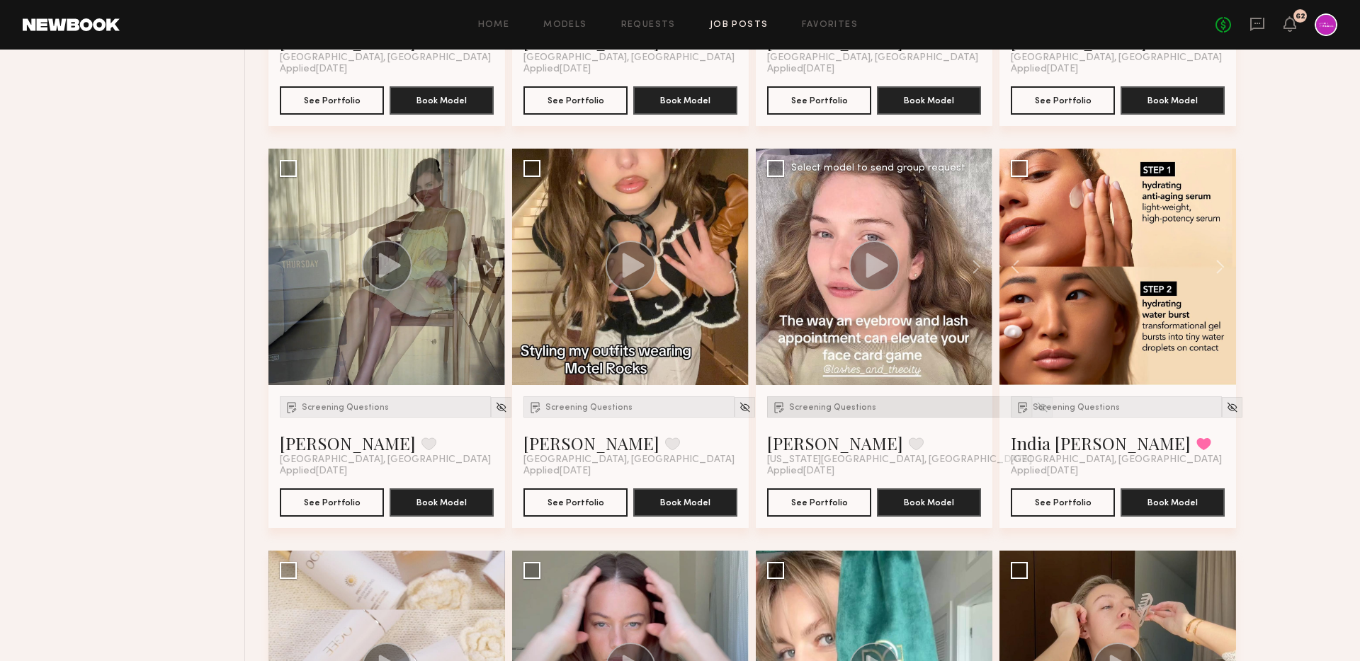
click at [823, 415] on div "Screening Questions" at bounding box center [899, 407] width 265 height 21
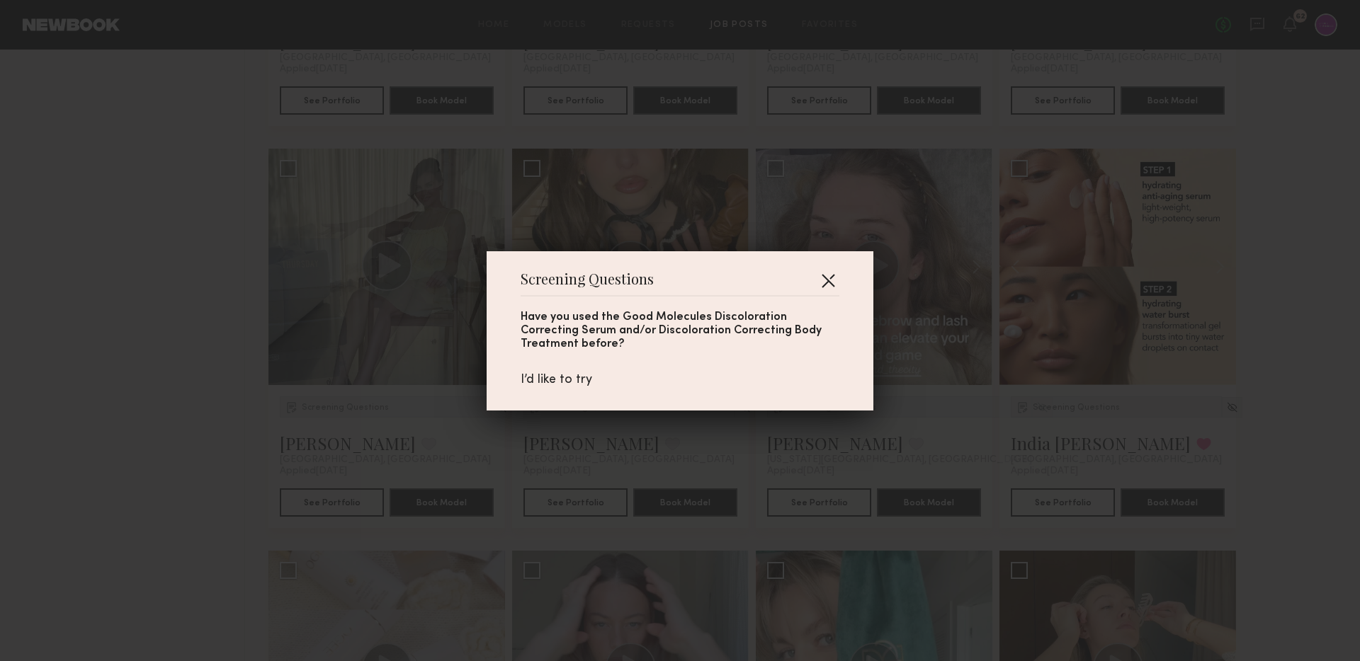
click at [837, 287] on button "button" at bounding box center [827, 280] width 23 height 23
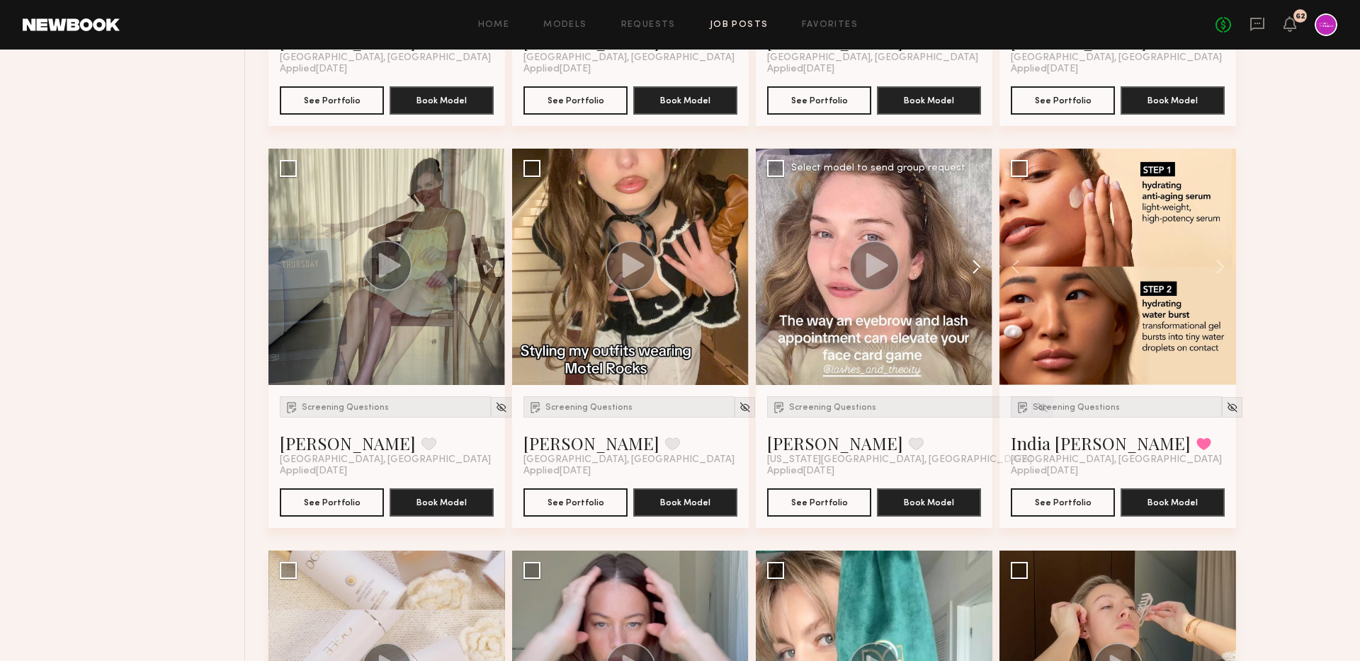
click at [967, 275] on button at bounding box center [969, 267] width 45 height 237
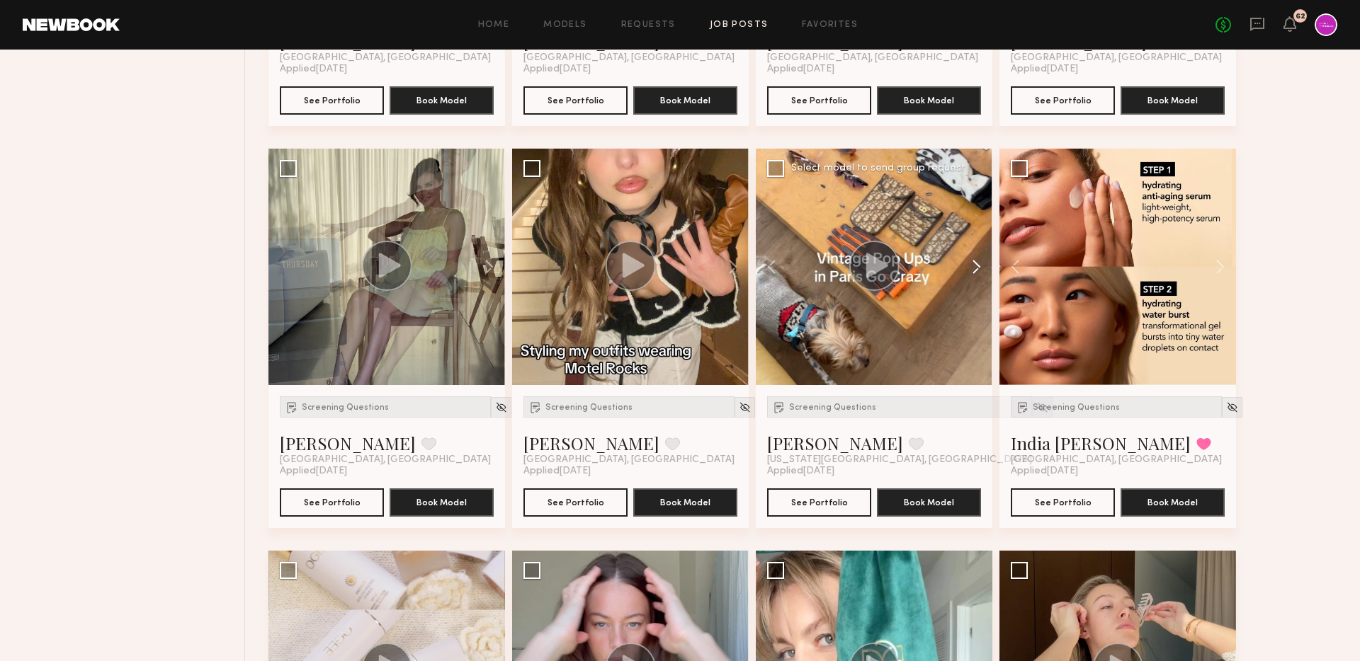
click at [967, 275] on button at bounding box center [969, 267] width 45 height 237
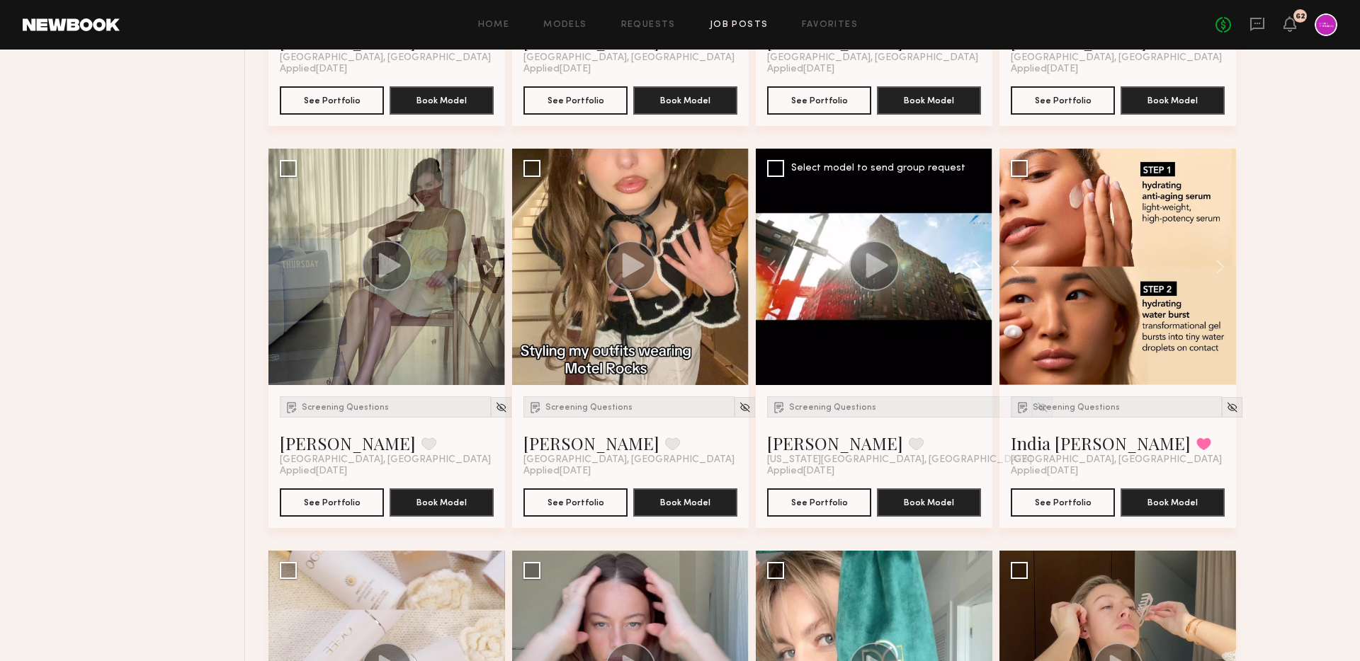
click at [967, 275] on button at bounding box center [969, 267] width 45 height 237
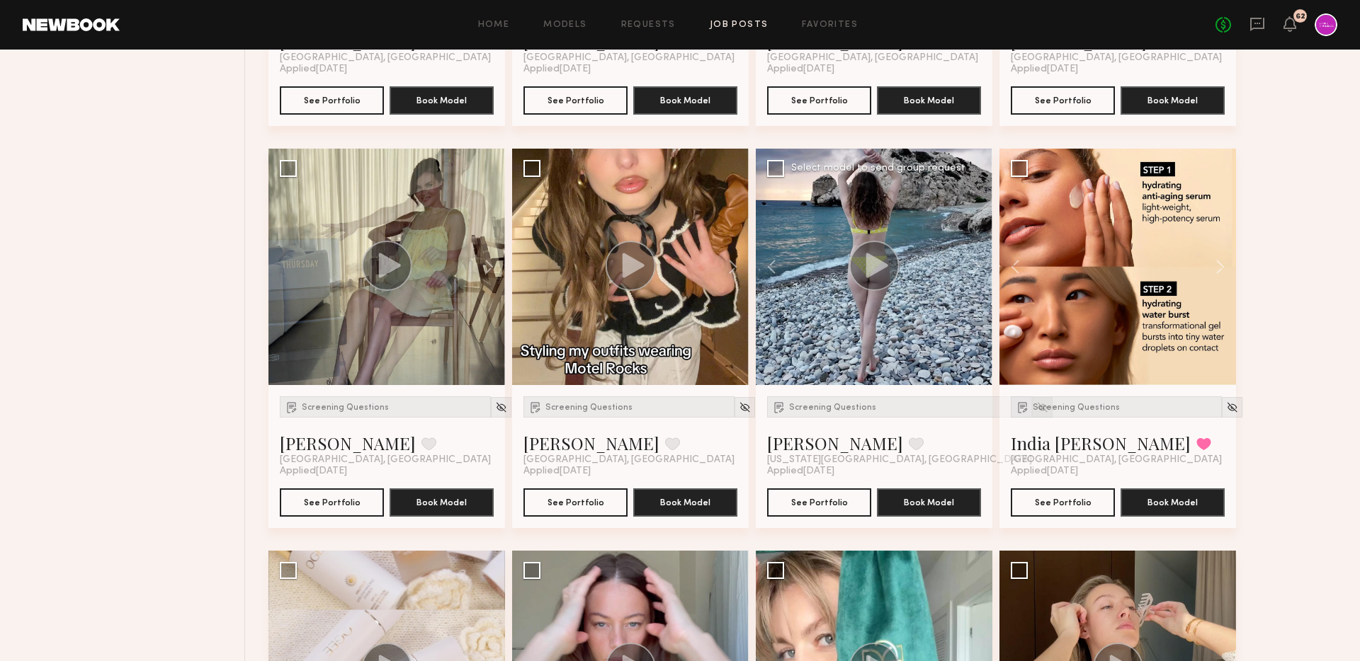
click at [1036, 409] on img at bounding box center [1042, 407] width 12 height 12
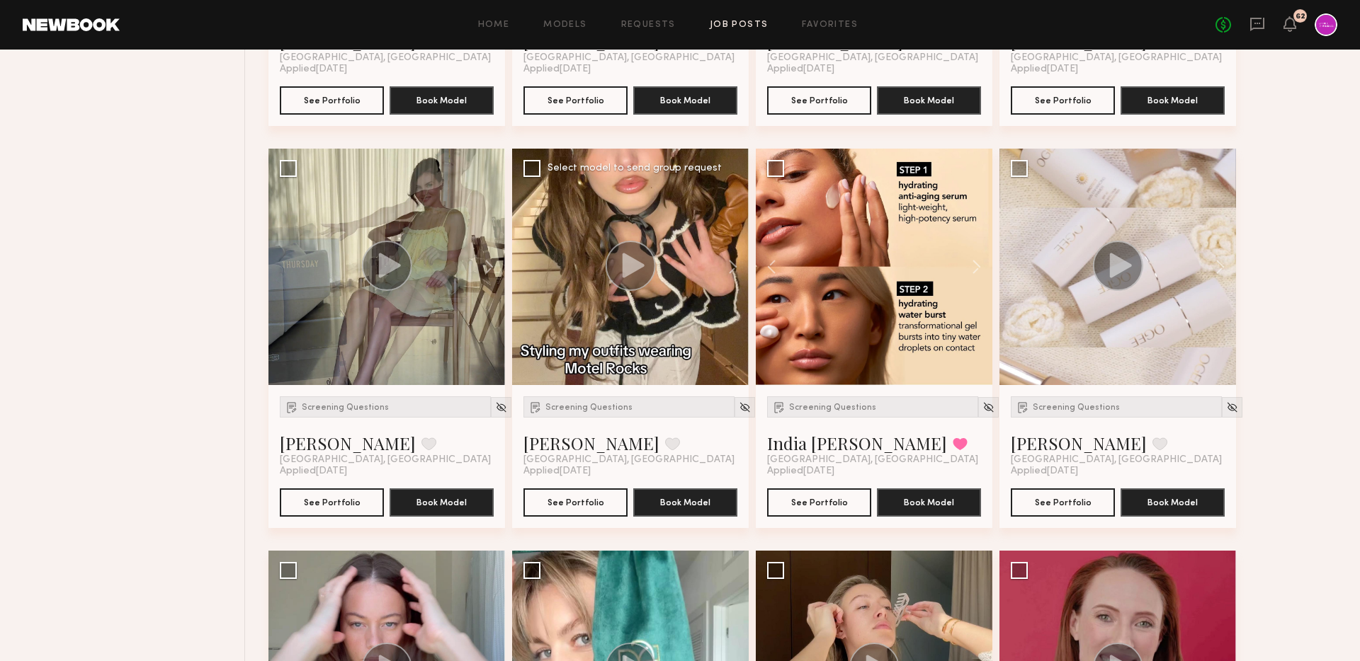
click at [656, 270] on div at bounding box center [630, 267] width 237 height 237
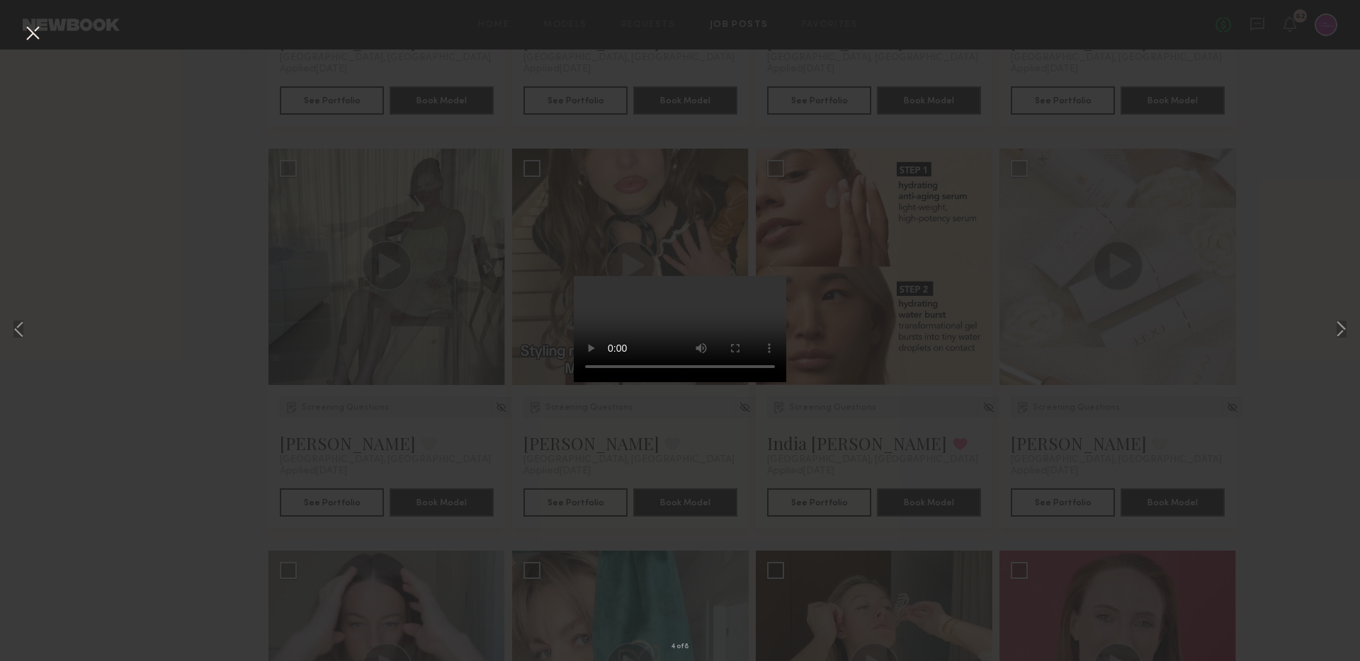
click at [45, 44] on div "4 of 8" at bounding box center [680, 330] width 1360 height 661
click at [23, 29] on button at bounding box center [32, 33] width 23 height 25
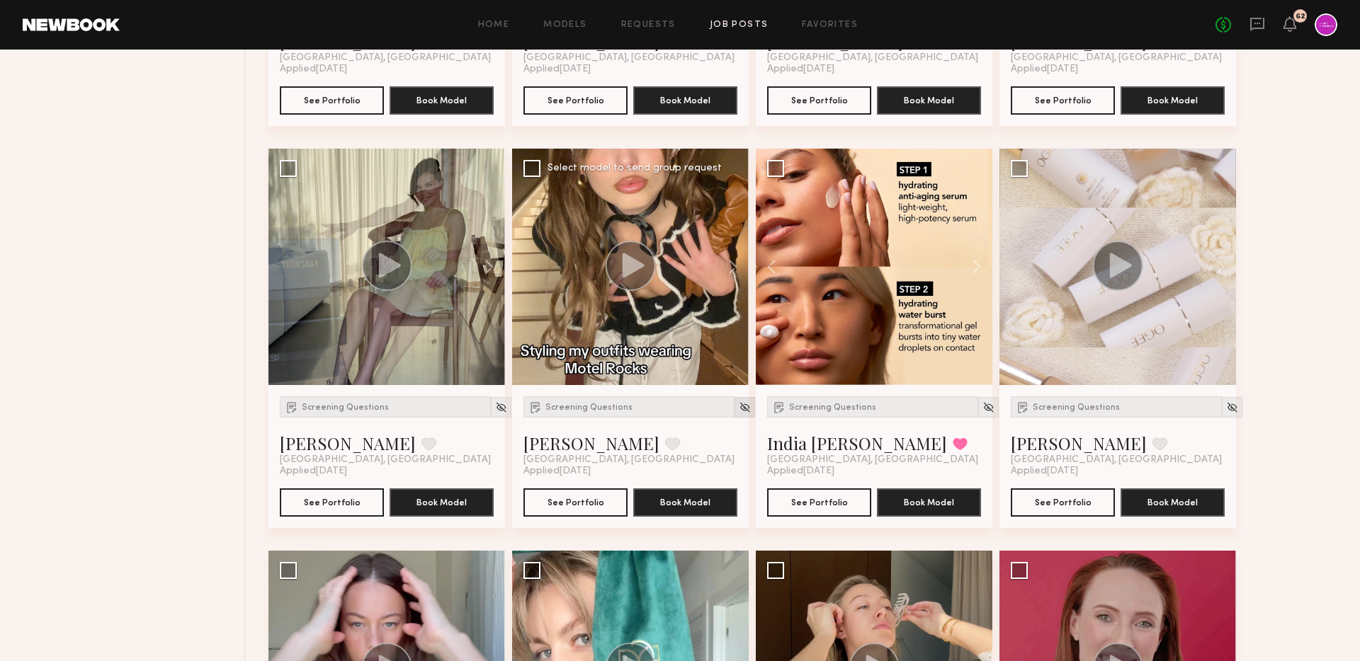
click at [739, 406] on img at bounding box center [745, 407] width 12 height 12
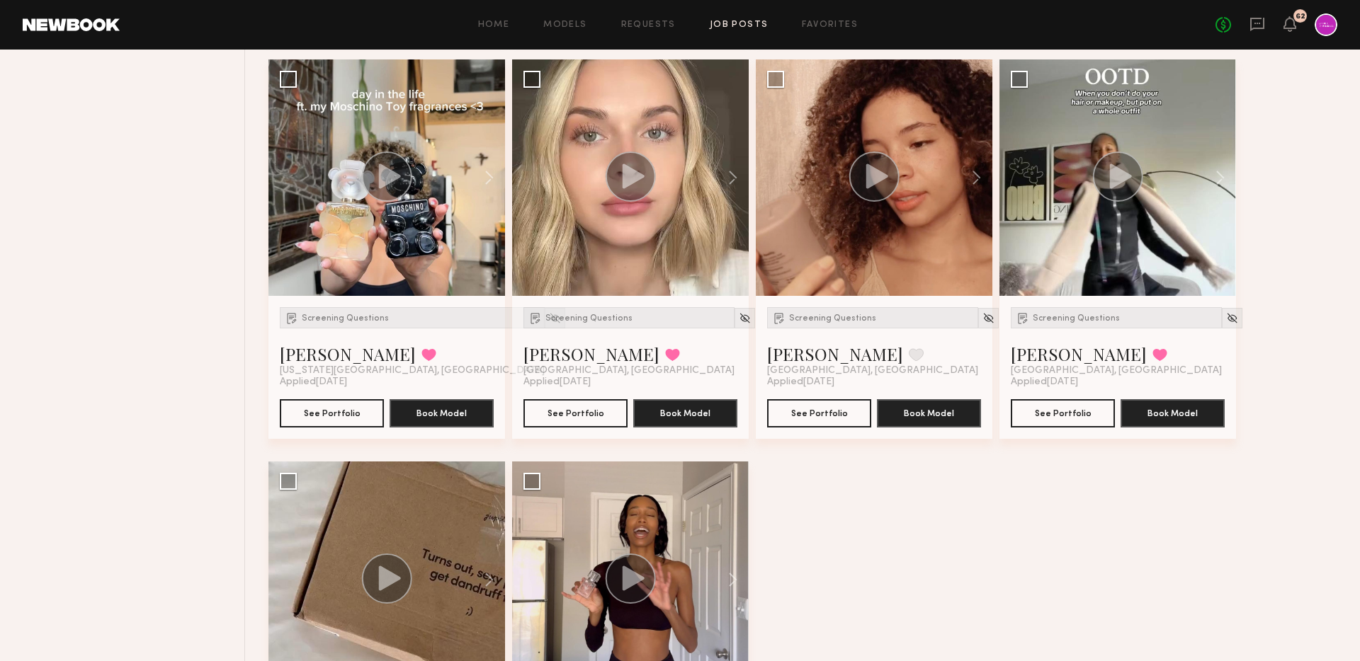
scroll to position [1811, 0]
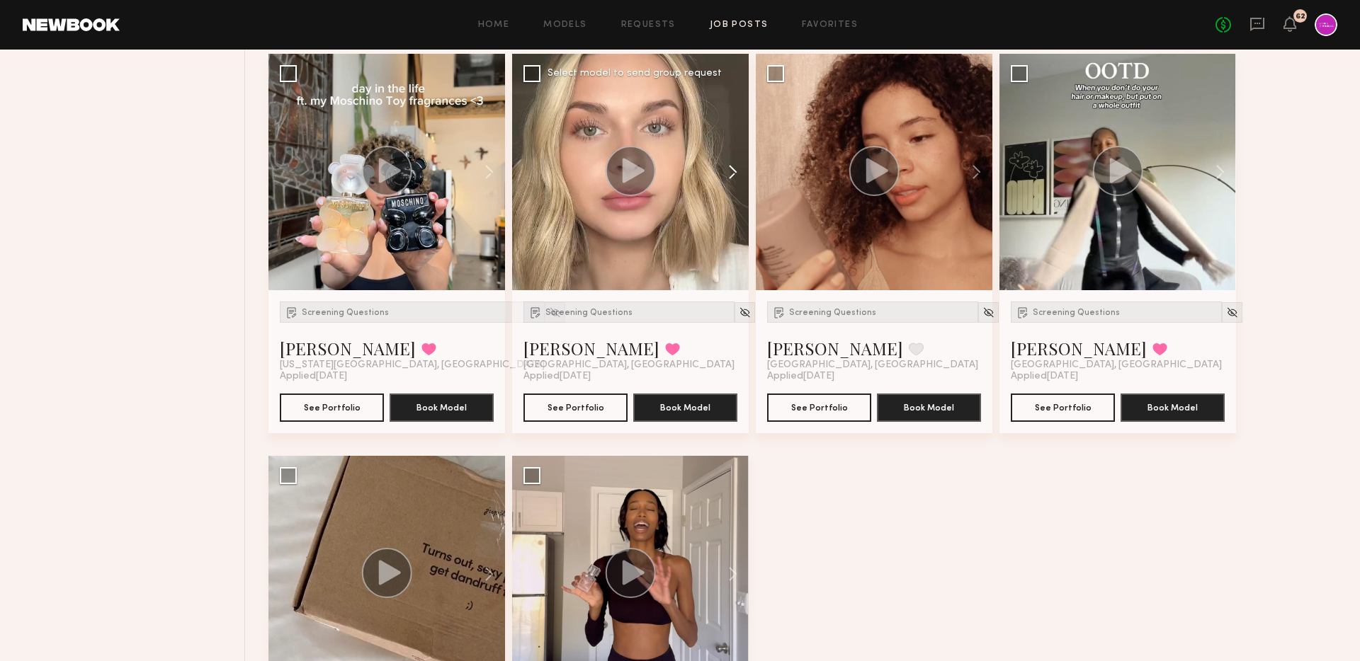
click at [731, 163] on button at bounding box center [725, 172] width 45 height 237
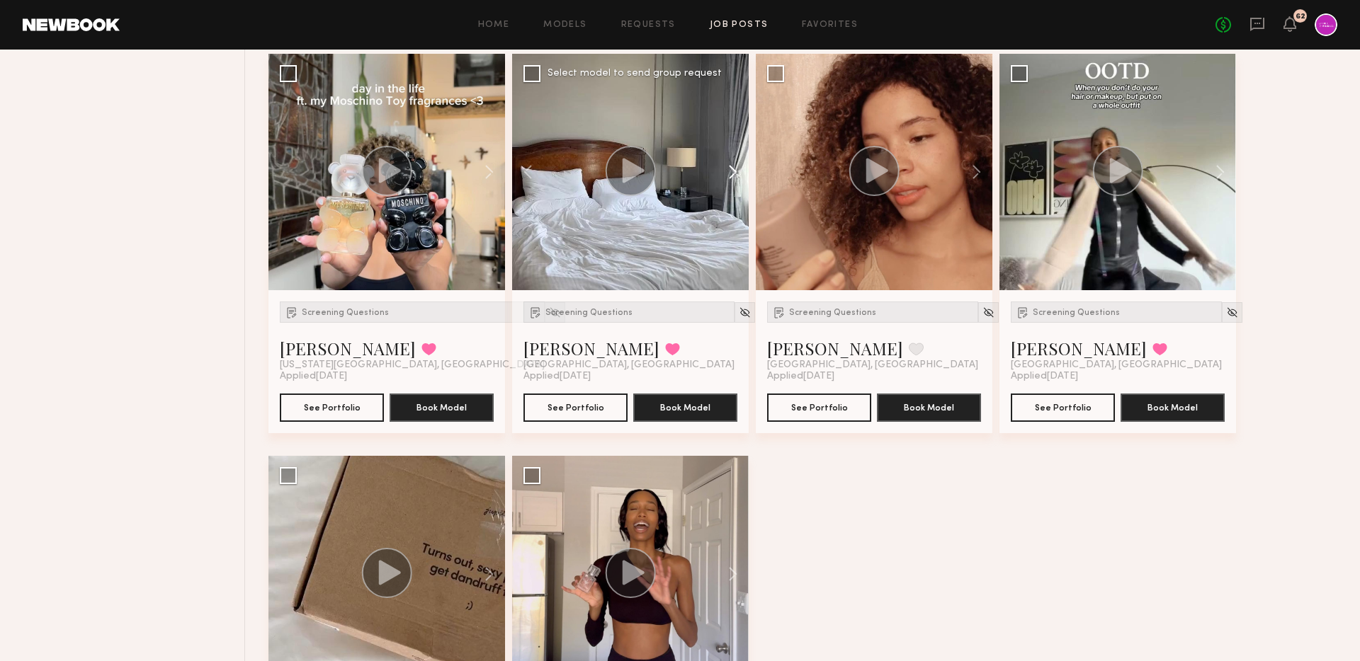
click at [731, 163] on button at bounding box center [725, 172] width 45 height 237
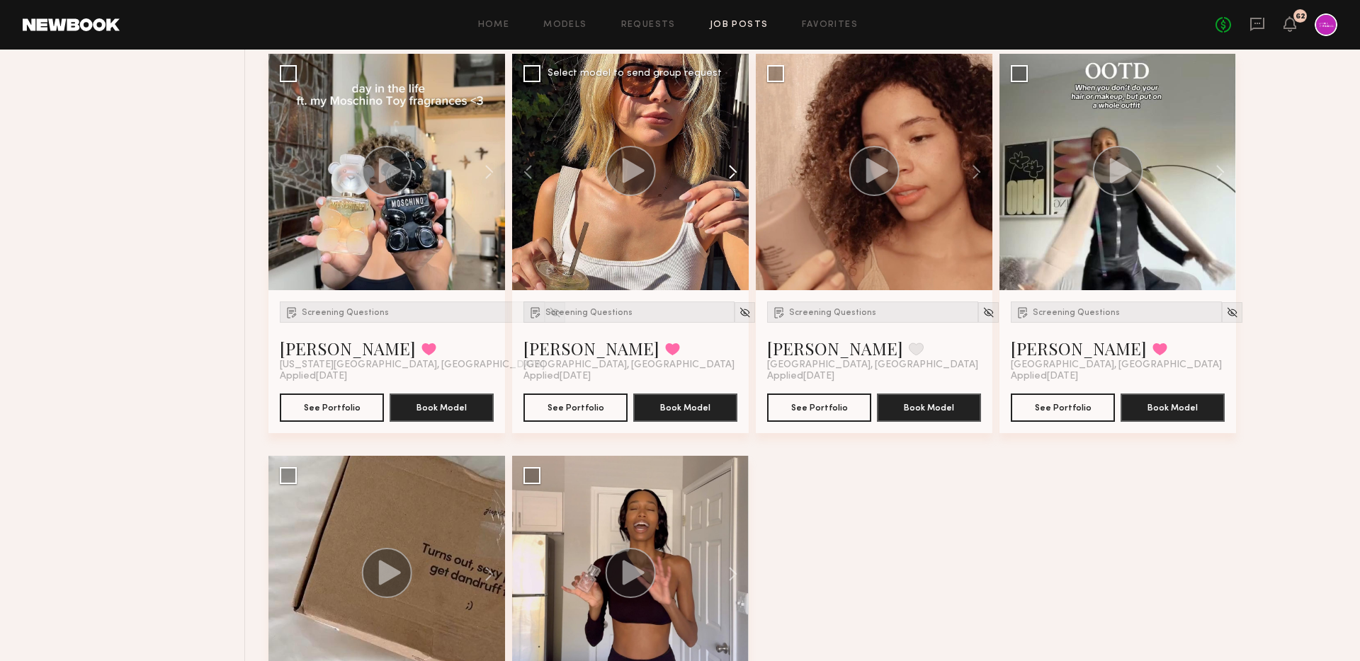
click at [731, 163] on button at bounding box center [725, 172] width 45 height 237
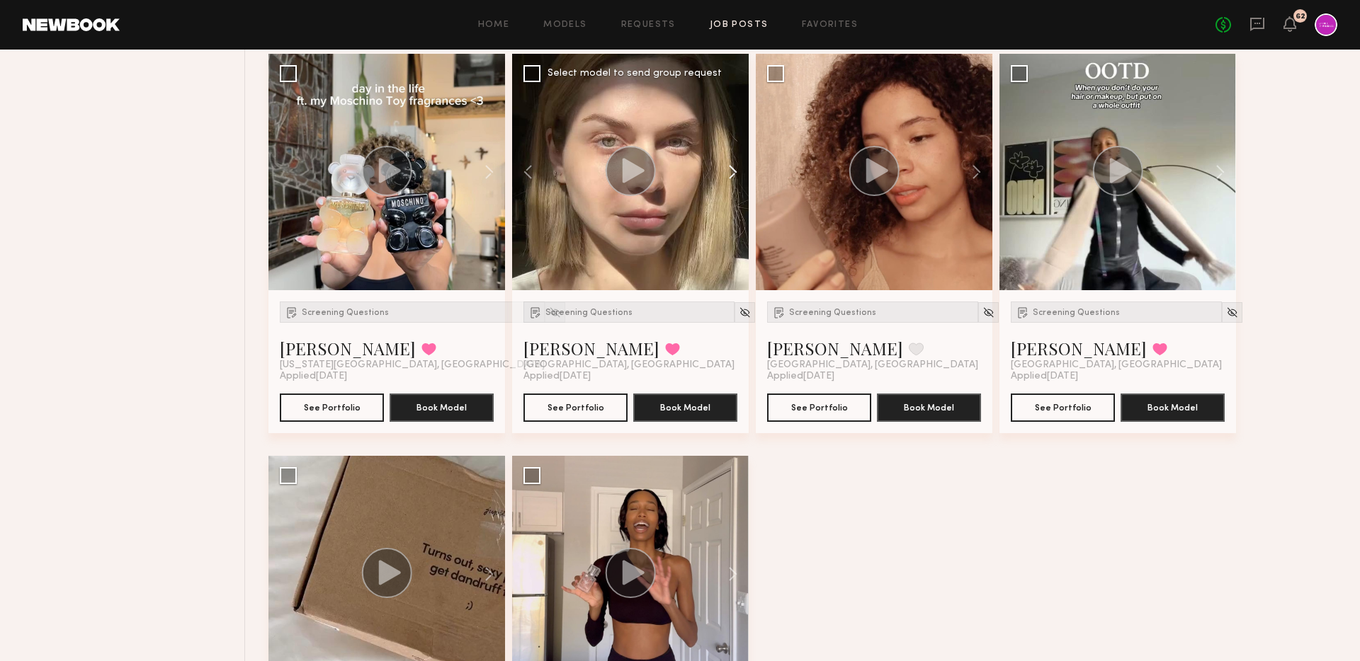
click at [731, 163] on button at bounding box center [725, 172] width 45 height 237
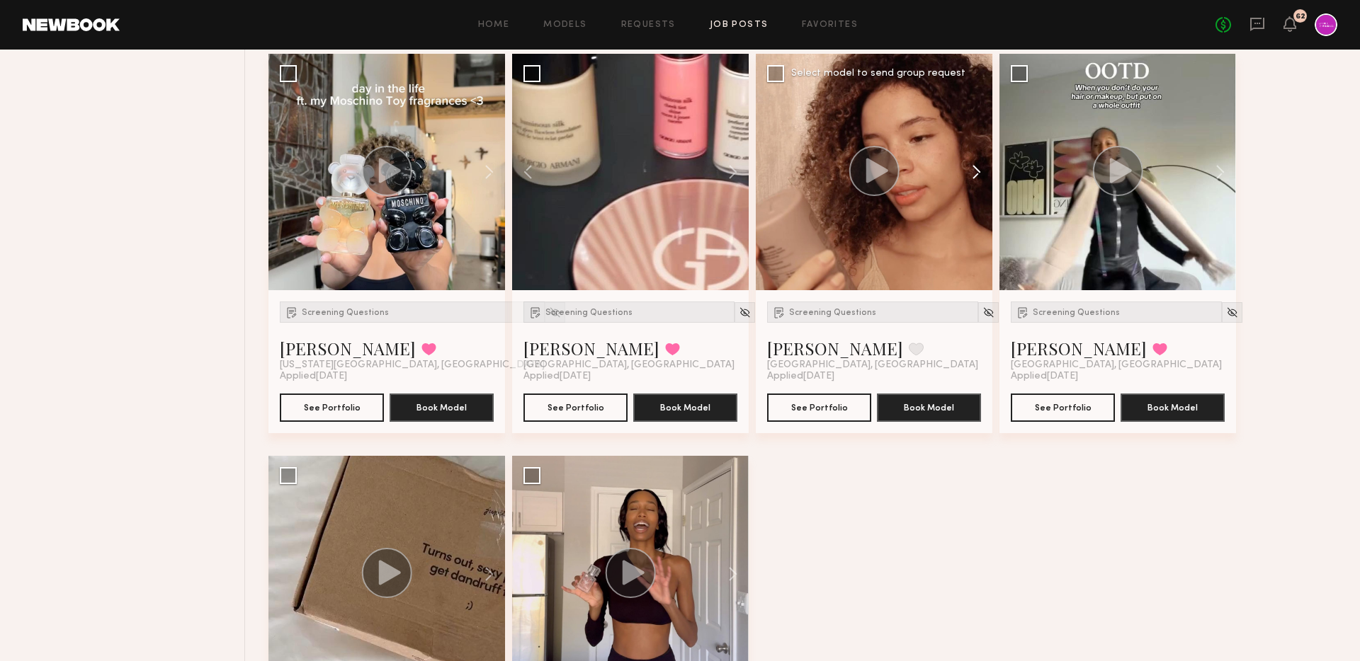
click at [977, 173] on button at bounding box center [969, 172] width 45 height 237
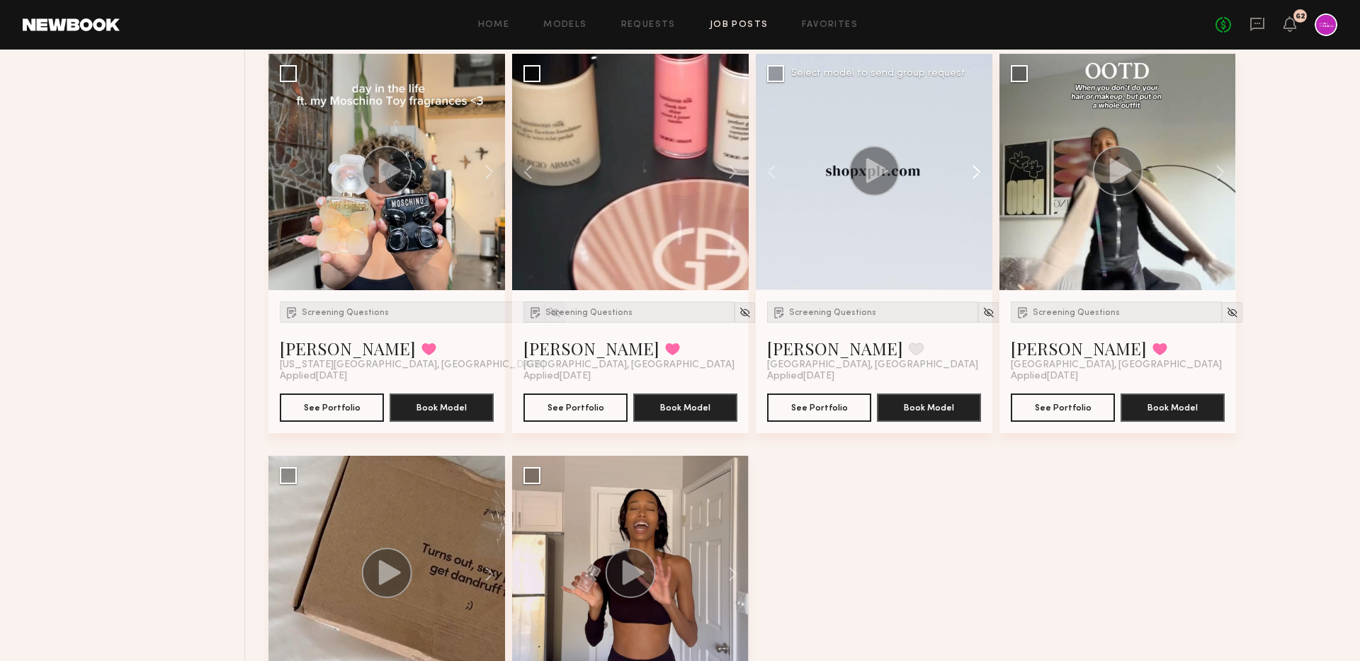
click at [977, 173] on button at bounding box center [969, 172] width 45 height 237
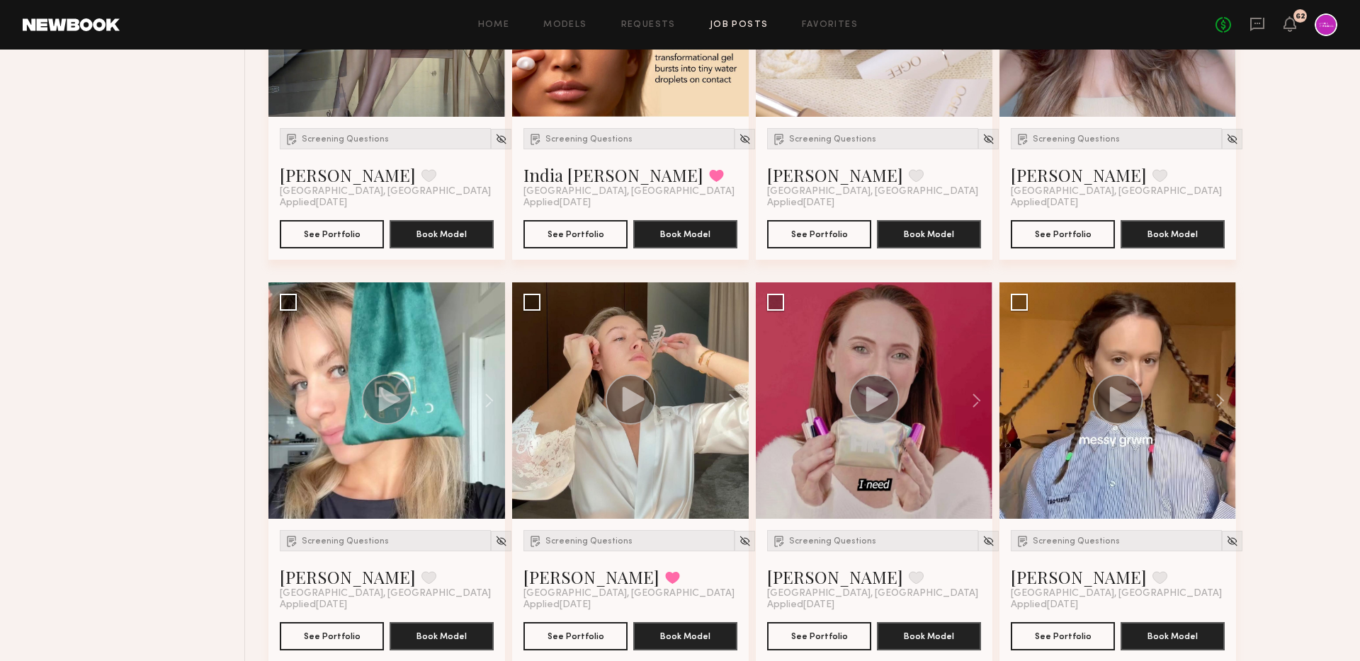
scroll to position [0, 0]
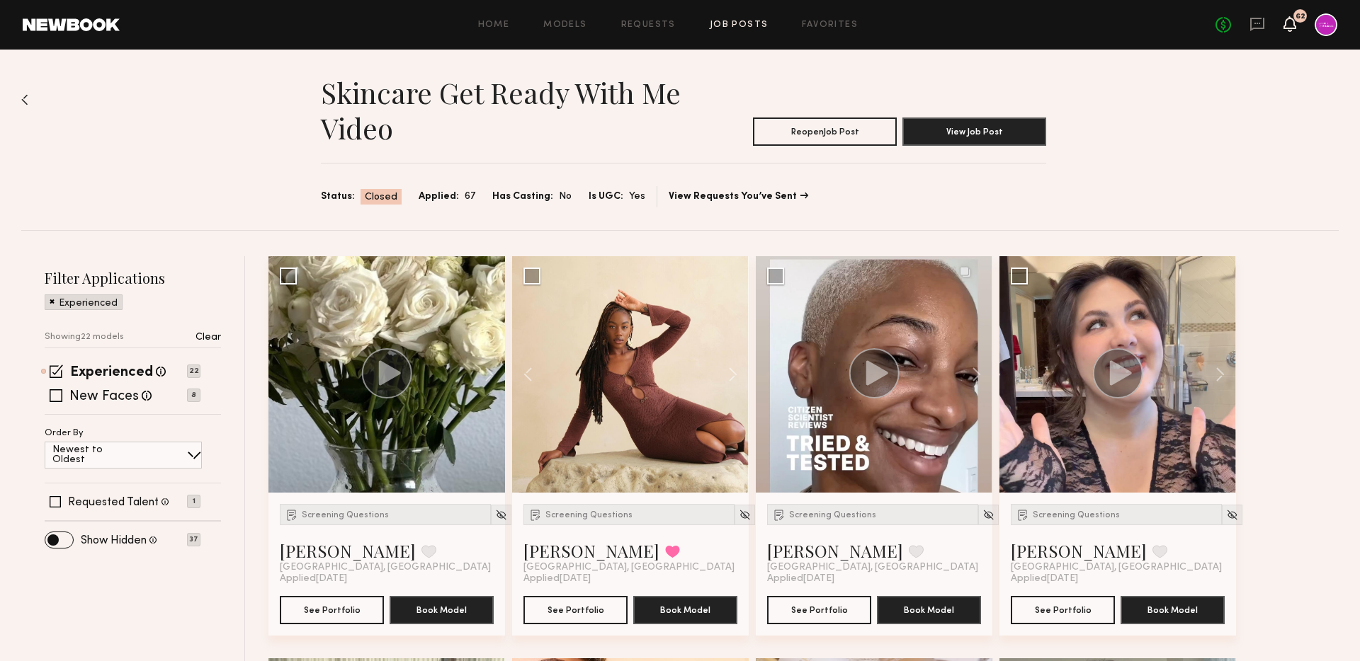
click at [1295, 26] on icon at bounding box center [1289, 23] width 11 height 10
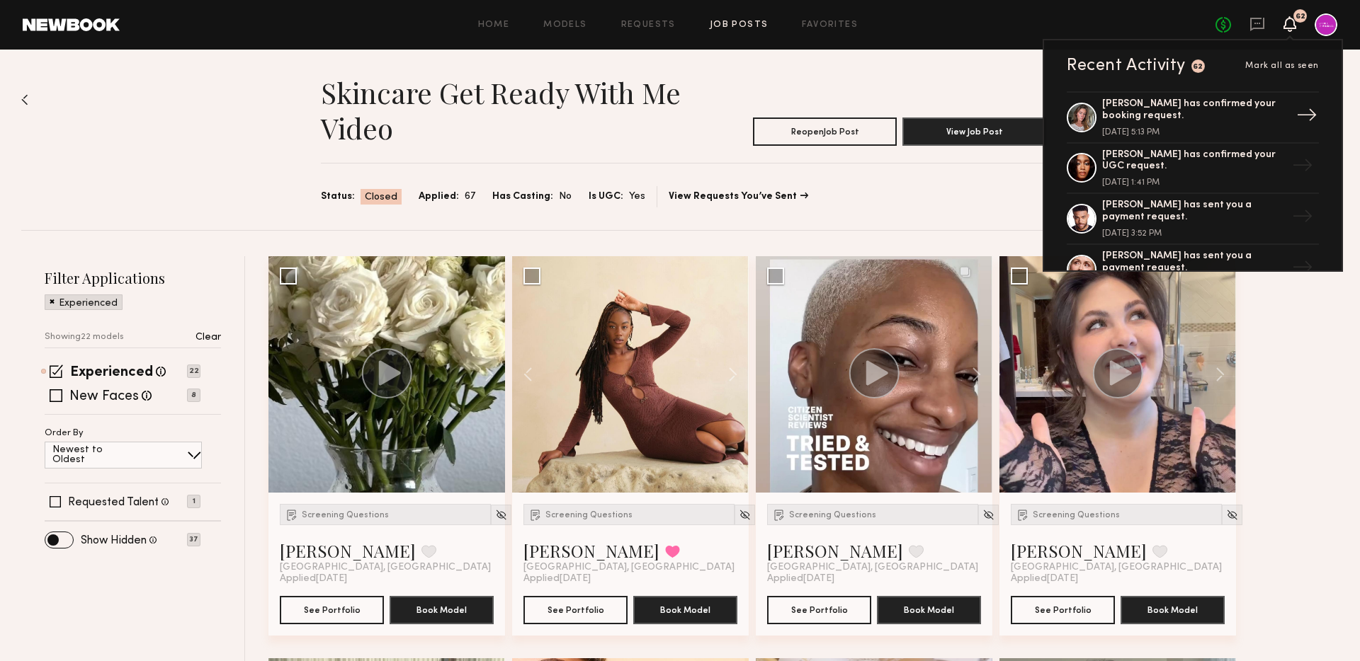
click at [1125, 120] on div "Nicole B. has confirmed your booking request." at bounding box center [1194, 110] width 184 height 24
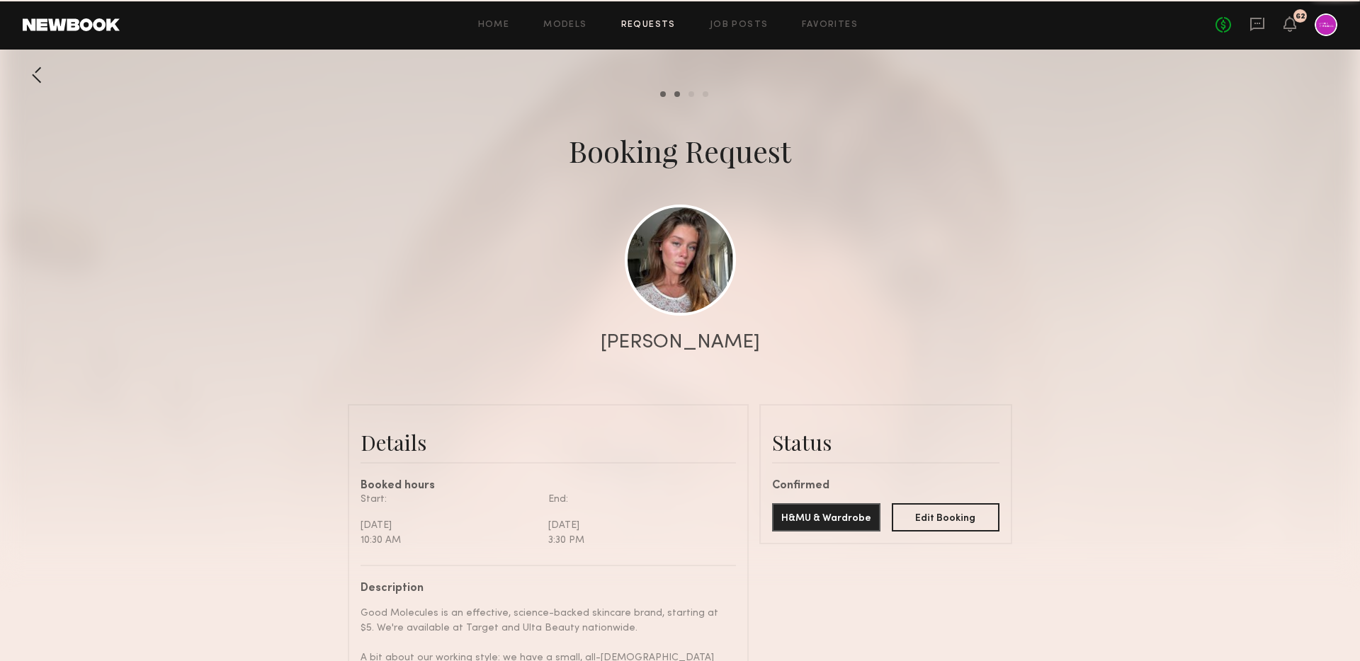
scroll to position [1476, 0]
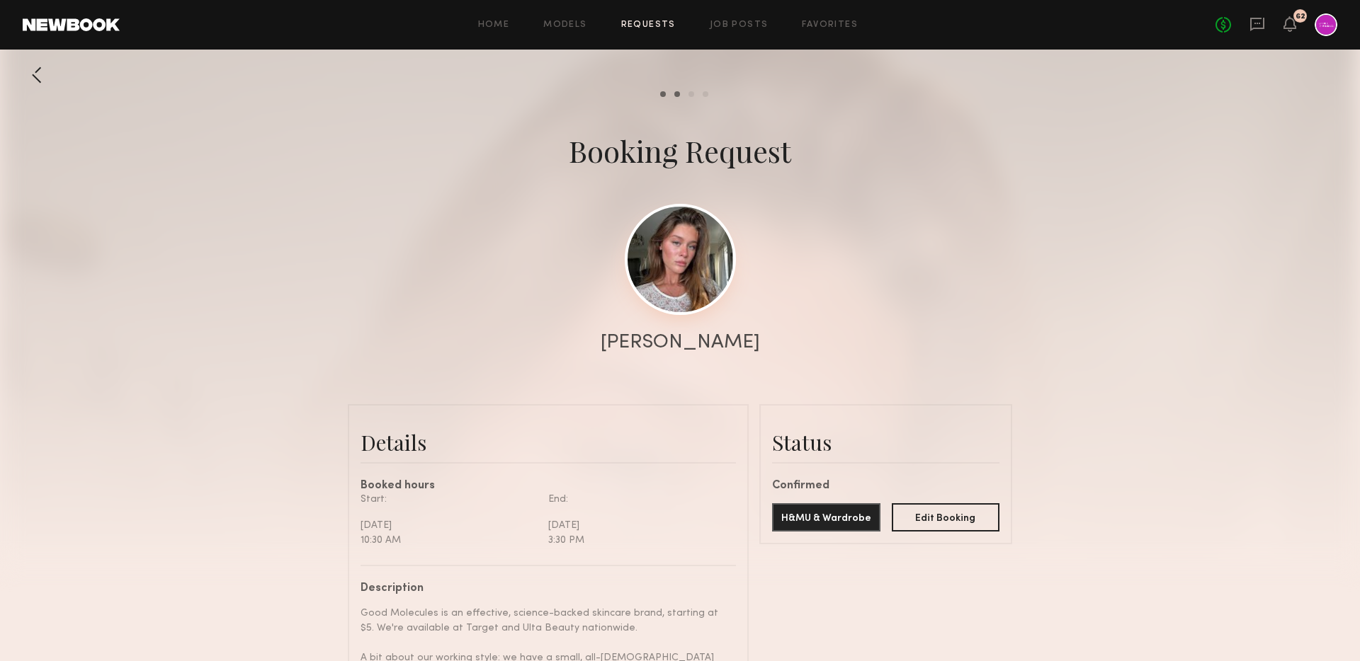
click at [693, 246] on link at bounding box center [680, 259] width 111 height 111
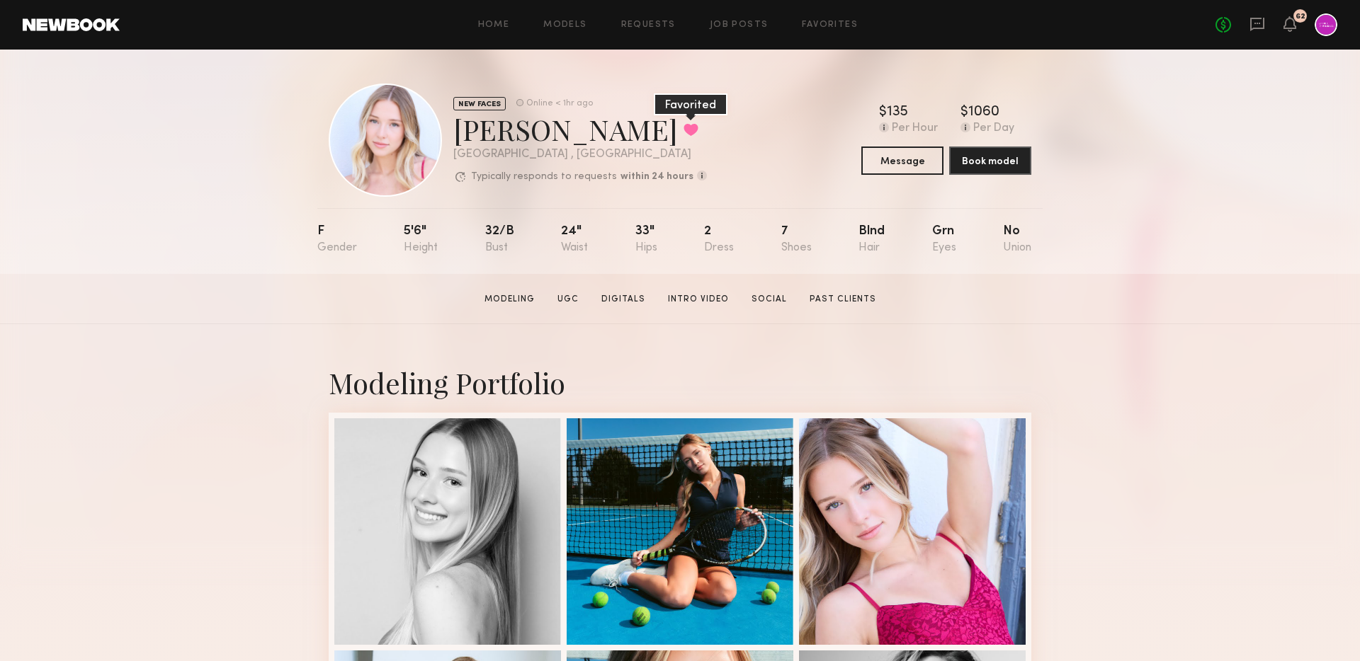
click at [683, 132] on button at bounding box center [690, 129] width 15 height 13
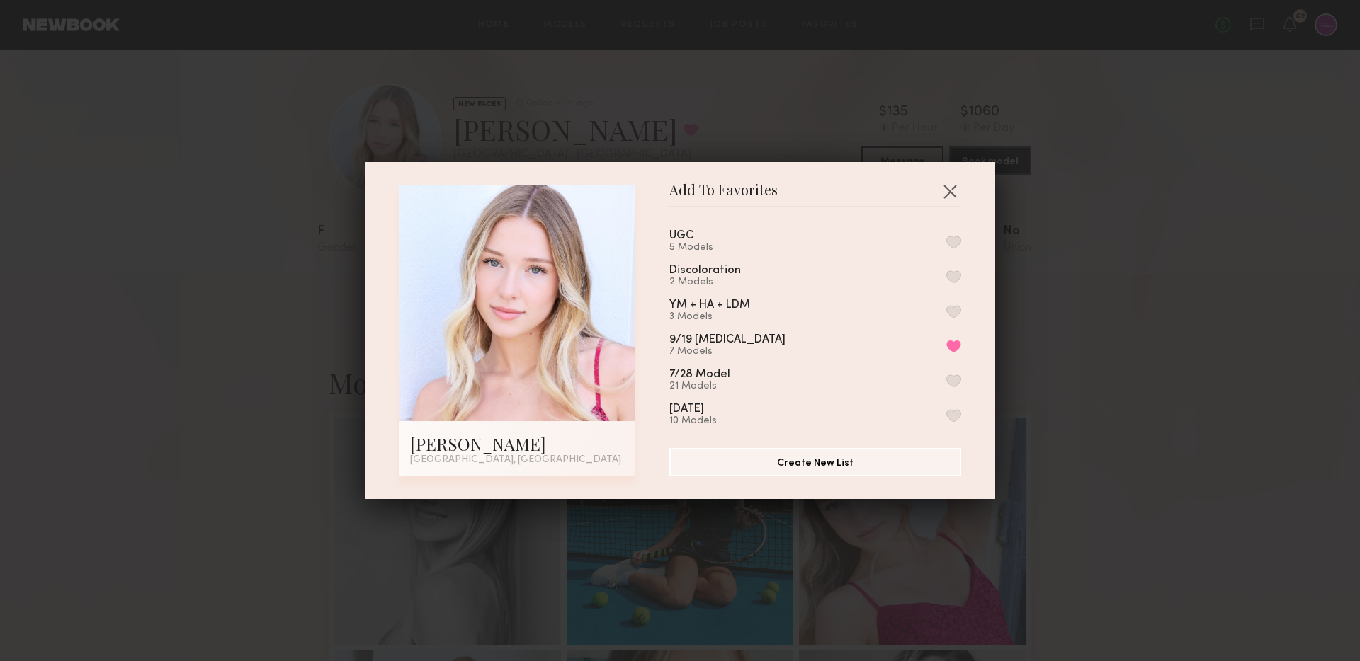
click at [954, 239] on button "button" at bounding box center [953, 242] width 15 height 13
click at [955, 190] on button "button" at bounding box center [949, 191] width 23 height 23
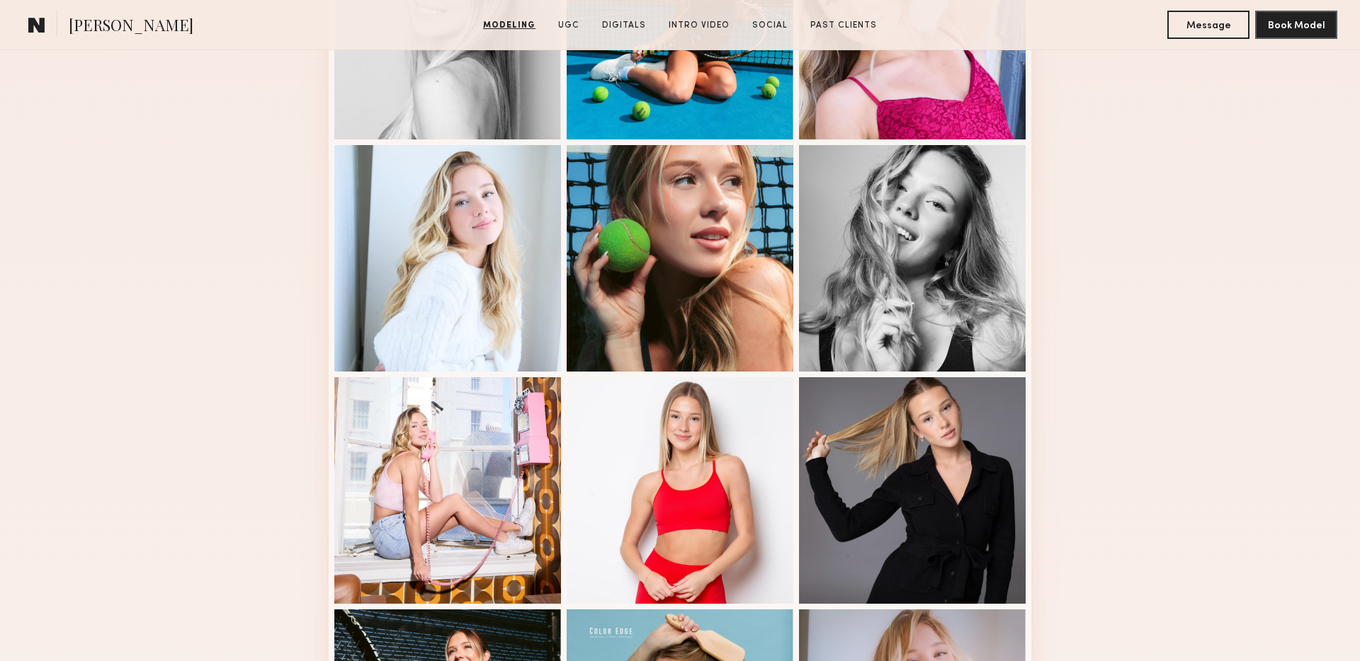
scroll to position [811, 0]
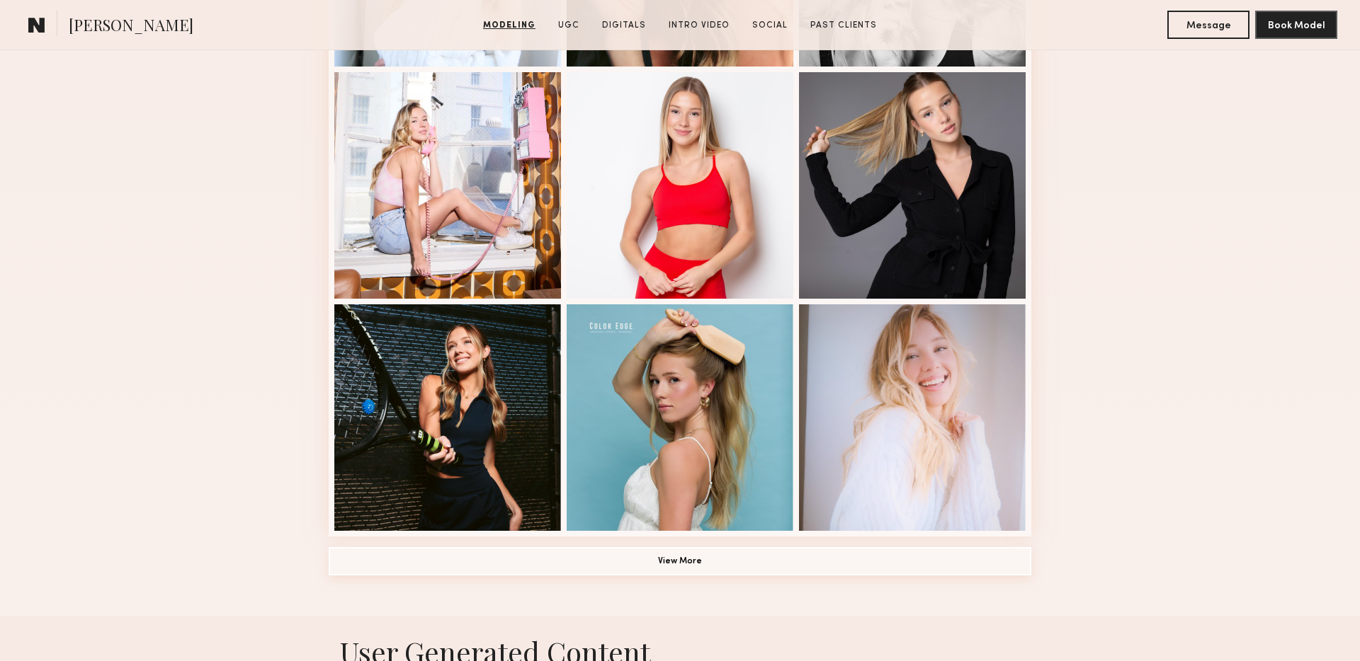
click at [663, 566] on button "View More" at bounding box center [680, 561] width 702 height 28
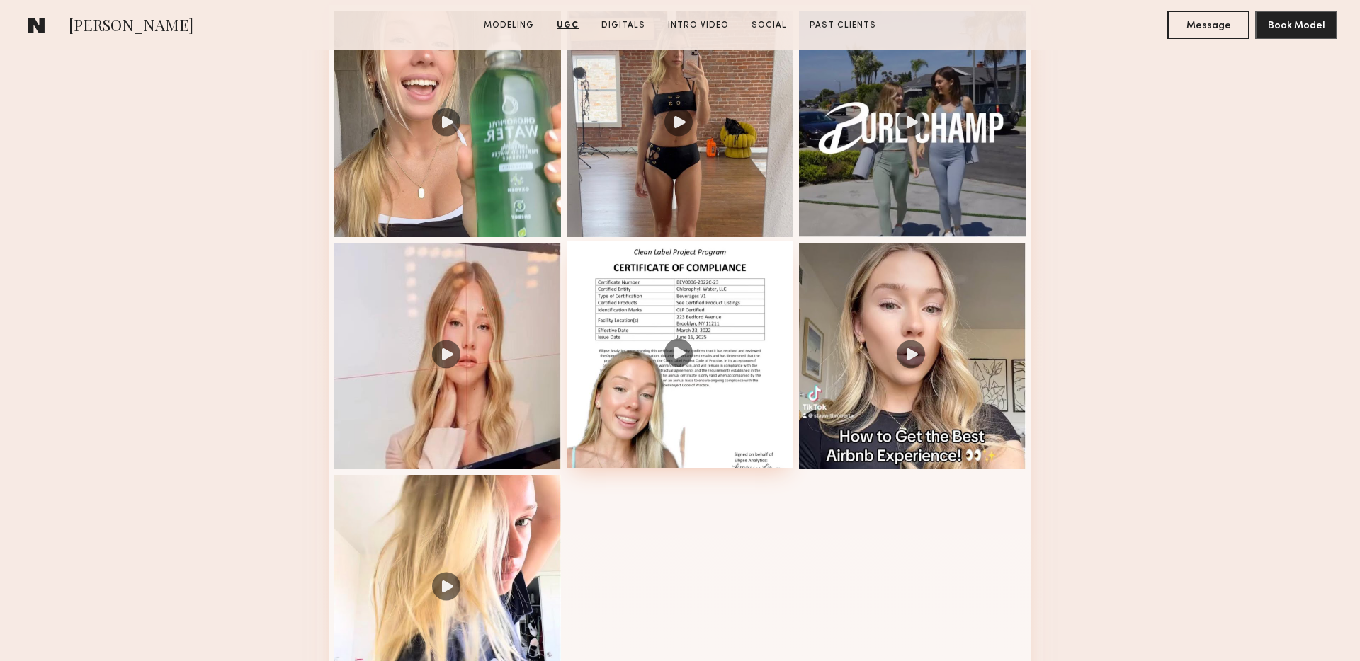
scroll to position [2421, 0]
click at [508, 339] on div at bounding box center [447, 355] width 227 height 227
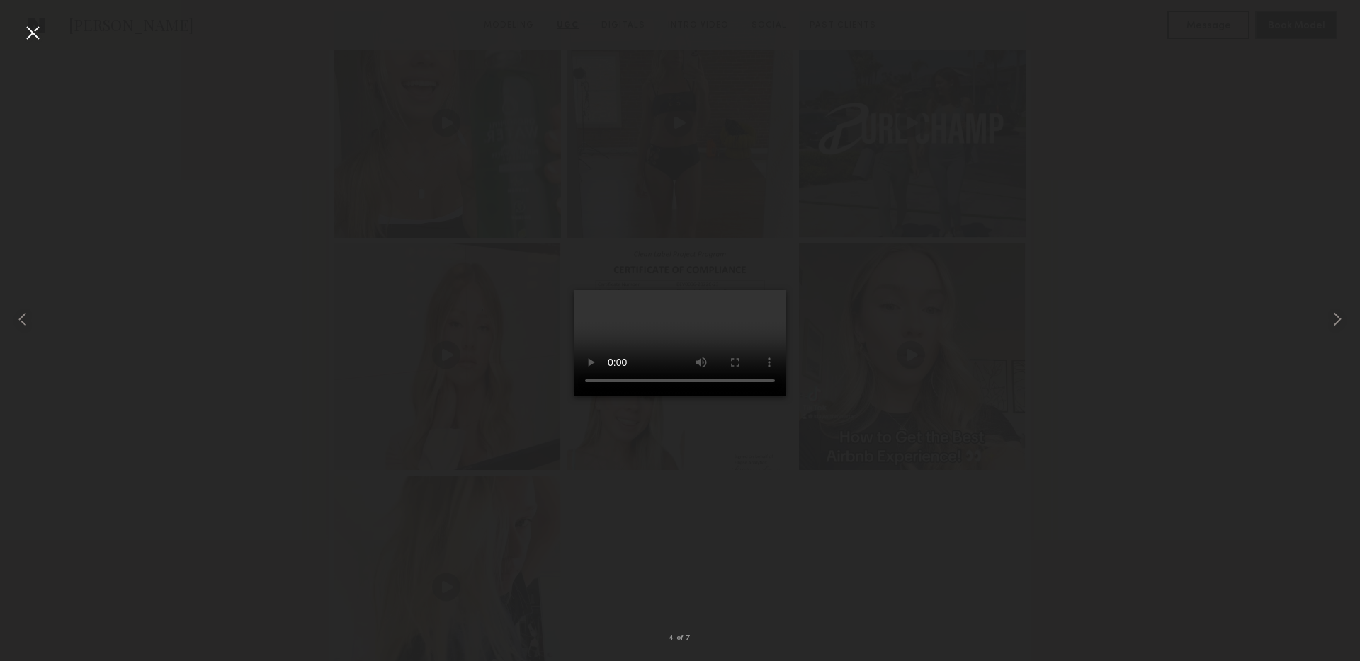
click at [34, 34] on div at bounding box center [32, 32] width 23 height 23
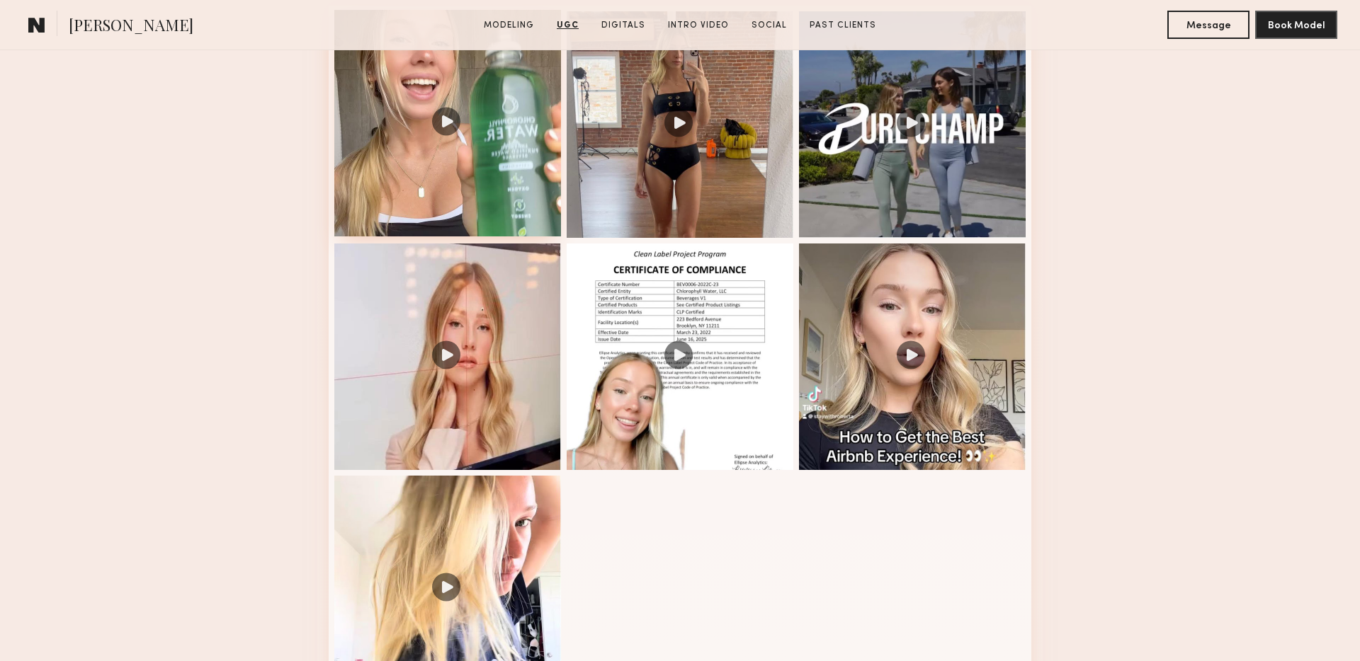
scroll to position [2267, 0]
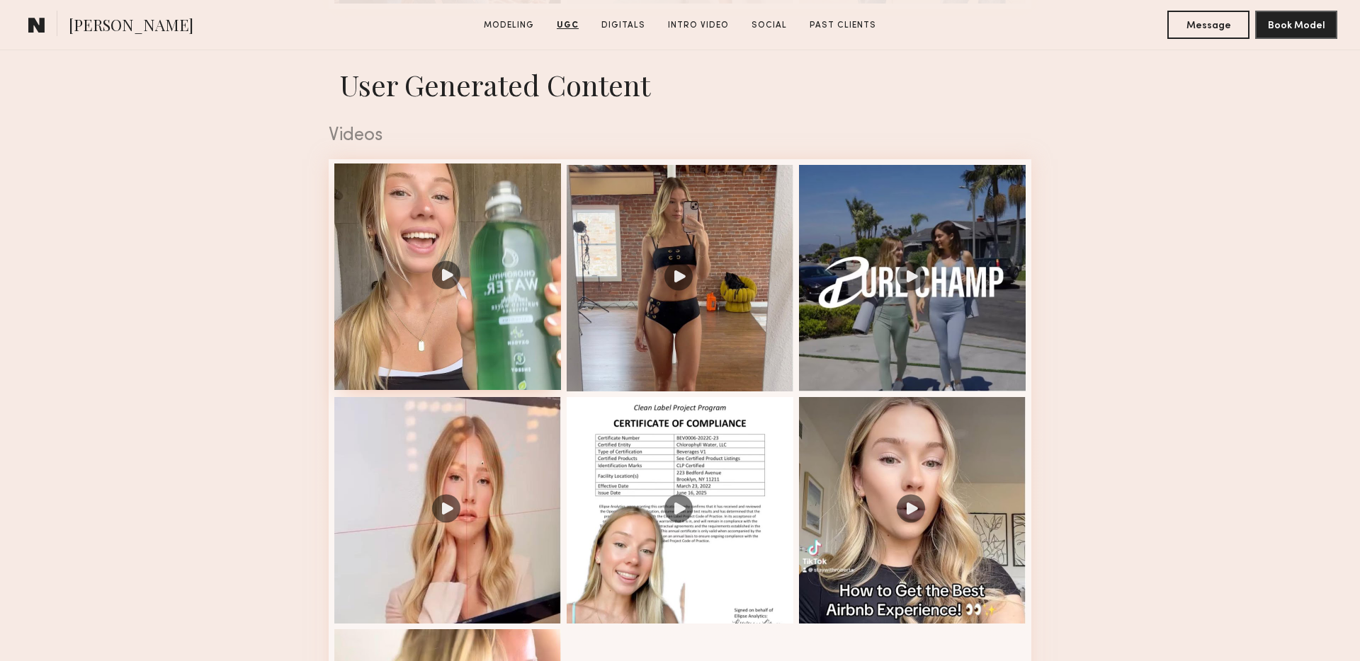
click at [463, 194] on div at bounding box center [447, 277] width 227 height 227
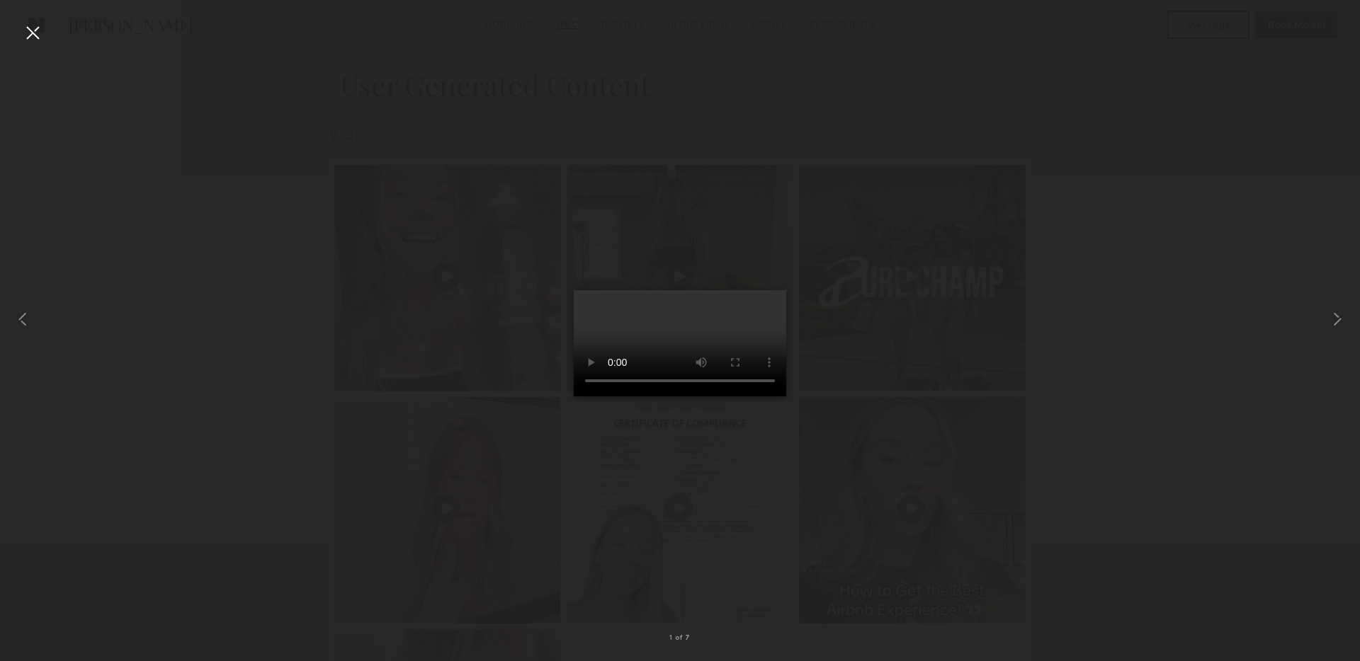
click at [28, 30] on div at bounding box center [32, 32] width 23 height 23
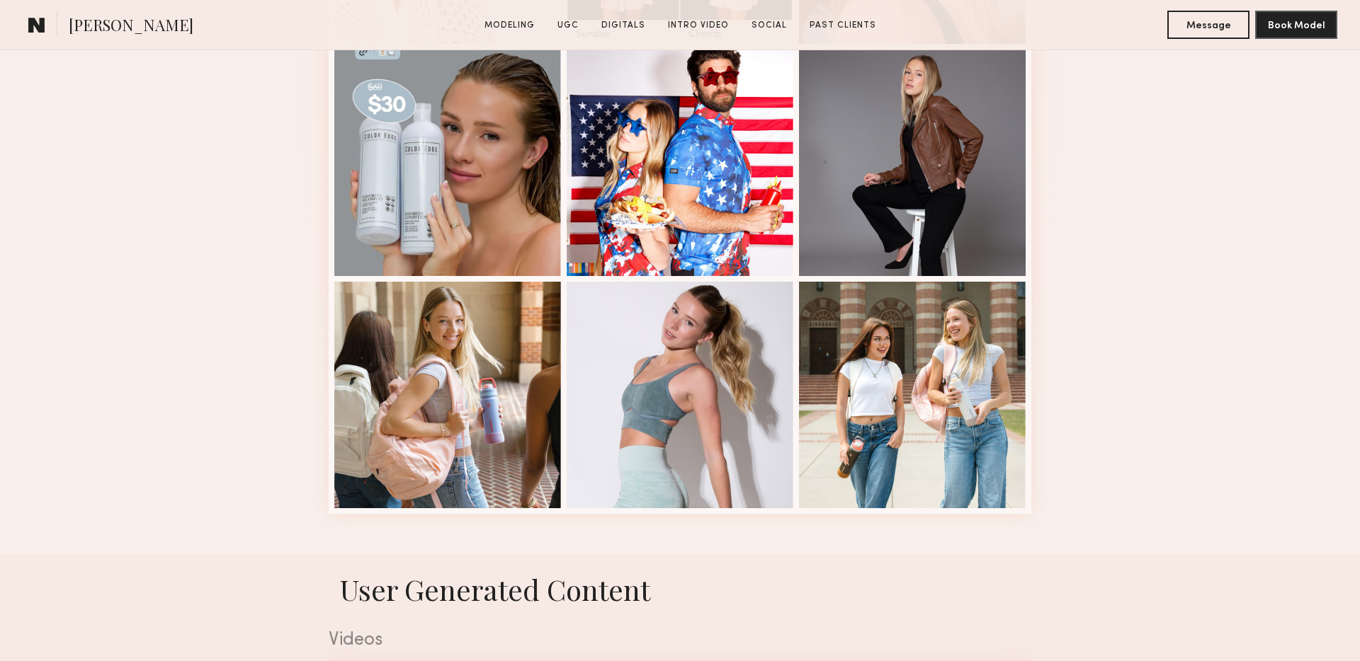
scroll to position [1839, 0]
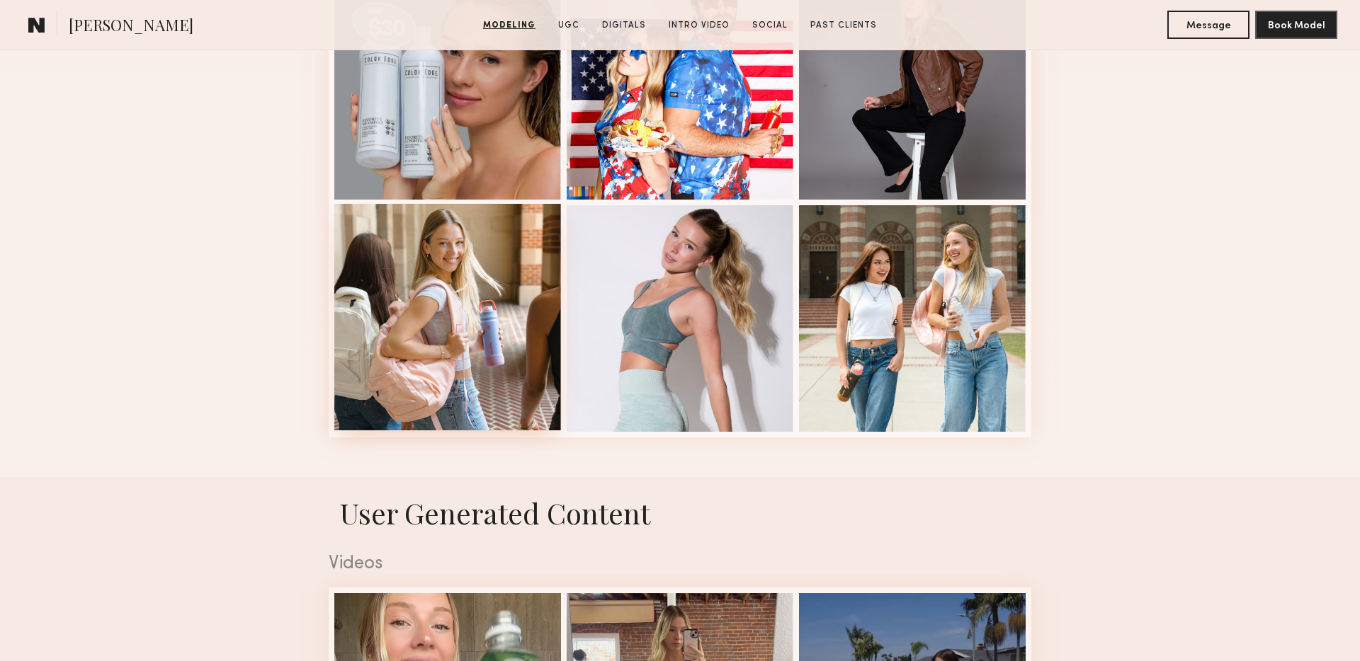
click at [433, 368] on div at bounding box center [447, 317] width 227 height 227
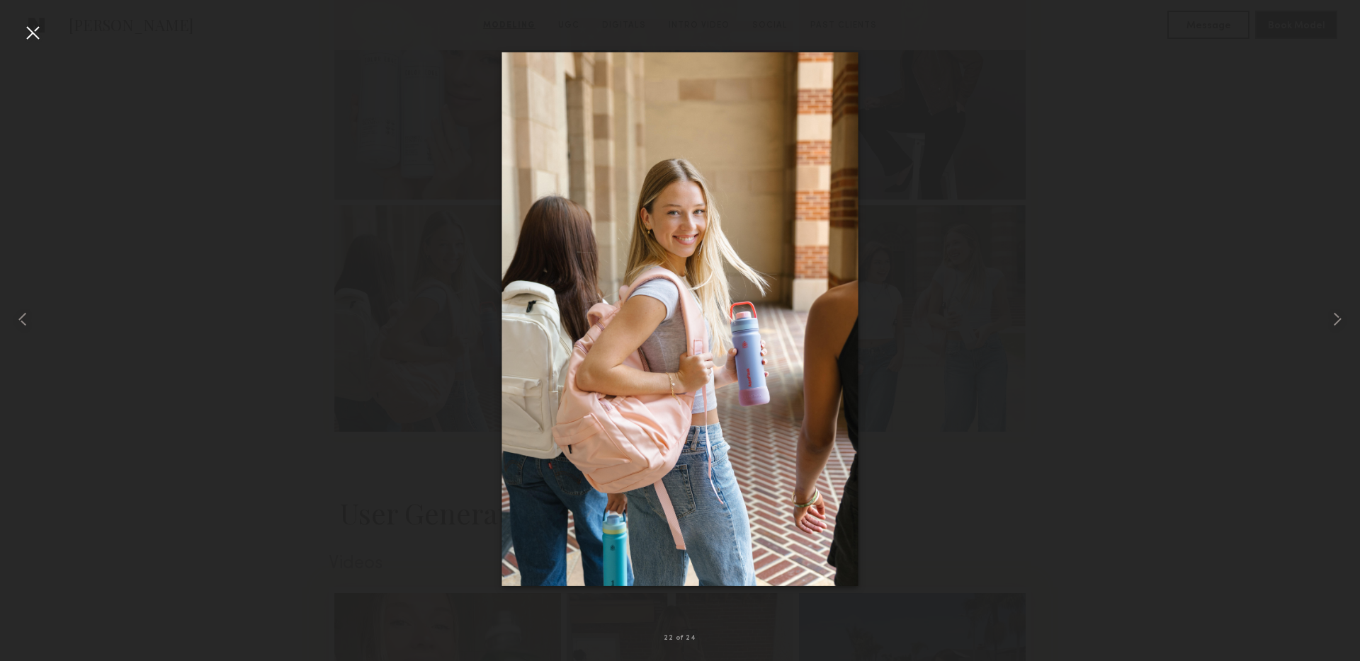
click at [23, 33] on div at bounding box center [32, 32] width 23 height 23
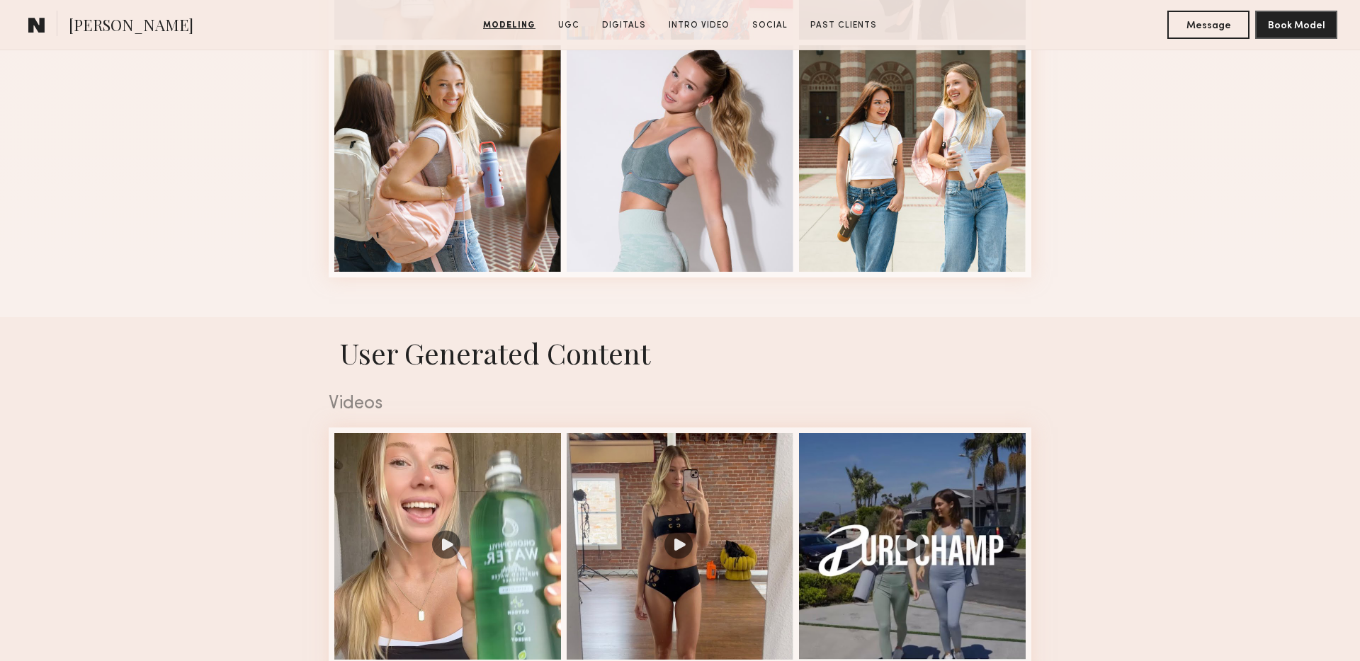
scroll to position [2111, 0]
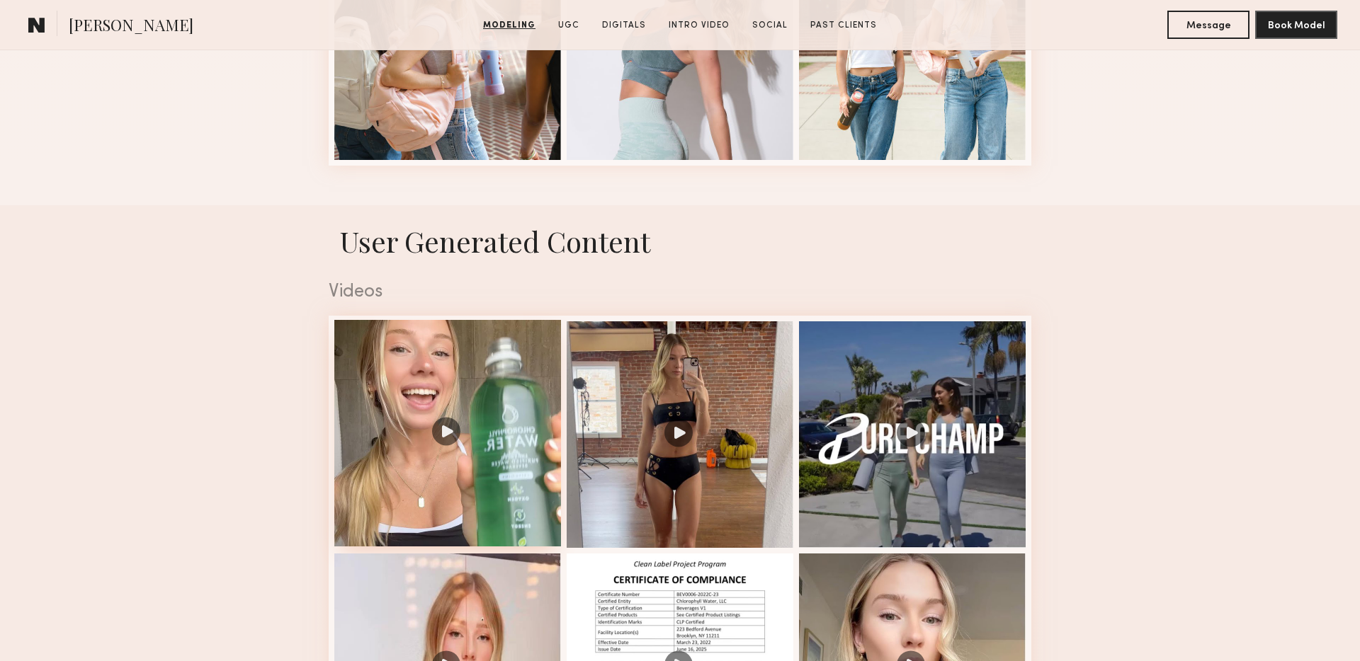
click at [487, 353] on div at bounding box center [447, 433] width 227 height 227
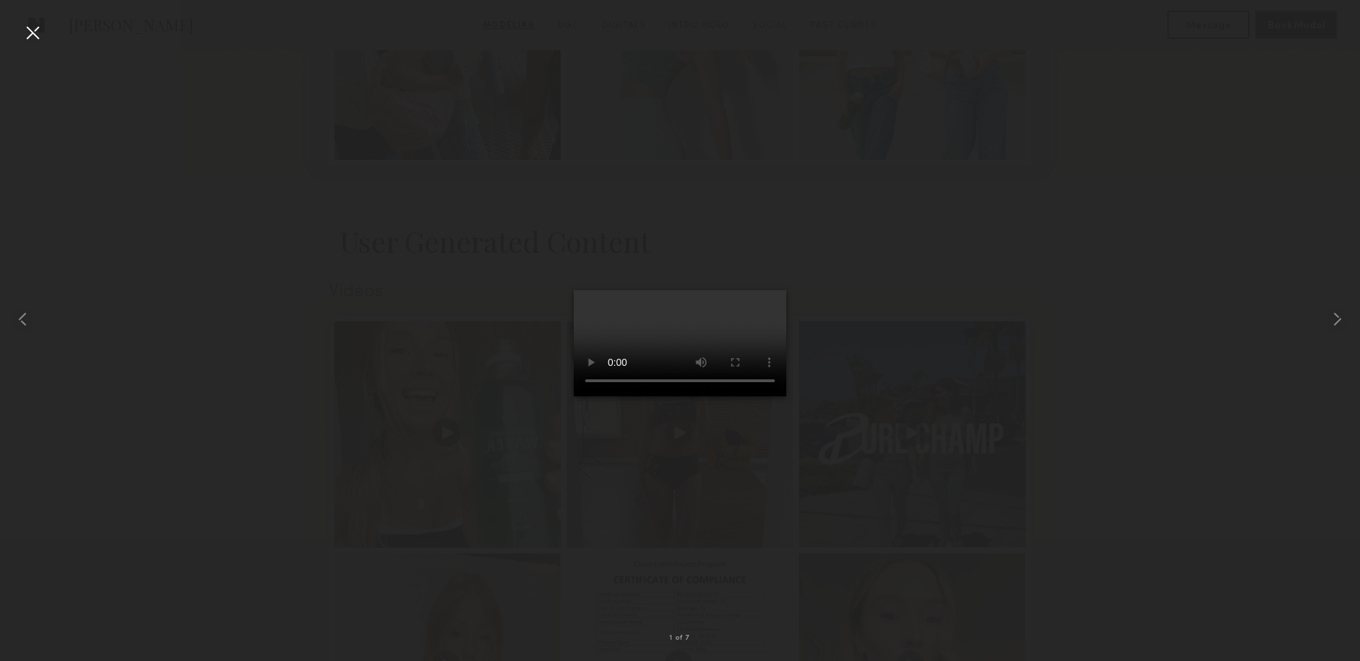
click at [28, 27] on div at bounding box center [32, 32] width 23 height 23
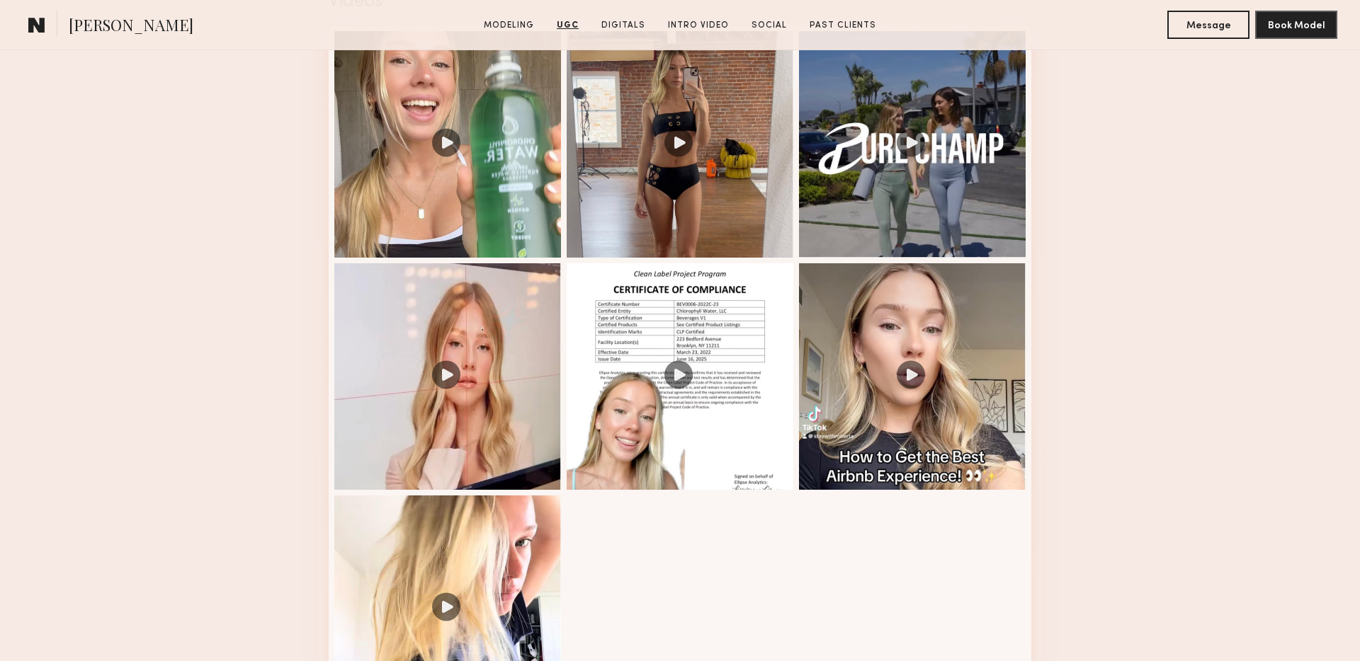
scroll to position [2410, 0]
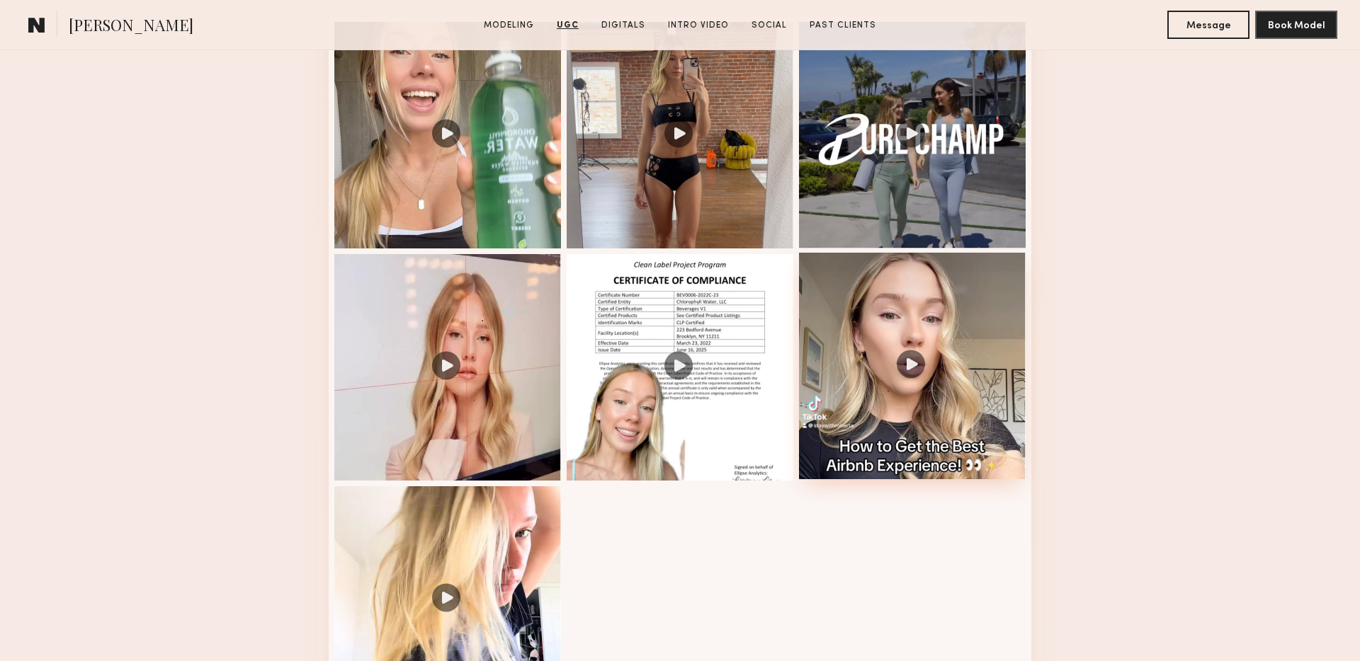
click at [889, 297] on div at bounding box center [912, 366] width 227 height 227
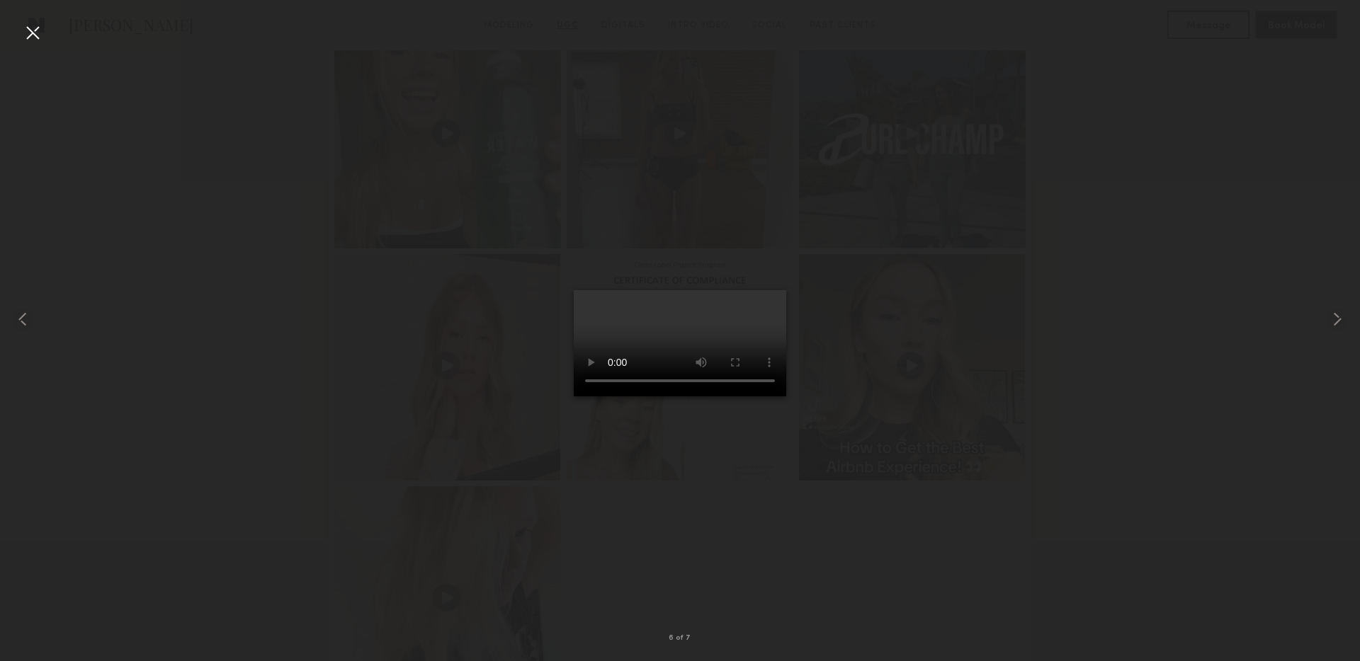
click at [32, 32] on div at bounding box center [32, 32] width 23 height 23
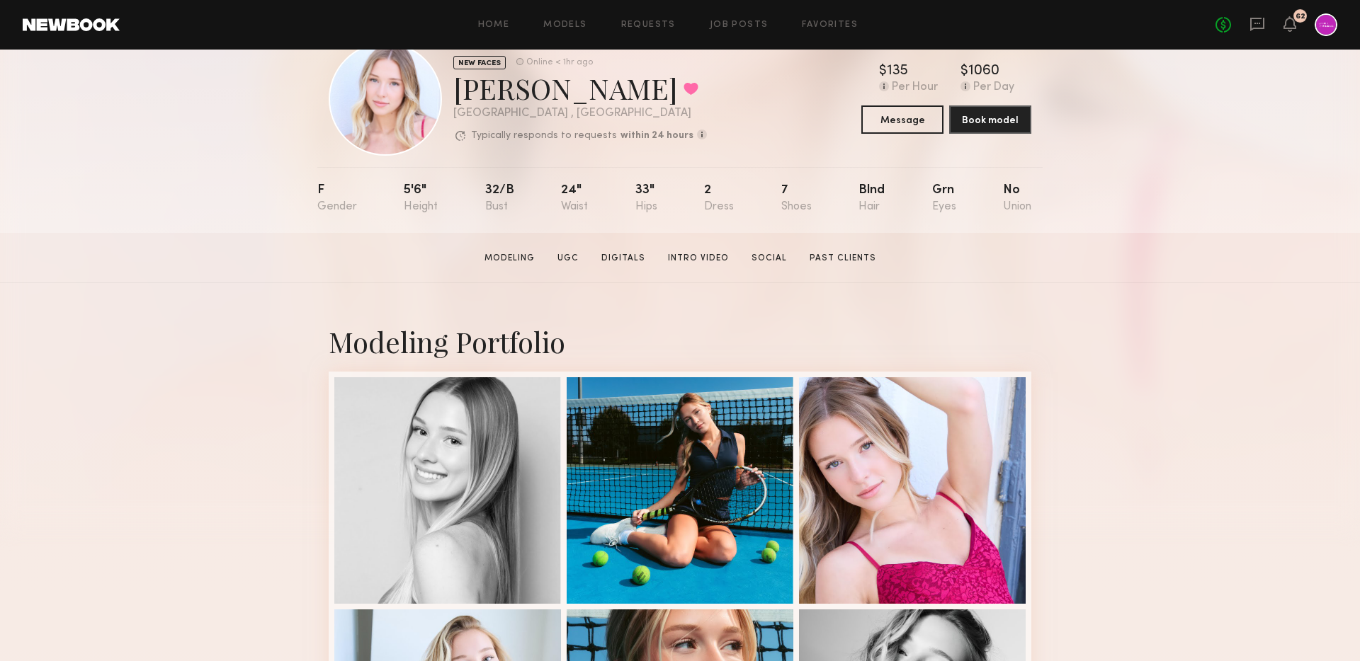
scroll to position [0, 0]
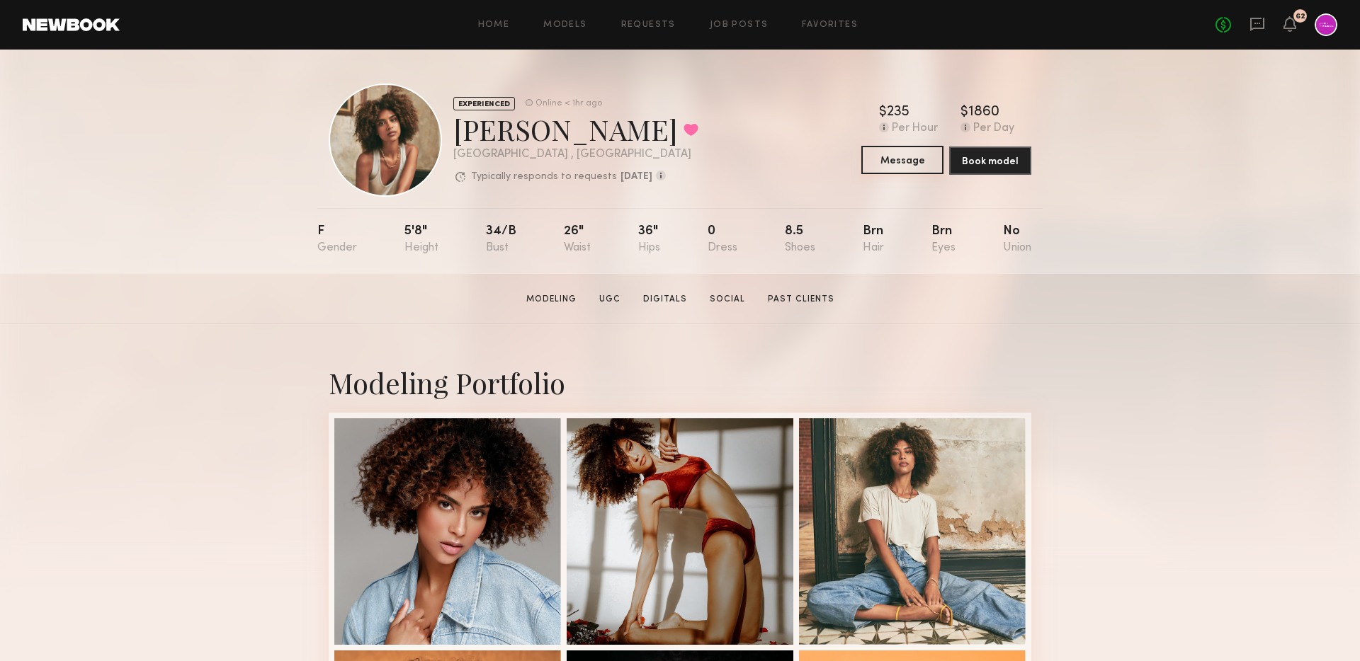
click at [894, 161] on button "Message" at bounding box center [902, 160] width 82 height 28
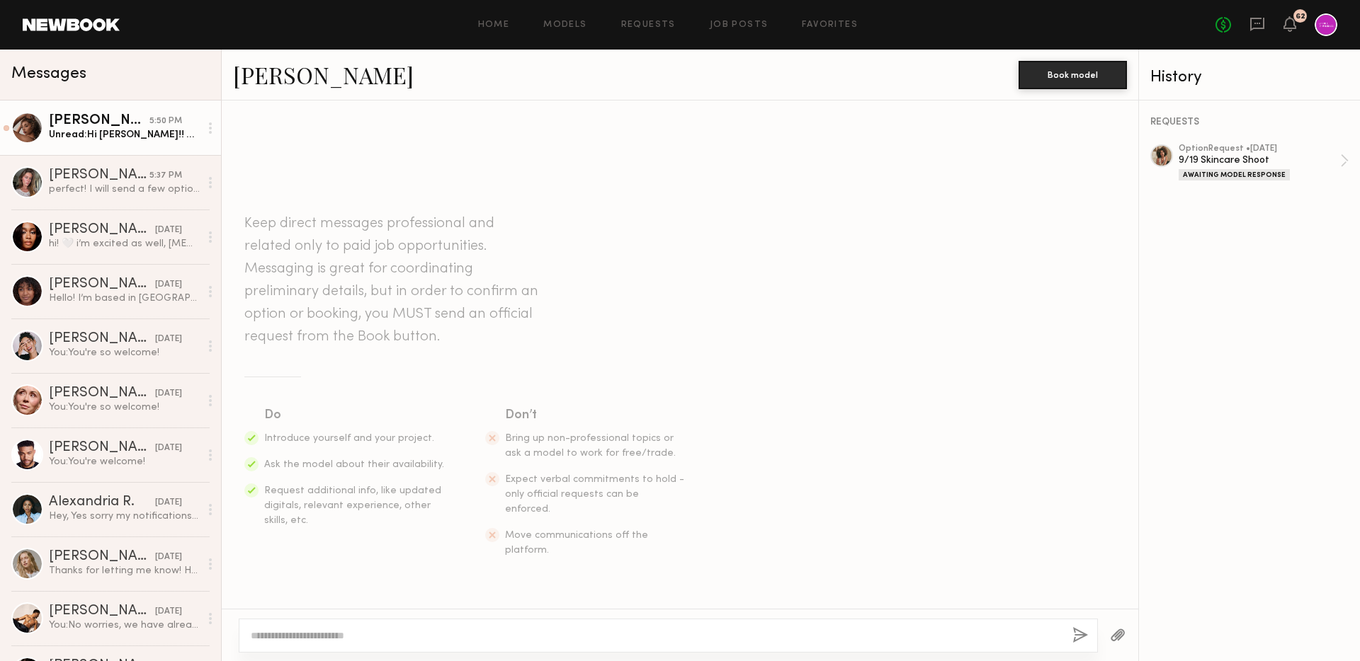
click at [97, 122] on div "Andreanna H." at bounding box center [99, 121] width 101 height 14
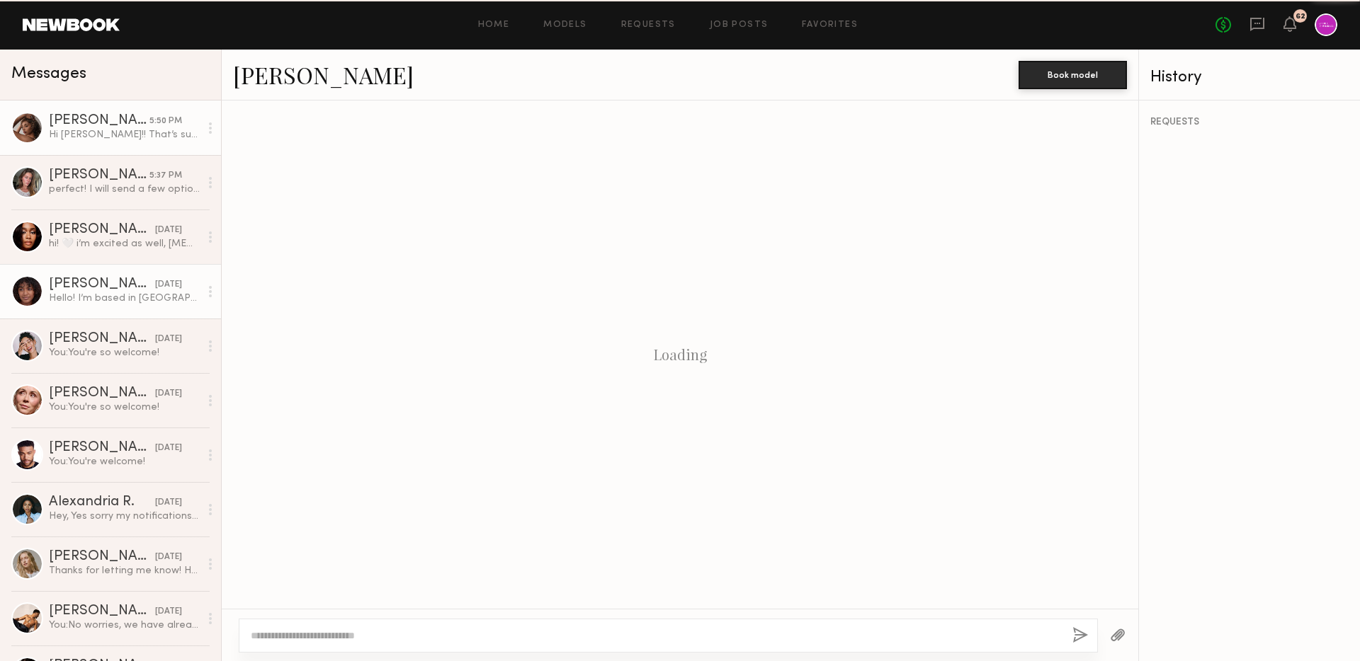
scroll to position [289, 0]
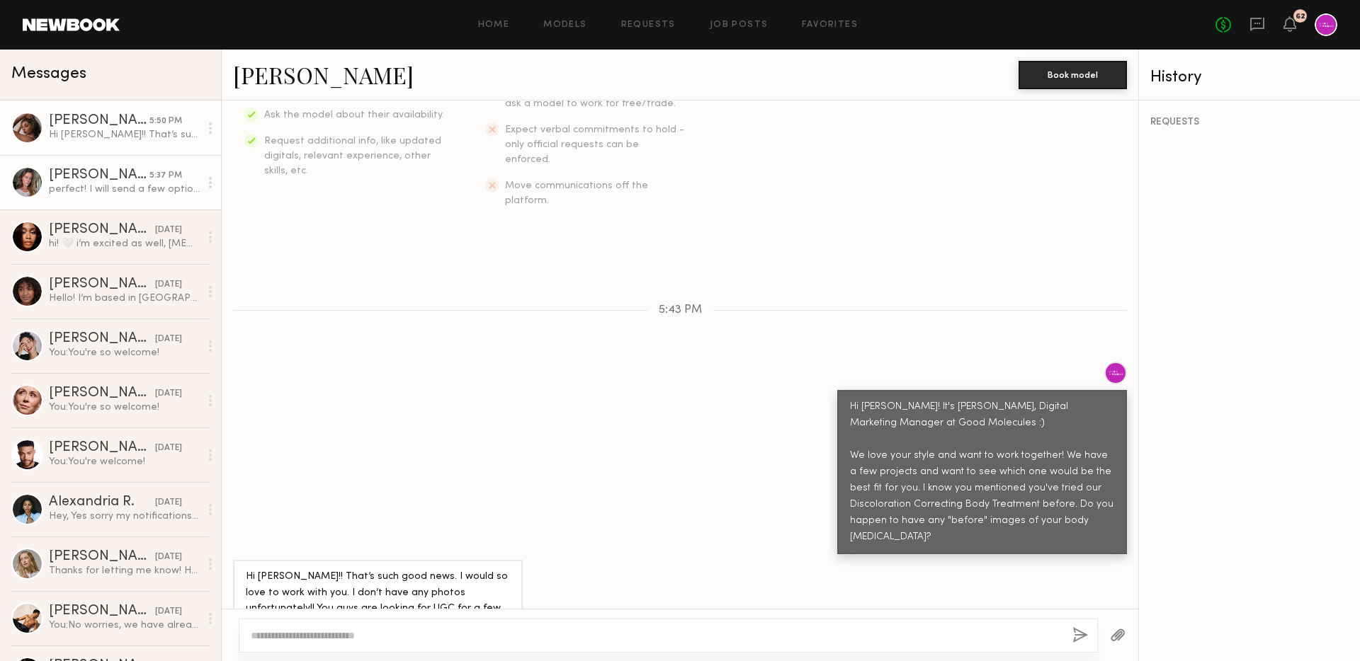
click at [136, 186] on div "perfect! I will send a few options shortly" at bounding box center [124, 189] width 151 height 13
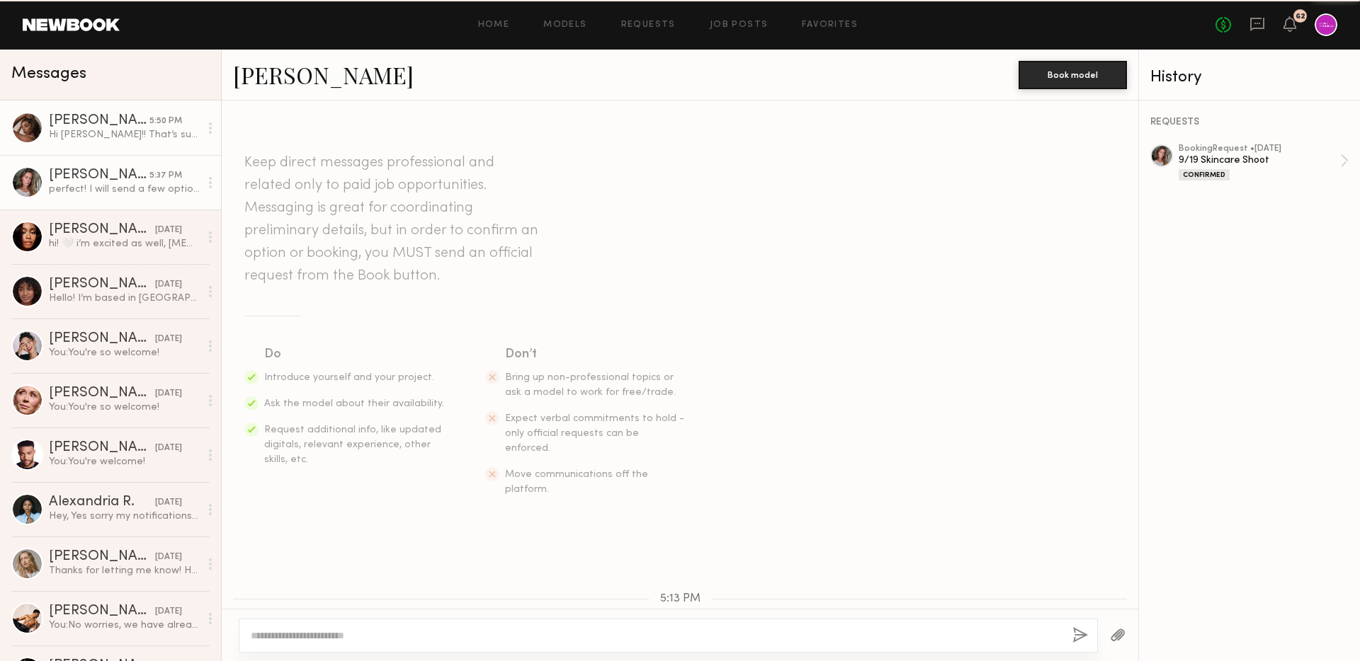
scroll to position [1013, 0]
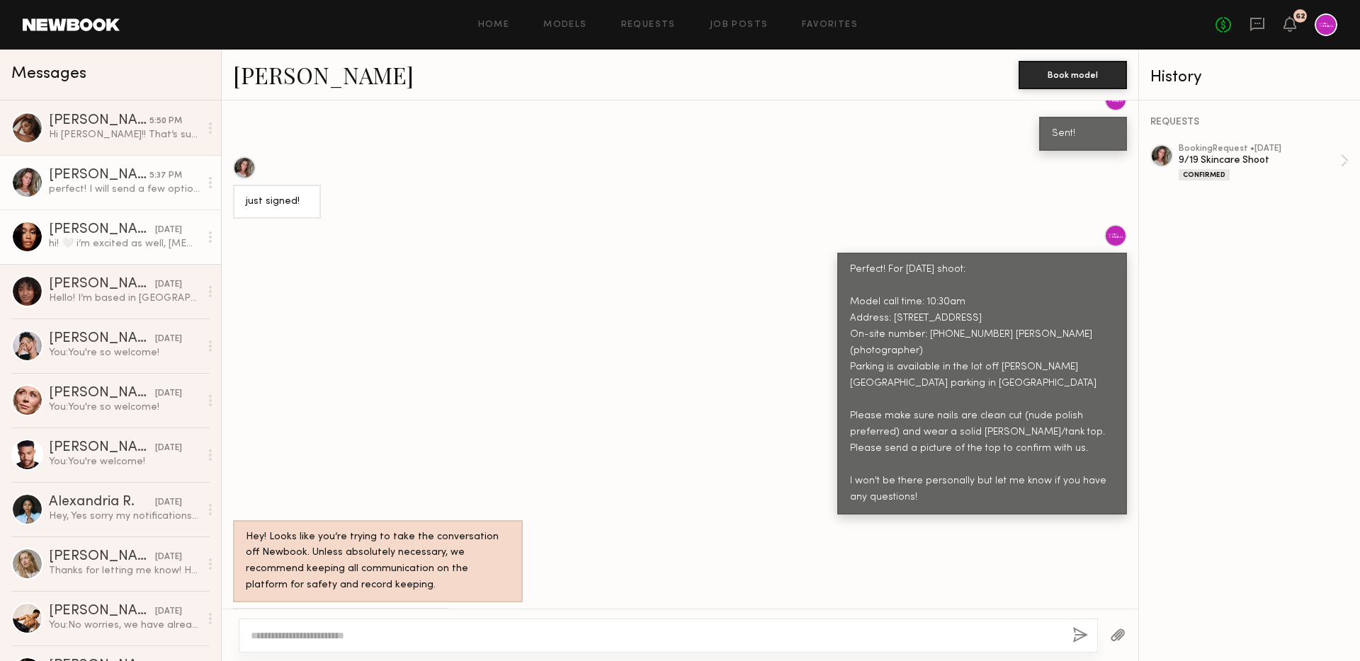
click at [122, 228] on div "Jordin W." at bounding box center [102, 230] width 106 height 14
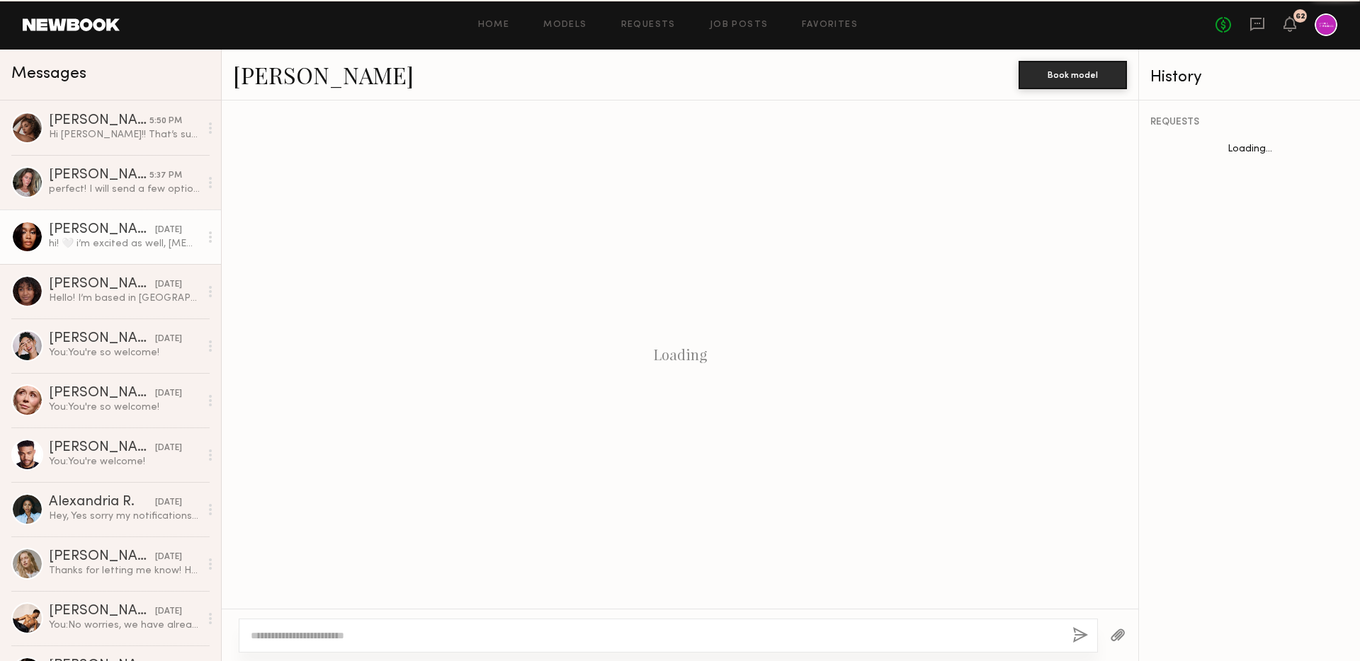
scroll to position [280, 0]
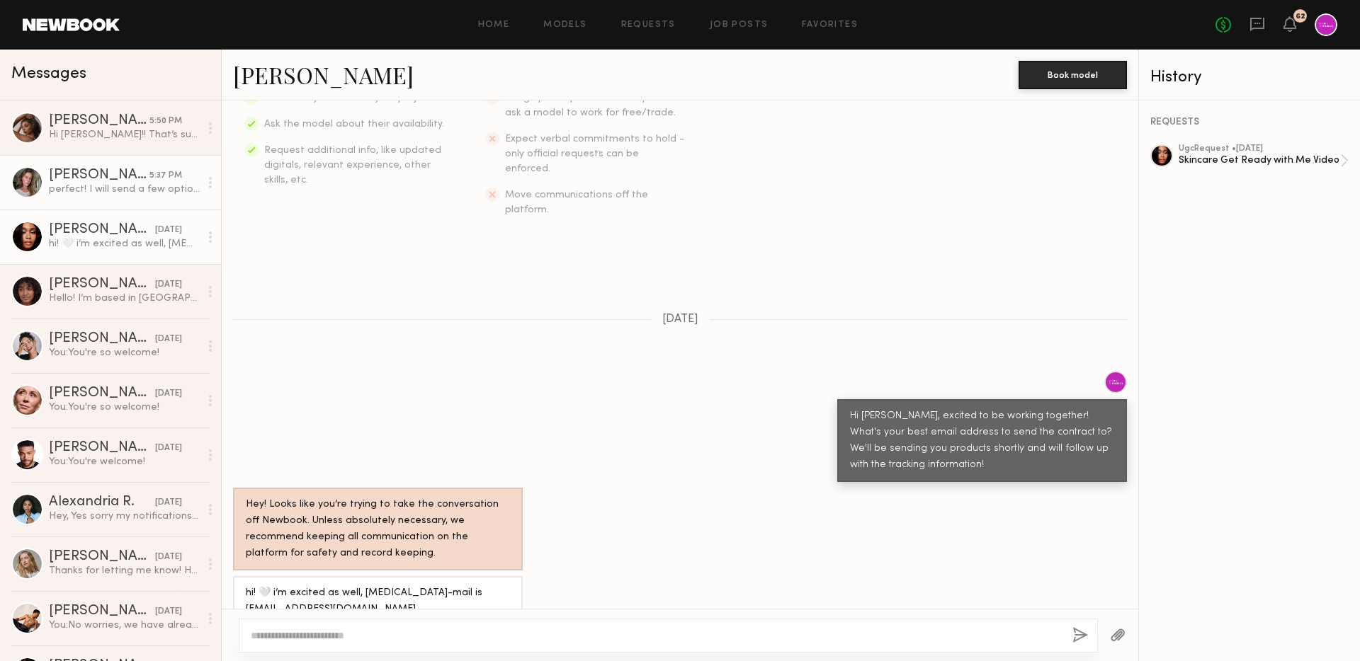
click at [104, 181] on div "Nicole B." at bounding box center [99, 176] width 101 height 14
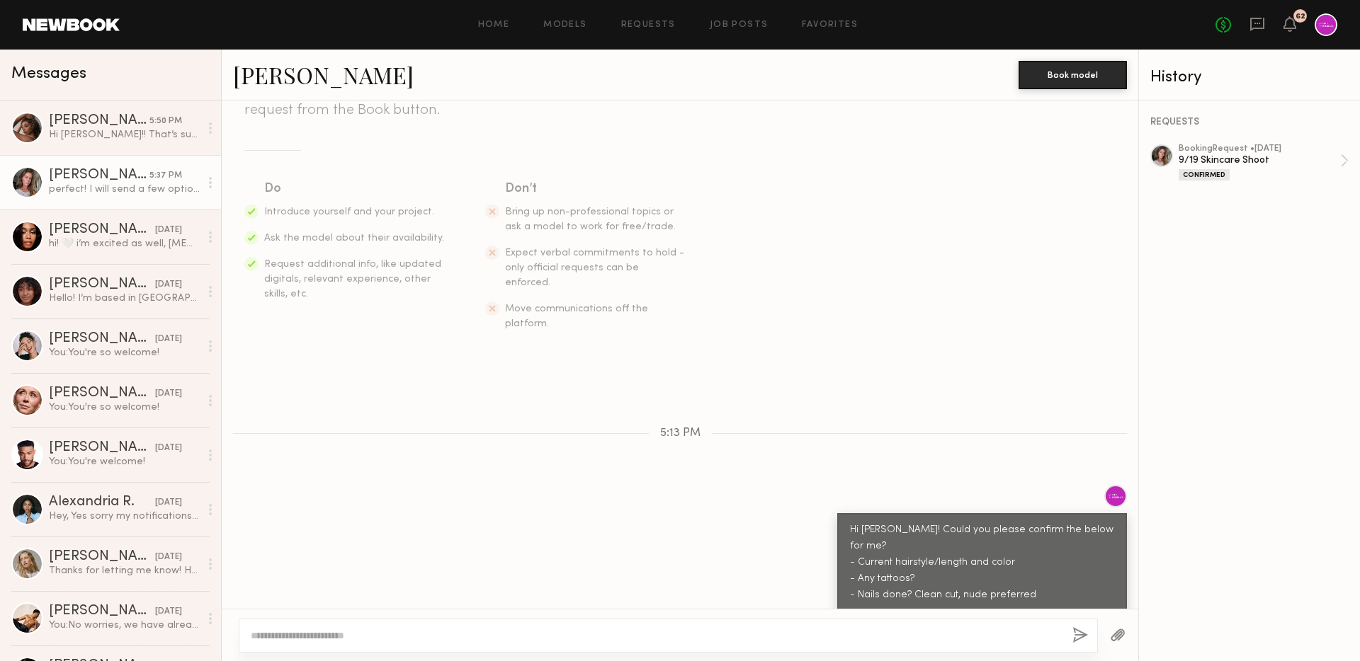
scroll to position [191, 0]
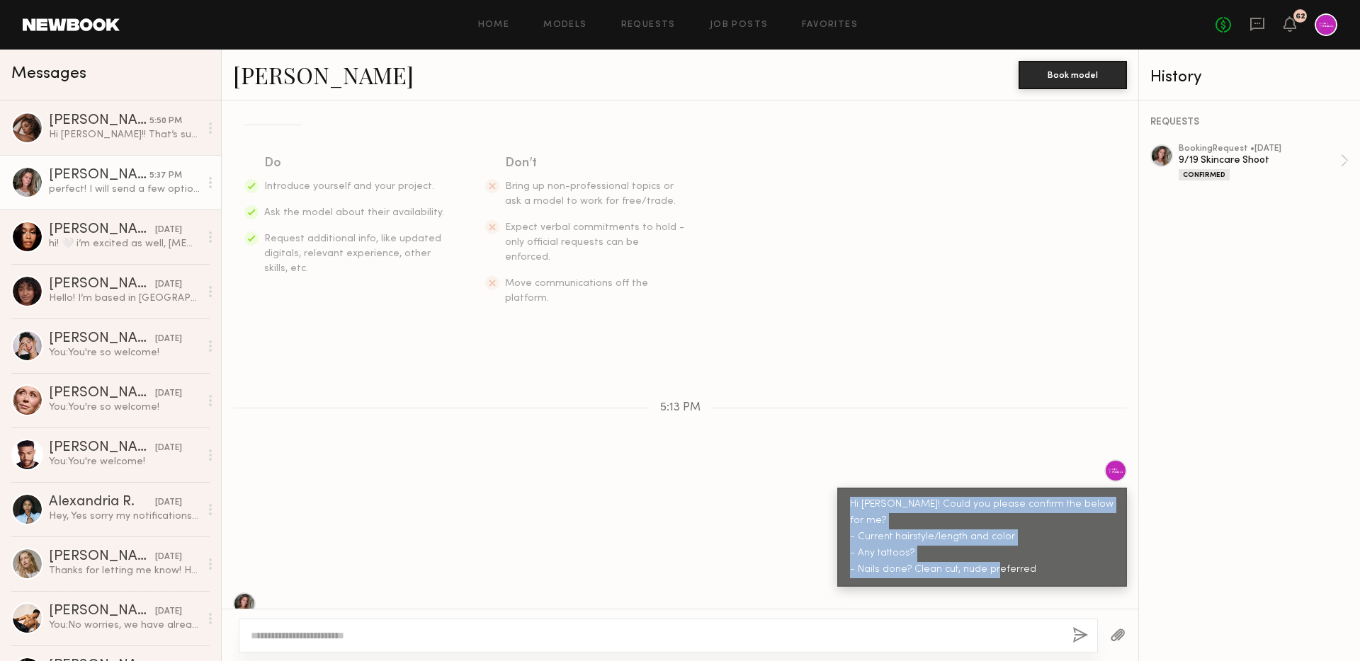
drag, startPoint x: 873, startPoint y: 472, endPoint x: 1115, endPoint y: 541, distance: 251.0
click at [1115, 541] on div "Hi Nicole! Could you please confirm the below for me? - Current hairstyle/lengt…" at bounding box center [982, 537] width 290 height 99
copy div "Hi Nicole! Could you please confirm the below for me? - Current hairstyle/lengt…"
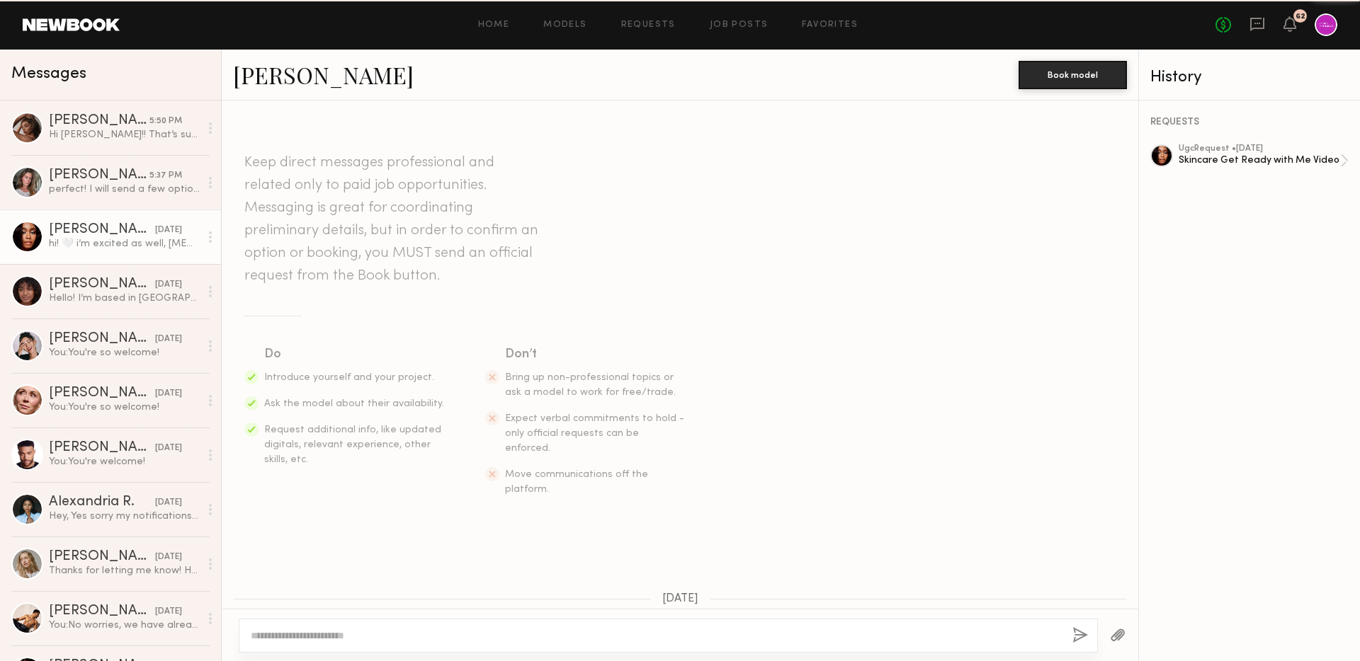
scroll to position [280, 0]
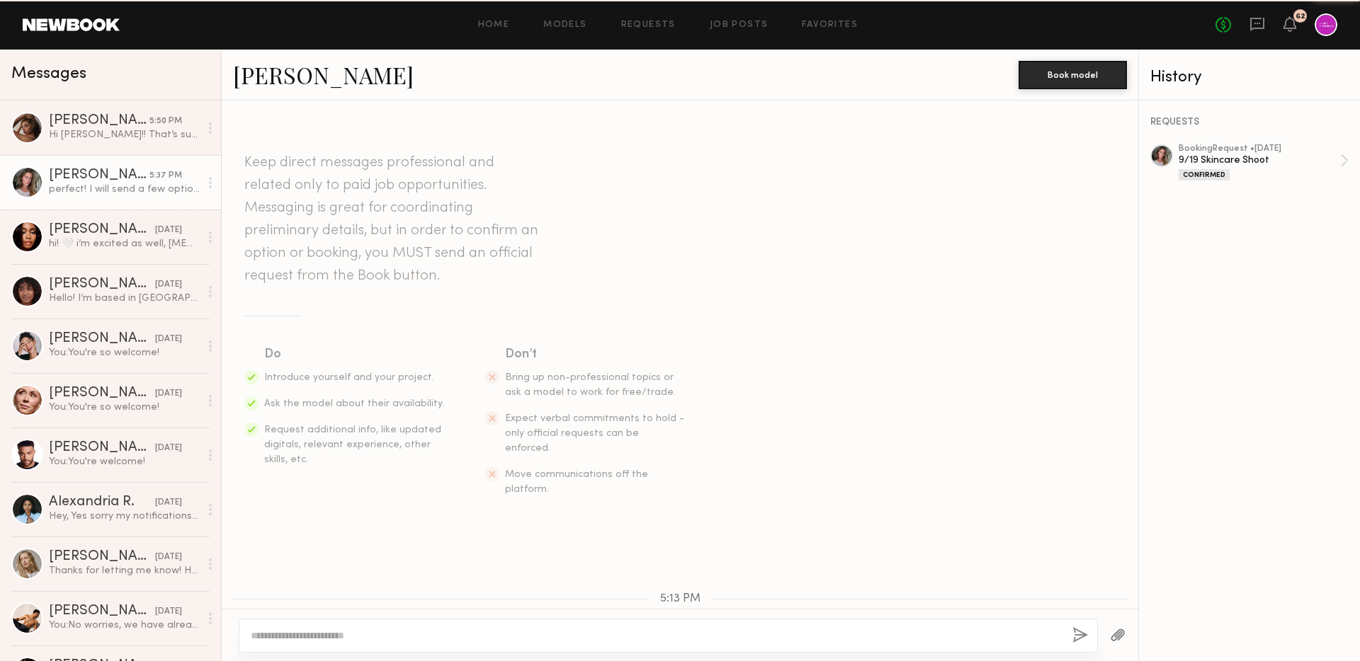
scroll to position [1013, 0]
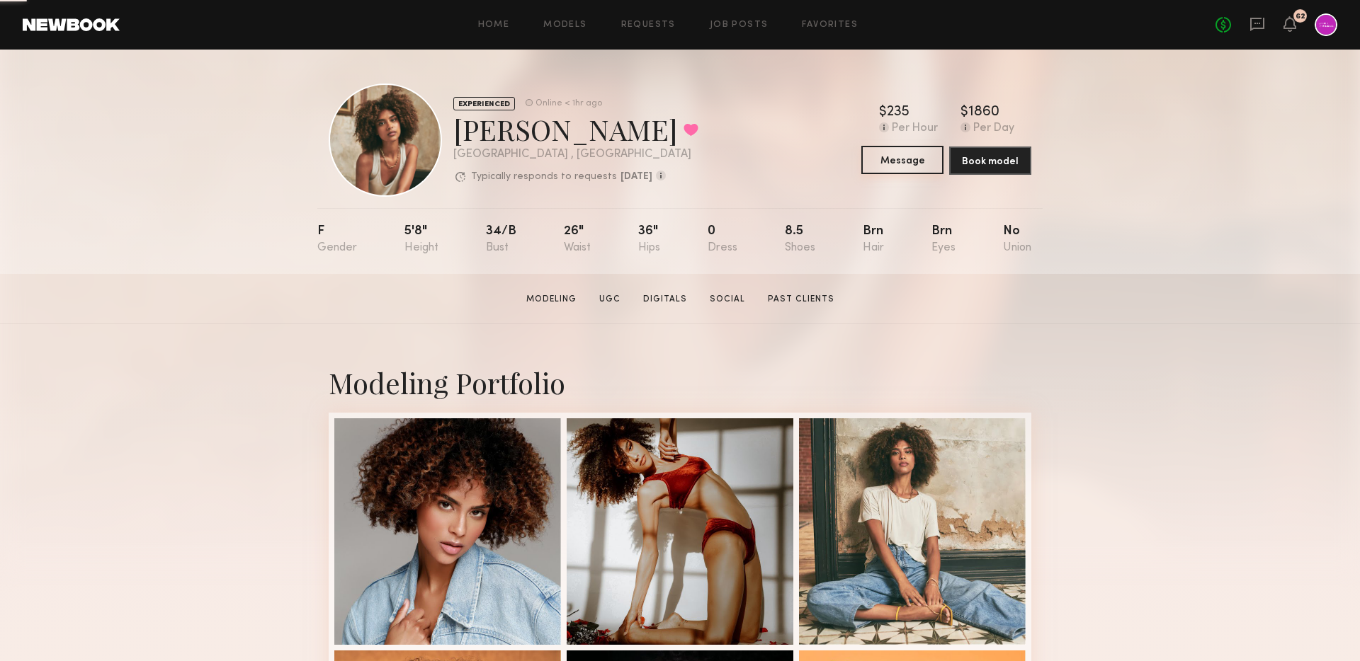
click at [925, 152] on button "Message" at bounding box center [902, 160] width 82 height 28
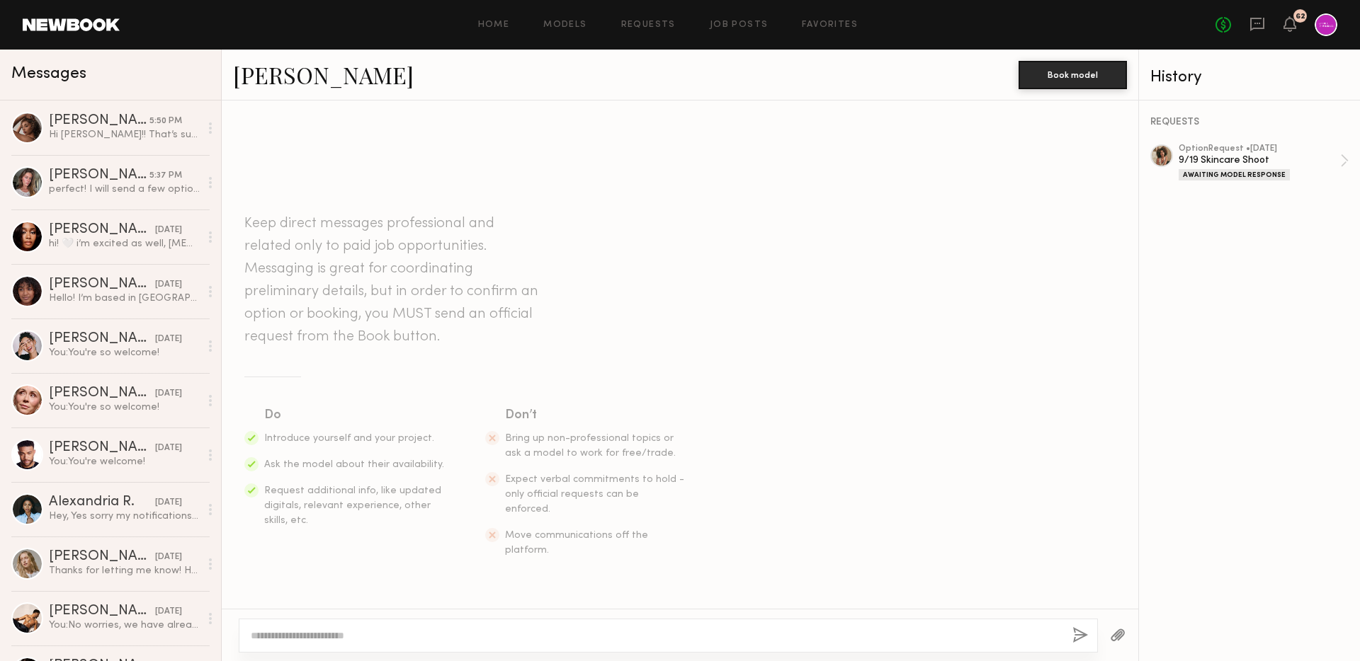
click at [639, 634] on textarea at bounding box center [656, 636] width 810 height 14
type textarea "*"
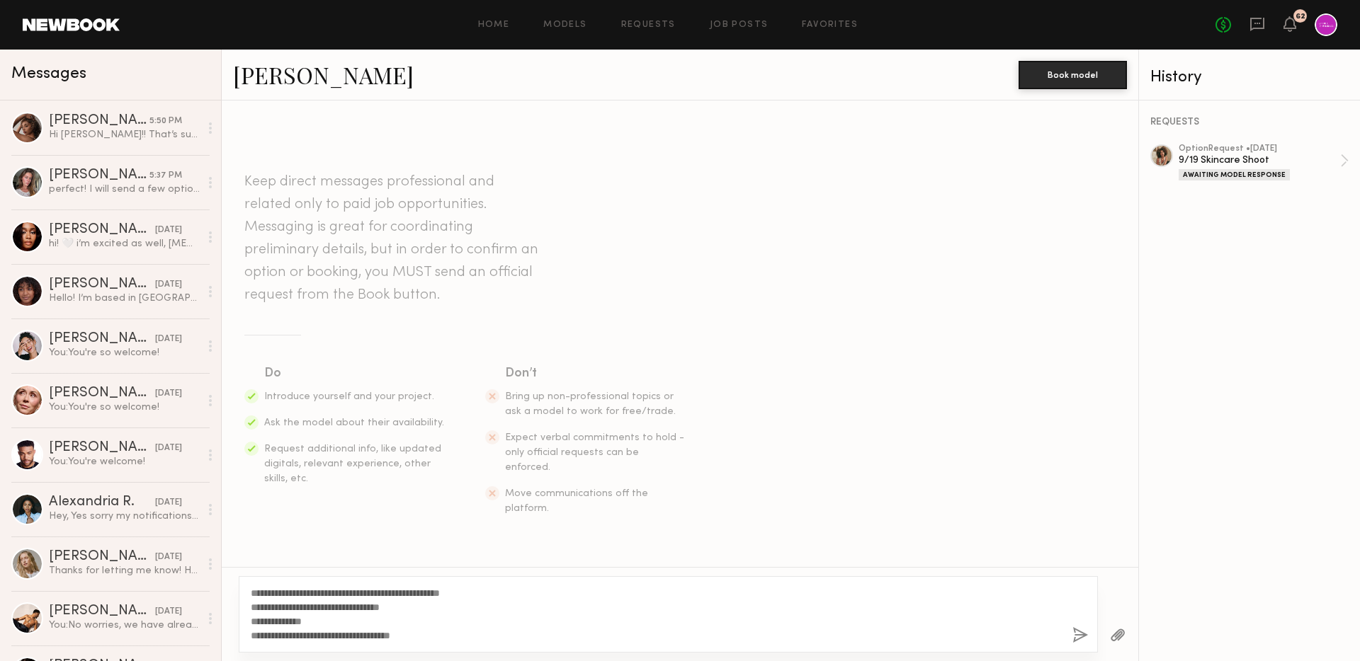
click at [276, 591] on textarea "**********" at bounding box center [656, 614] width 810 height 57
click at [302, 593] on textarea "**********" at bounding box center [656, 614] width 810 height 57
type textarea "**********"
click at [1078, 633] on button "button" at bounding box center [1080, 636] width 16 height 18
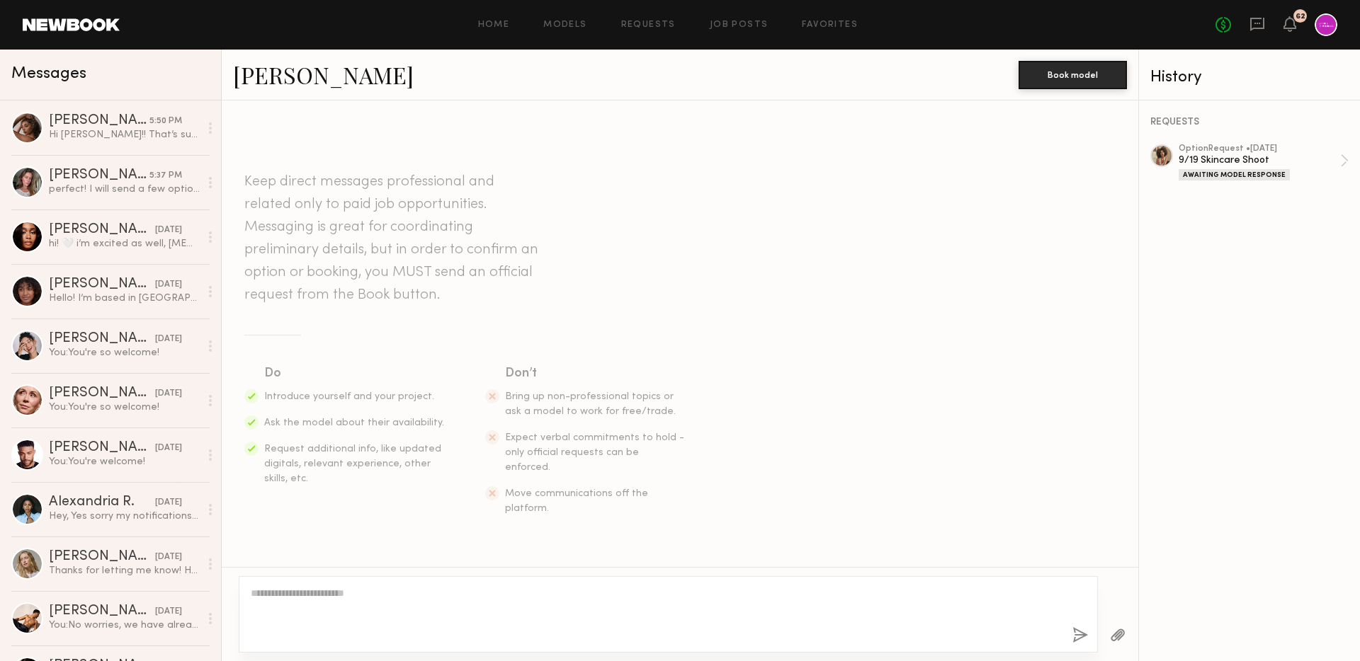
scroll to position [152, 0]
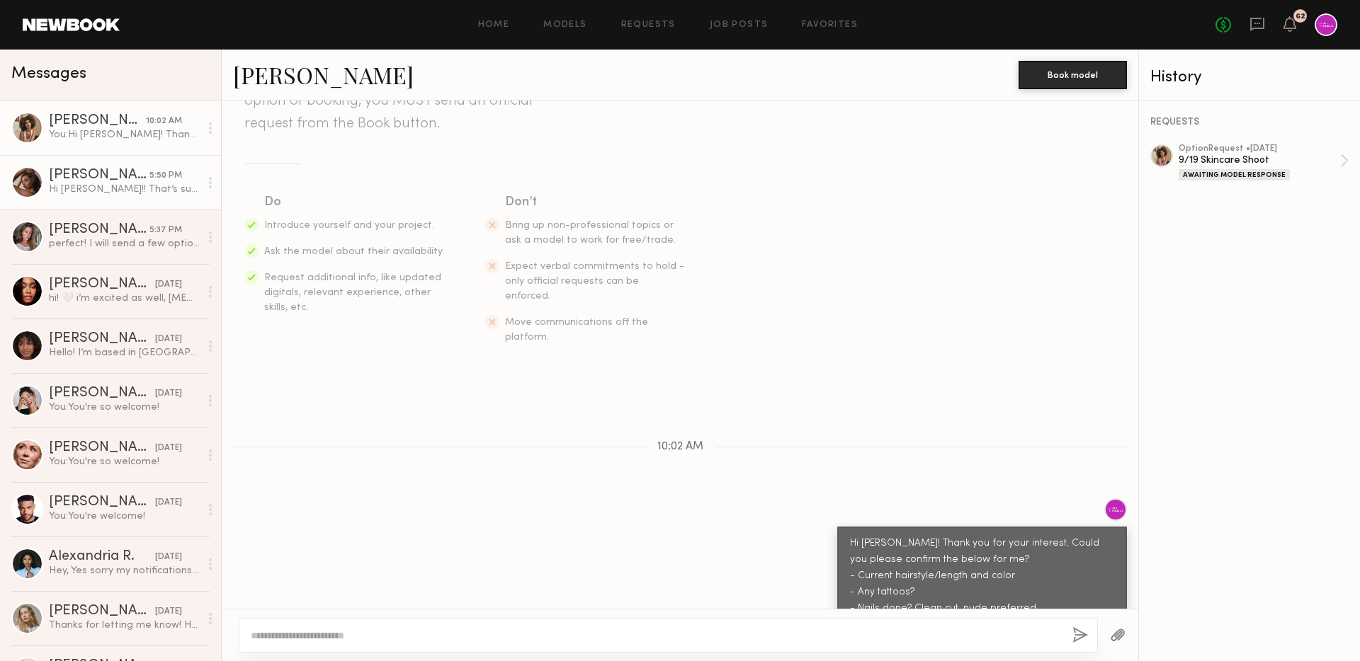
click at [123, 186] on div "Hi Kara!! That’s such good news. I would so love to work with you. I don’t have…" at bounding box center [124, 189] width 151 height 13
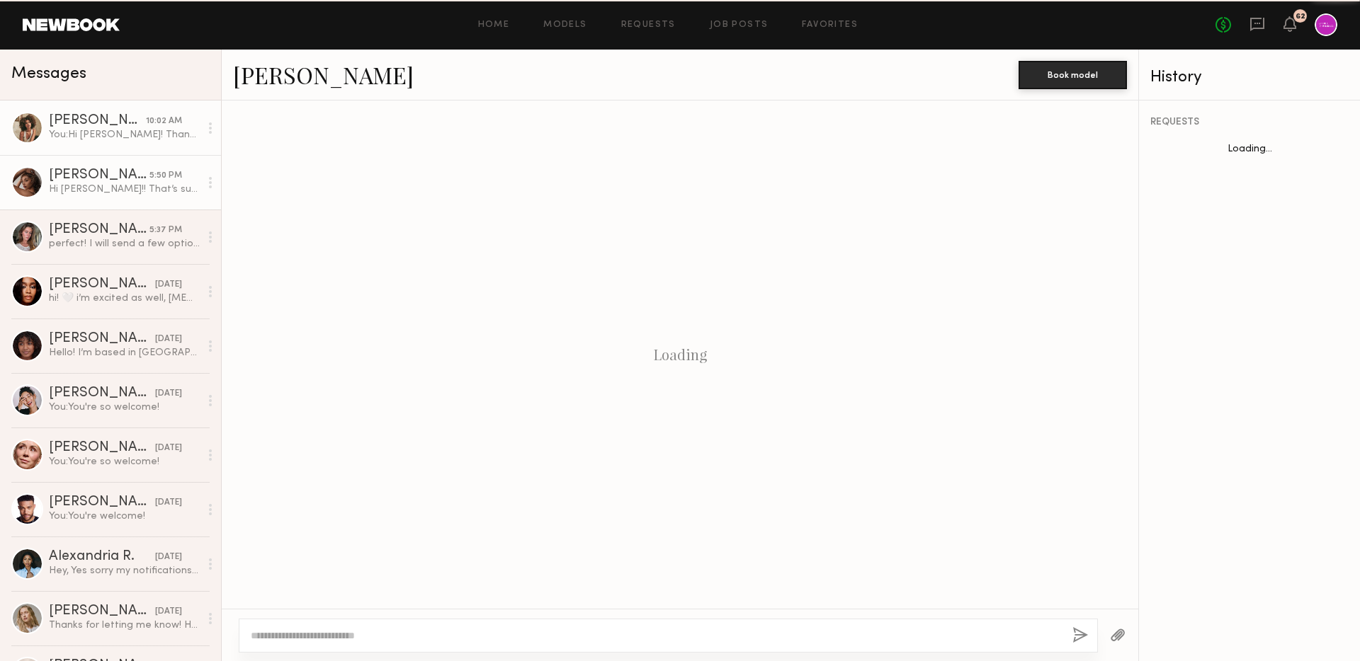
scroll to position [289, 0]
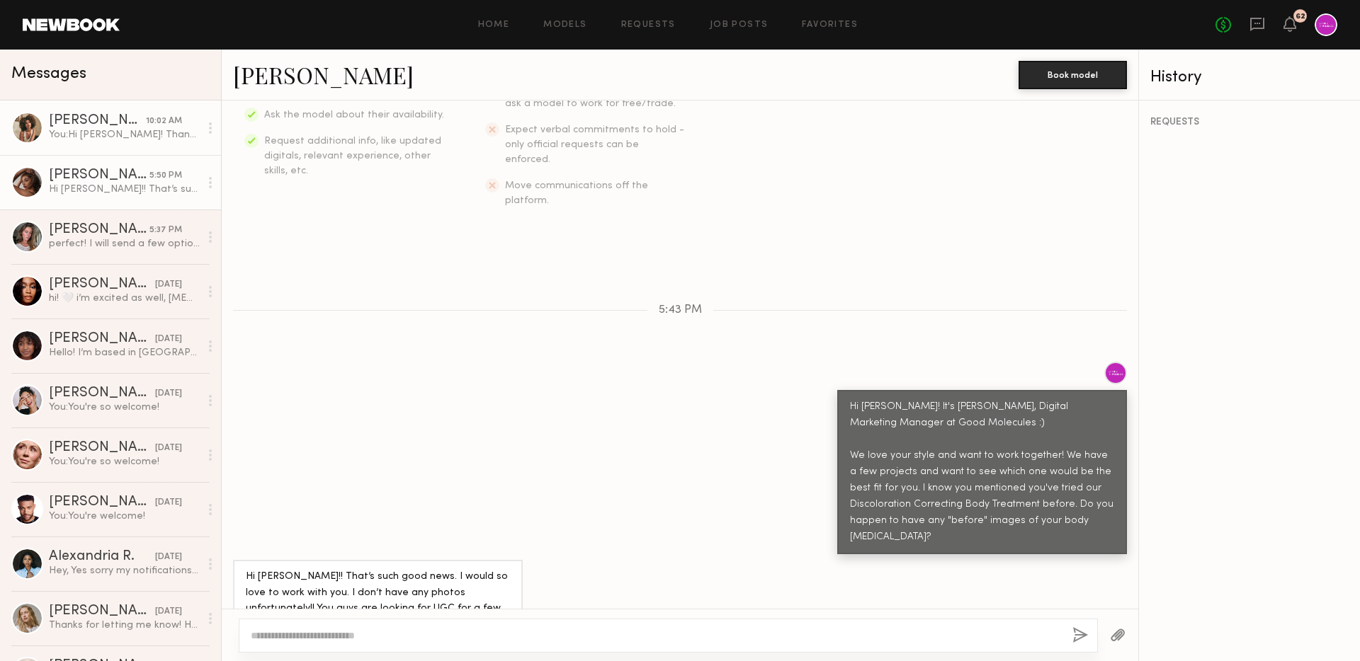
click at [123, 124] on div "Monica M." at bounding box center [97, 121] width 97 height 14
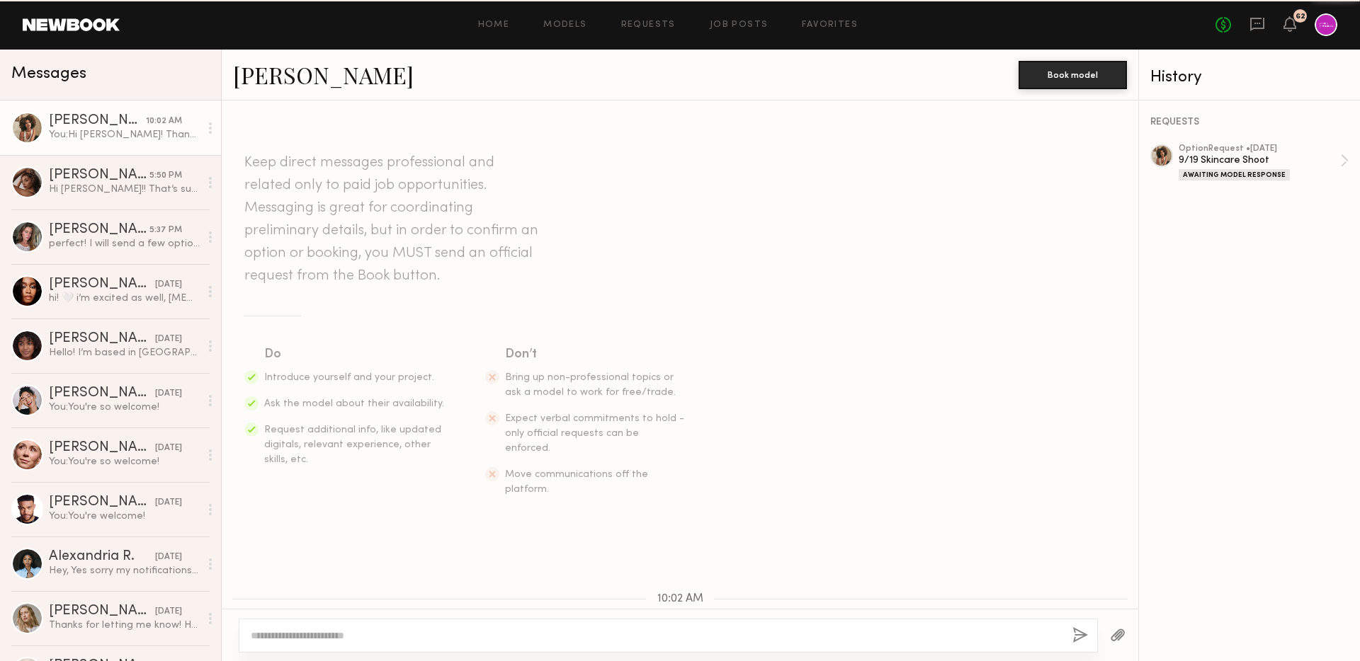
scroll to position [152, 0]
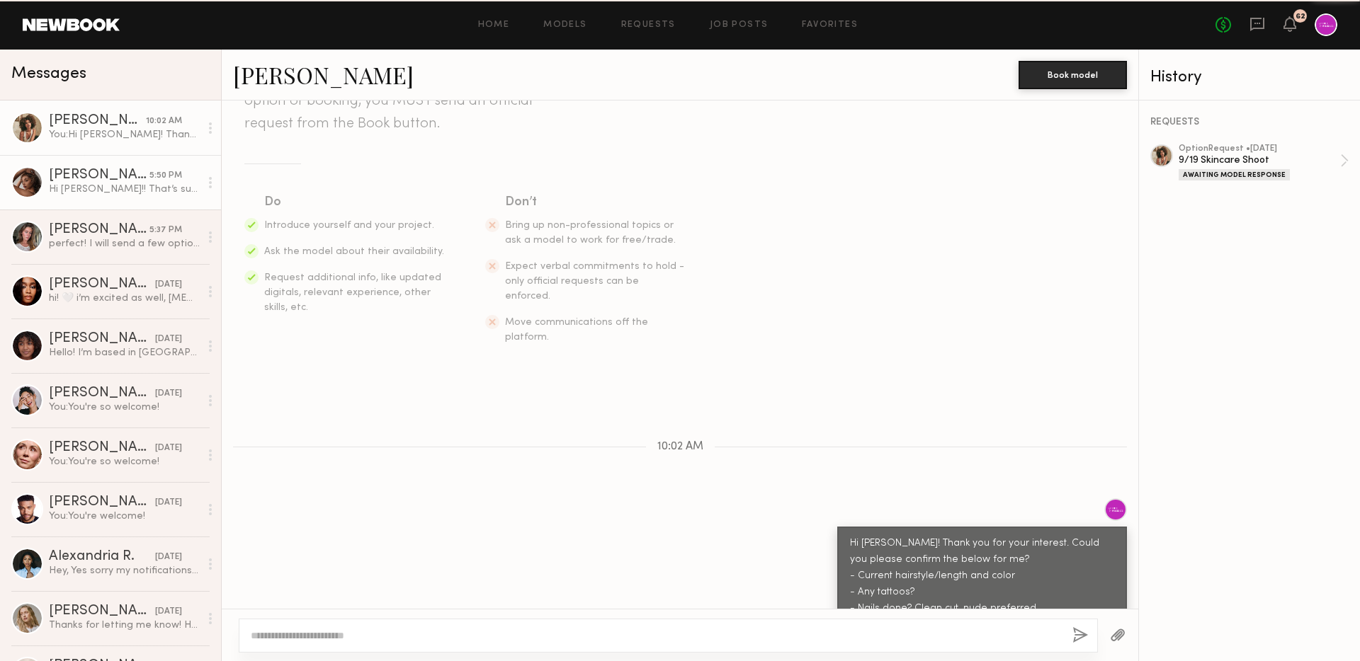
click at [130, 169] on div "Andreanna H." at bounding box center [99, 176] width 101 height 14
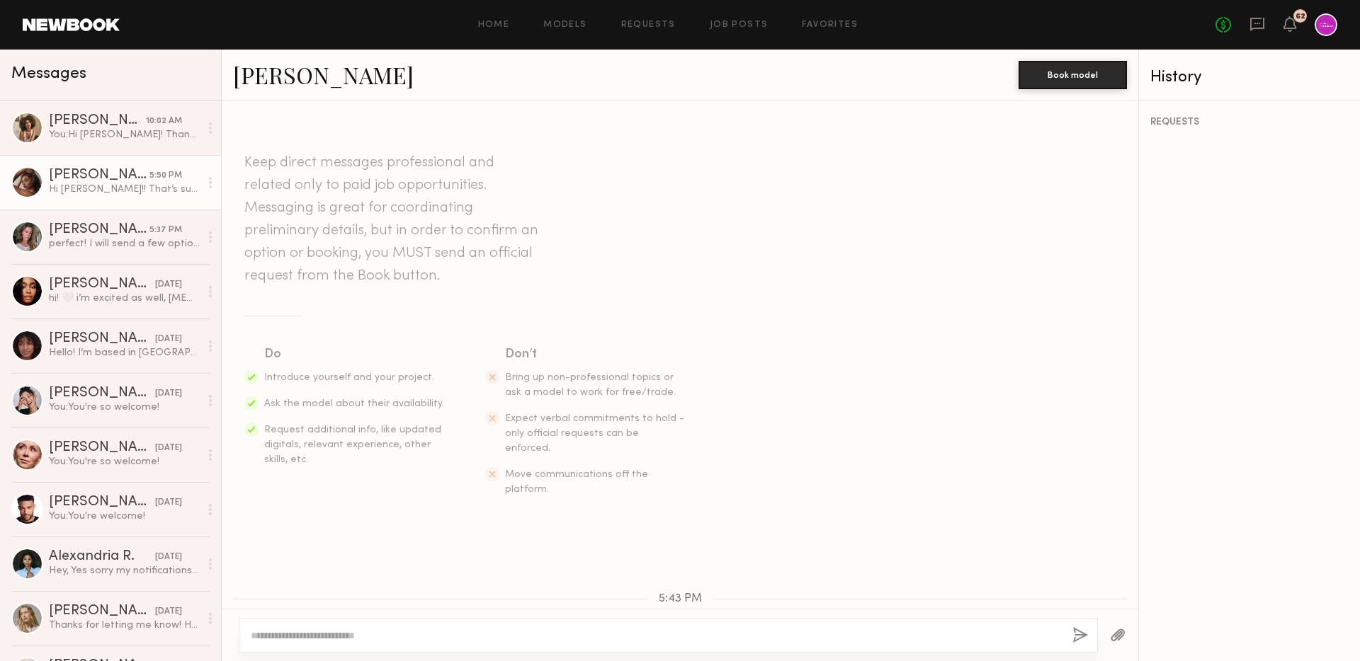
scroll to position [289, 0]
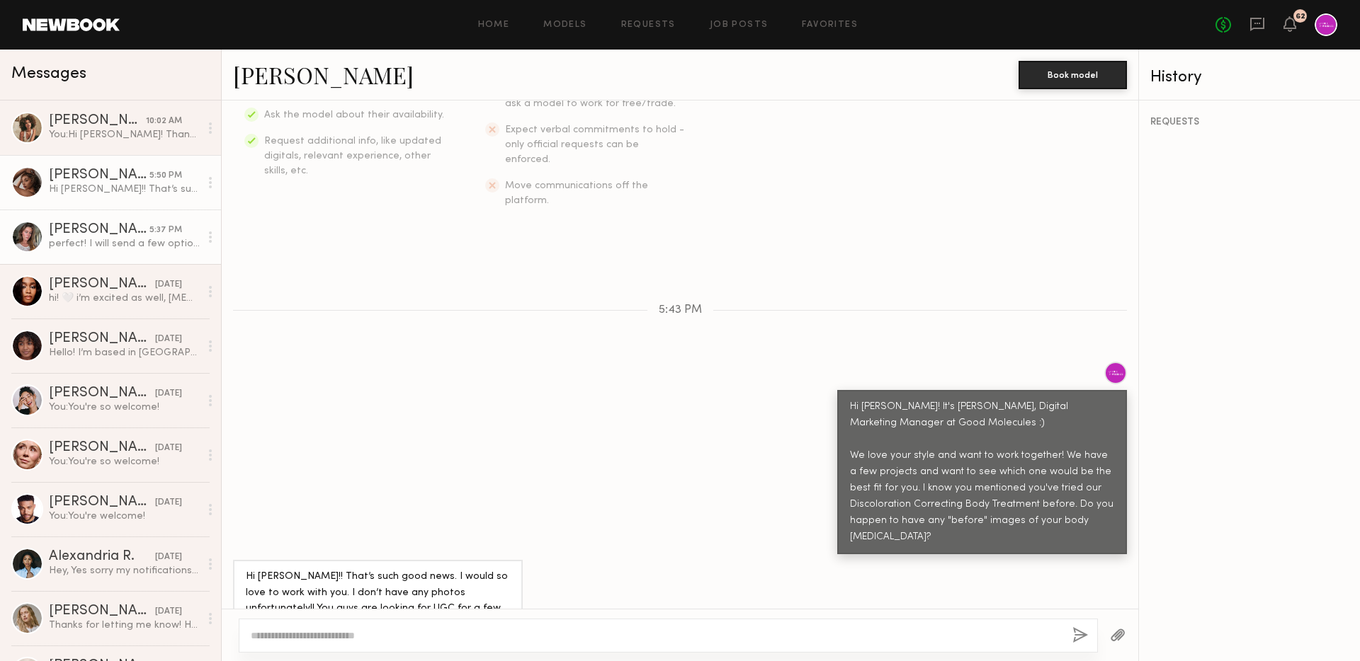
click at [126, 229] on div "Nicole B." at bounding box center [99, 230] width 101 height 14
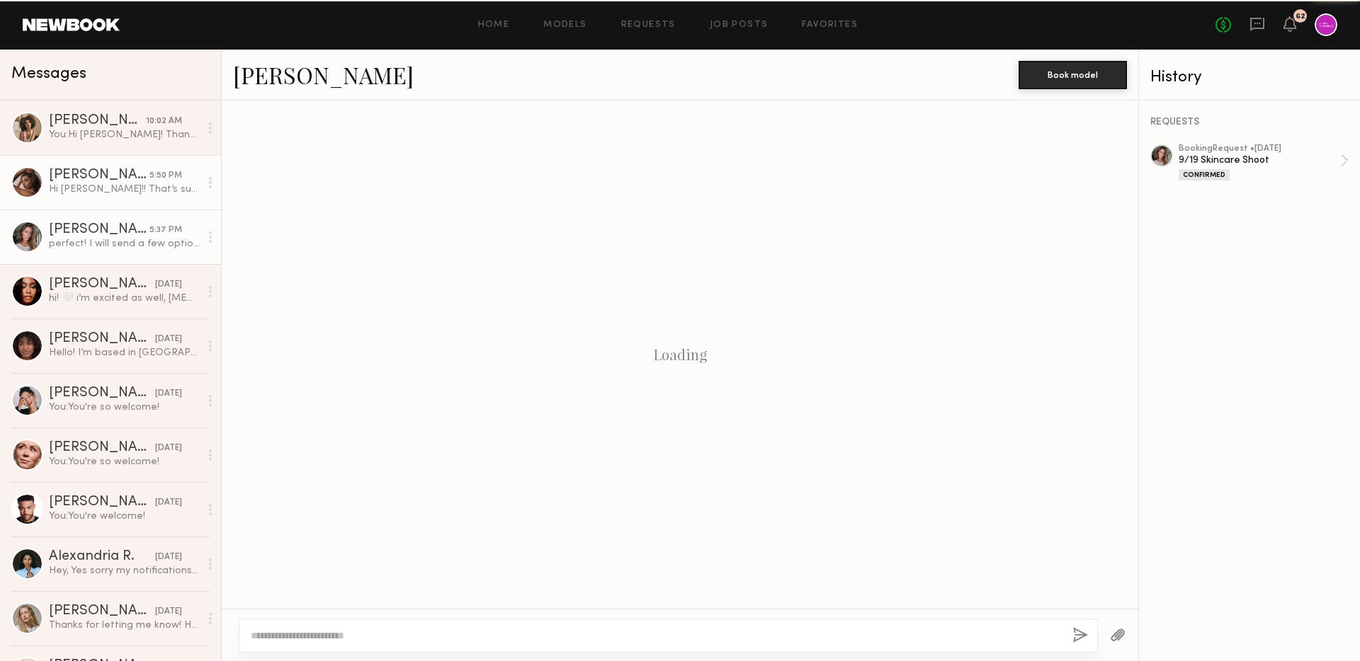
click at [117, 189] on div "Hi Kara!! That’s such good news. I would so love to work with you. I don’t have…" at bounding box center [124, 189] width 151 height 13
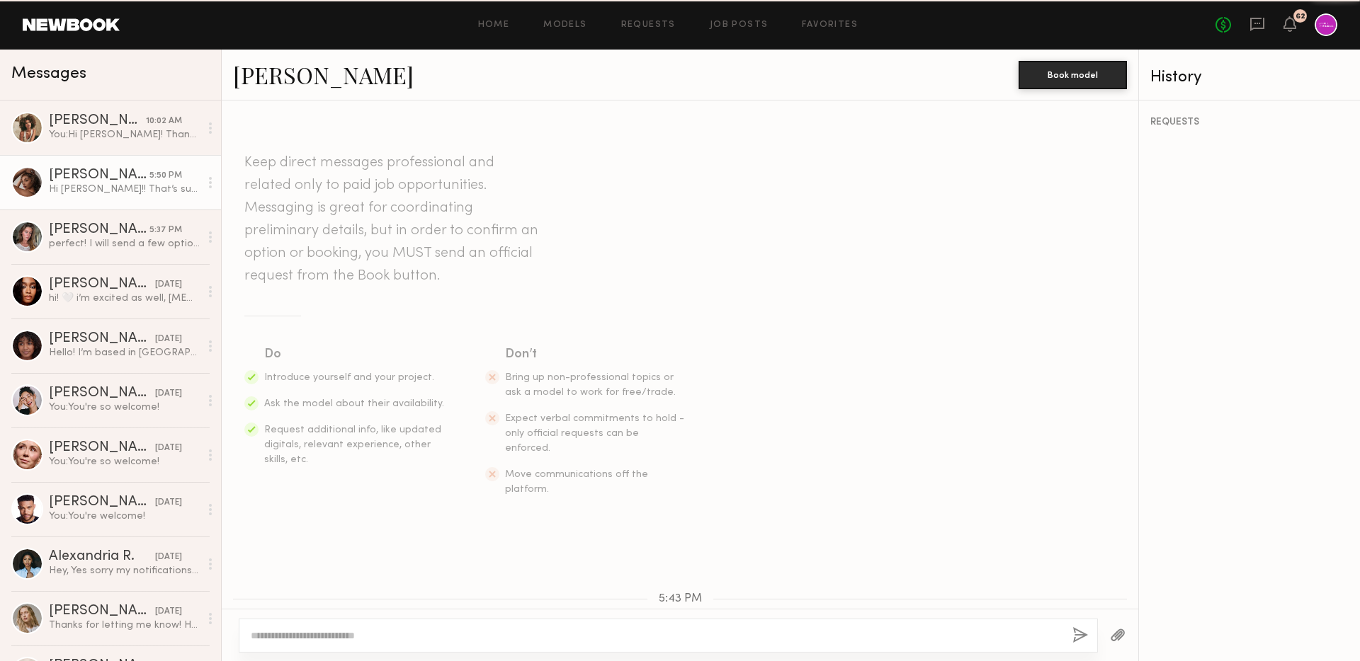
scroll to position [289, 0]
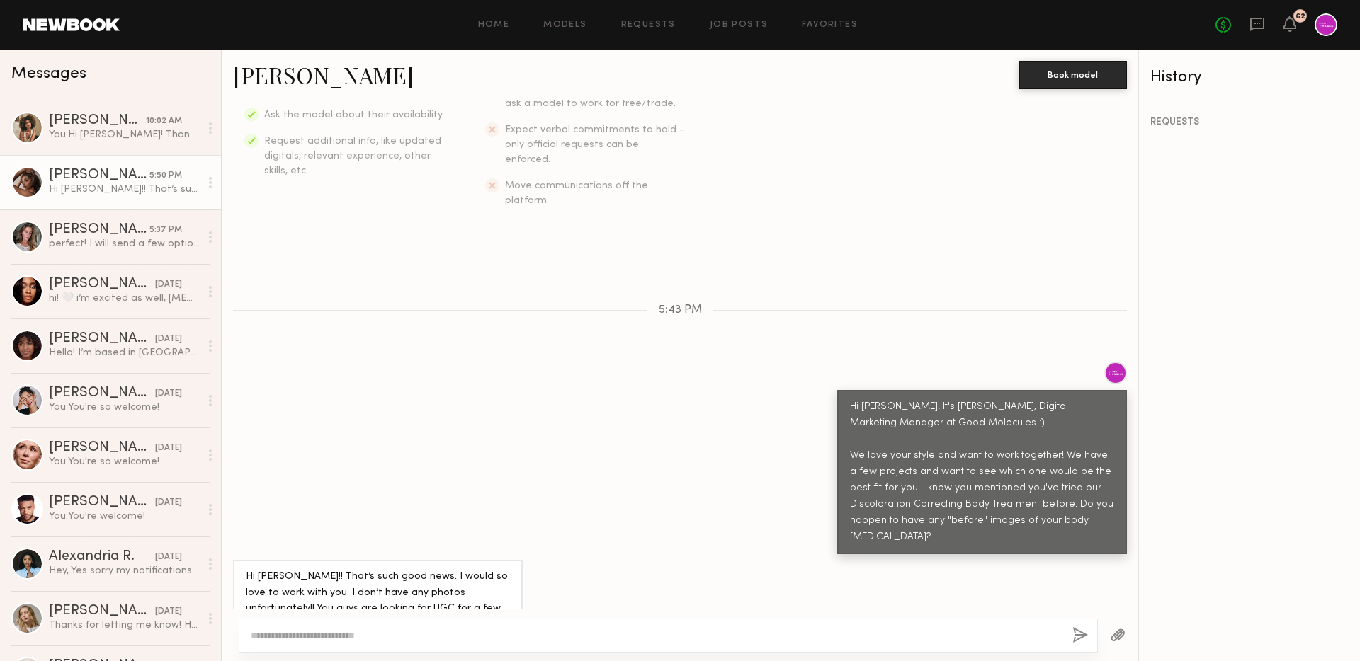
click at [268, 64] on link "Andreanna H." at bounding box center [323, 74] width 181 height 30
click at [444, 636] on textarea at bounding box center [656, 636] width 810 height 14
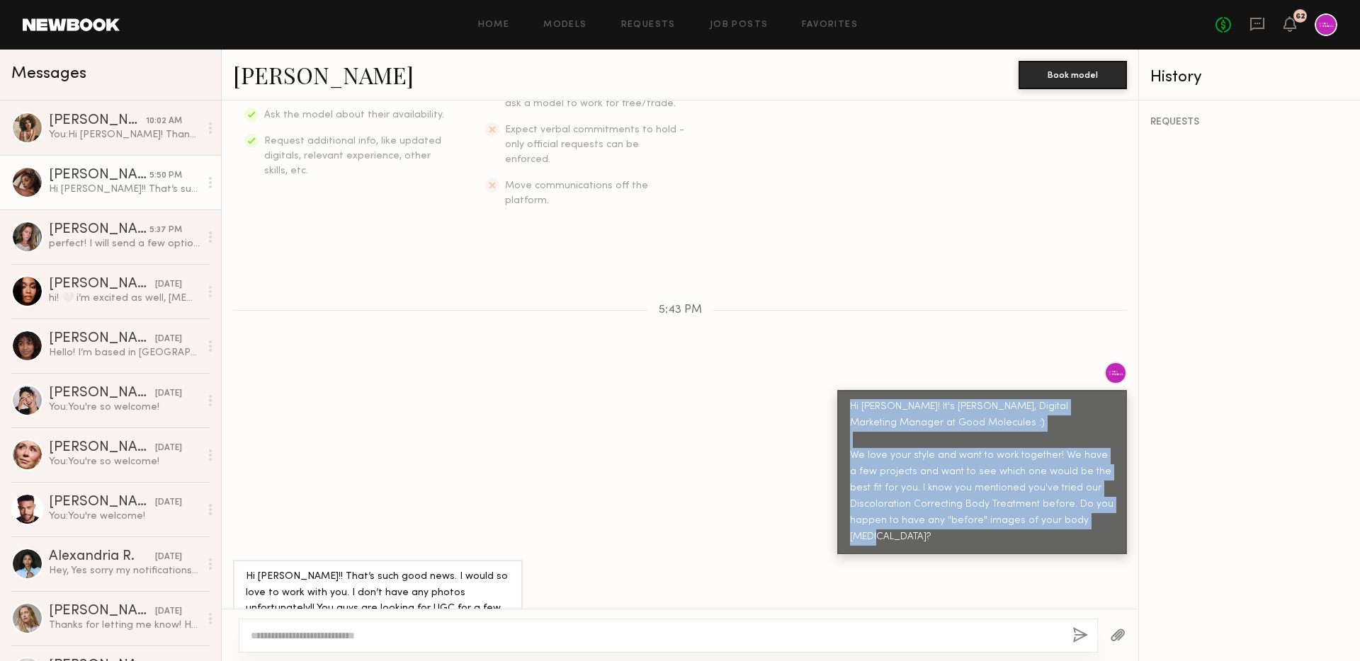
drag, startPoint x: 952, startPoint y: 506, endPoint x: 851, endPoint y: 373, distance: 166.8
click at [851, 399] on div "Hi Andreanna! It's Kara, Digital Marketing Manager at Good Molecules :) We love…" at bounding box center [982, 472] width 264 height 147
click at [755, 500] on div "Hi Andreanna! It's Kara, Digital Marketing Manager at Good Molecules :) We love…" at bounding box center [680, 458] width 916 height 193
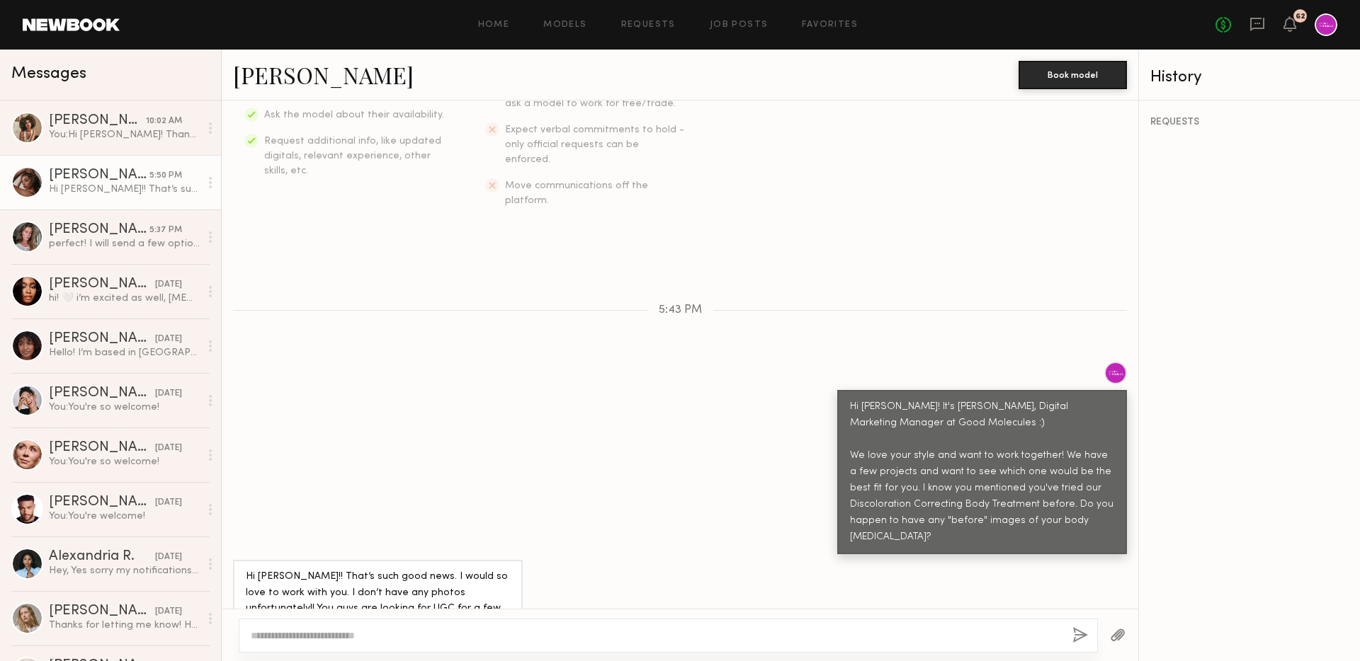
click at [626, 464] on div "Hi Andreanna! It's Kara, Digital Marketing Manager at Good Molecules :) We love…" at bounding box center [680, 458] width 916 height 193
click at [419, 569] on div "Hi Kara!! That’s such good news. I would so love to work with you. I don’t have…" at bounding box center [378, 601] width 264 height 65
click at [445, 619] on div at bounding box center [668, 636] width 859 height 34
click at [462, 573] on div "Hi Kara!! That’s such good news. I would so love to work with you. I don’t have…" at bounding box center [378, 601] width 264 height 65
click at [460, 630] on textarea at bounding box center [656, 636] width 810 height 14
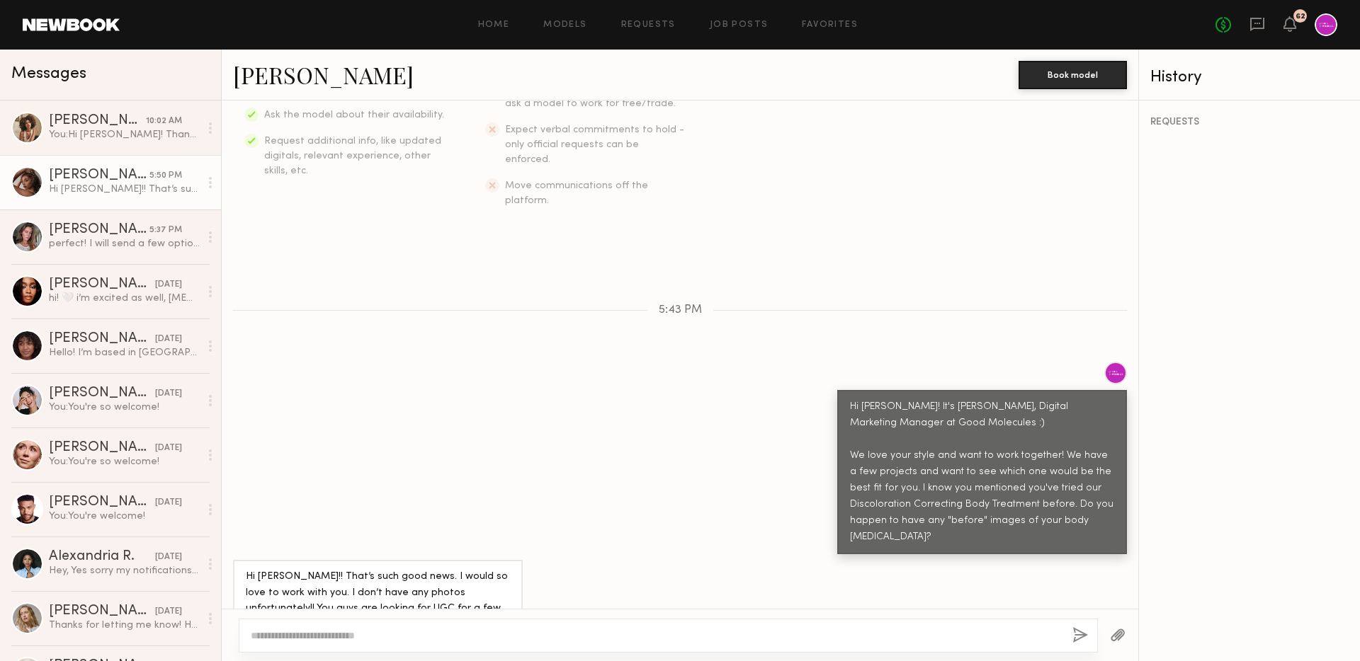
click at [469, 592] on div "Hi Kara!! That’s such good news. I would so love to work with you. I don’t have…" at bounding box center [378, 601] width 290 height 83
click at [466, 625] on div at bounding box center [668, 636] width 859 height 34
click at [427, 644] on div at bounding box center [668, 636] width 859 height 34
click at [394, 636] on textarea at bounding box center [656, 636] width 810 height 14
type textarea "**********"
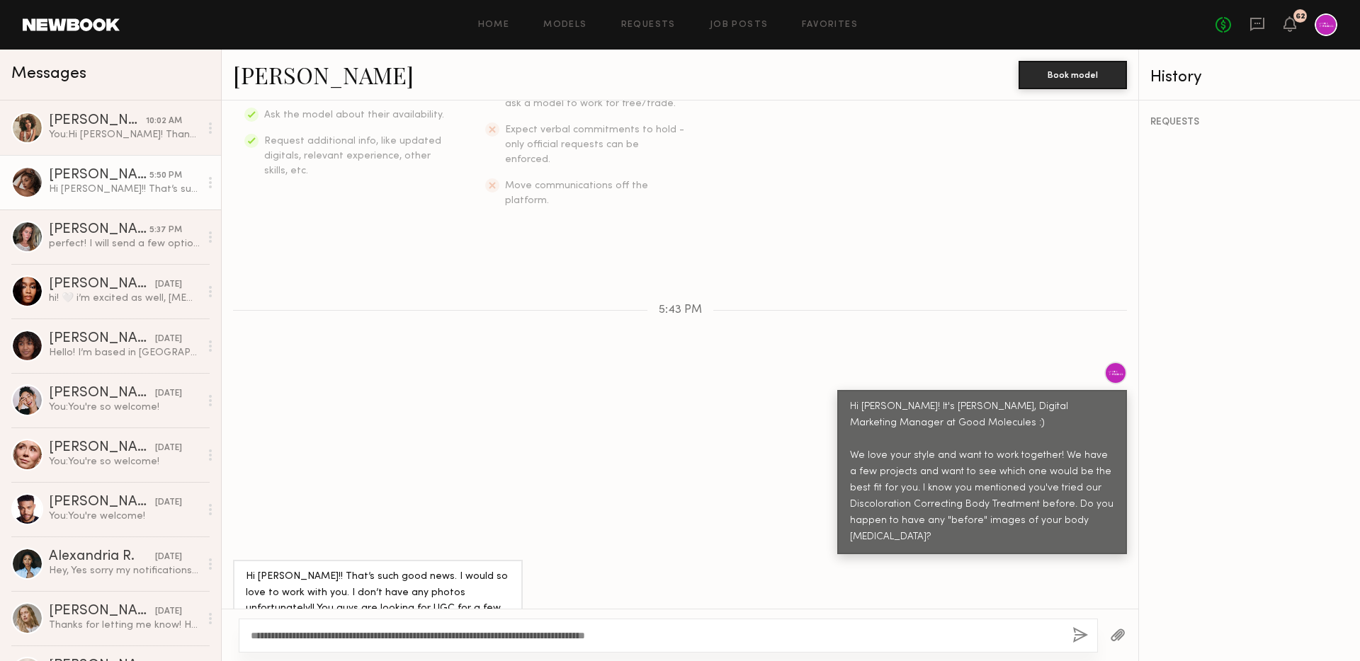
click at [1083, 634] on button "button" at bounding box center [1080, 636] width 16 height 18
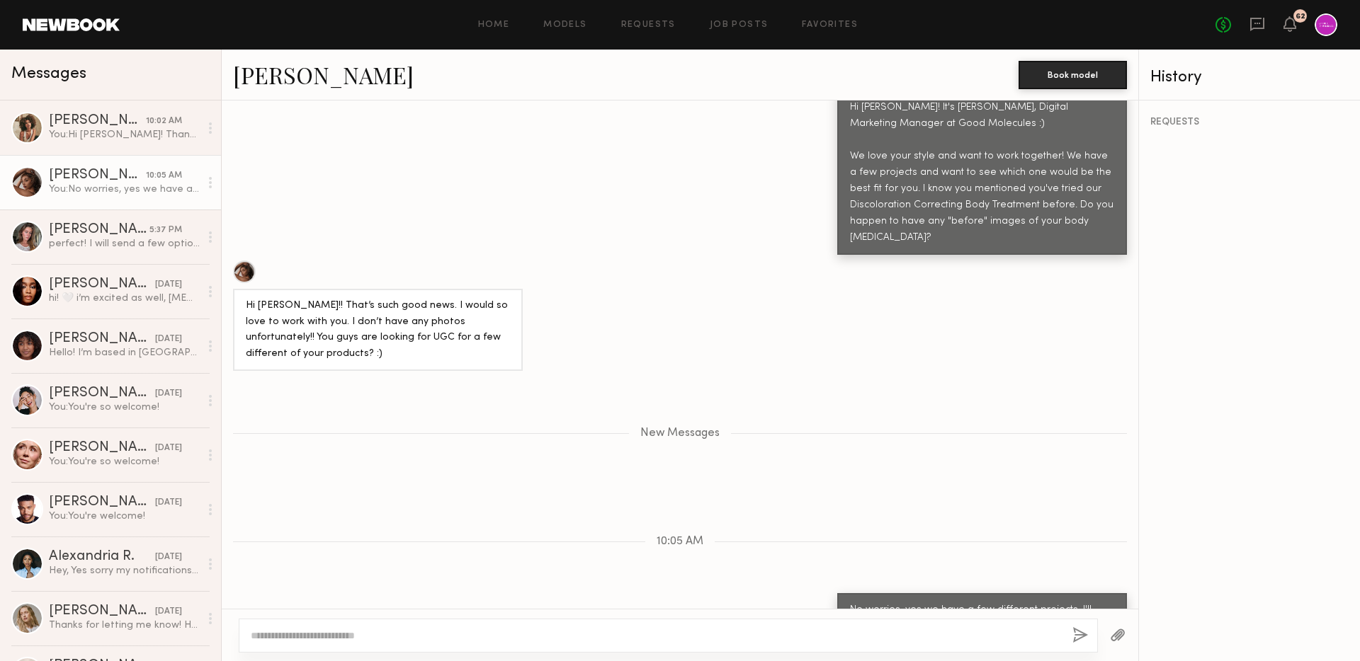
click at [76, 172] on div "Andreanna H." at bounding box center [97, 176] width 97 height 14
click at [109, 118] on div "Monica M." at bounding box center [97, 121] width 97 height 14
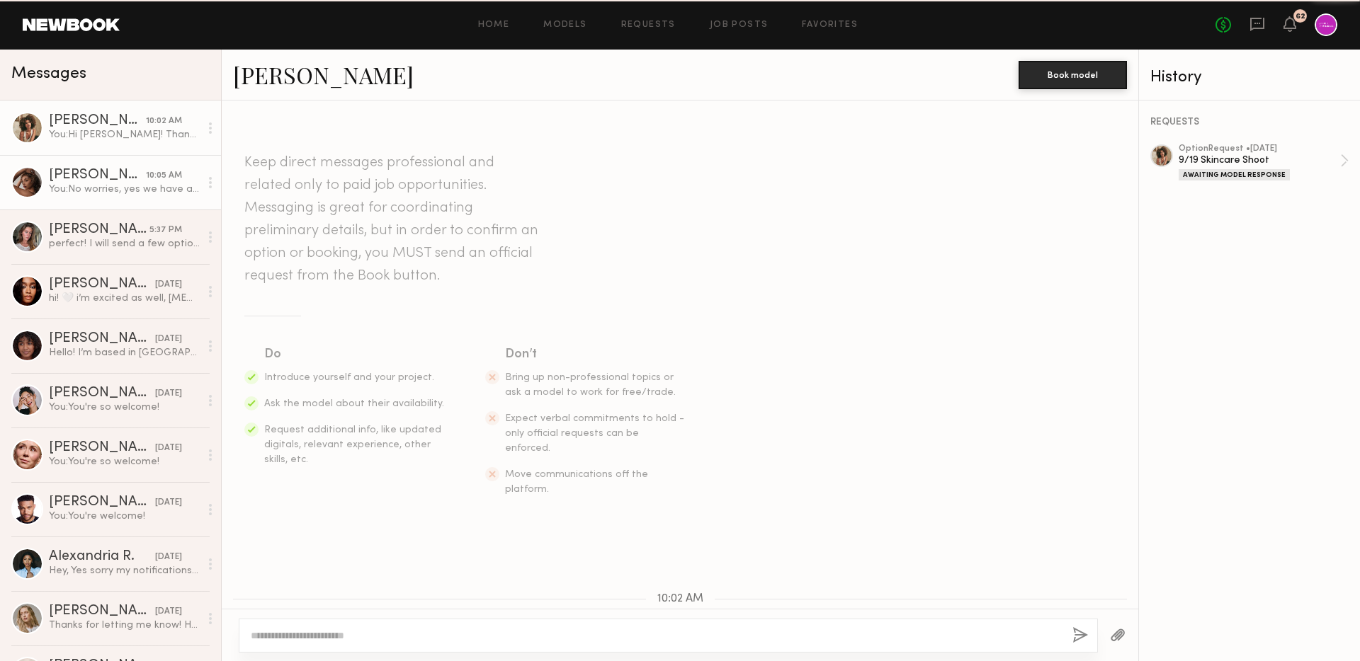
scroll to position [152, 0]
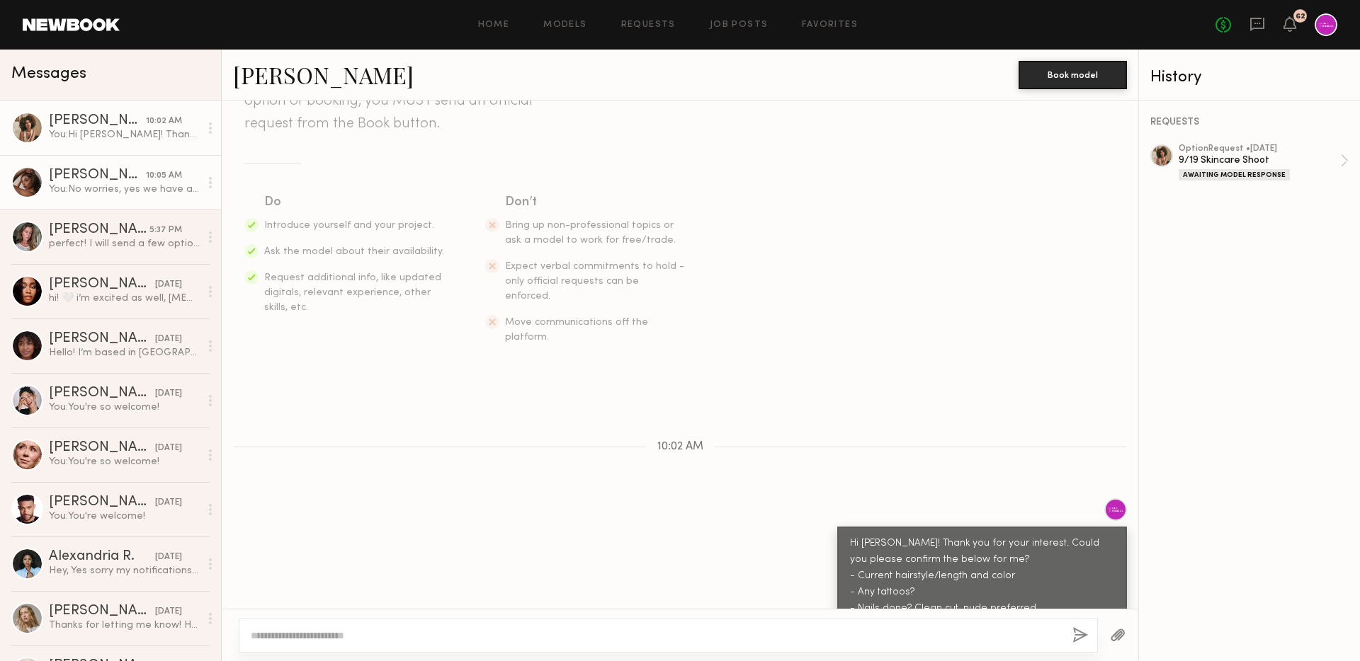
click at [120, 165] on link "Andreanna H. 10:05 AM You: No worries, yes we have a few different projects. I'…" at bounding box center [110, 182] width 221 height 55
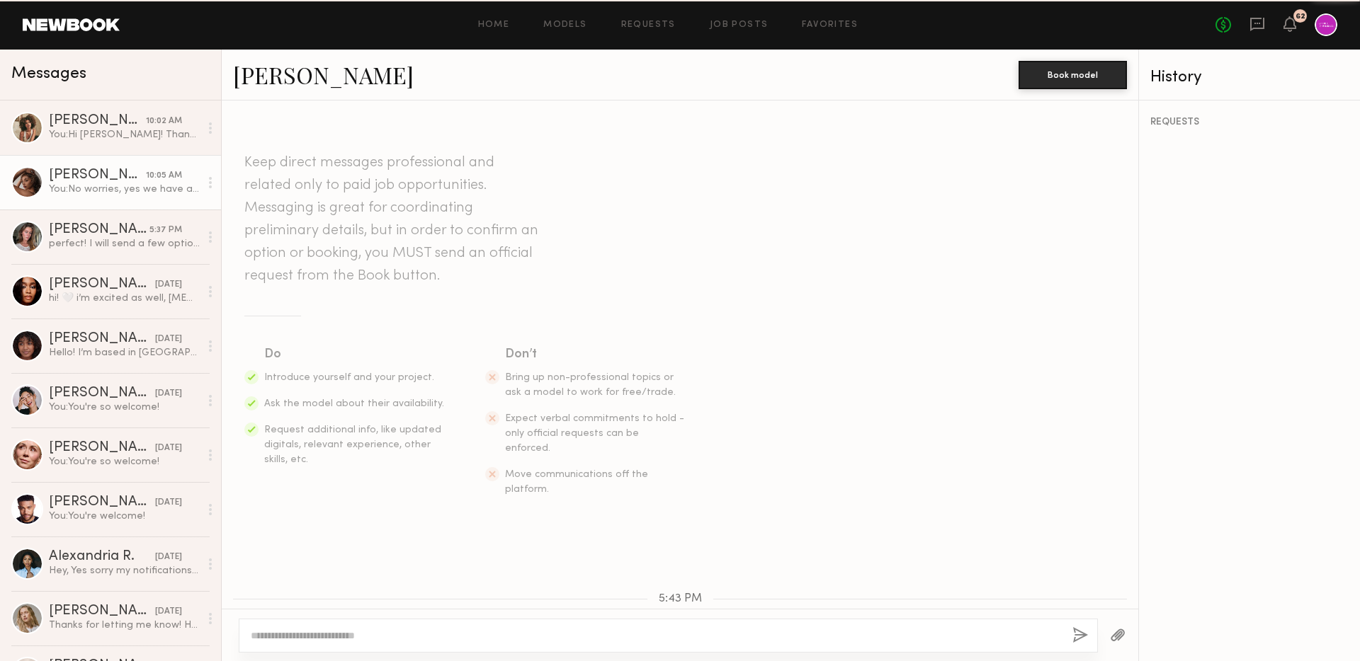
scroll to position [481, 0]
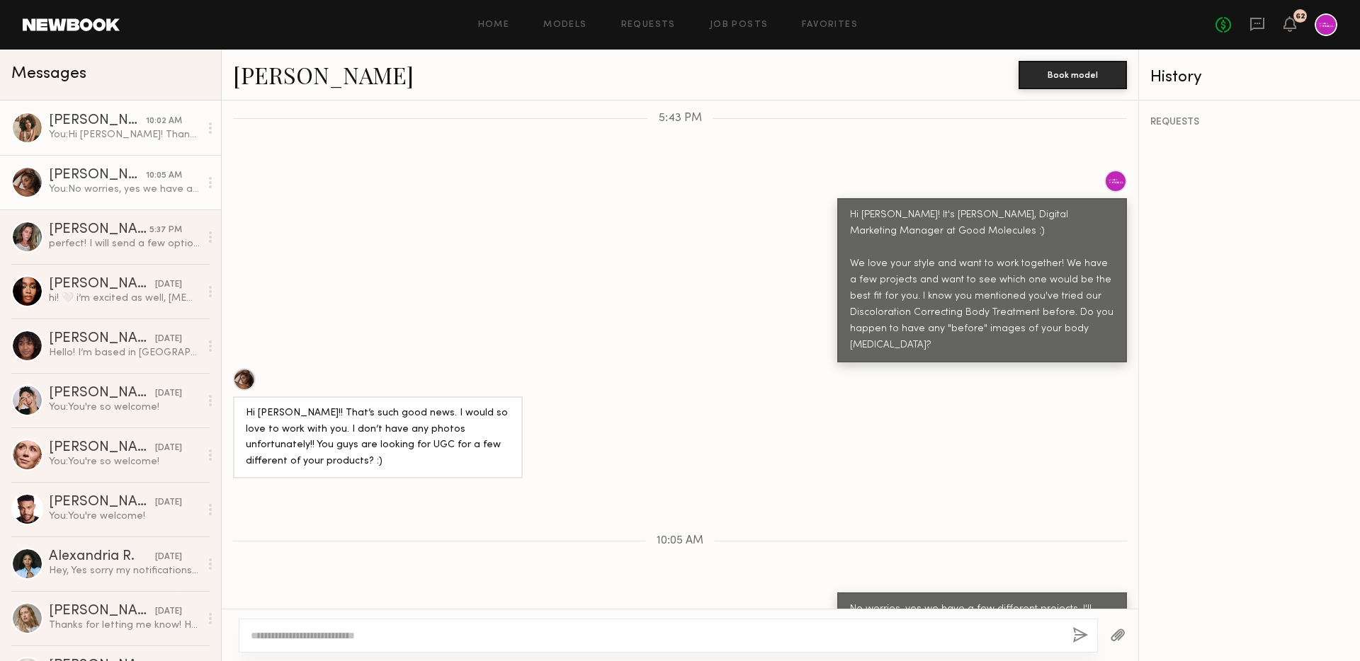
click at [102, 130] on div "You: Hi Monica! Thank you for your interest. Could you please confirm the below…" at bounding box center [124, 134] width 151 height 13
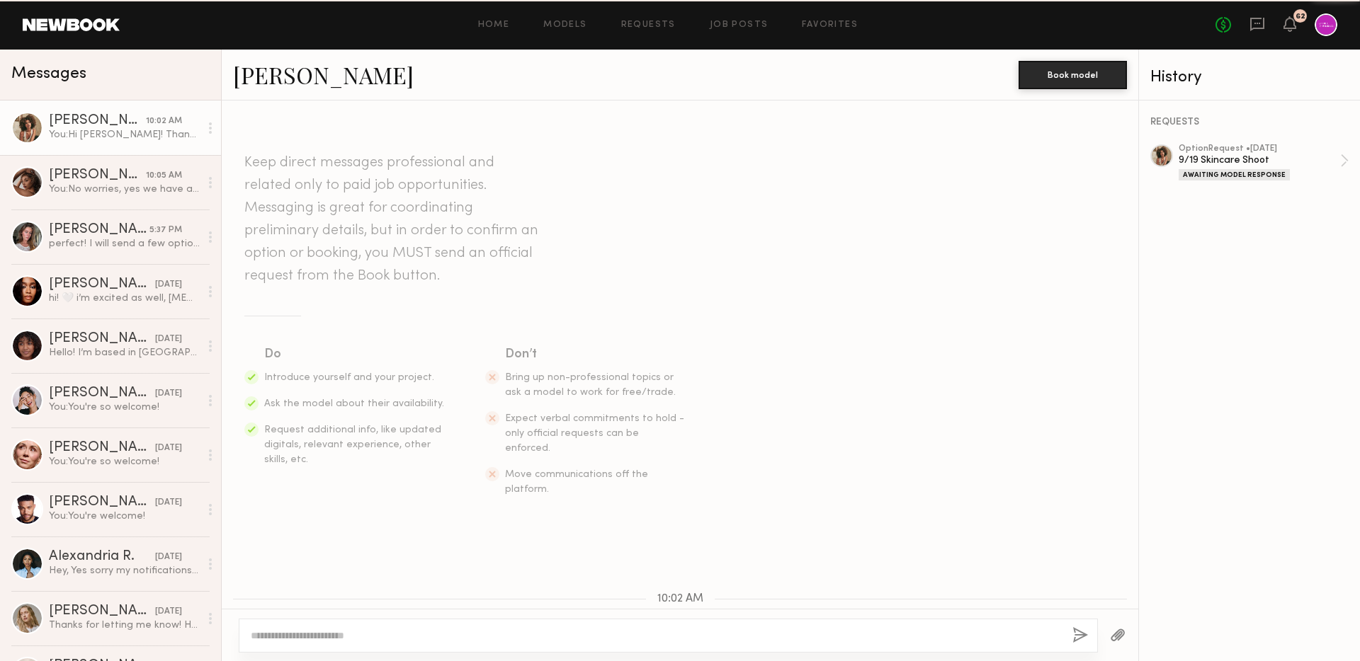
scroll to position [152, 0]
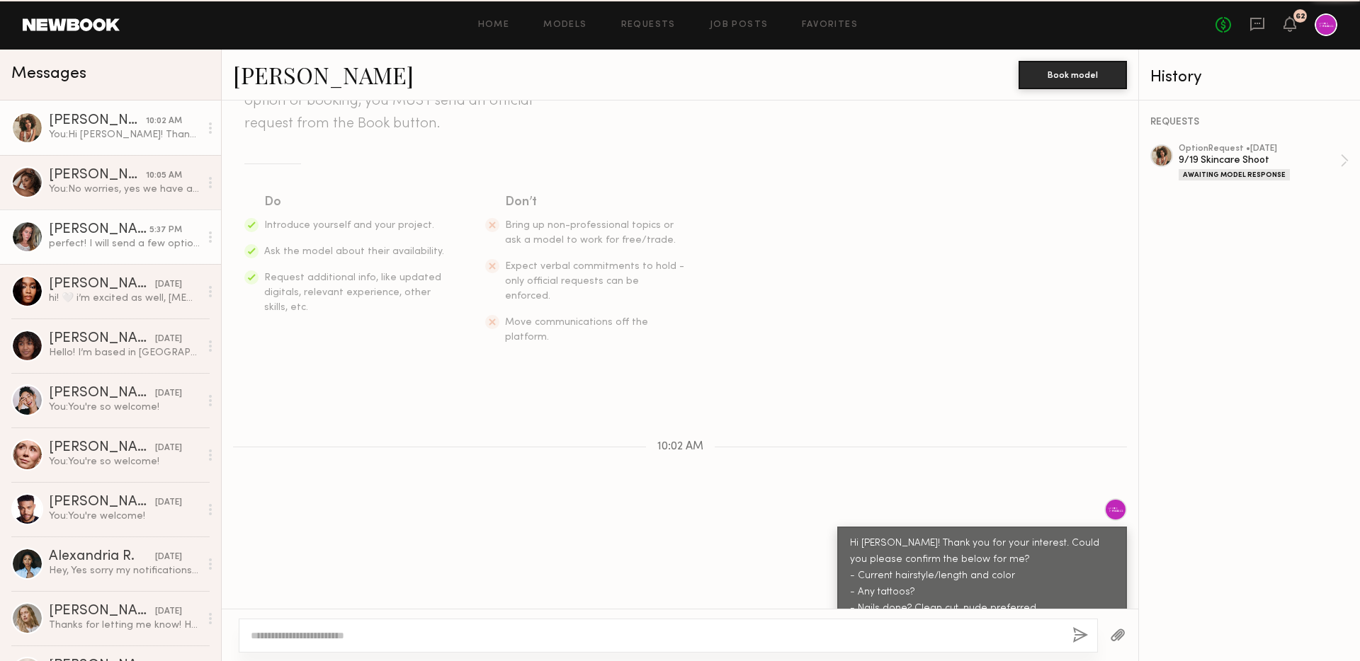
click at [110, 240] on div "perfect! I will send a few options shortly" at bounding box center [124, 243] width 151 height 13
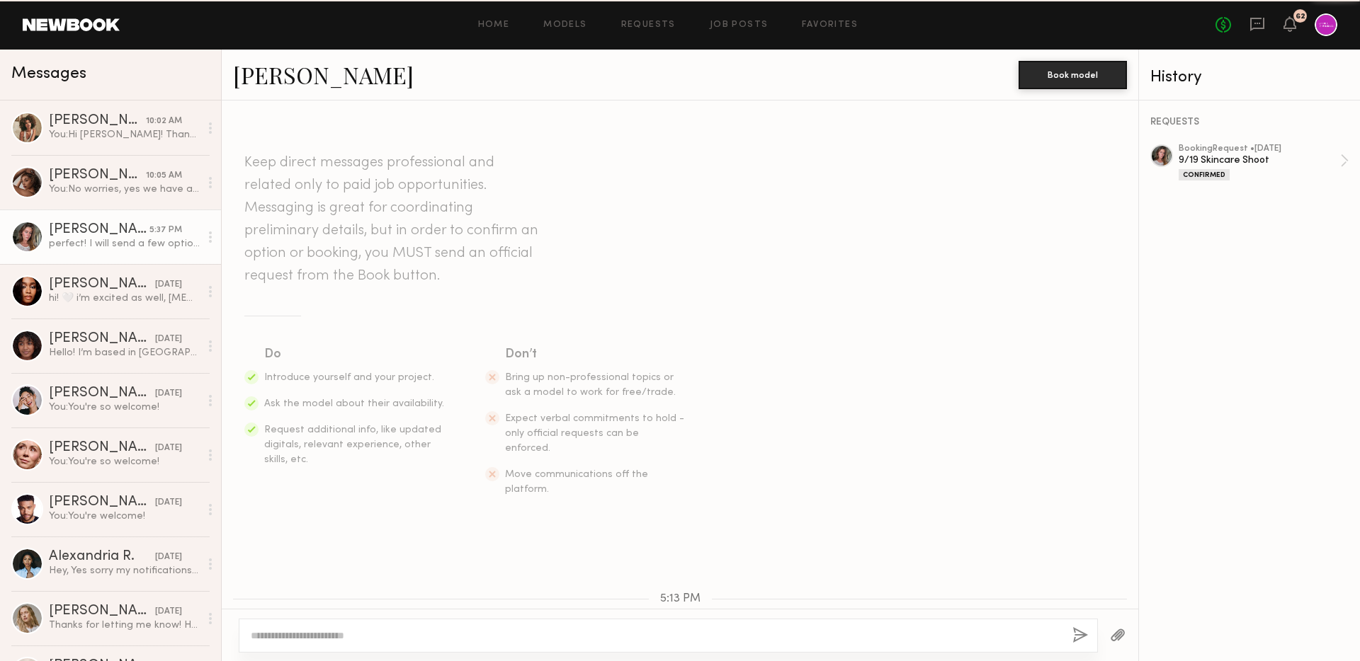
scroll to position [1013, 0]
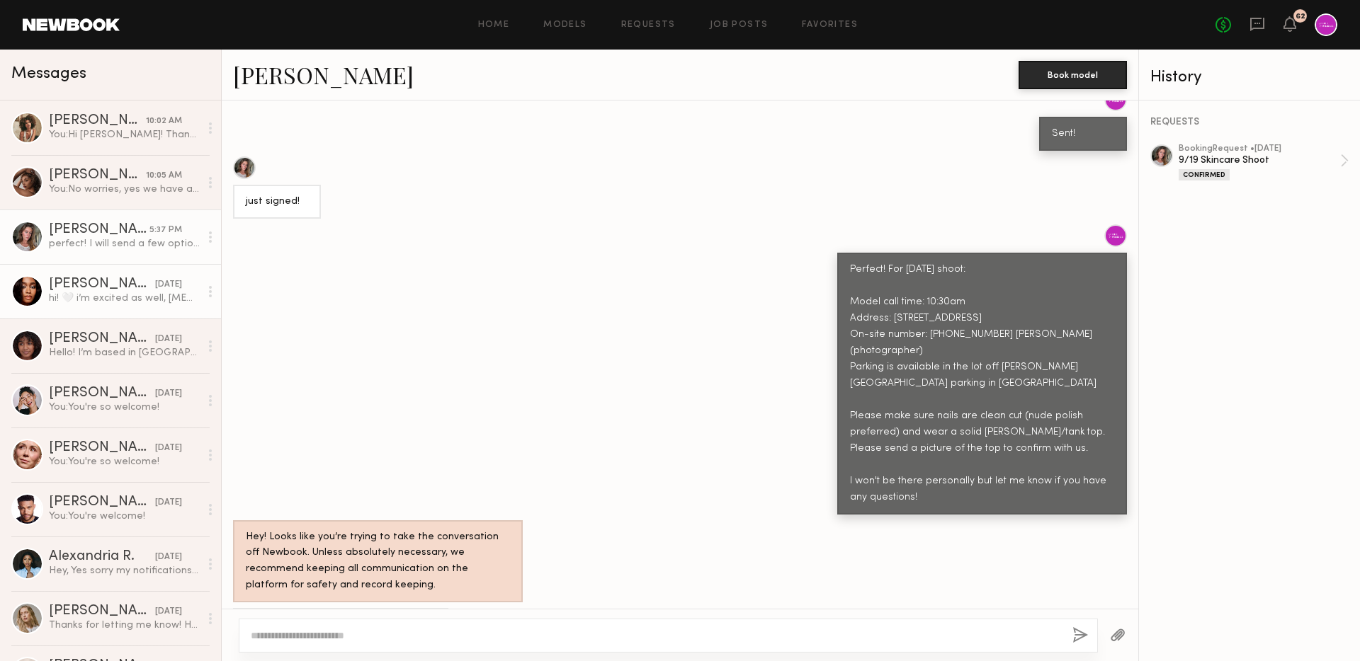
click at [111, 298] on div "hi! 🤍 i’m excited as well, my e-mail is jordinmeredith@hotmail.com" at bounding box center [124, 298] width 151 height 13
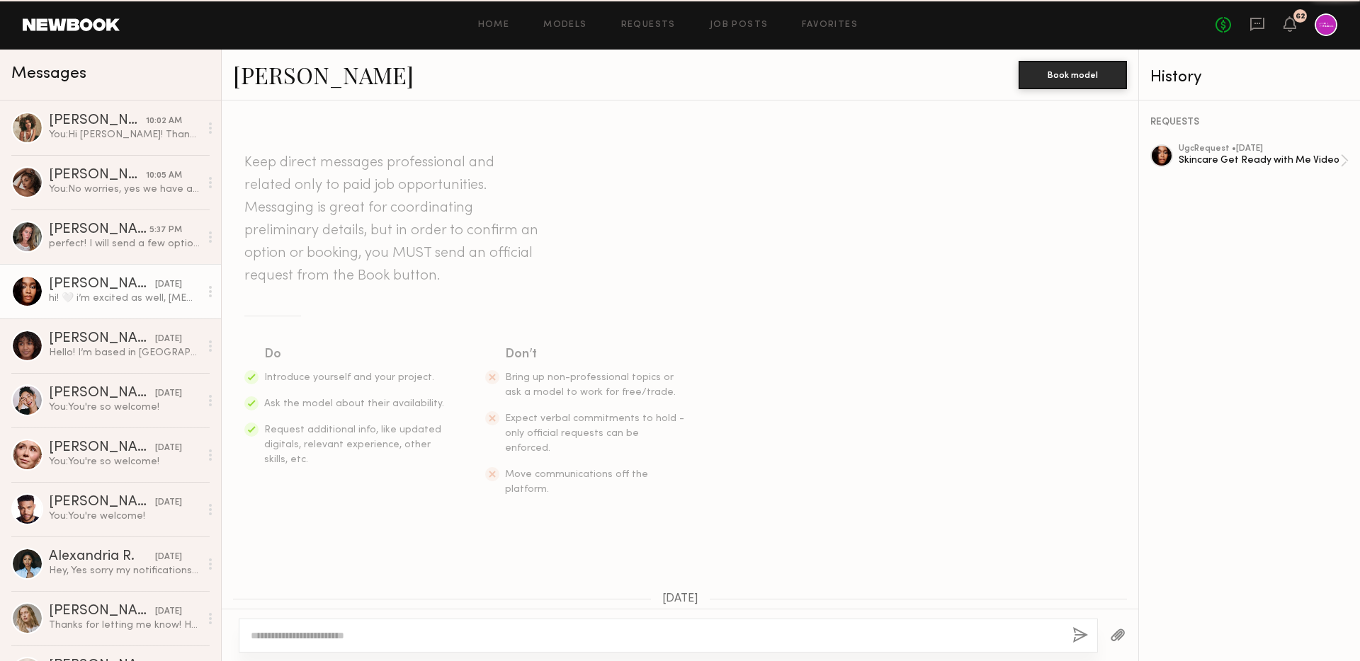
scroll to position [280, 0]
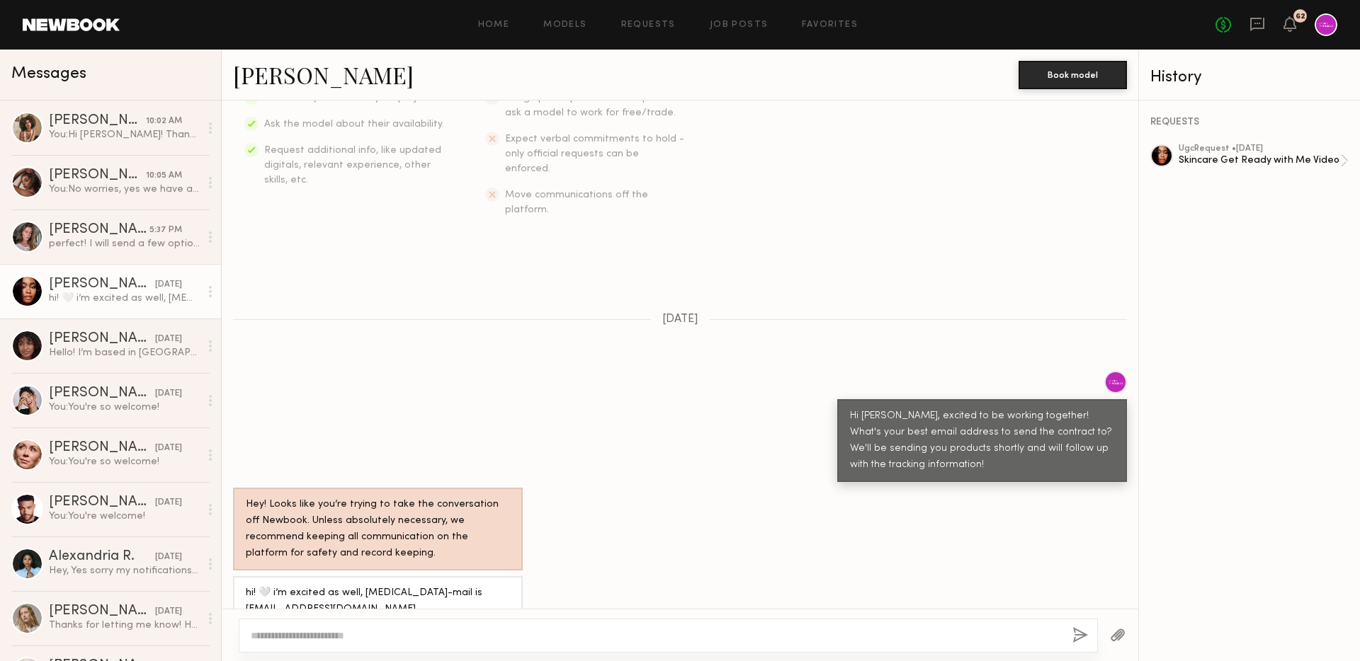
click at [494, 622] on div at bounding box center [668, 636] width 859 height 34
click at [518, 629] on textarea at bounding box center [656, 636] width 810 height 14
click at [130, 199] on link "Andreanna H. 10:05 AM You: No worries, yes we have a few different projects. I'…" at bounding box center [110, 182] width 221 height 55
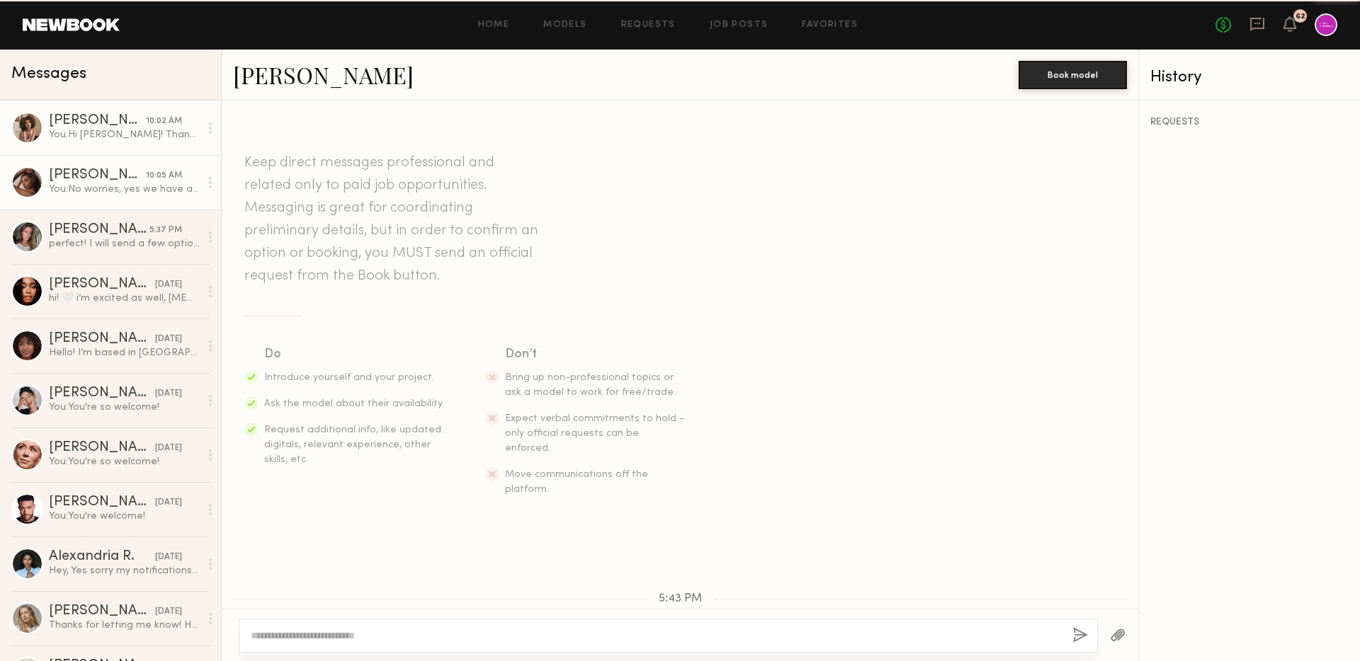
scroll to position [481, 0]
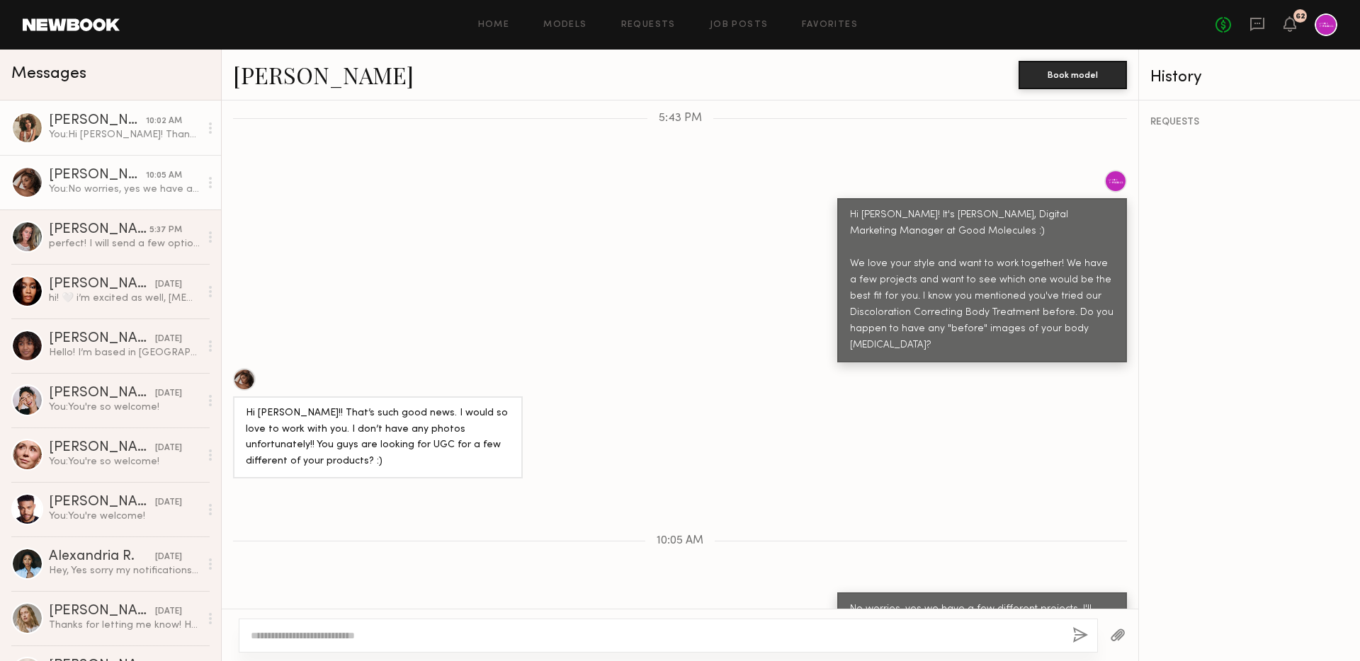
click at [110, 129] on div "You: Hi Monica! Thank you for your interest. Could you please confirm the below…" at bounding box center [124, 134] width 151 height 13
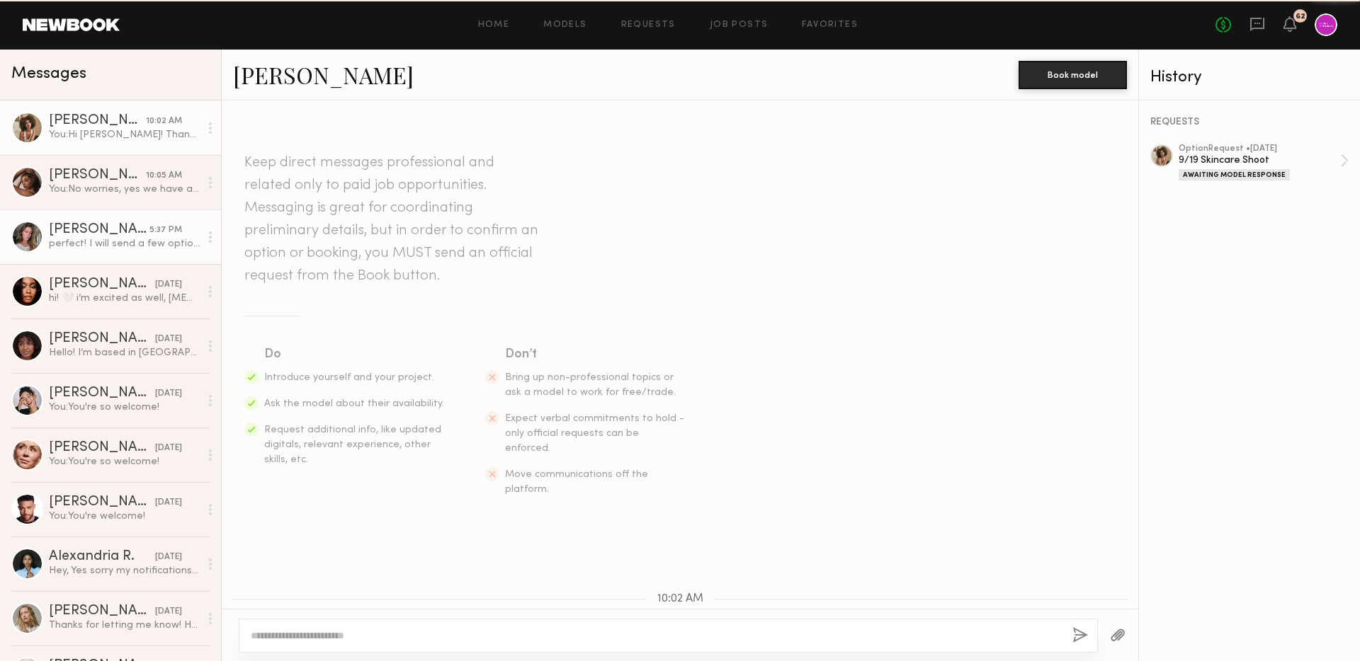
scroll to position [152, 0]
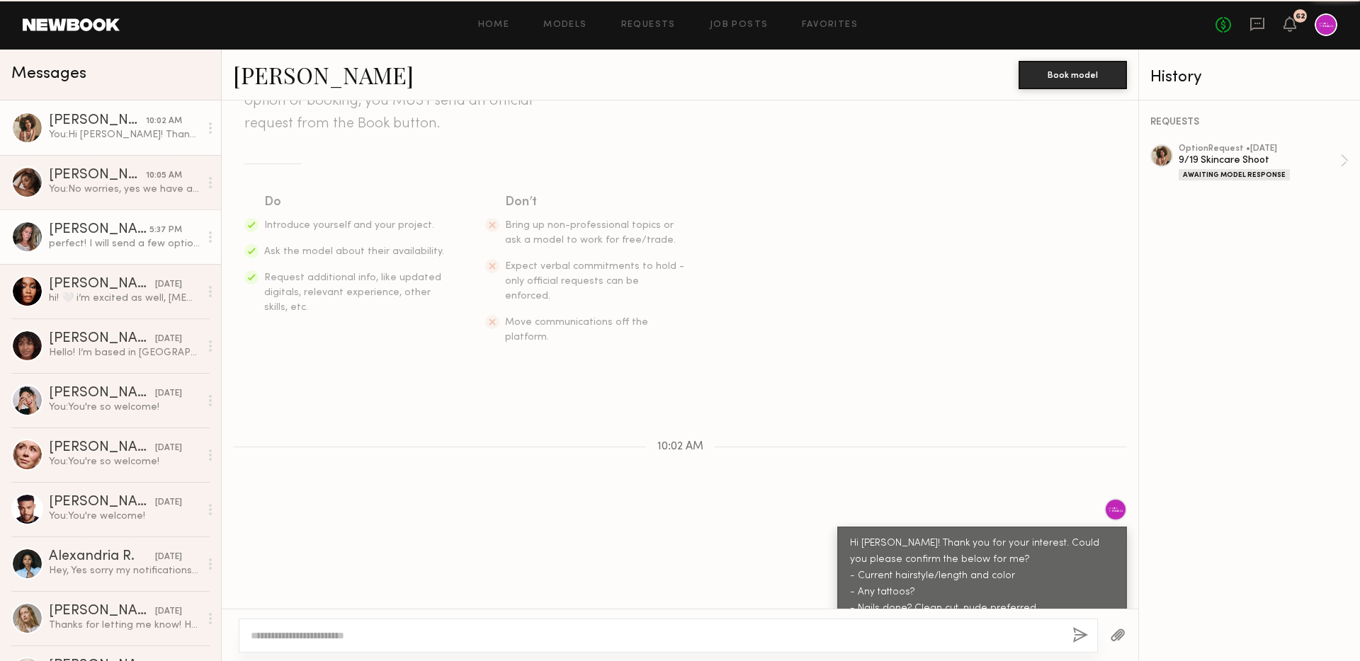
click at [123, 245] on div "perfect! I will send a few options shortly" at bounding box center [124, 243] width 151 height 13
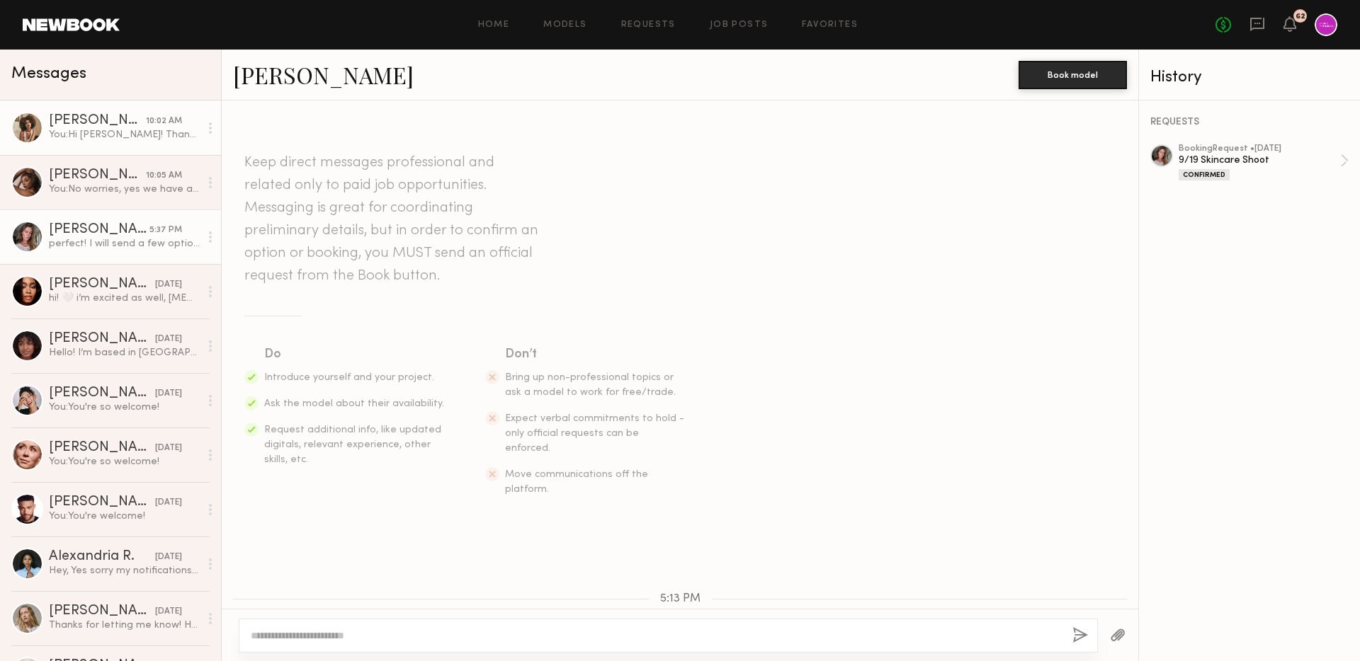
click at [68, 125] on div "Monica M." at bounding box center [97, 121] width 97 height 14
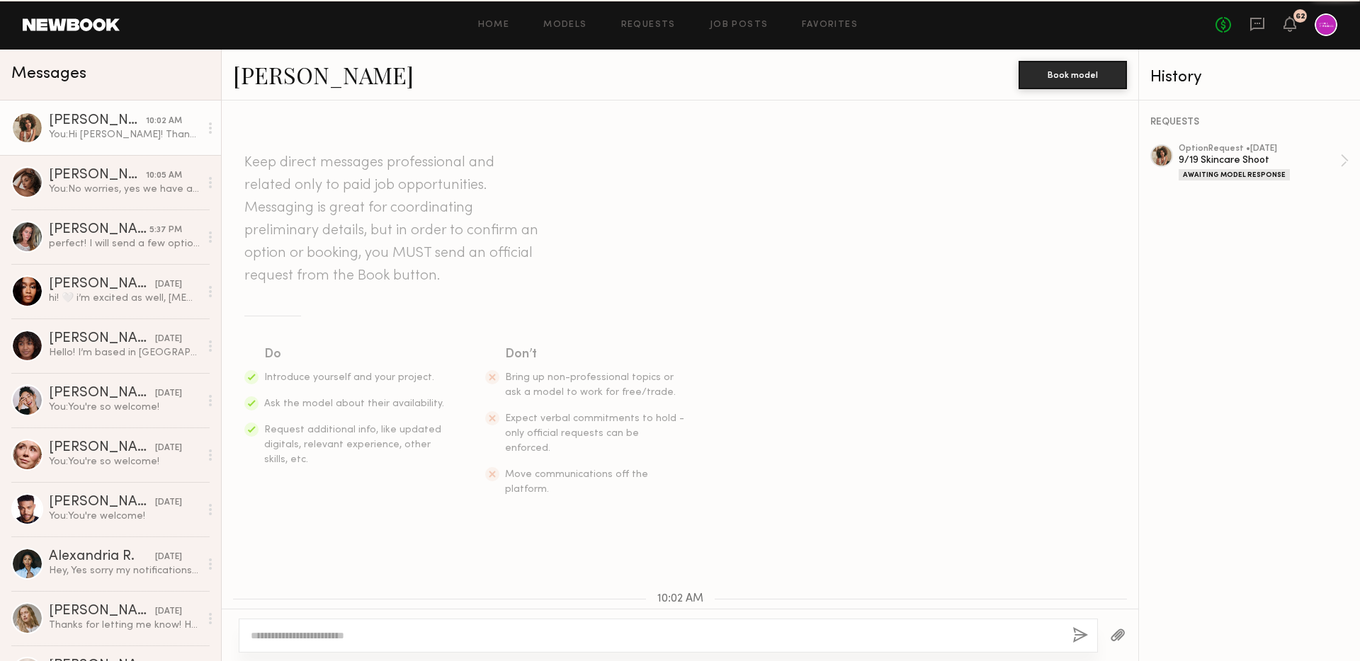
scroll to position [152, 0]
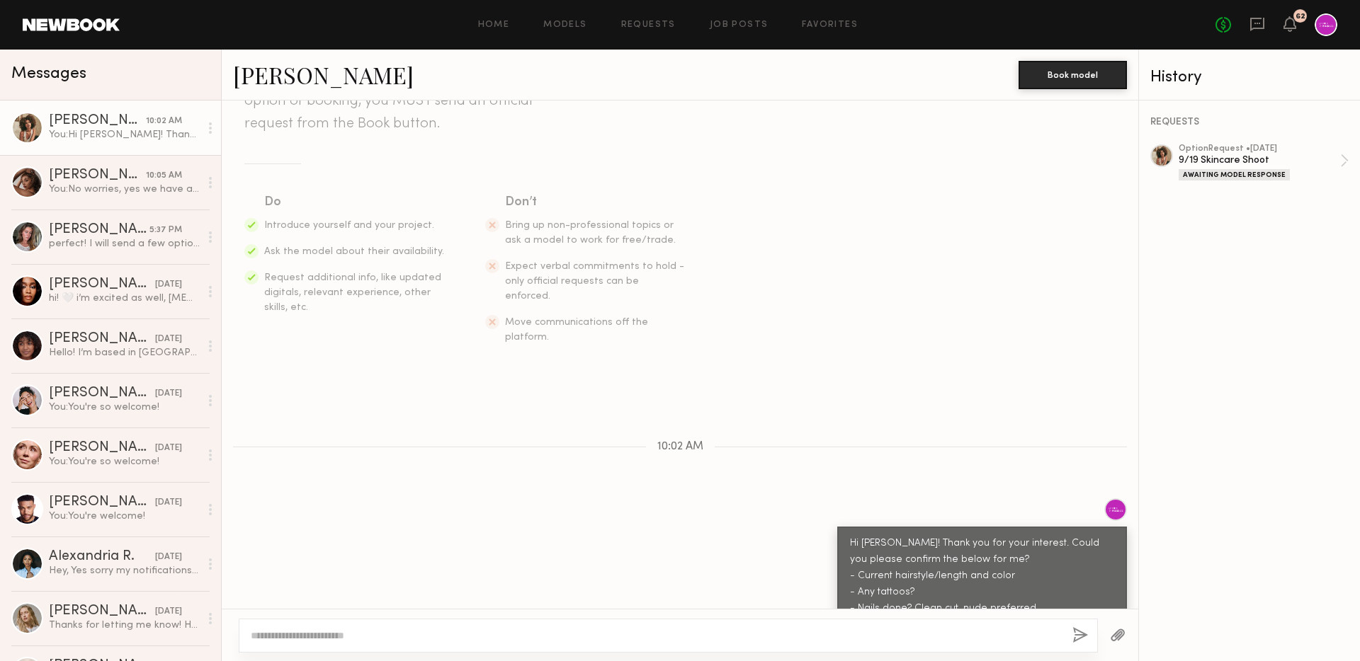
click at [1328, 25] on div at bounding box center [1325, 24] width 23 height 23
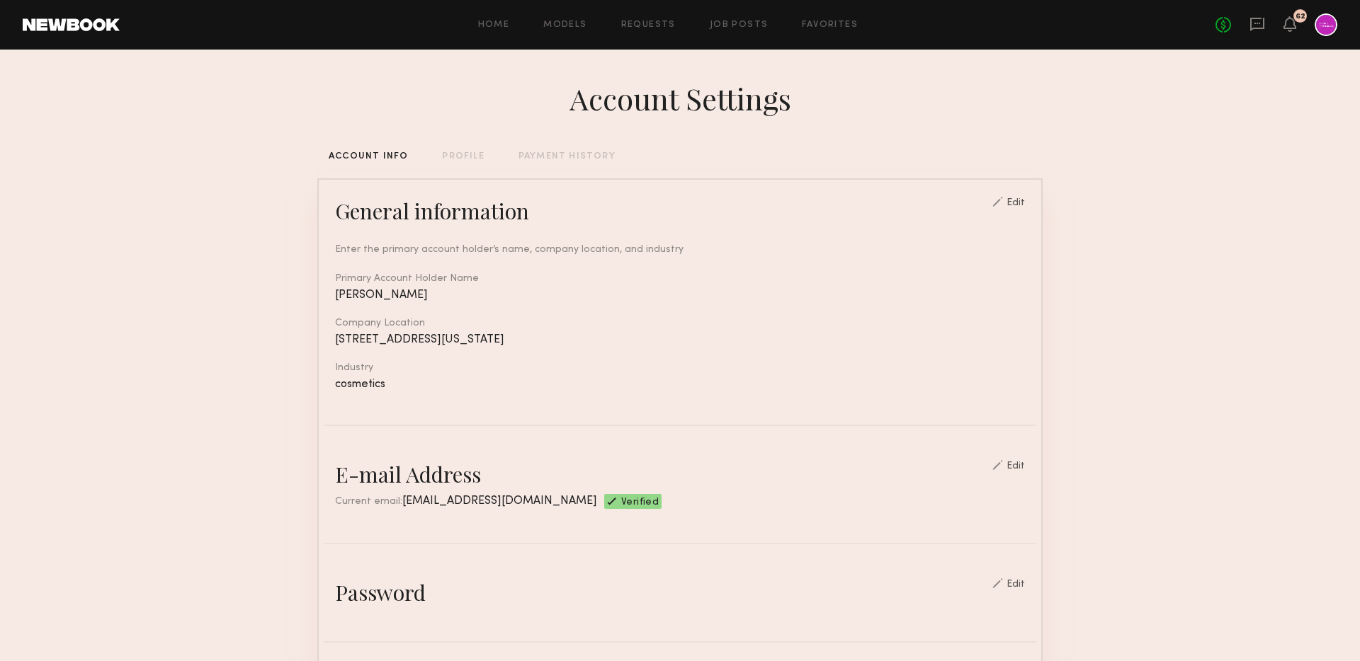
click at [467, 156] on div "PROFILE" at bounding box center [463, 156] width 42 height 9
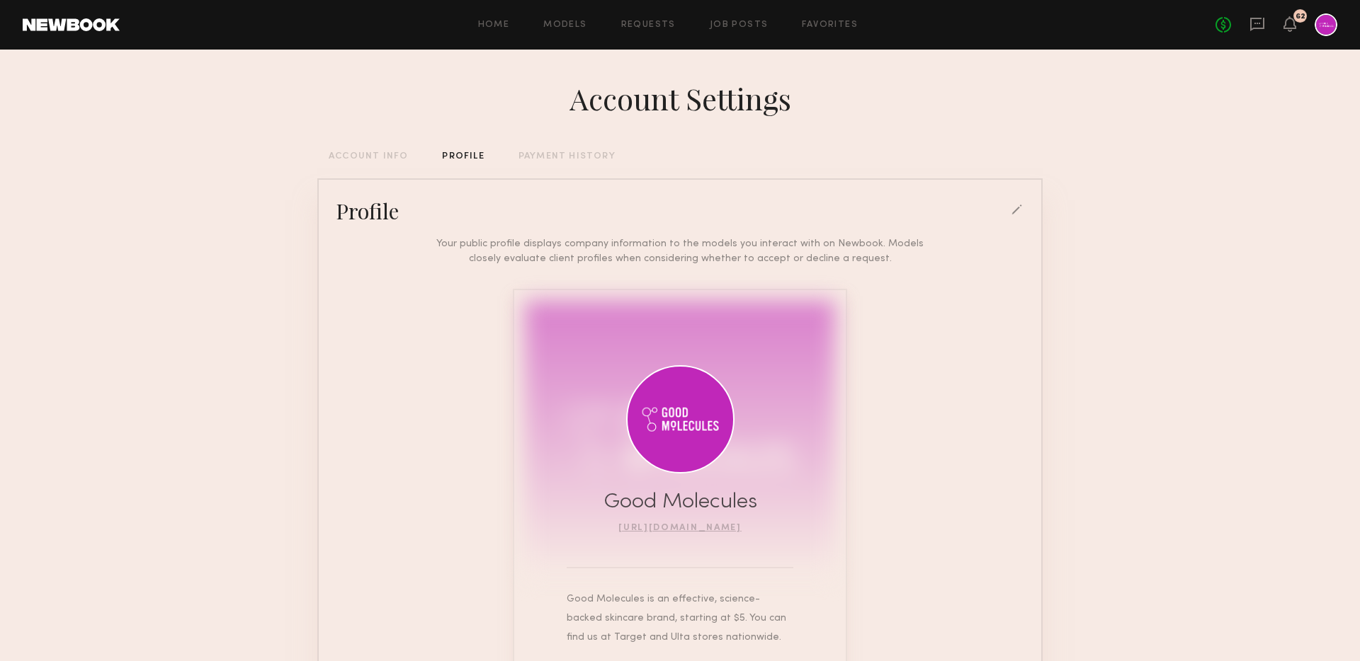
click at [554, 163] on div "Account Settings ACCOUNT INFO PROFILE PAYMENT HISTORY Profile Your public profi…" at bounding box center [679, 420] width 725 height 741
click at [540, 158] on div "PAYMENT HISTORY" at bounding box center [566, 156] width 97 height 9
